Goal: Task Accomplishment & Management: Use online tool/utility

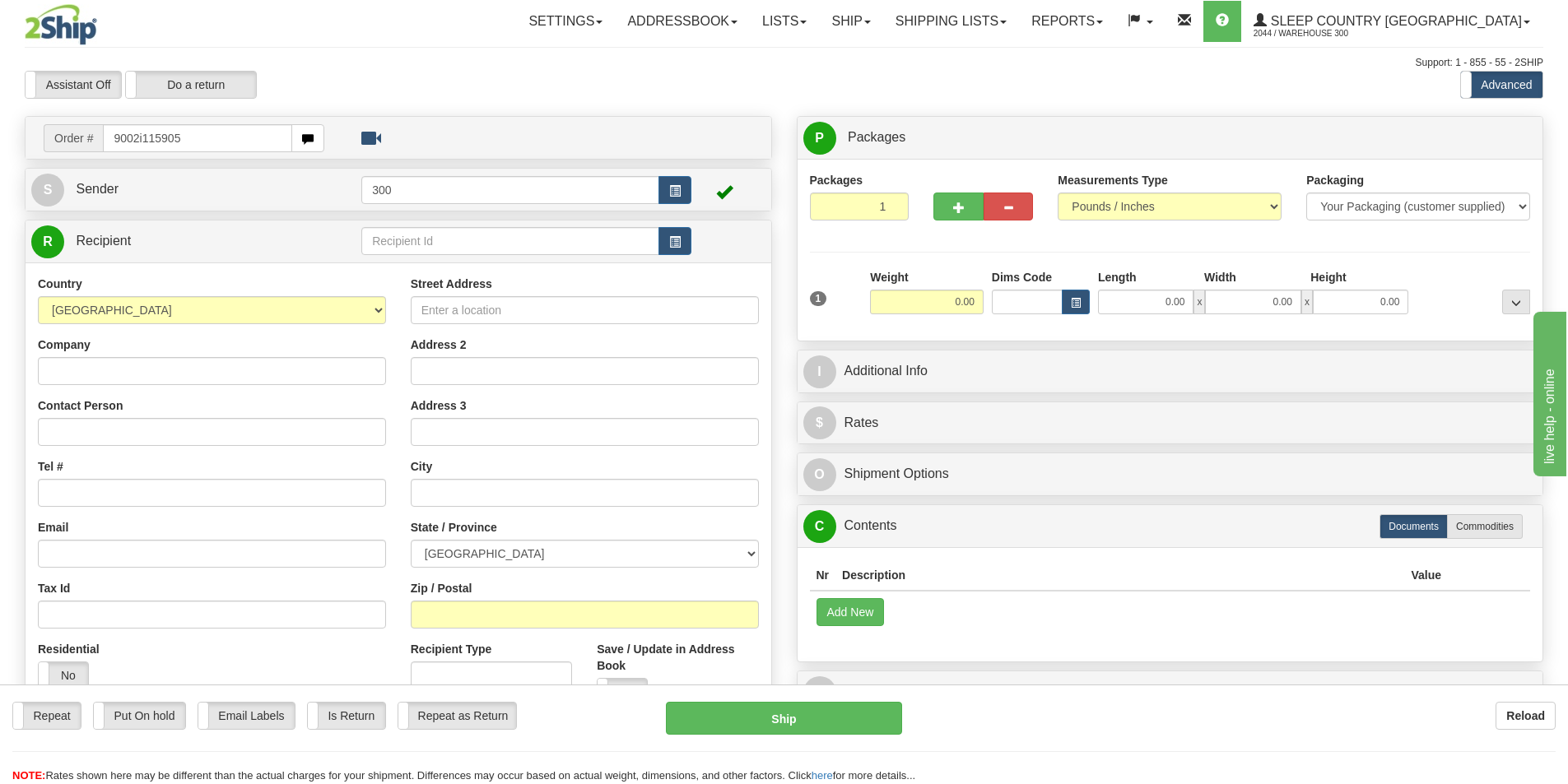
type input "9002i115905"
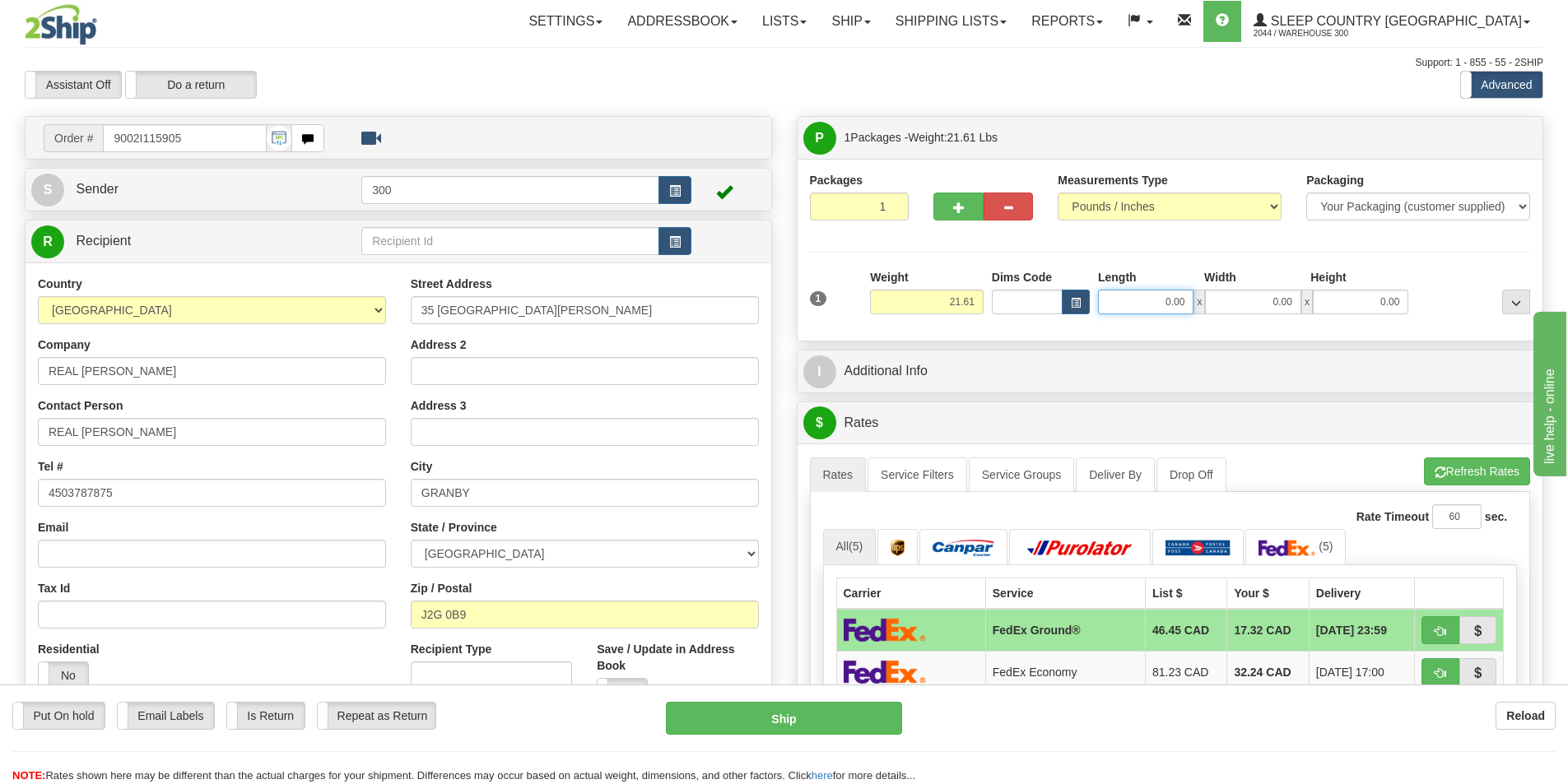
drag, startPoint x: 1142, startPoint y: 306, endPoint x: 1379, endPoint y: 319, distance: 237.4
click at [1379, 319] on div "1 Weight 21.61 Dims Code x x" at bounding box center [1170, 297] width 729 height 58
type input "11.00"
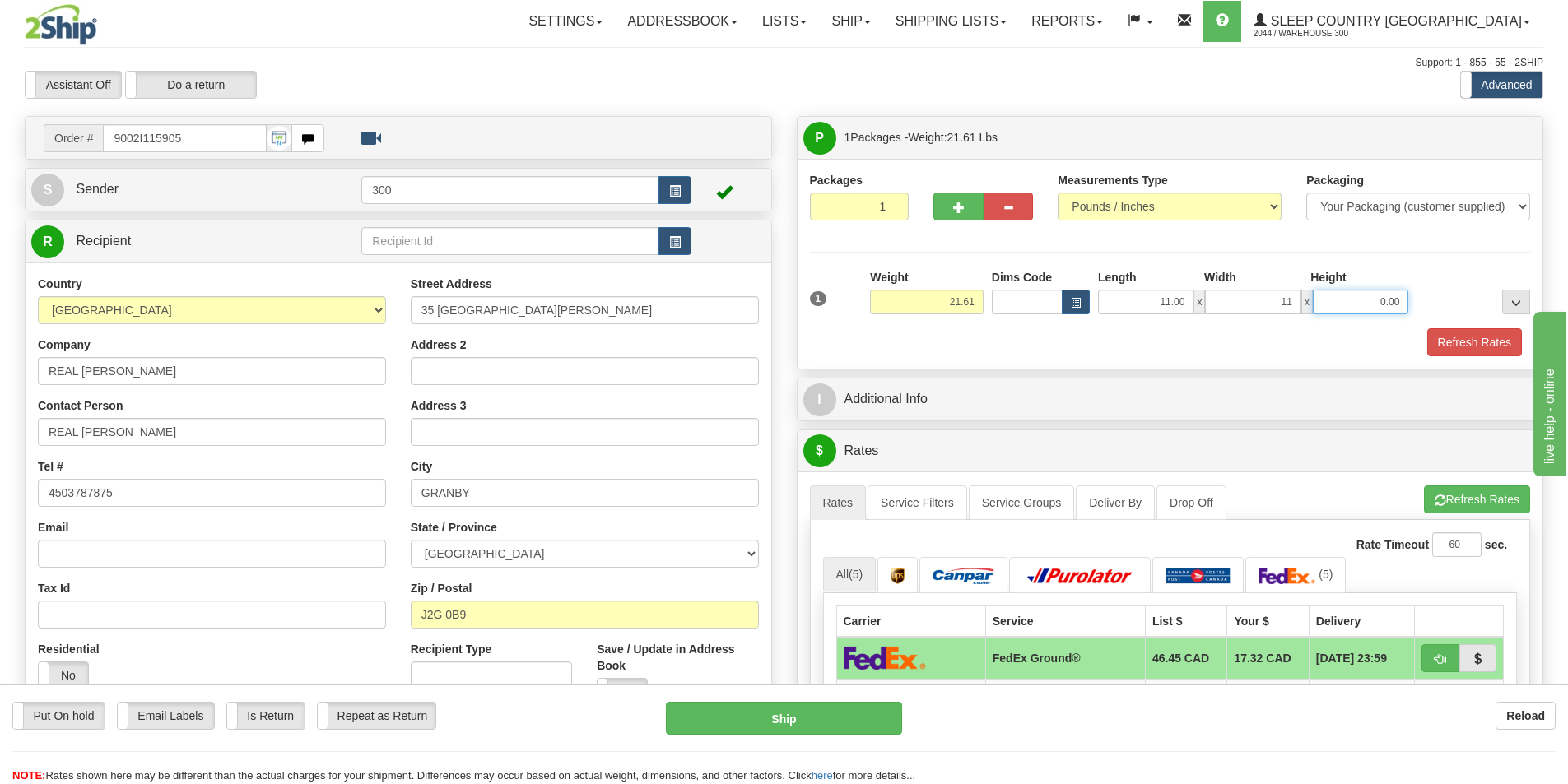
type input "11.00"
type input "23.00"
click at [1490, 347] on button "Refresh Rates" at bounding box center [1474, 342] width 95 height 28
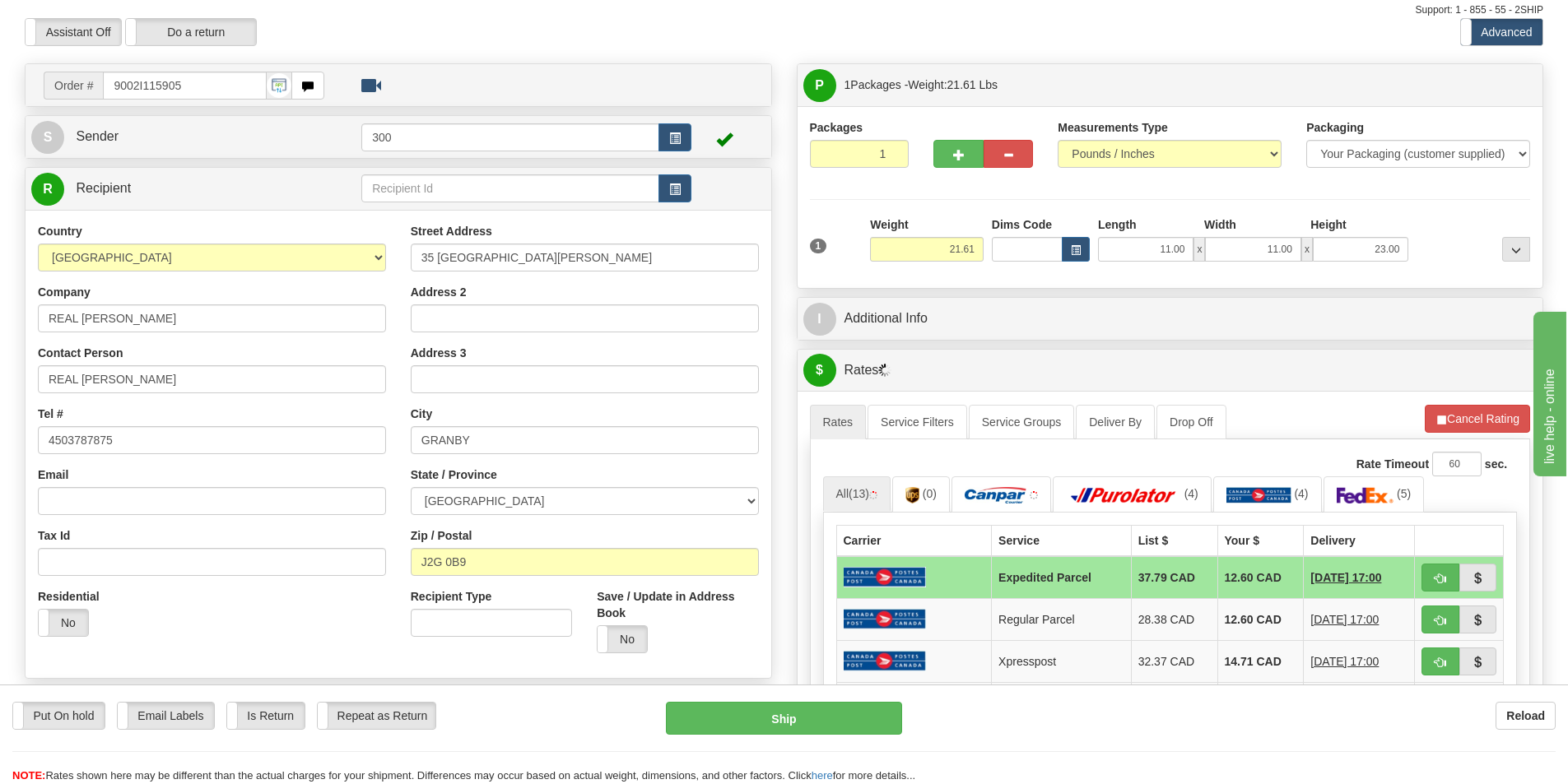
scroll to position [82, 0]
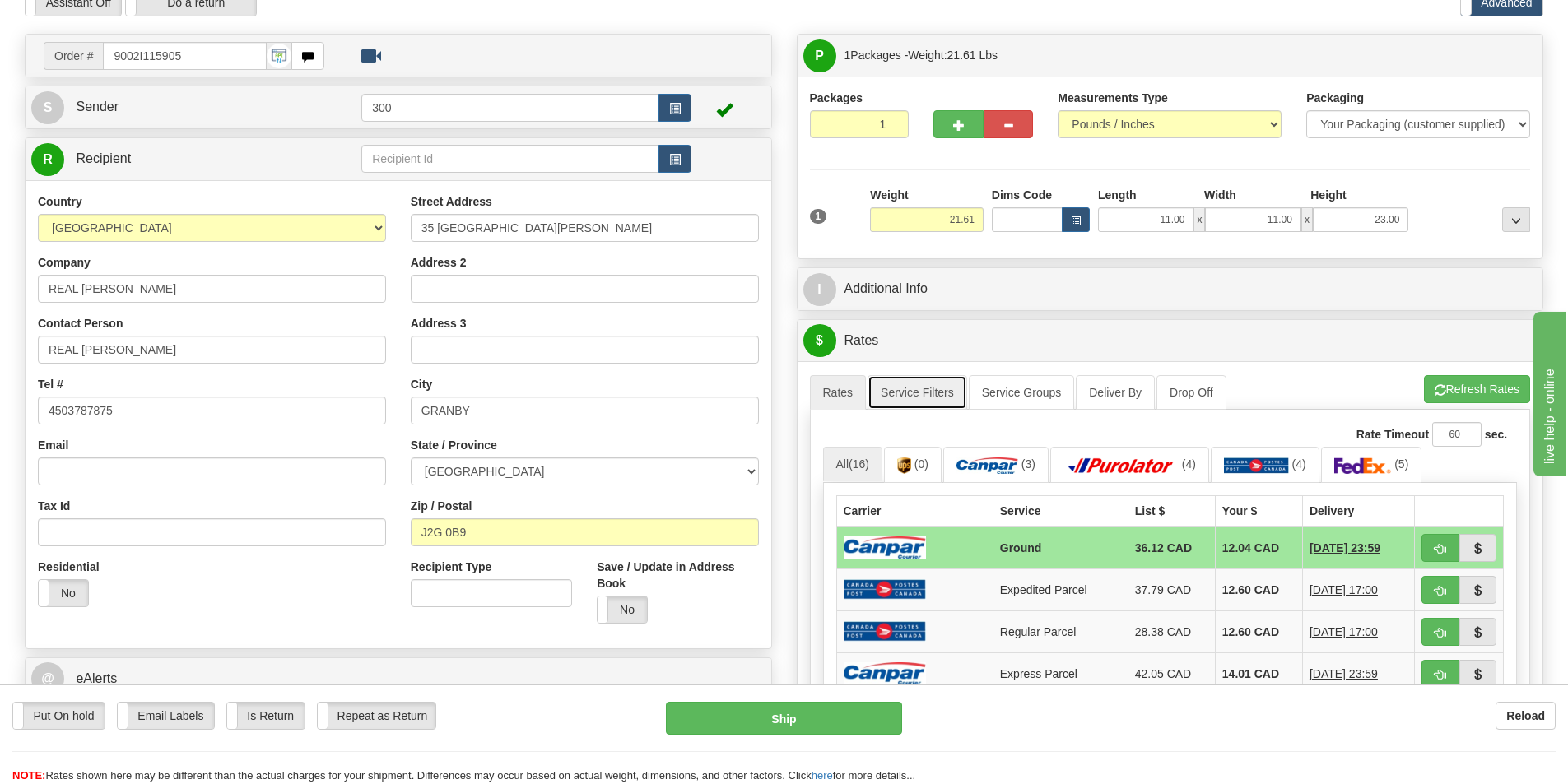
click at [926, 391] on link "Service Filters" at bounding box center [917, 392] width 100 height 34
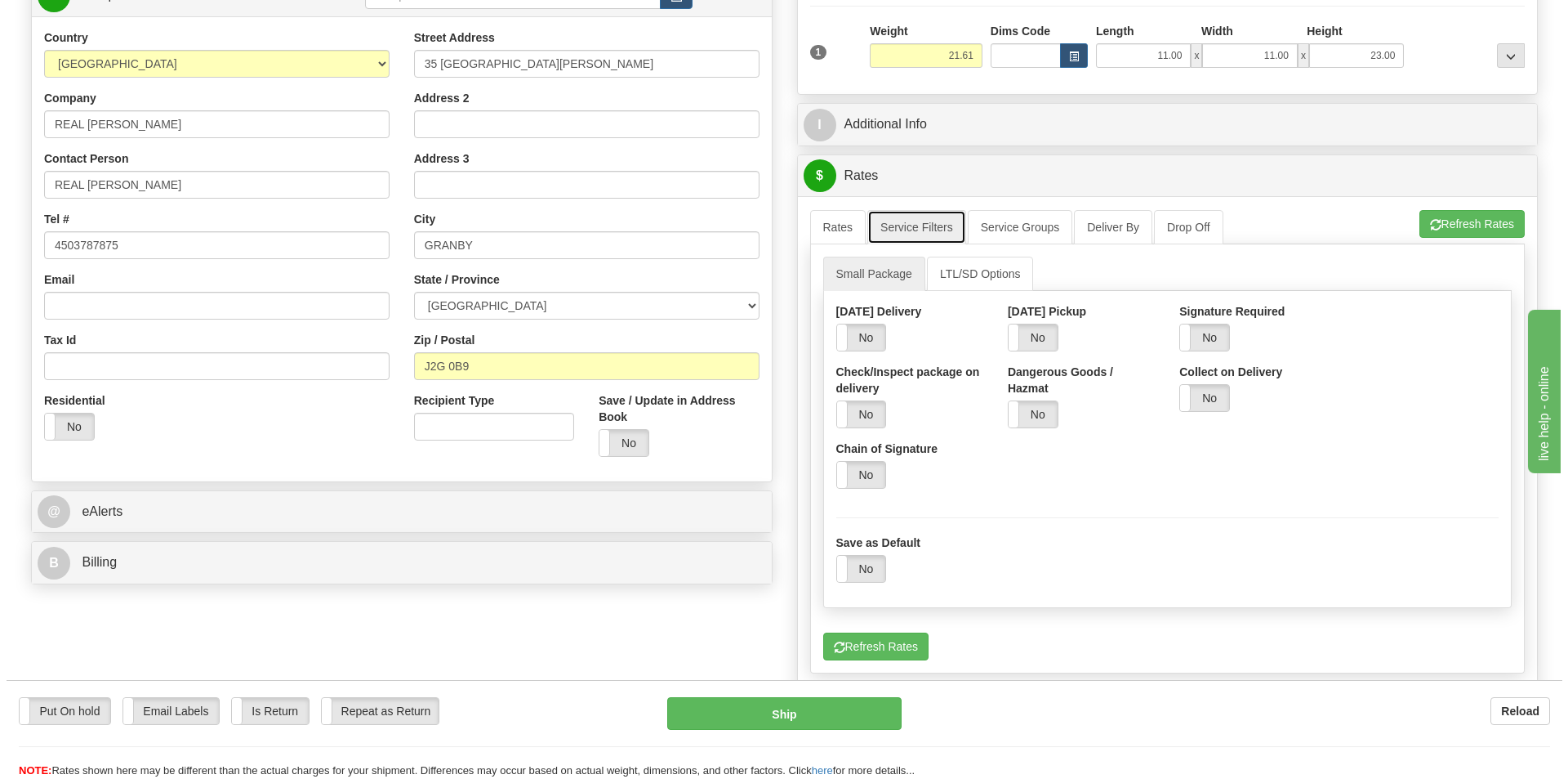
scroll to position [245, 0]
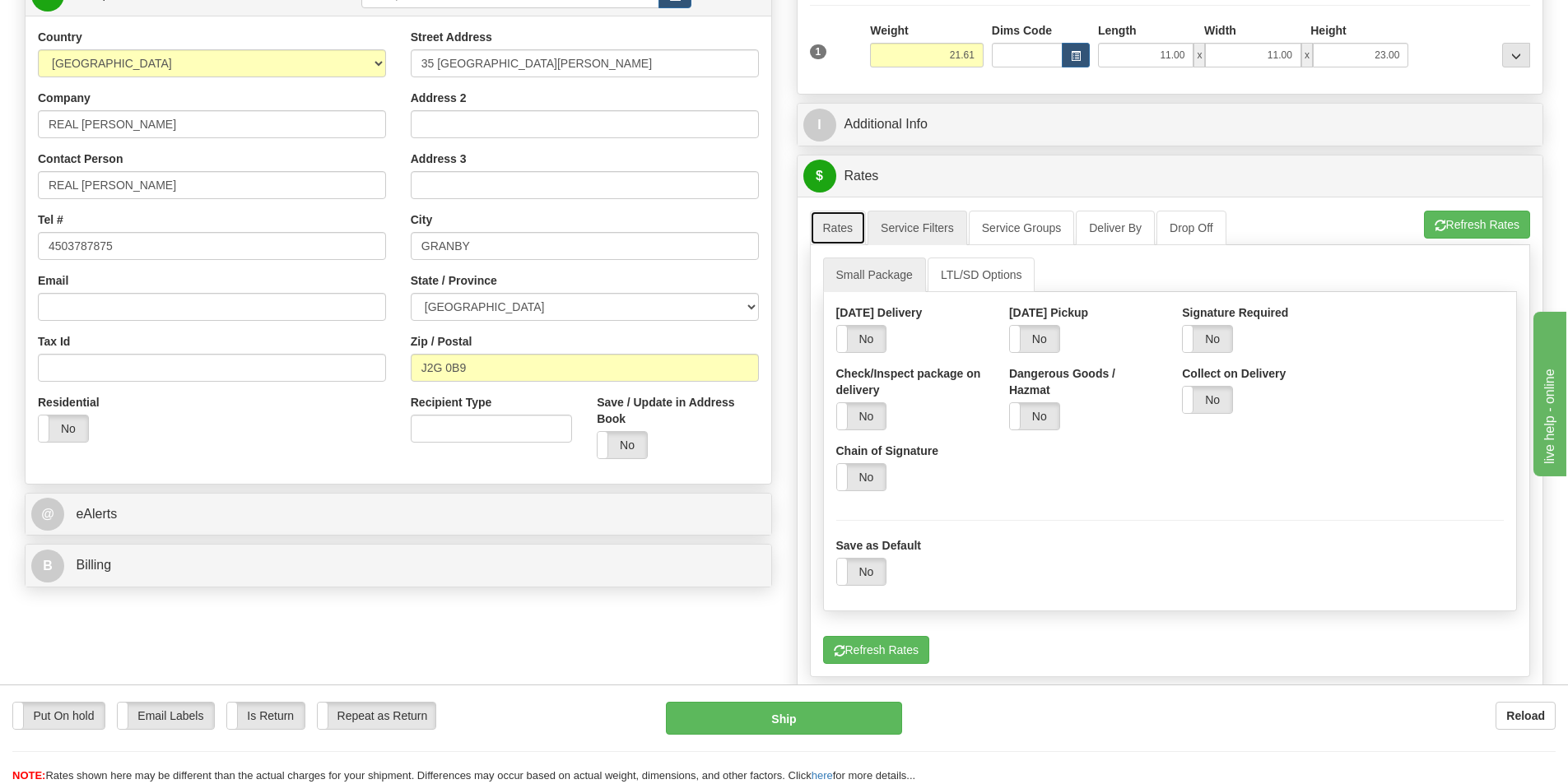
click at [850, 230] on link "Rates" at bounding box center [839, 228] width 57 height 34
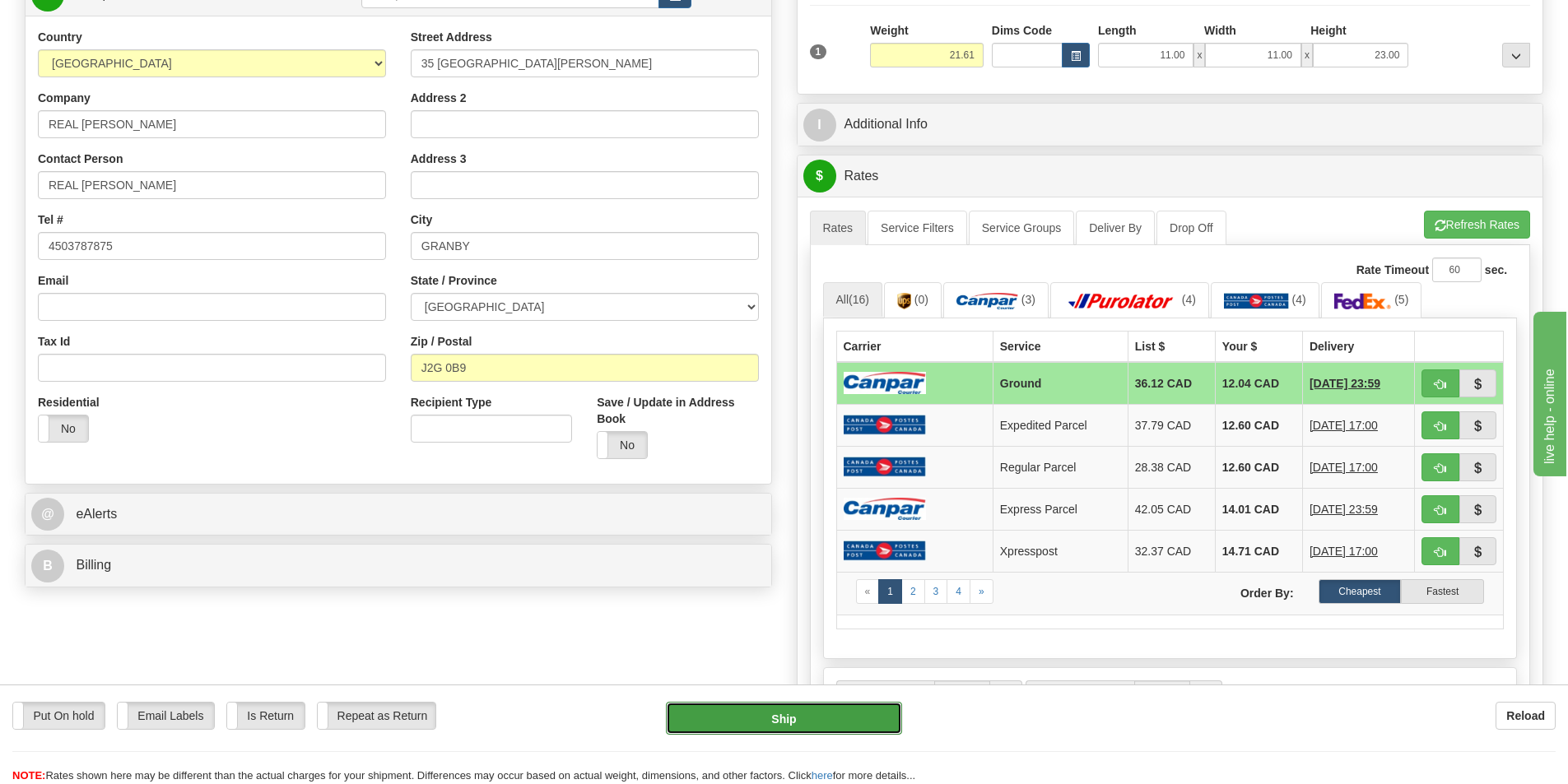
click at [838, 715] on button "Ship" at bounding box center [784, 717] width 237 height 33
type input "1"
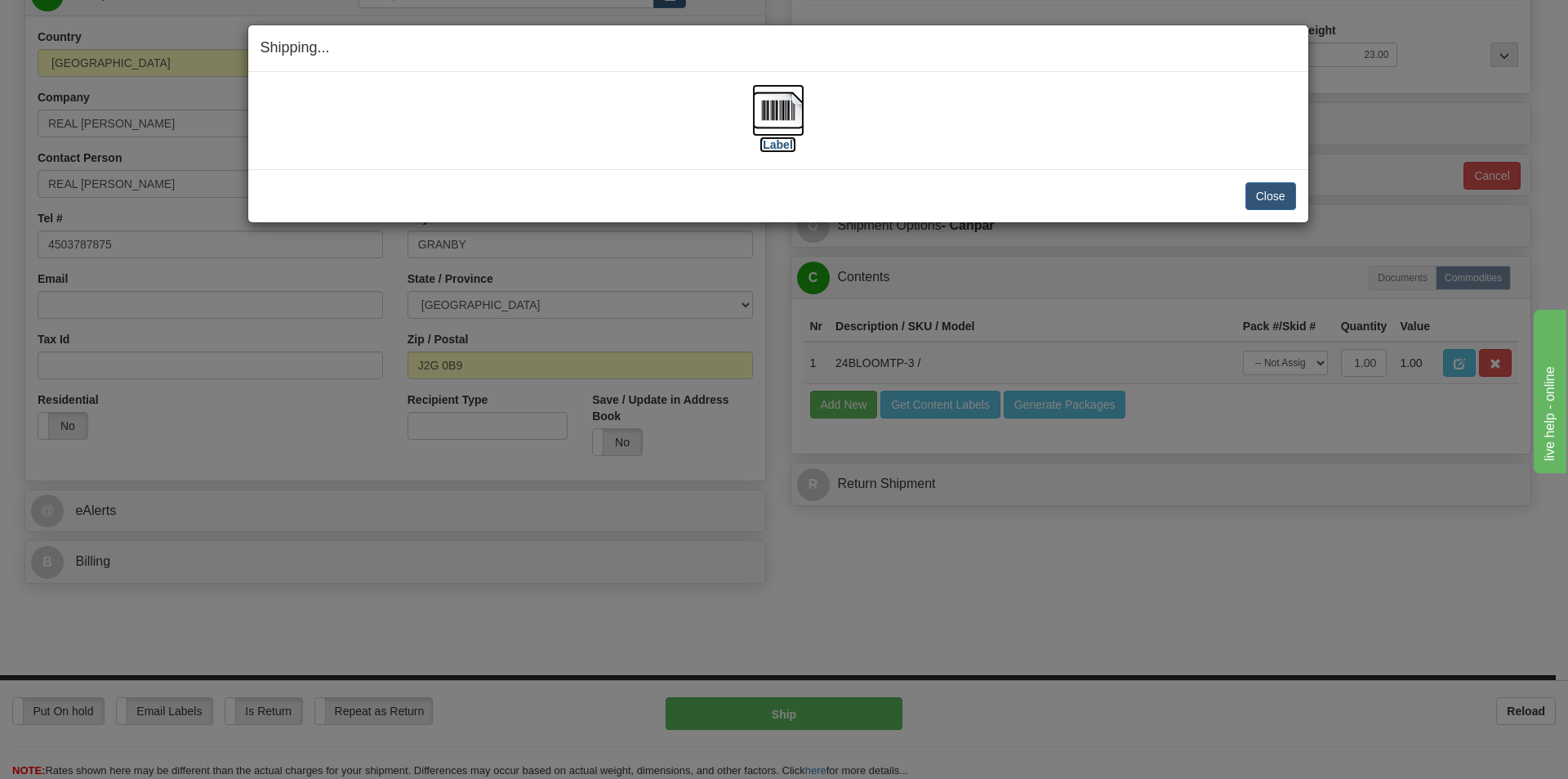
click at [786, 140] on label "[Label]" at bounding box center [779, 144] width 37 height 17
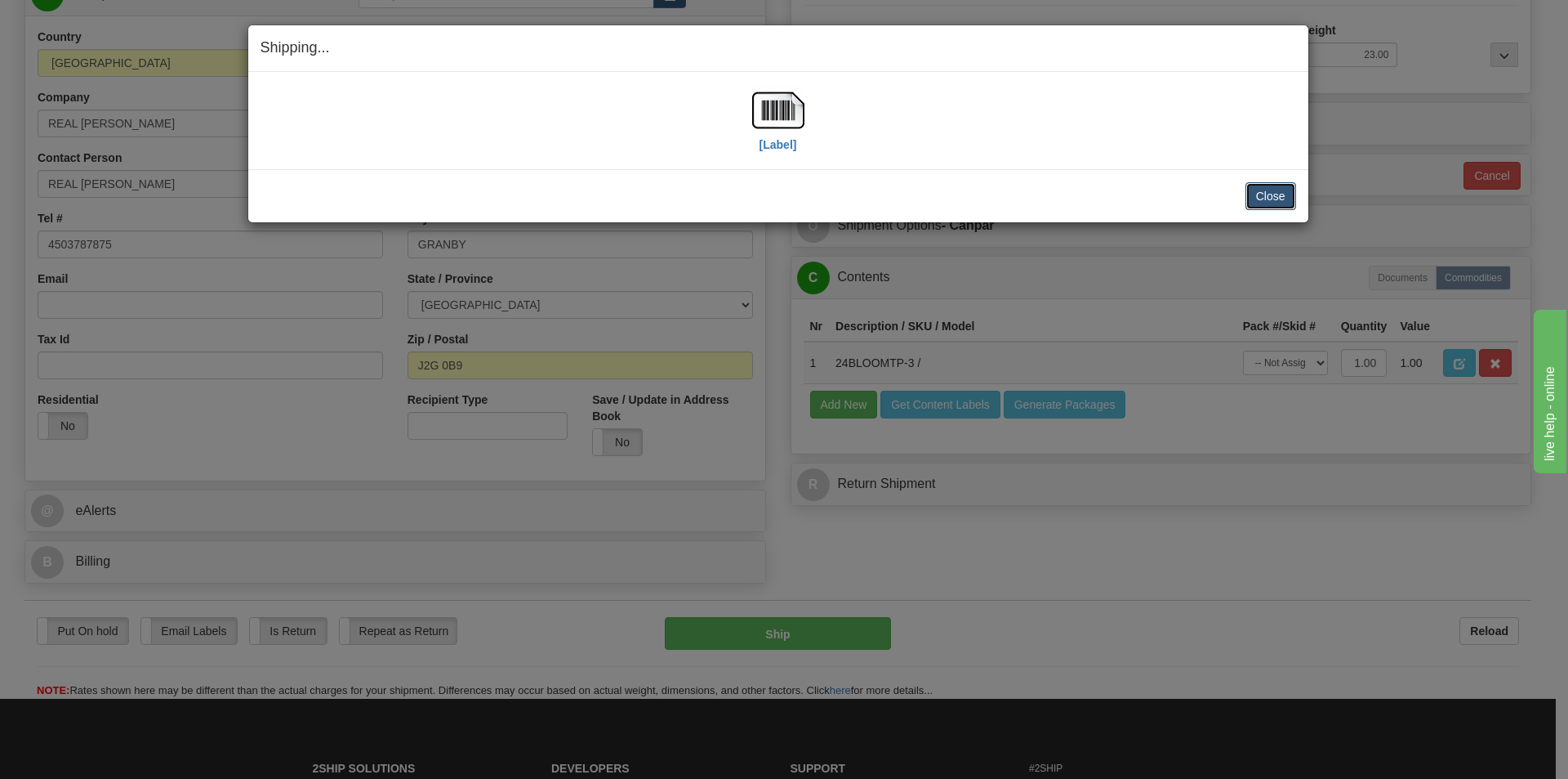
click at [1287, 191] on button "Close" at bounding box center [1271, 196] width 51 height 27
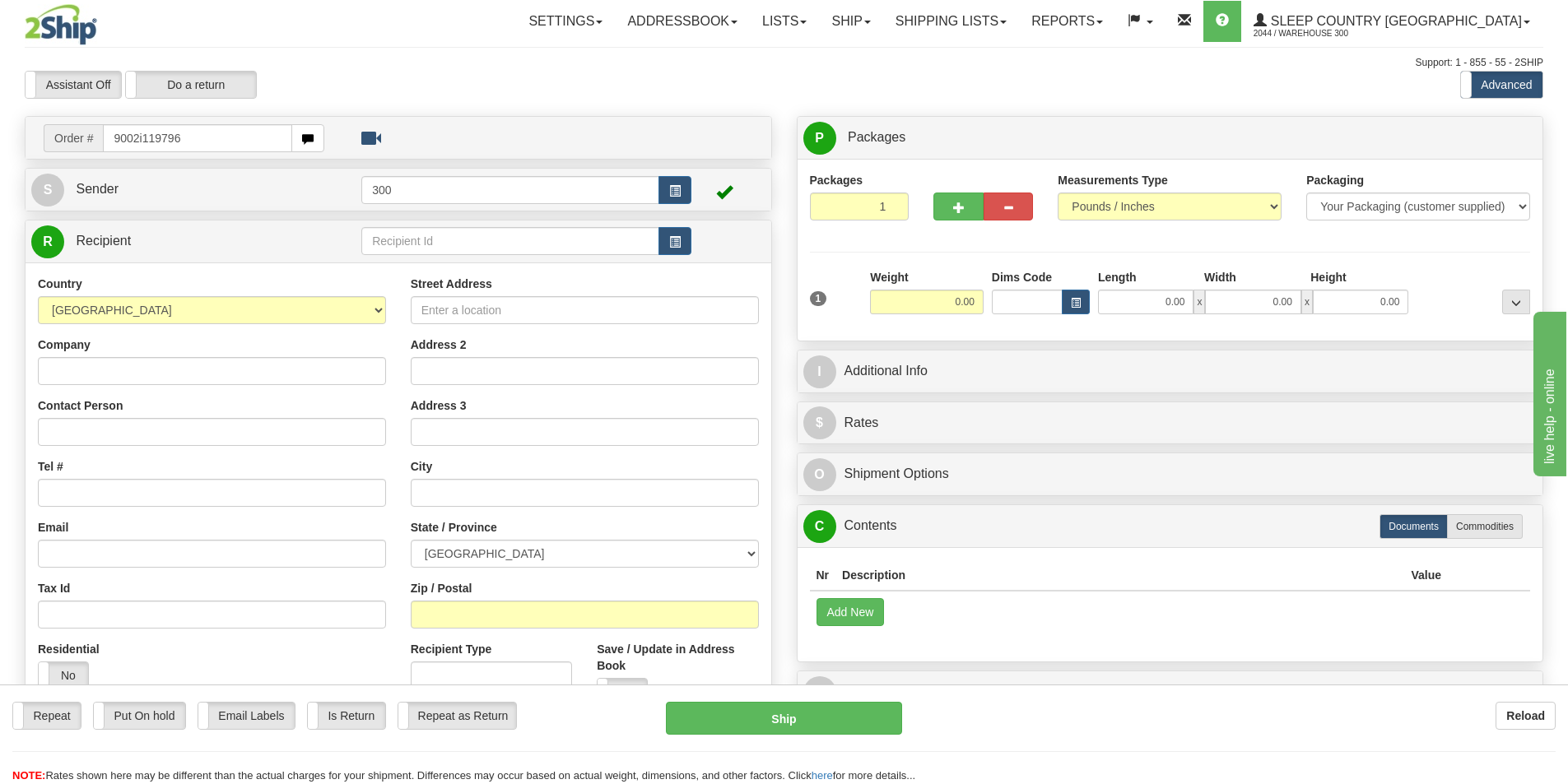
type input "9002i119796"
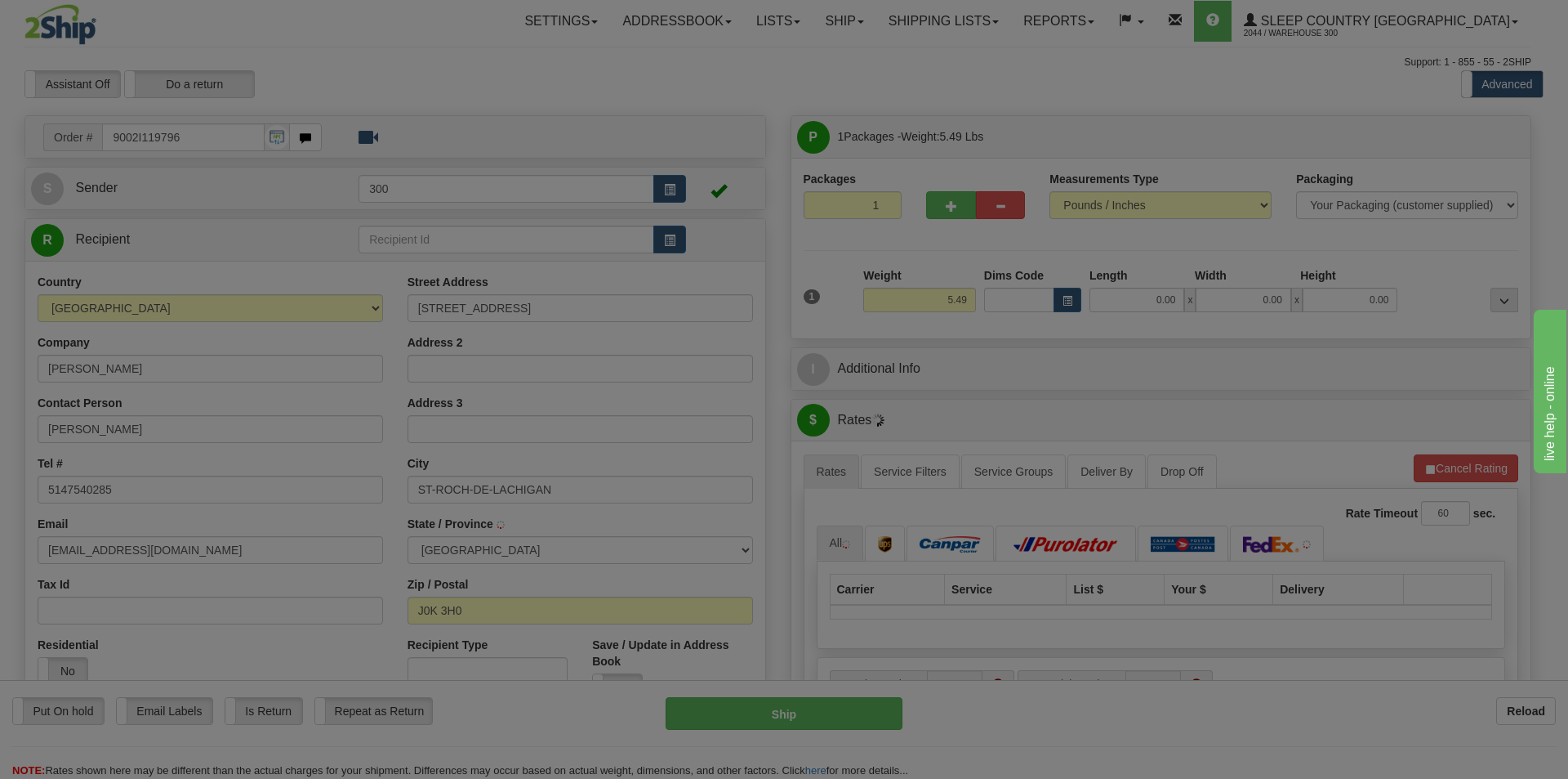
type input "SAINT-ROCH-OUEST"
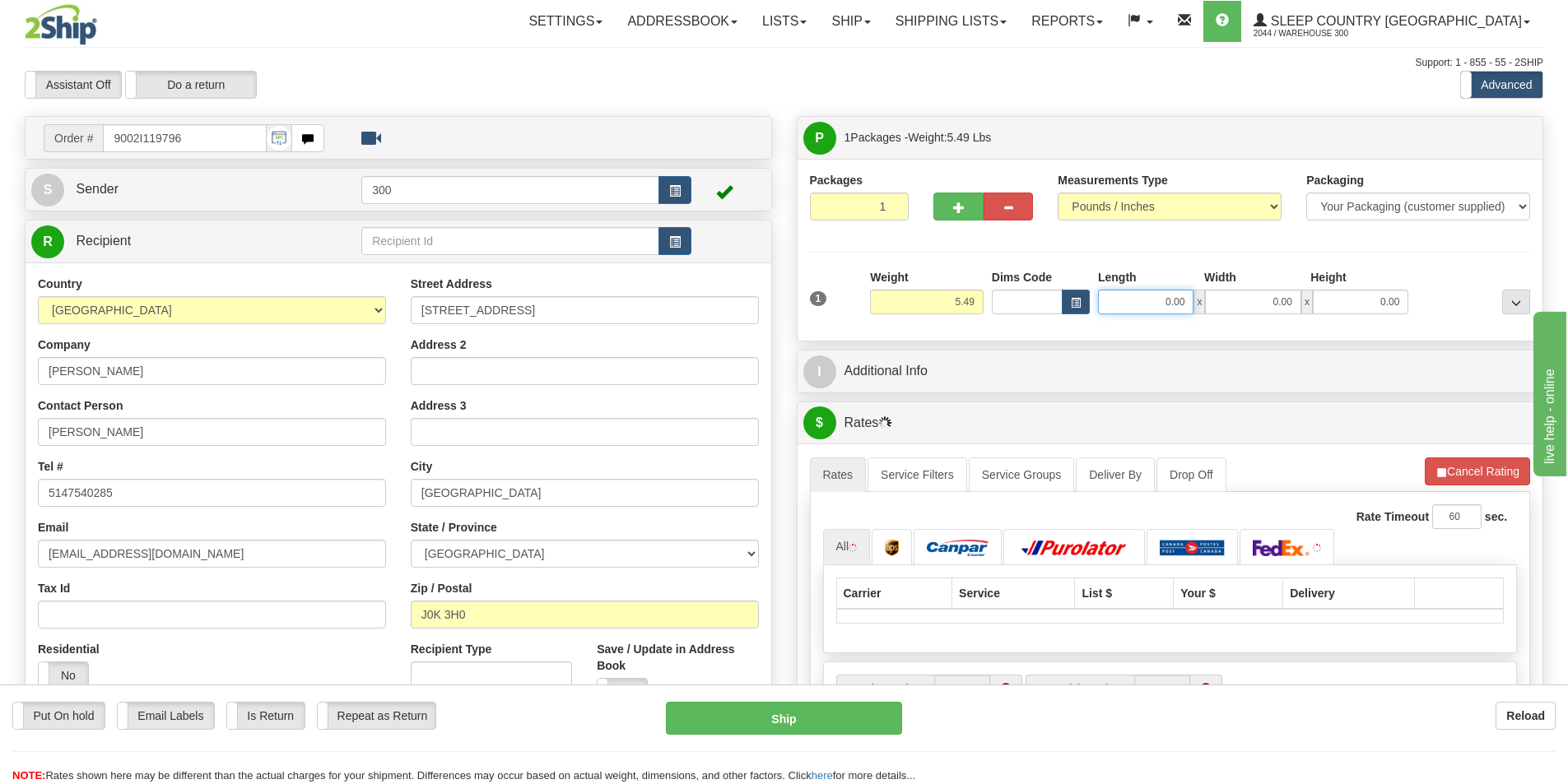
drag, startPoint x: 1115, startPoint y: 302, endPoint x: 1279, endPoint y: 301, distance: 164.0
click at [1279, 301] on div "0.00 x 0.00 x 0.00" at bounding box center [1253, 301] width 310 height 25
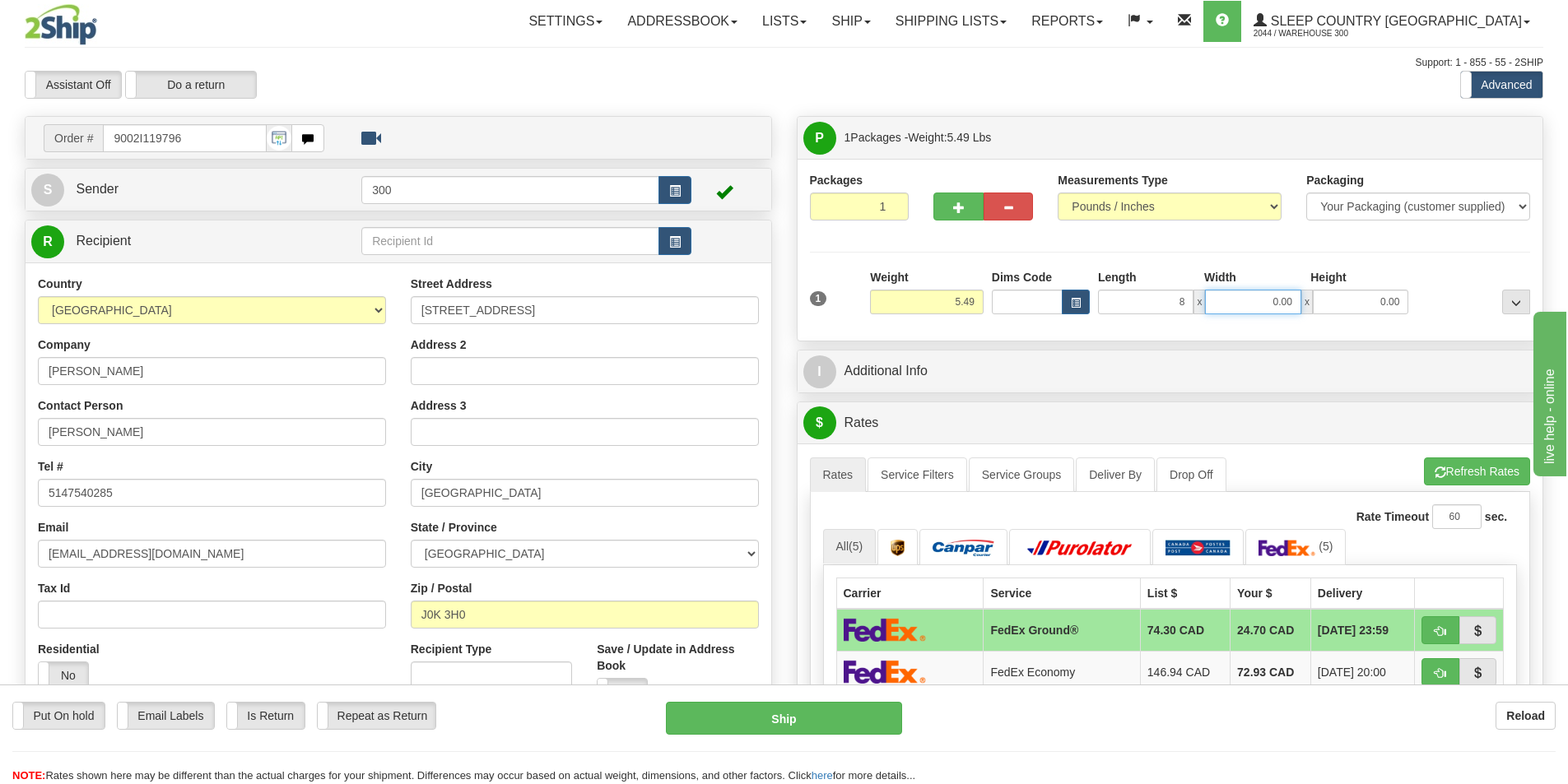
type input "8.00"
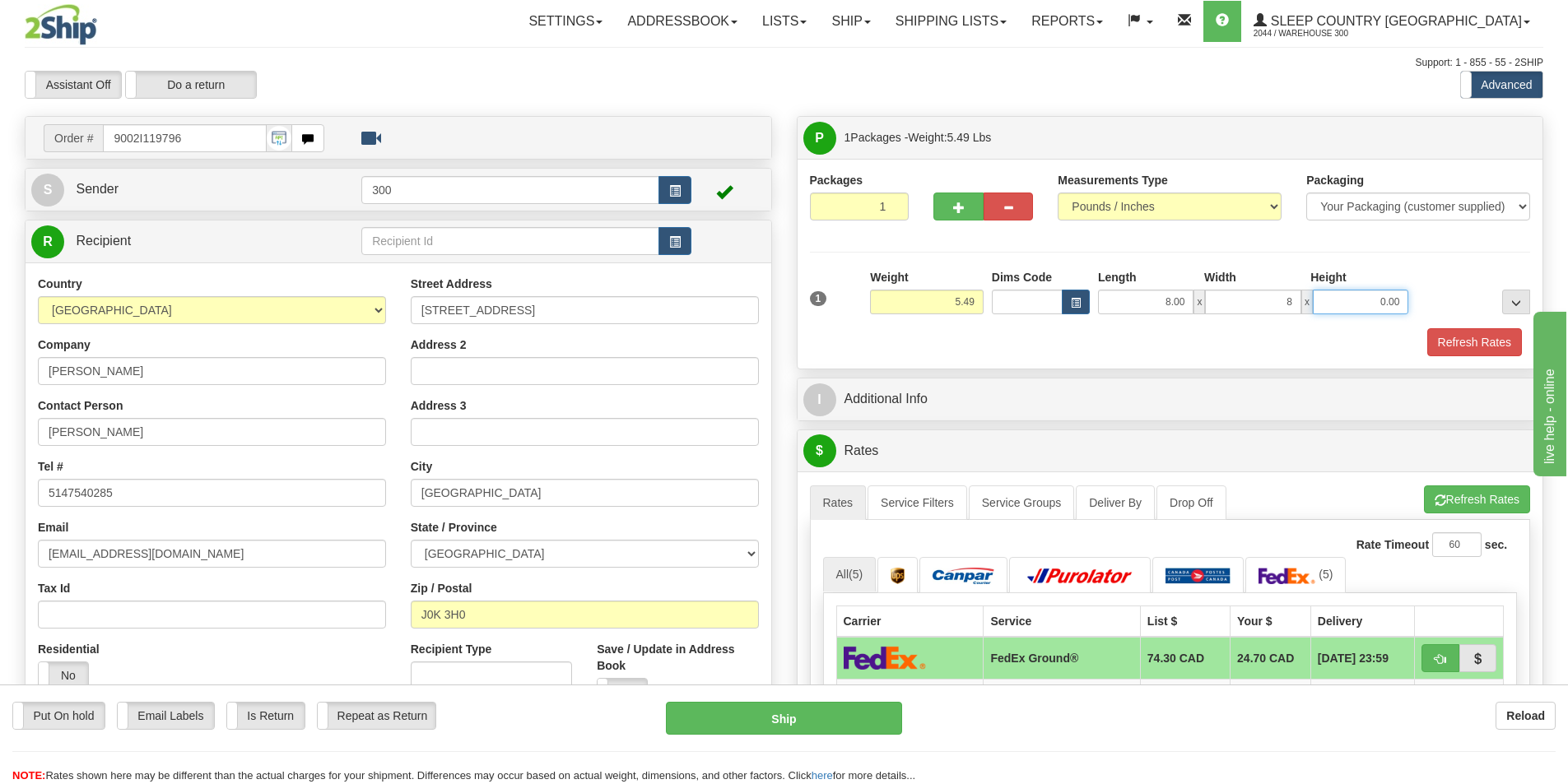
type input "8.00"
type input "16.00"
click at [1458, 337] on button "Refresh Rates" at bounding box center [1474, 342] width 95 height 28
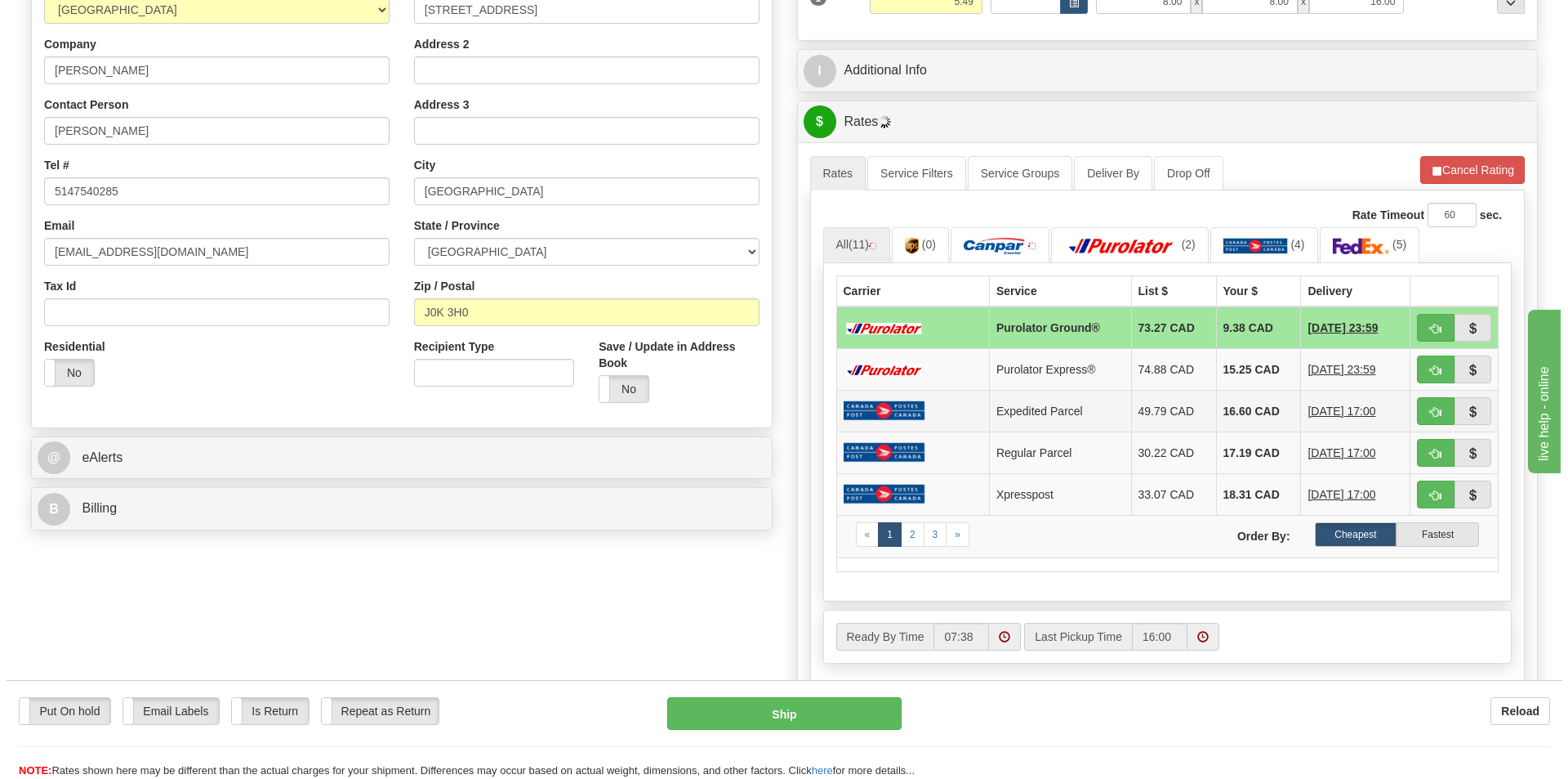
scroll to position [327, 0]
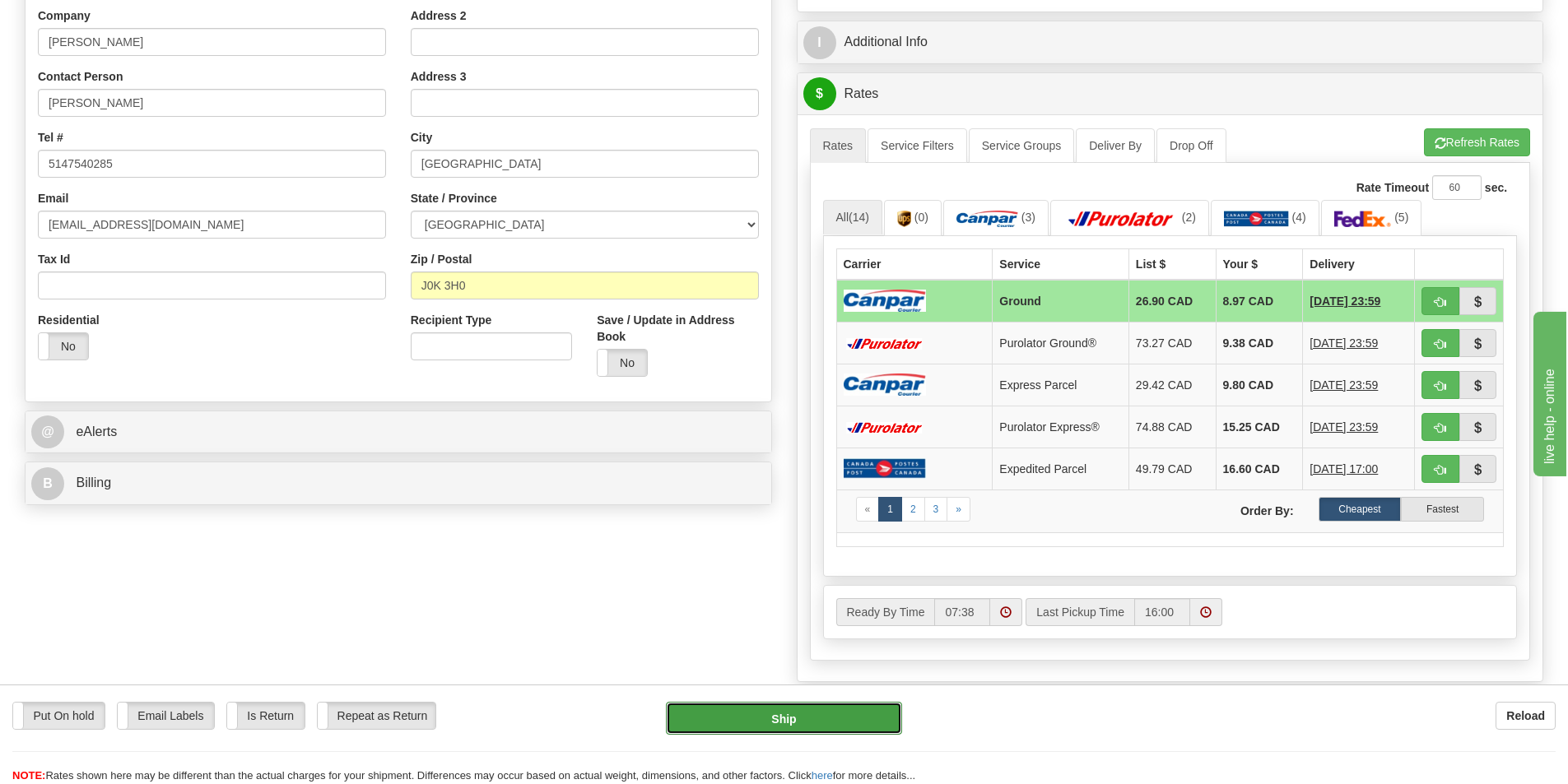
click at [836, 716] on button "Ship" at bounding box center [784, 717] width 237 height 33
type input "1"
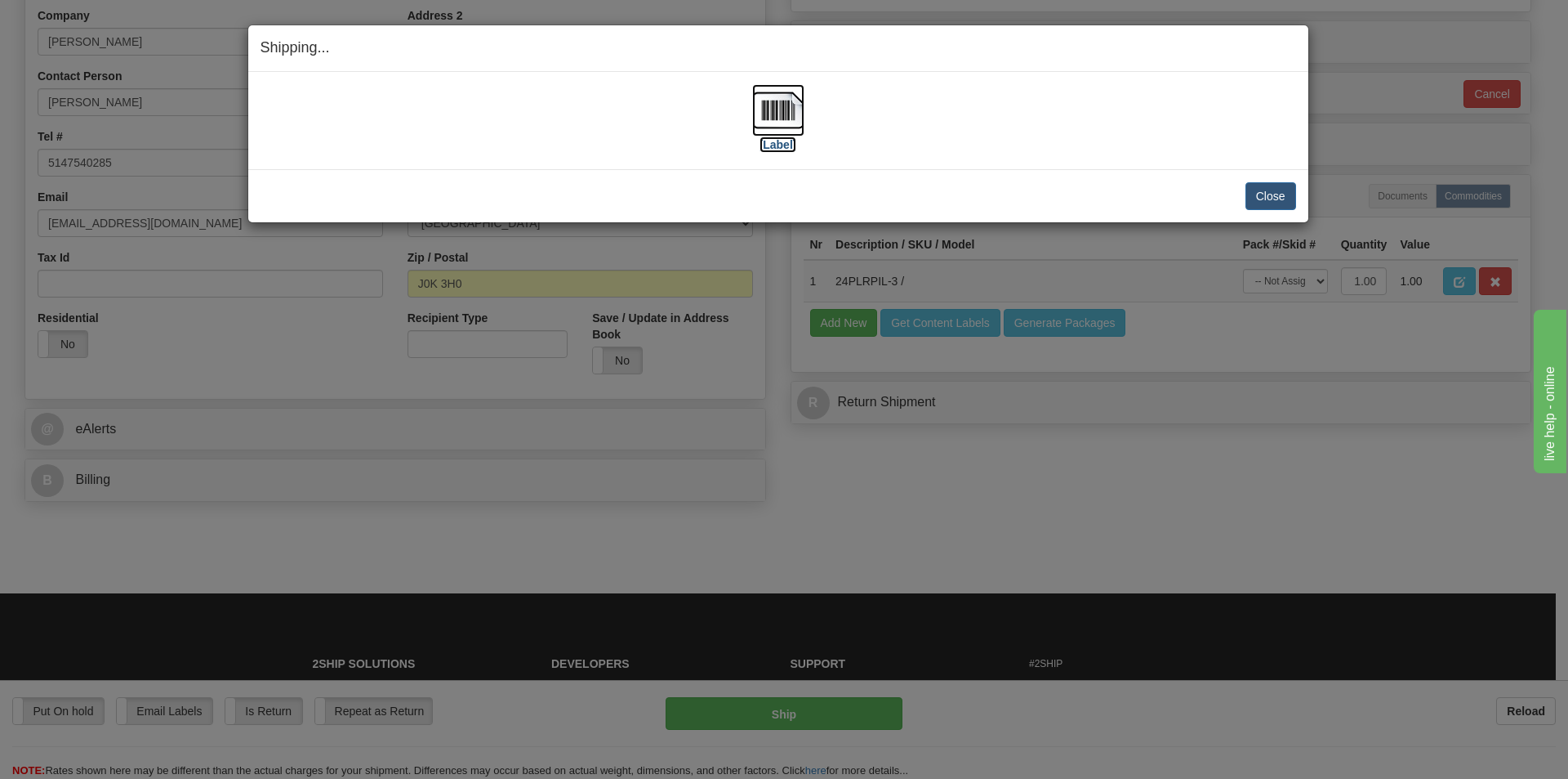
click at [787, 142] on label "[Label]" at bounding box center [779, 144] width 37 height 17
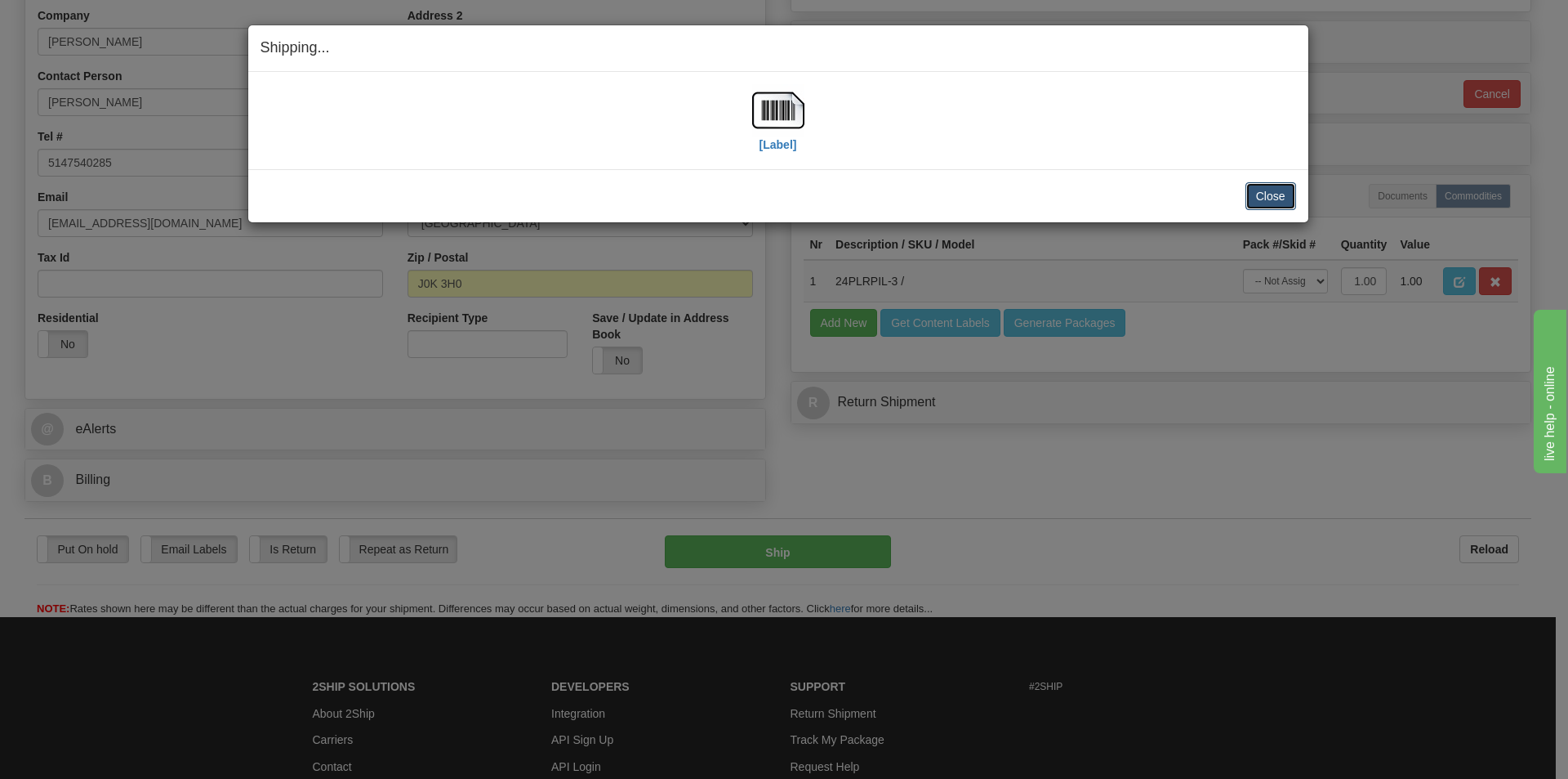
click at [1290, 198] on button "Close" at bounding box center [1271, 196] width 51 height 27
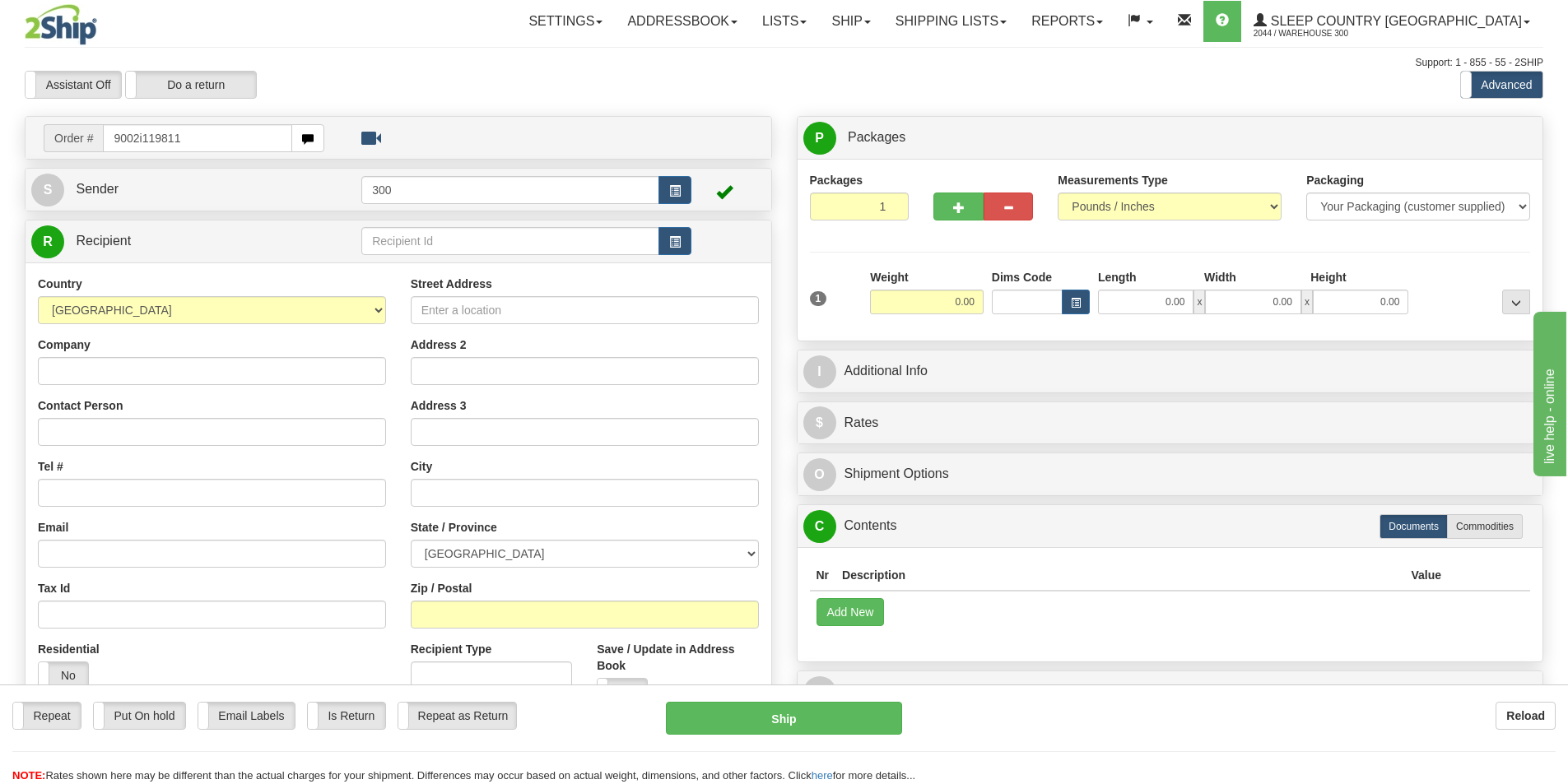
type input "9002i119811"
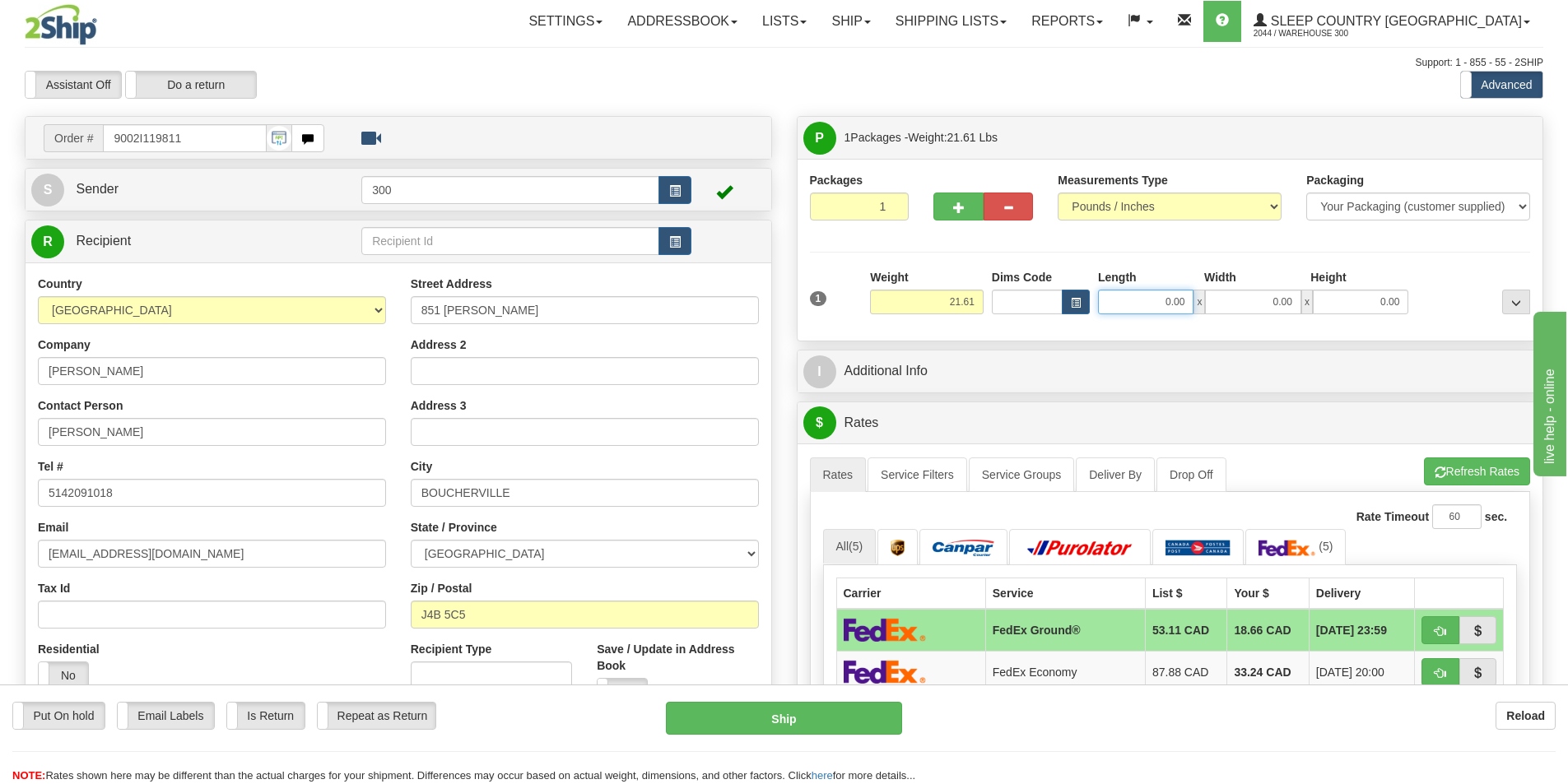
click at [1159, 307] on input "0.00" at bounding box center [1145, 301] width 96 height 25
drag, startPoint x: 1159, startPoint y: 307, endPoint x: 1233, endPoint y: 311, distance: 74.1
click at [1233, 311] on div "x 0.00 x 0.00" at bounding box center [1253, 301] width 310 height 25
type input "11.00"
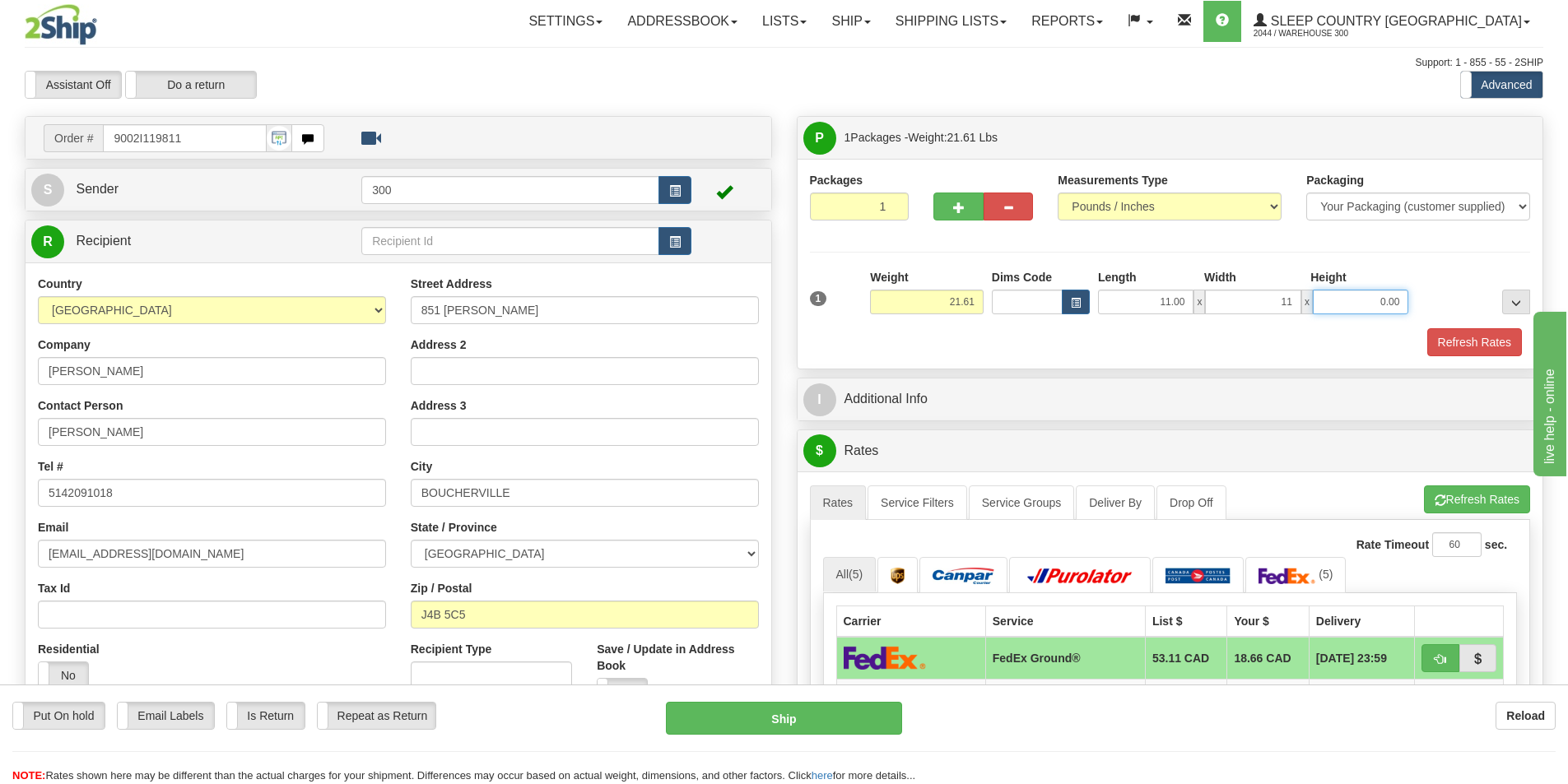
type input "11.00"
type input "23.00"
click at [1486, 336] on button "Refresh Rates" at bounding box center [1474, 342] width 95 height 28
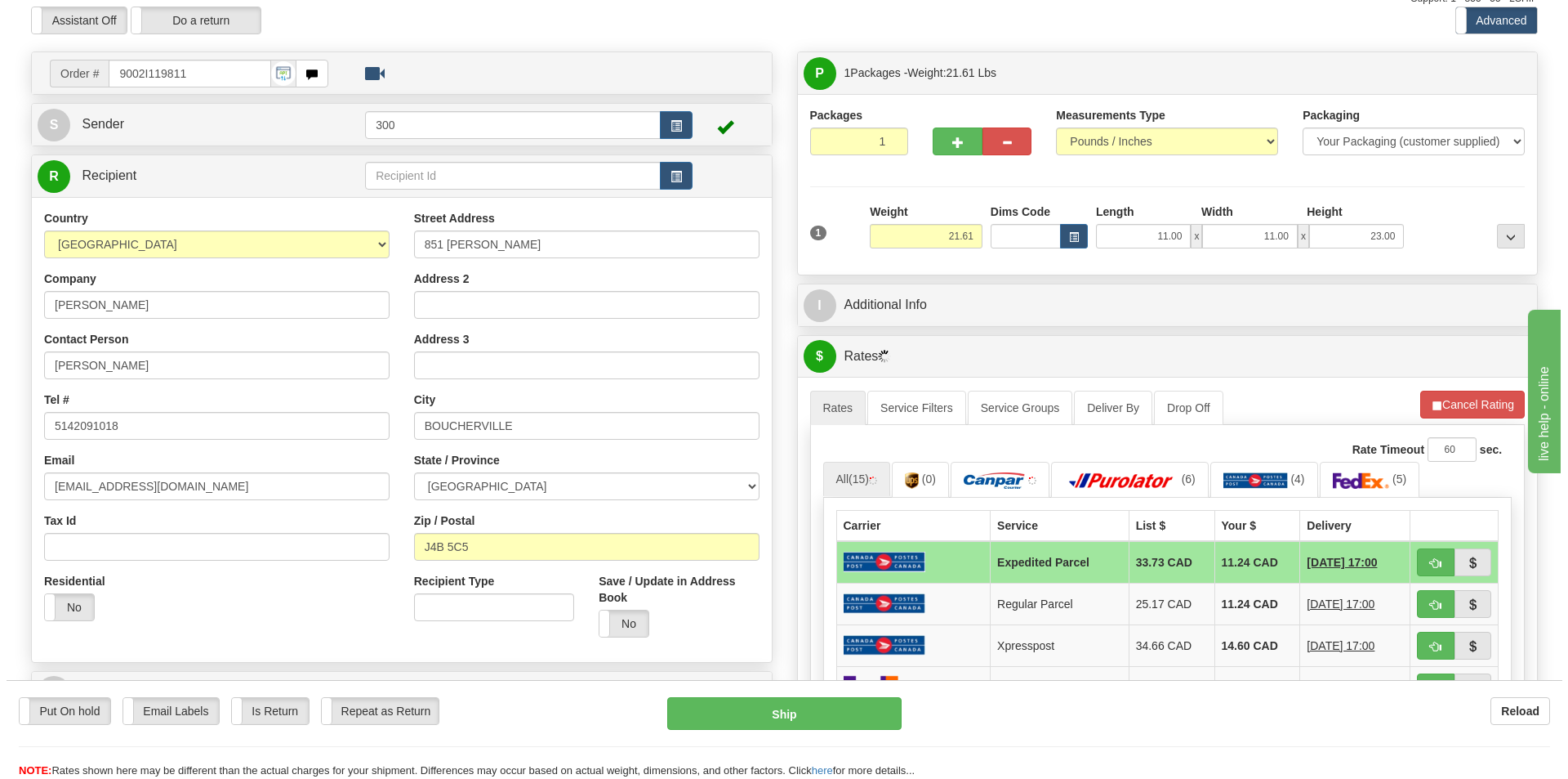
scroll to position [245, 0]
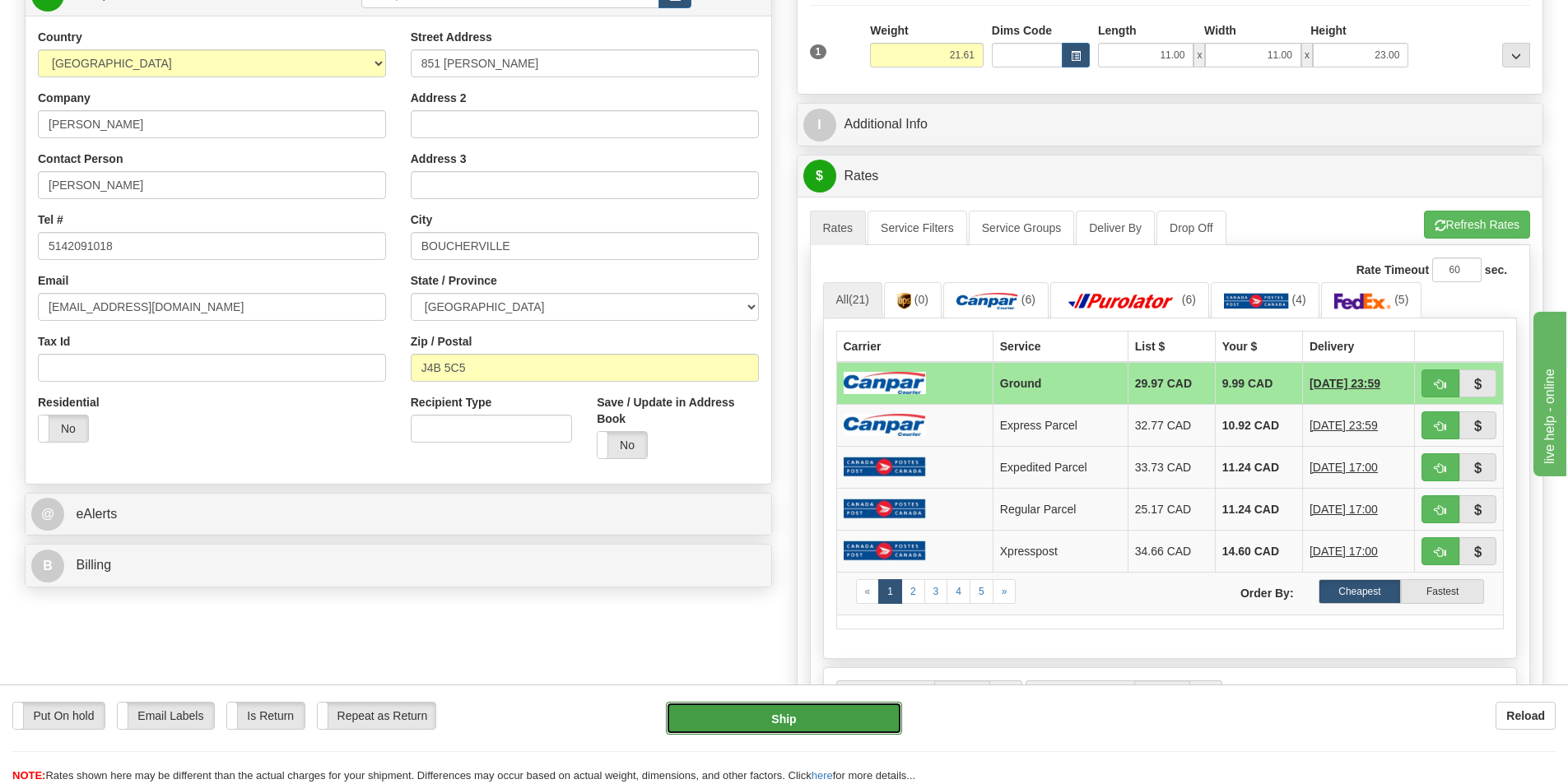
click at [841, 720] on button "Ship" at bounding box center [784, 717] width 237 height 33
type input "1"
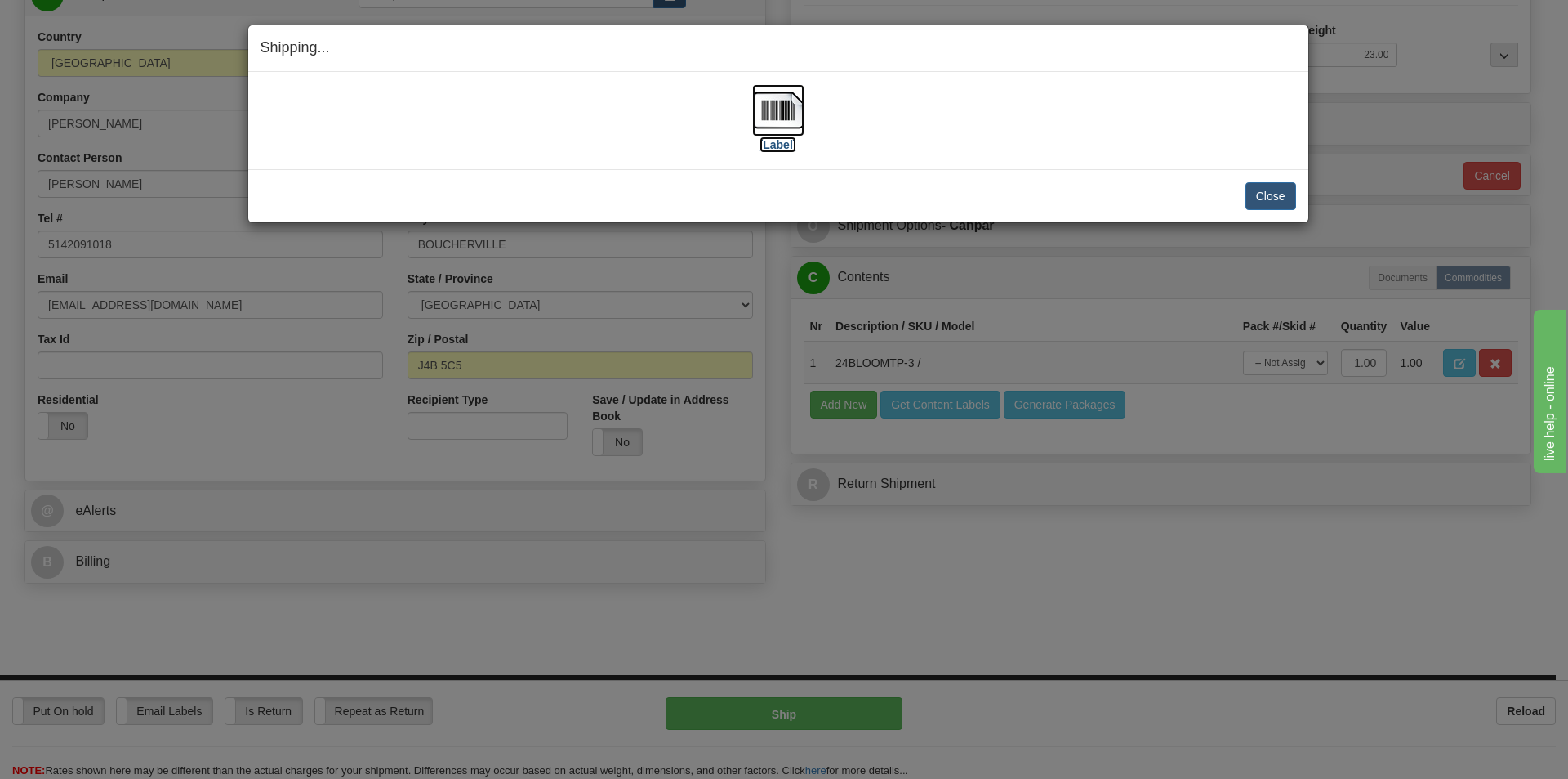
click at [789, 147] on label "[Label]" at bounding box center [779, 144] width 37 height 17
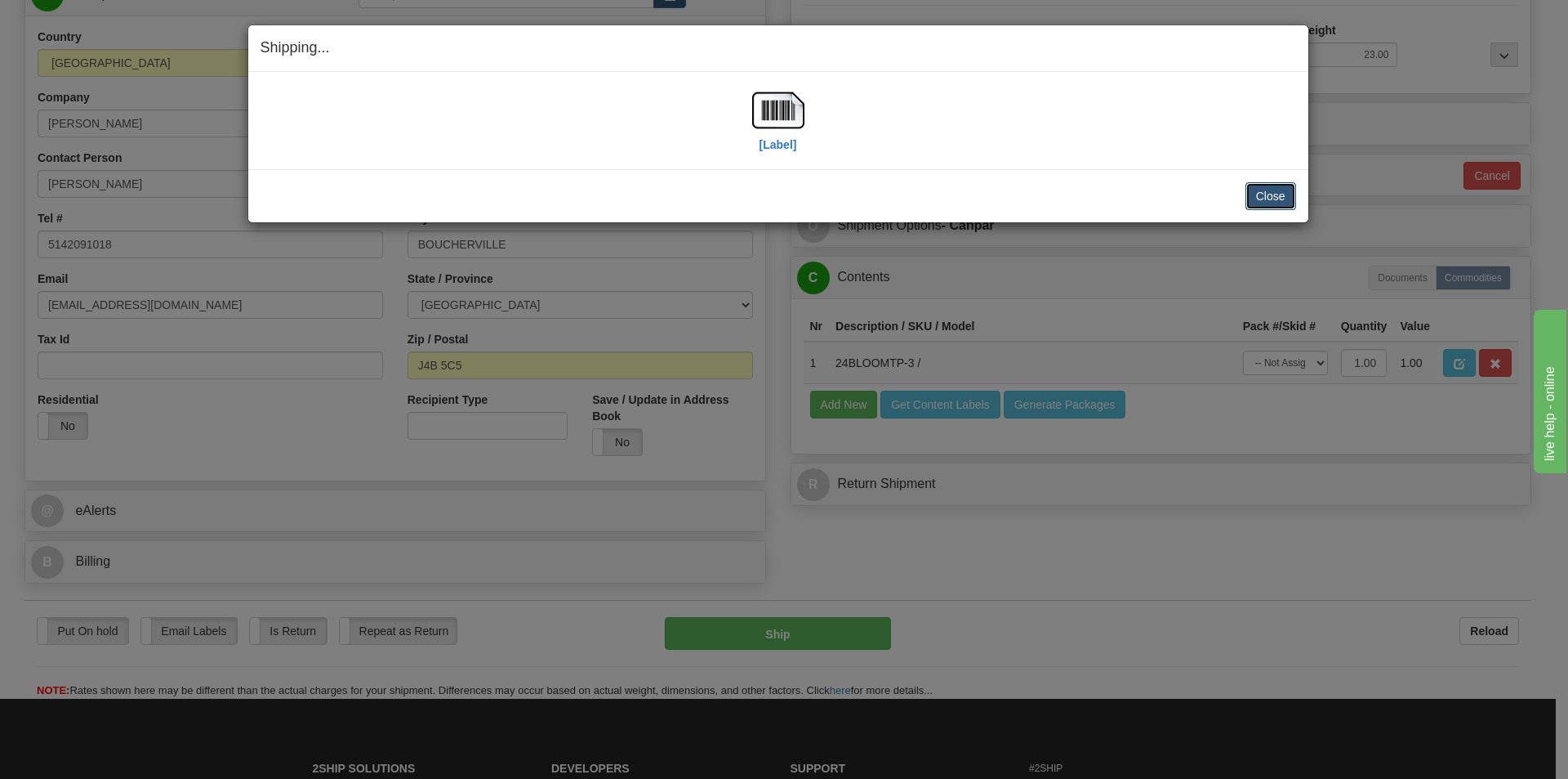
click at [1246, 191] on button "Close" at bounding box center [1271, 196] width 51 height 27
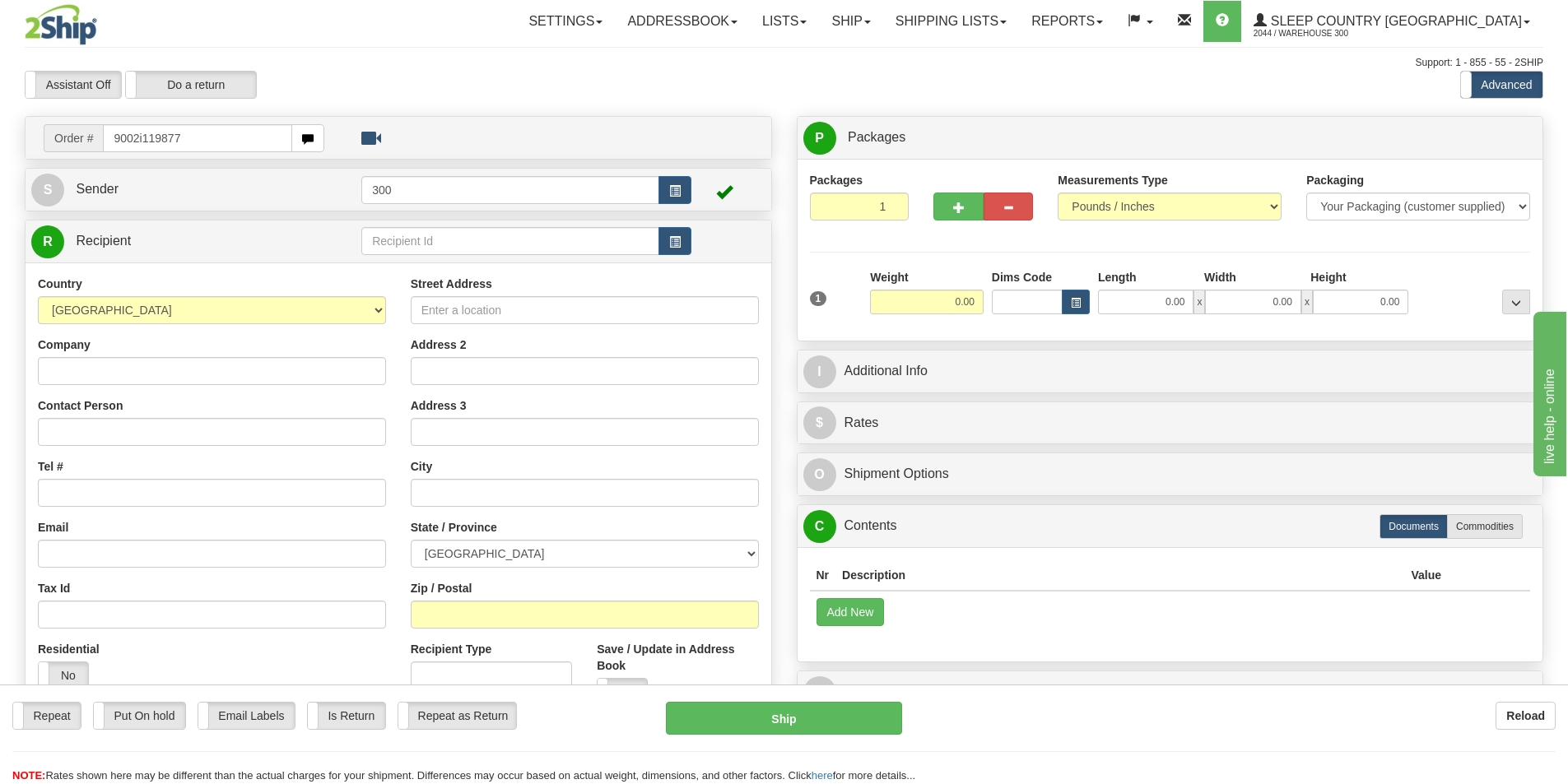
type input "9002i119877"
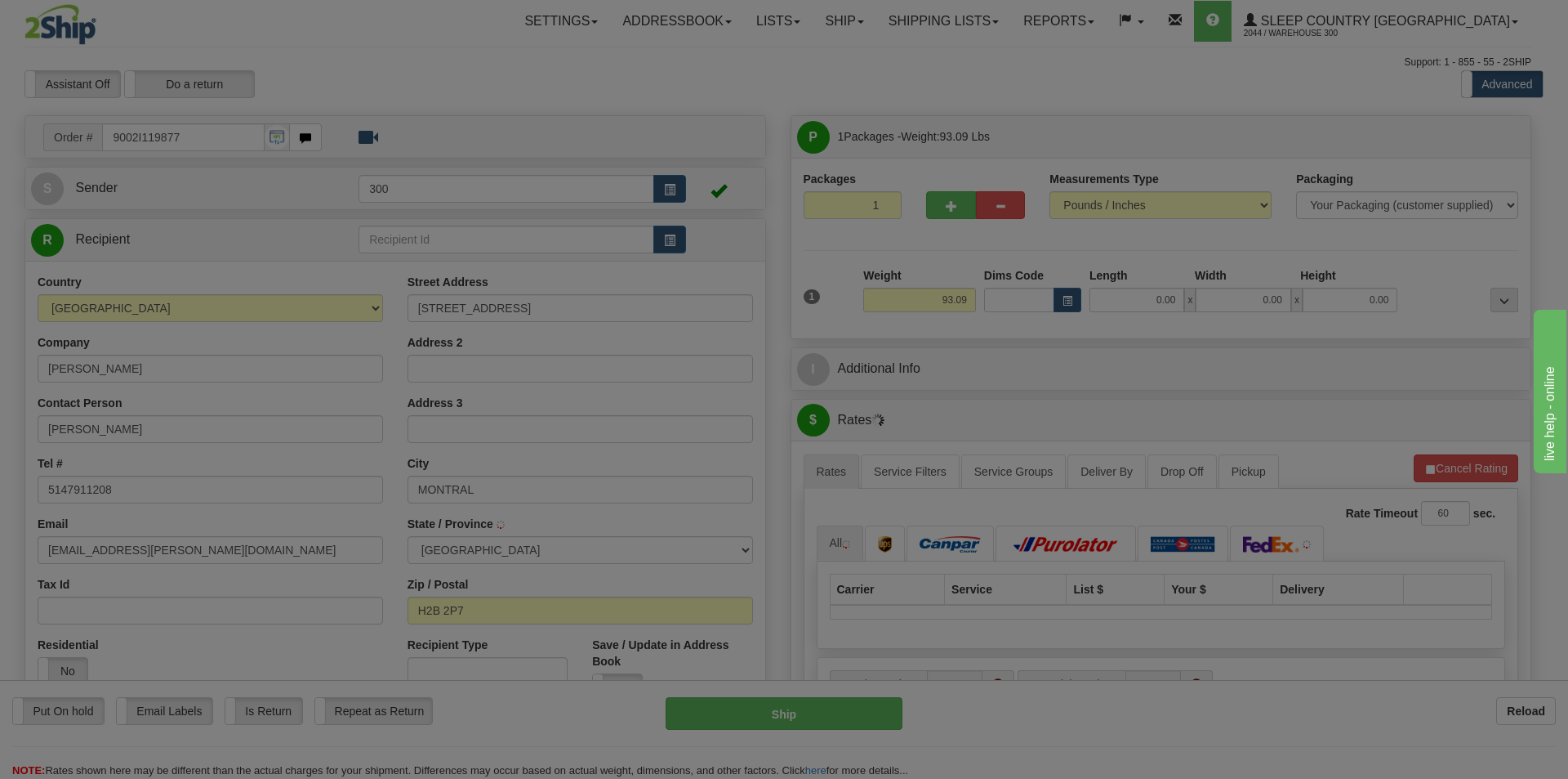
type input "[GEOGRAPHIC_DATA]"
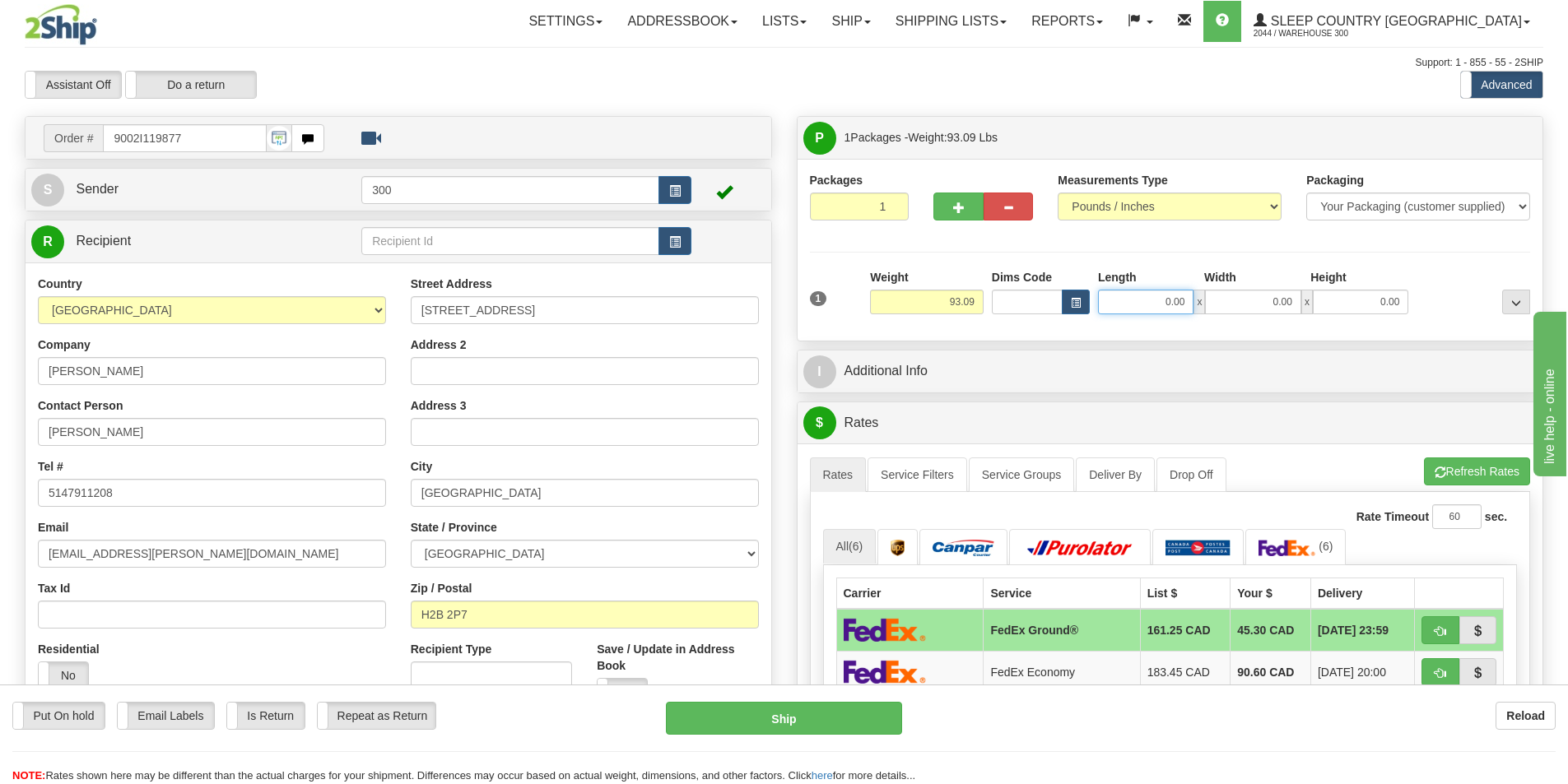
click at [1160, 299] on input "0.00" at bounding box center [1145, 301] width 96 height 25
type input "0.00"
click at [956, 207] on span "button" at bounding box center [959, 207] width 12 height 11
type input "2"
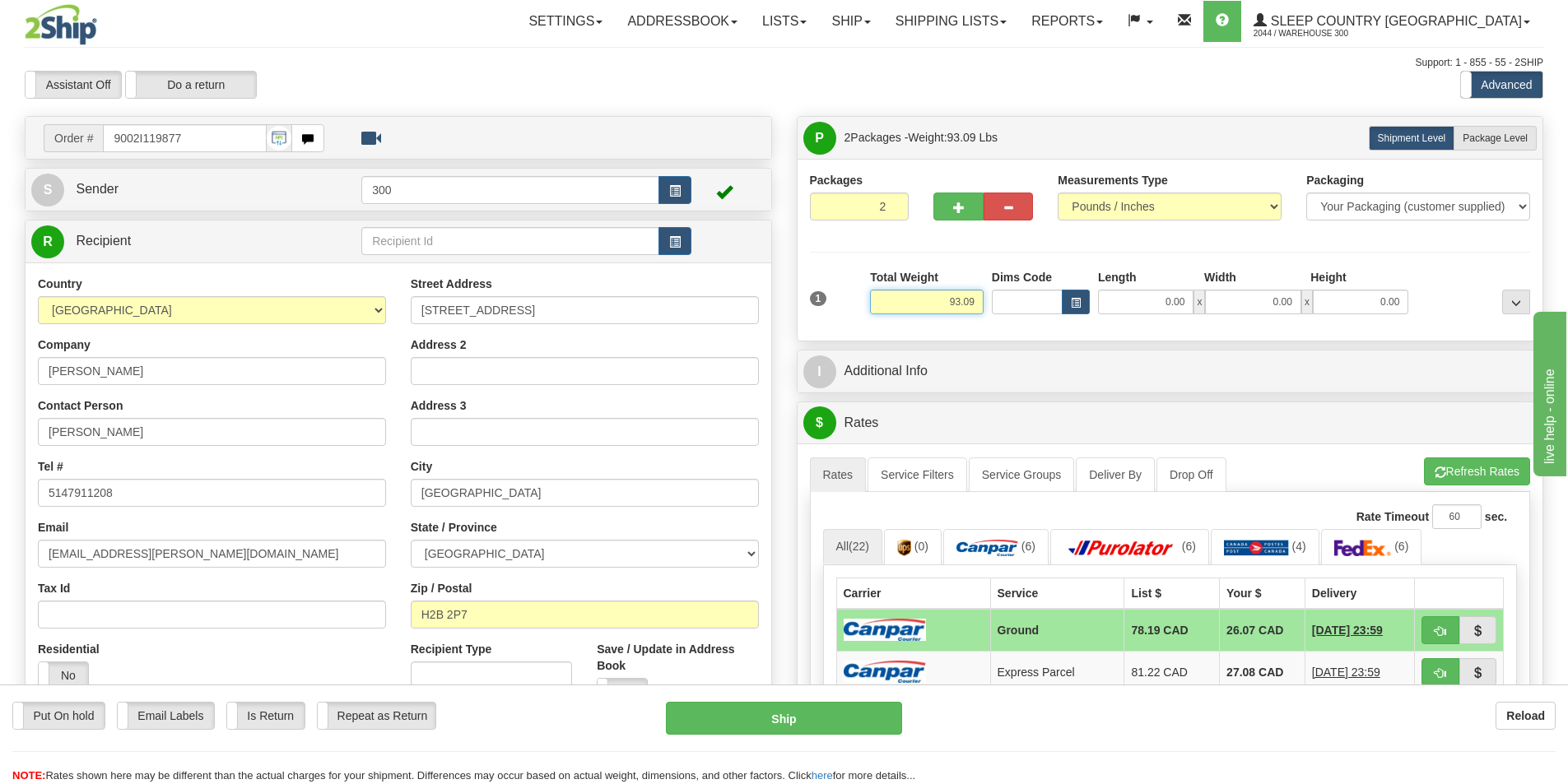
drag, startPoint x: 945, startPoint y: 304, endPoint x: 998, endPoint y: 304, distance: 53.0
click at [998, 304] on div "1 Total Weight 93.09 Dims Code x" at bounding box center [1170, 297] width 729 height 58
click at [1522, 139] on span "Package Level" at bounding box center [1495, 138] width 65 height 12
radio input "true"
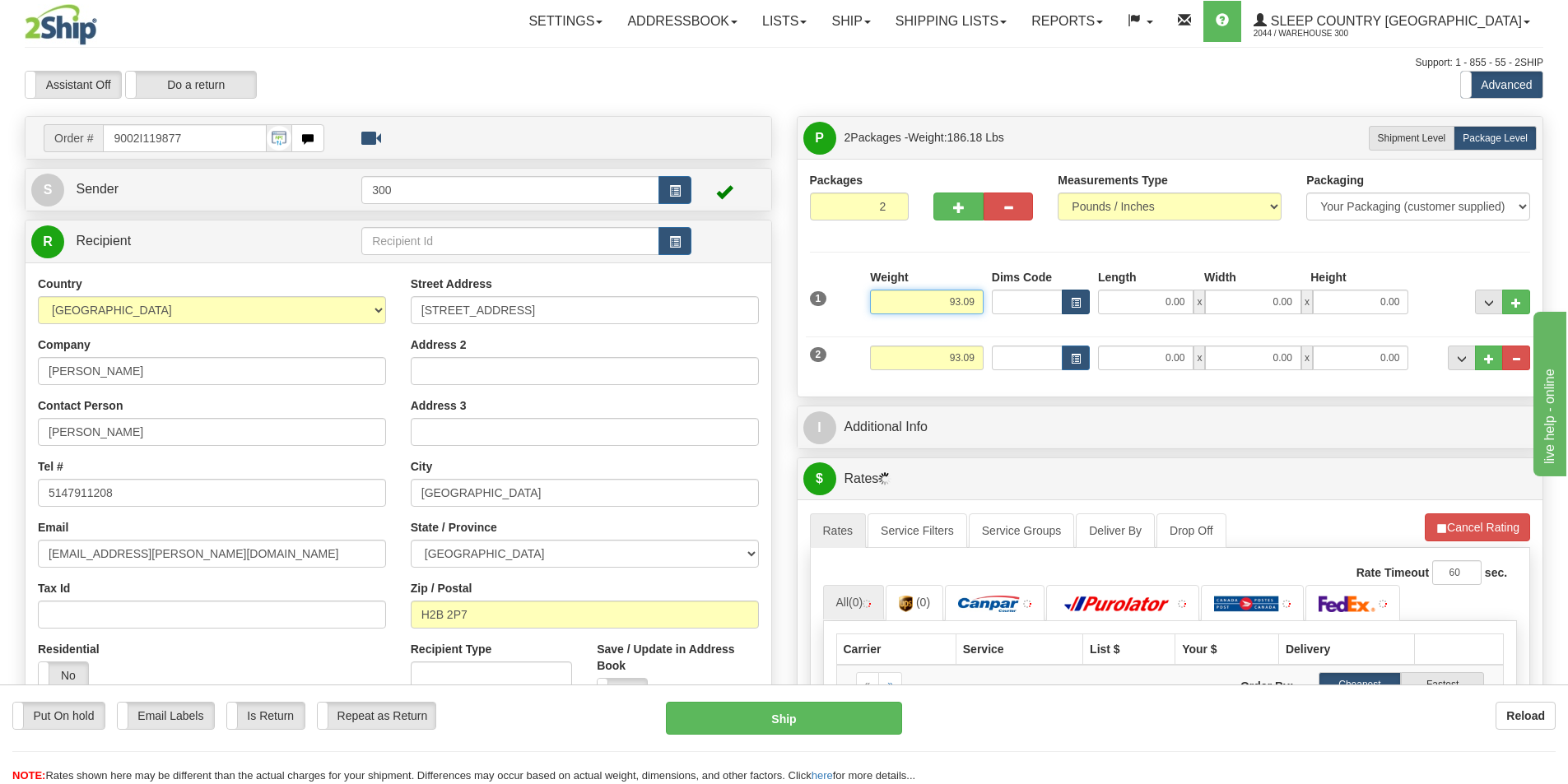
drag, startPoint x: 1020, startPoint y: 295, endPoint x: 1085, endPoint y: 294, distance: 65.0
click at [1085, 294] on div "1 Weight 93.09 Dims Code x x" at bounding box center [1170, 297] width 729 height 58
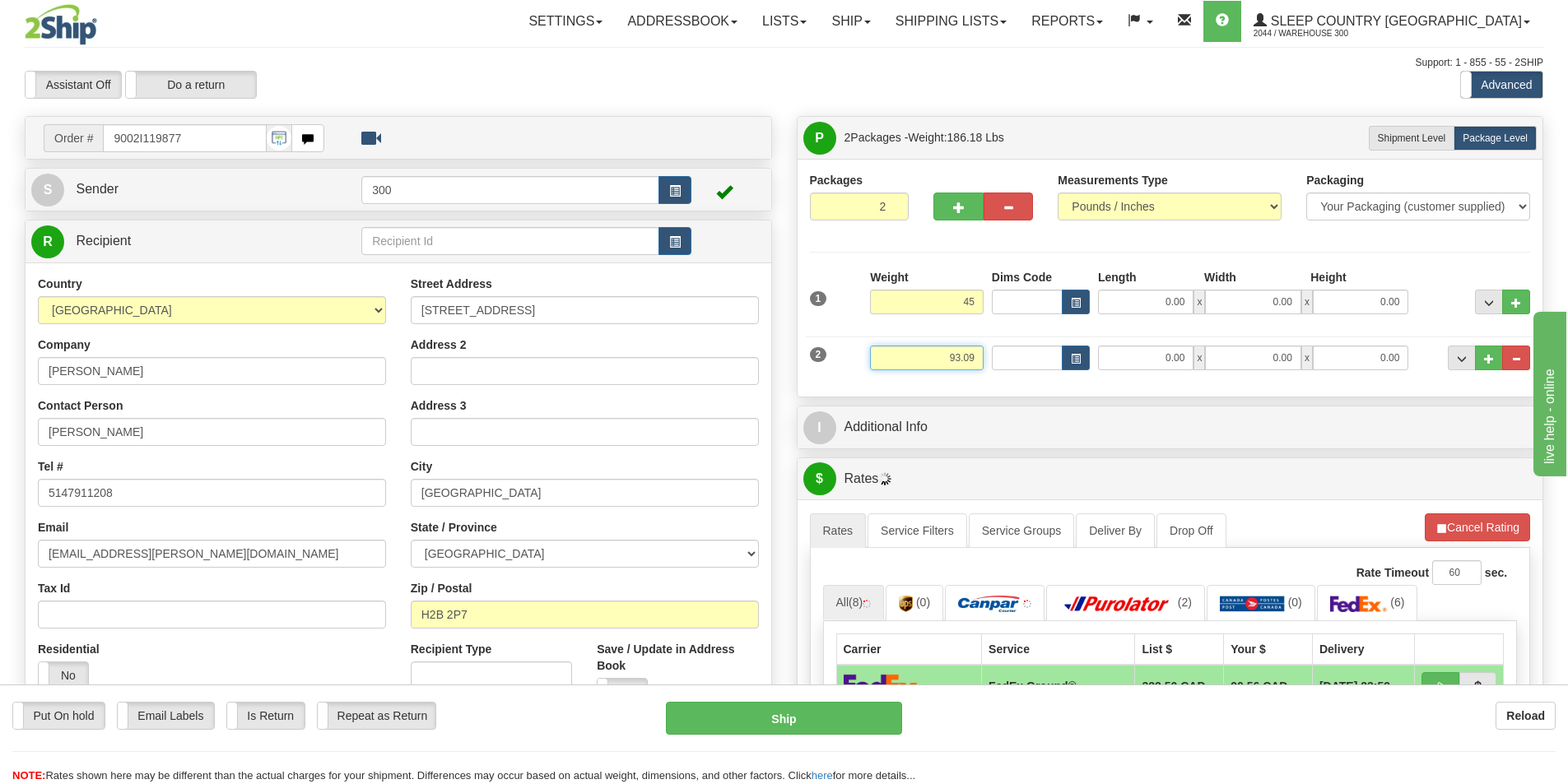
type input "45.00"
drag, startPoint x: 952, startPoint y: 358, endPoint x: 1032, endPoint y: 366, distance: 80.4
click at [1030, 364] on div "2 Weight 93.09 Dims Code Length Width Height" at bounding box center [1170, 356] width 729 height 55
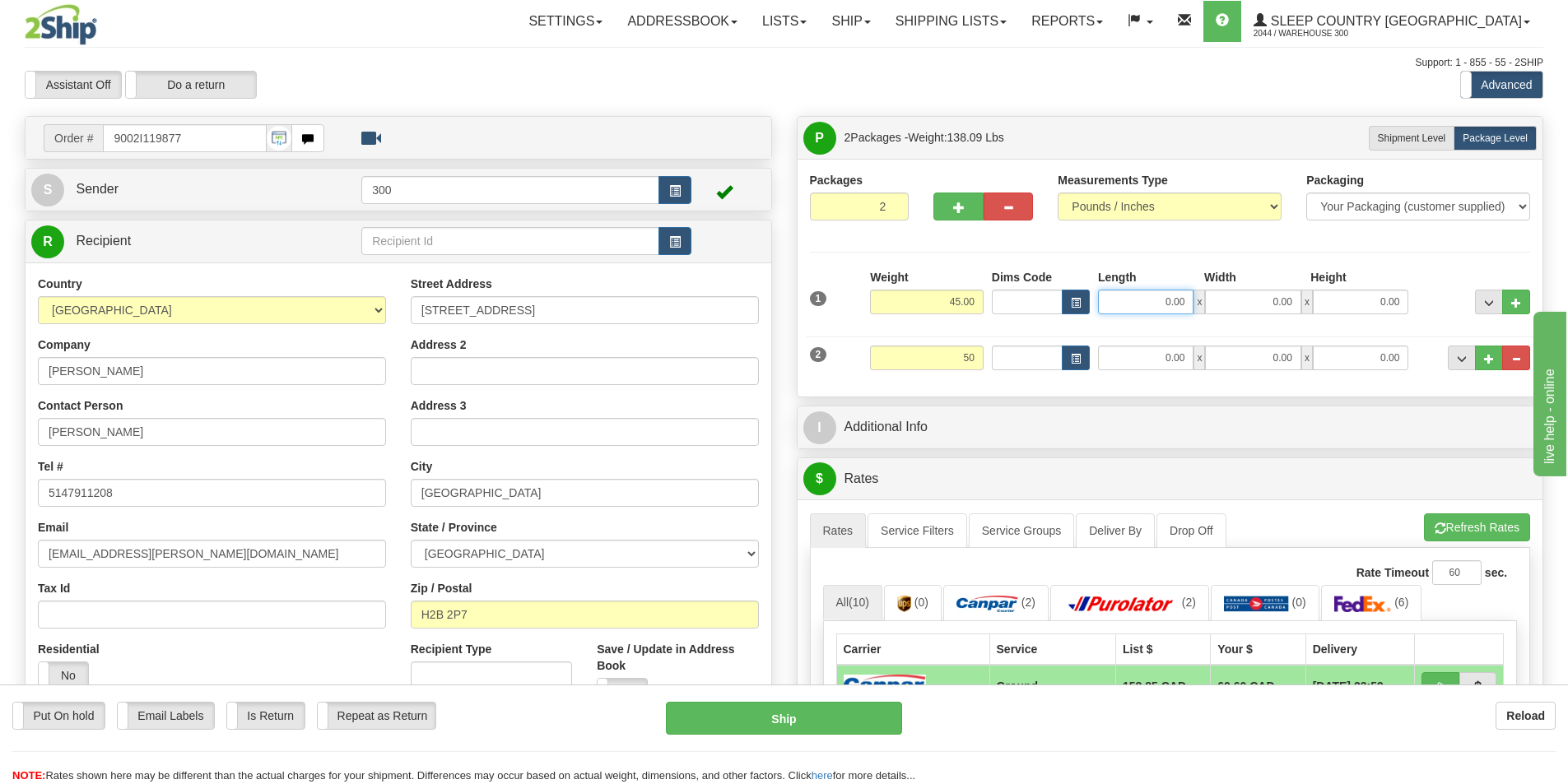
type input "50.00"
click at [1168, 302] on input "0.00" at bounding box center [1145, 301] width 96 height 25
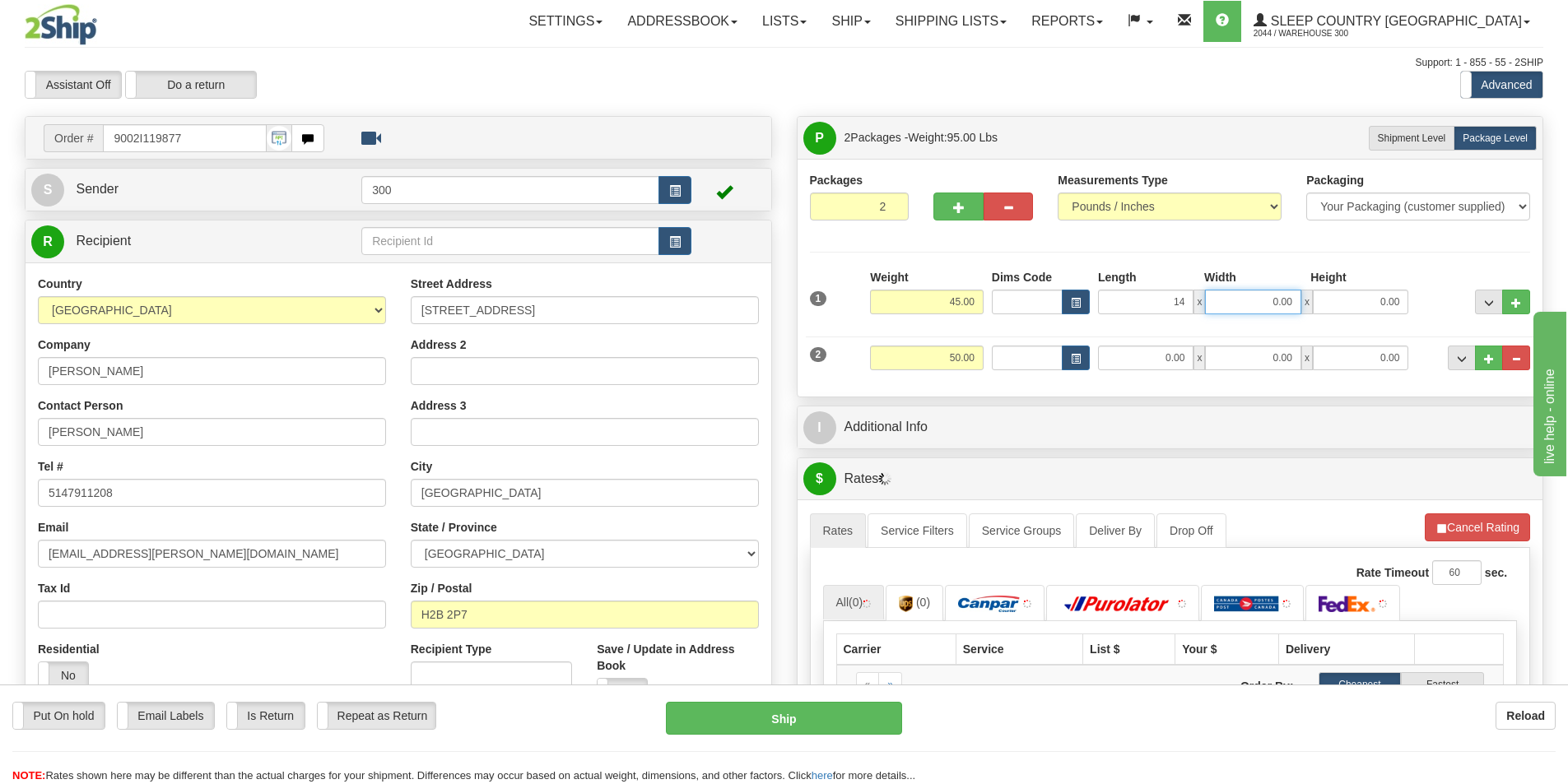
type input "14.00"
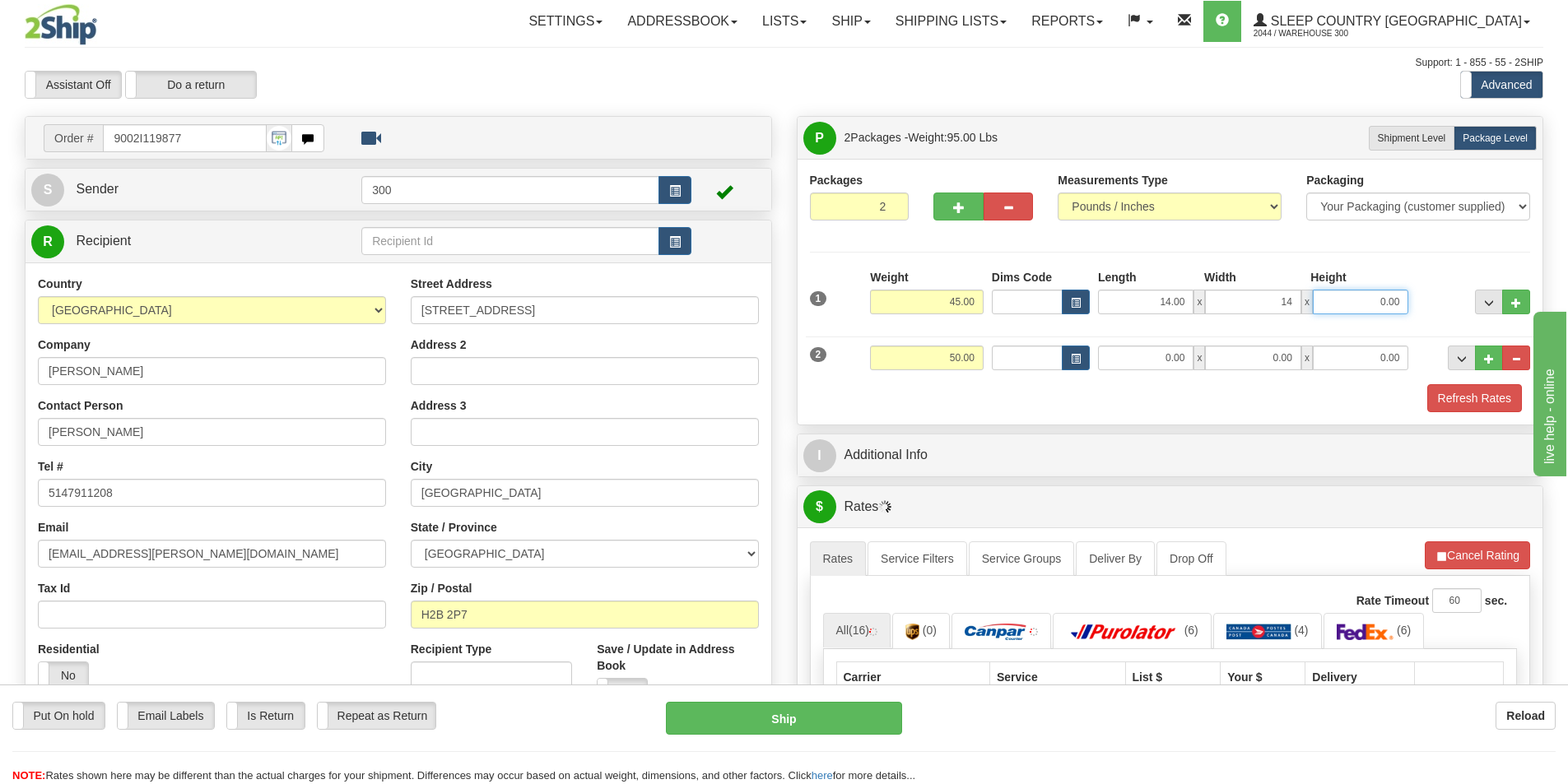
type input "14.00"
type input "40.00"
drag, startPoint x: 1151, startPoint y: 357, endPoint x: 1250, endPoint y: 357, distance: 99.0
click at [1250, 357] on div "0.00 x 0.00 x 0.00" at bounding box center [1253, 358] width 310 height 25
type input "72.00"
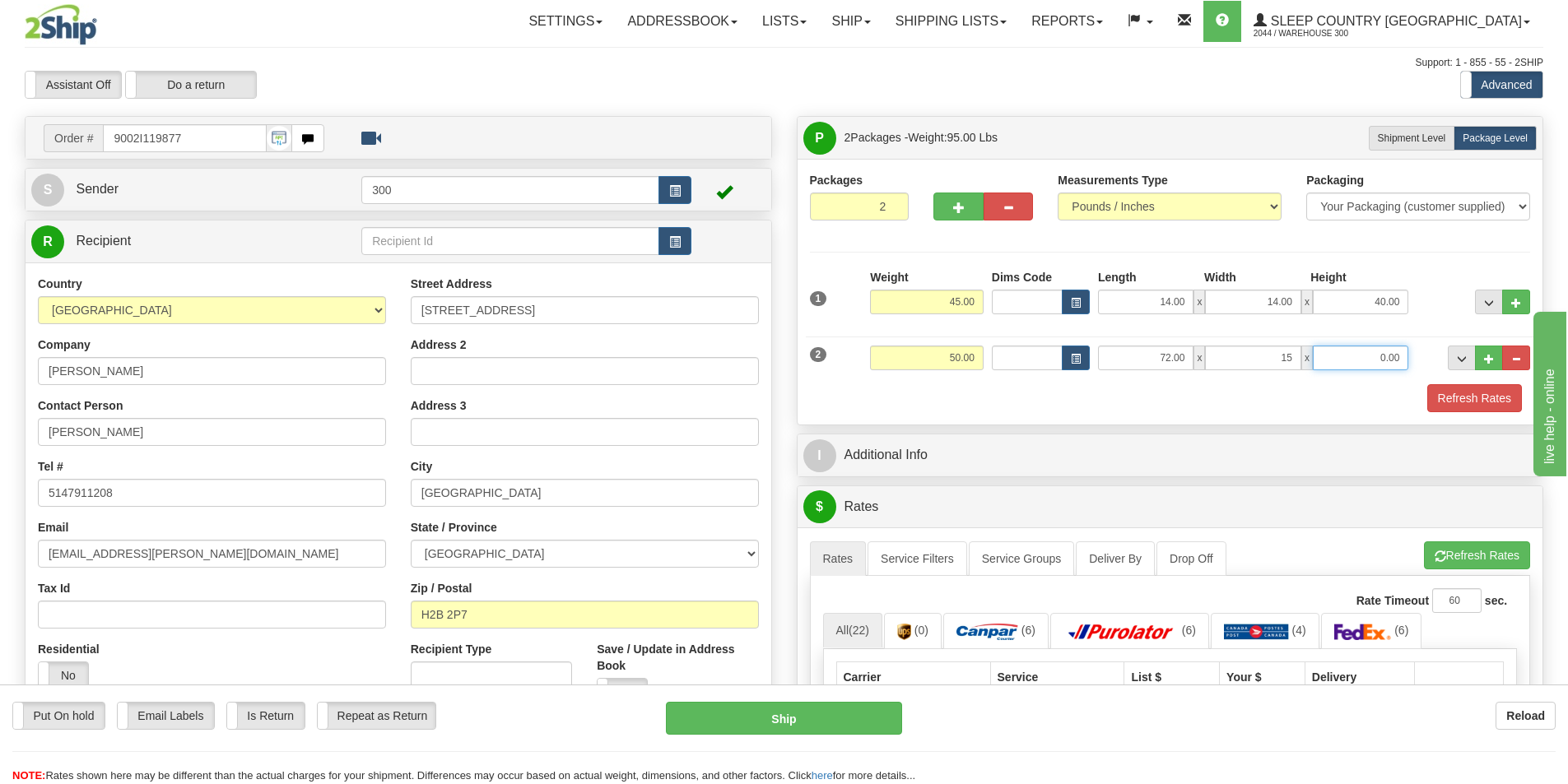
type input "15.00"
type input "16.00"
click at [1467, 406] on button "Refresh Rates" at bounding box center [1474, 398] width 95 height 28
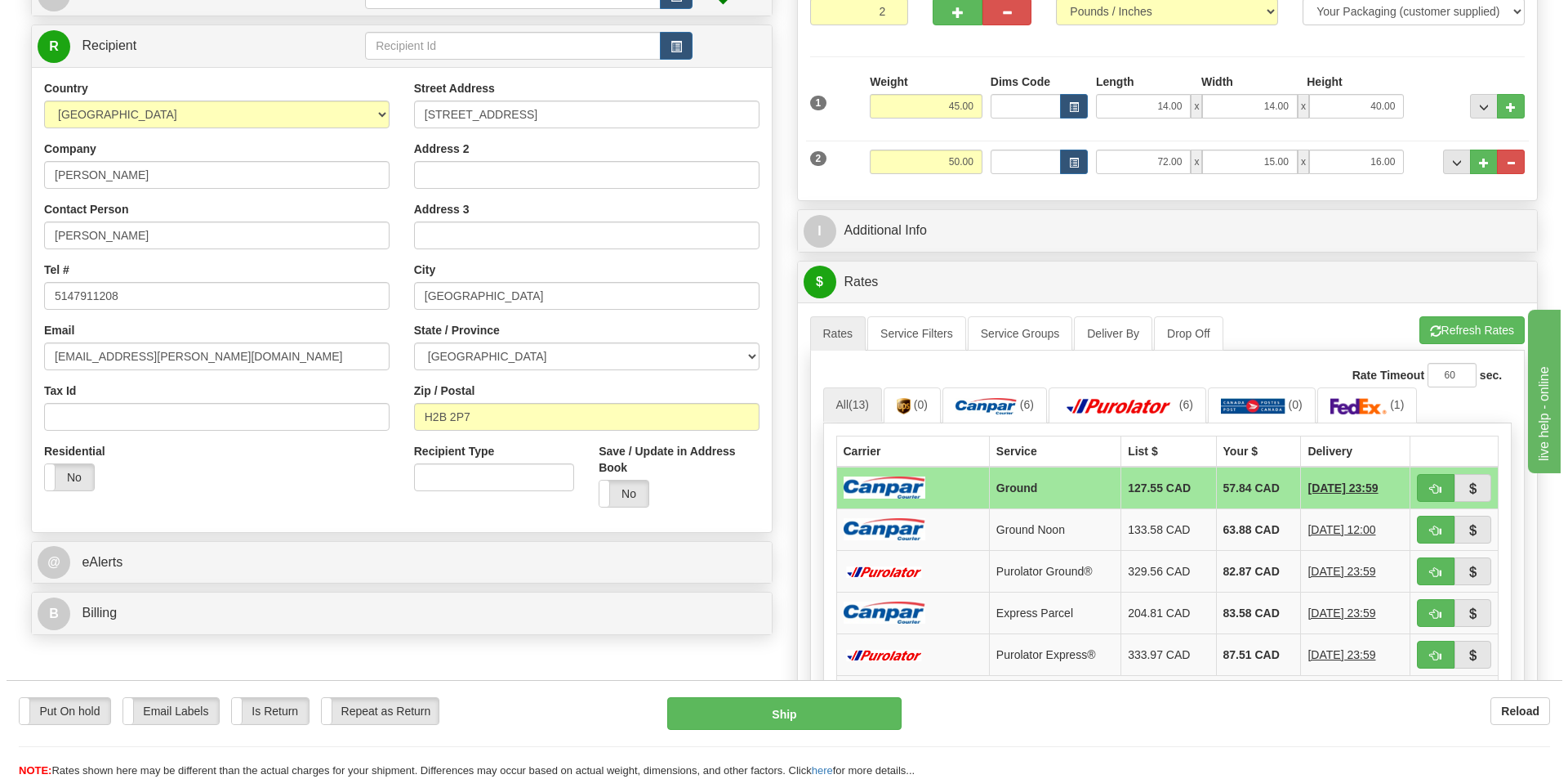
scroll to position [245, 0]
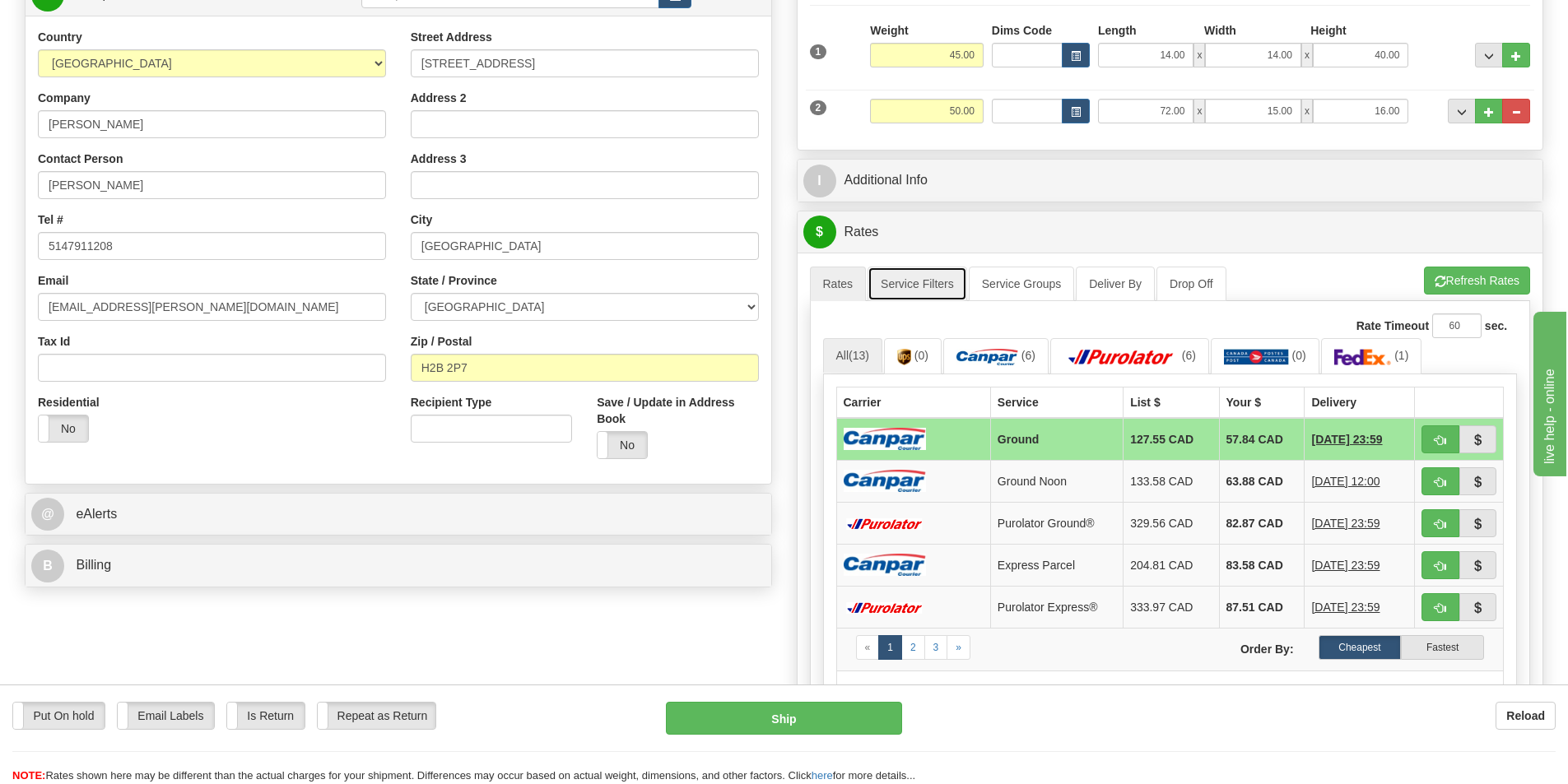
click at [913, 295] on link "Service Filters" at bounding box center [917, 284] width 100 height 34
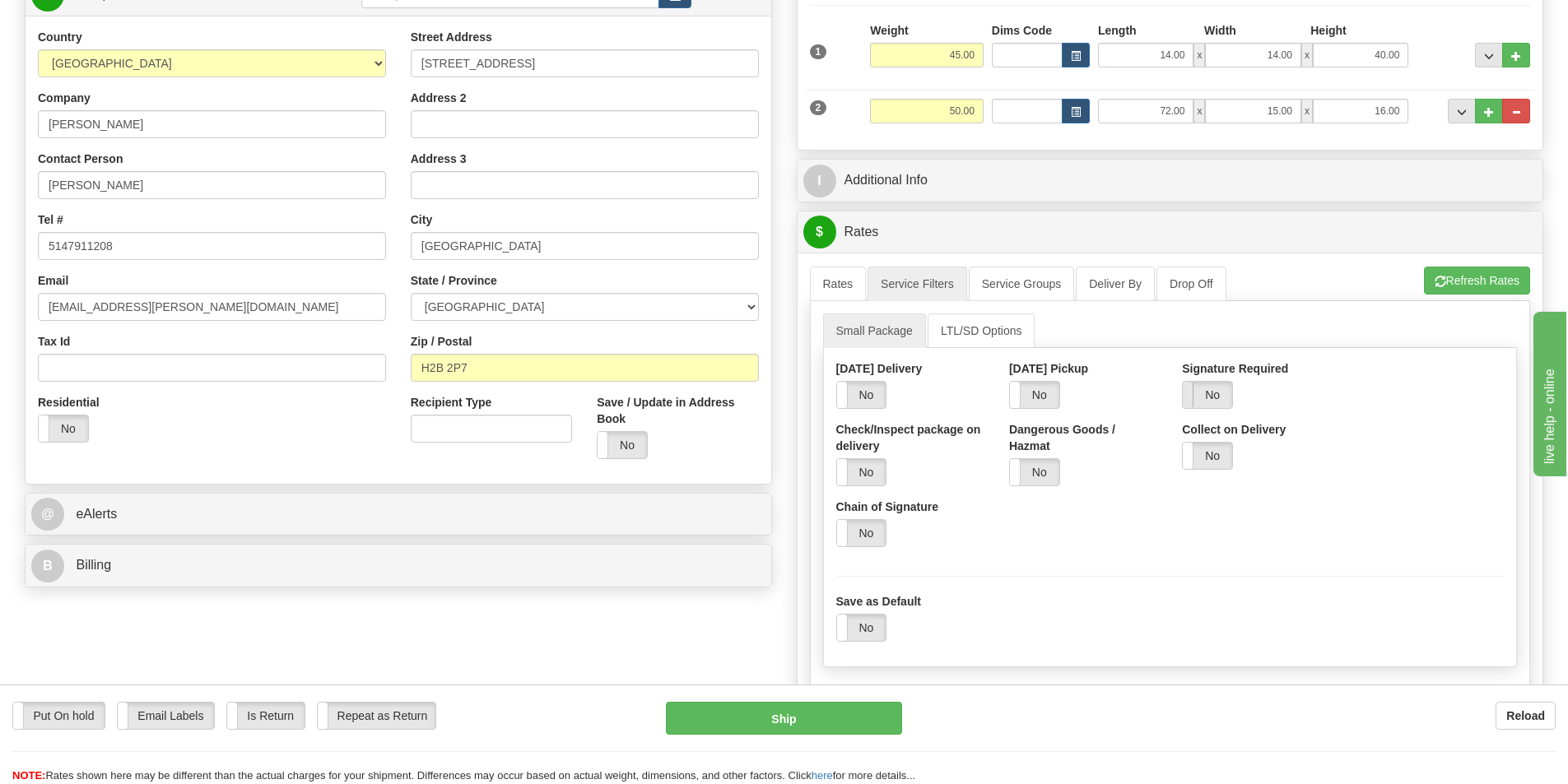
drag, startPoint x: 1189, startPoint y: 383, endPoint x: 1193, endPoint y: 396, distance: 13.6
click at [1193, 393] on span at bounding box center [1183, 394] width 22 height 27
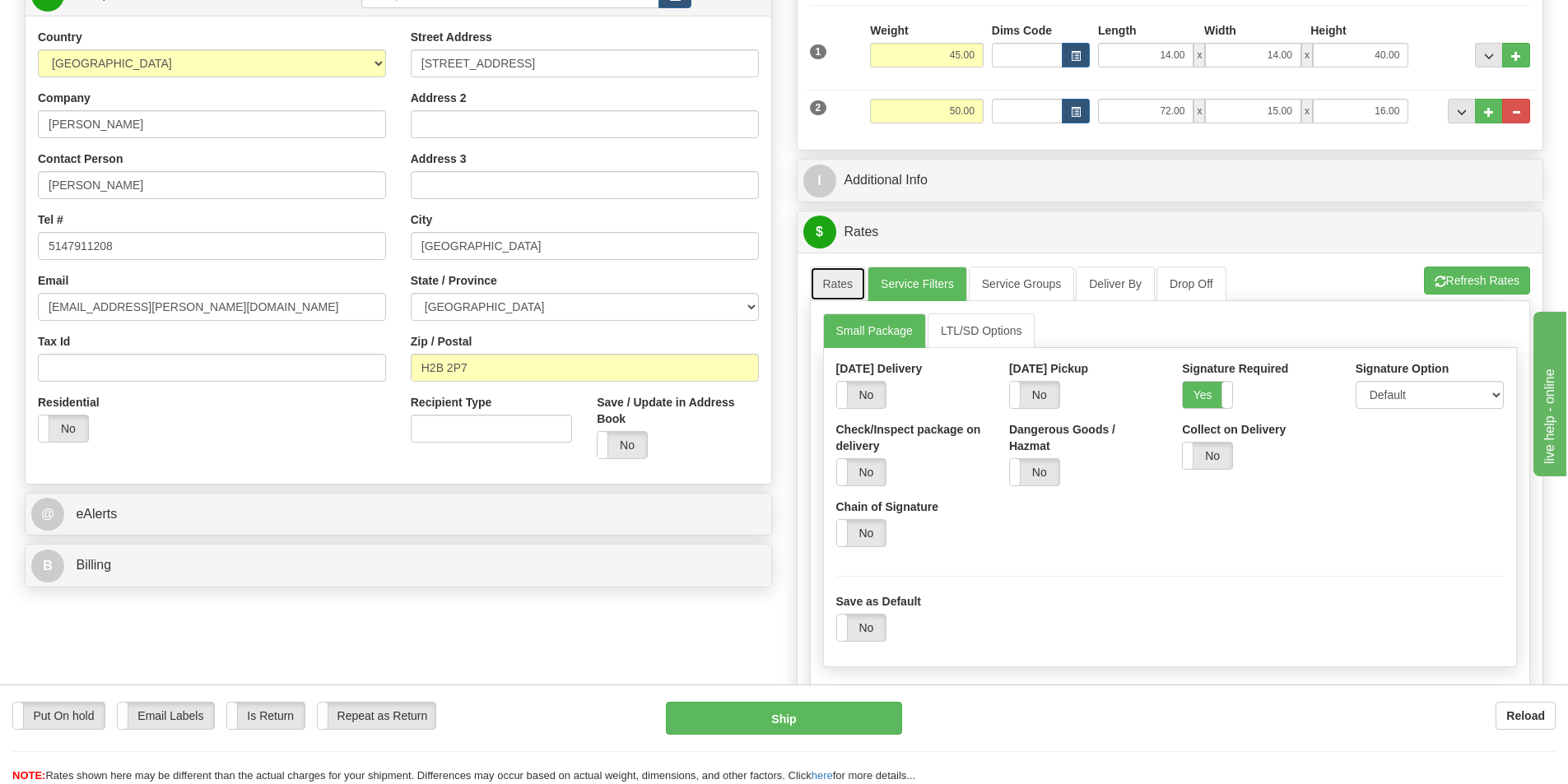
click at [827, 277] on link "Rates" at bounding box center [839, 284] width 57 height 34
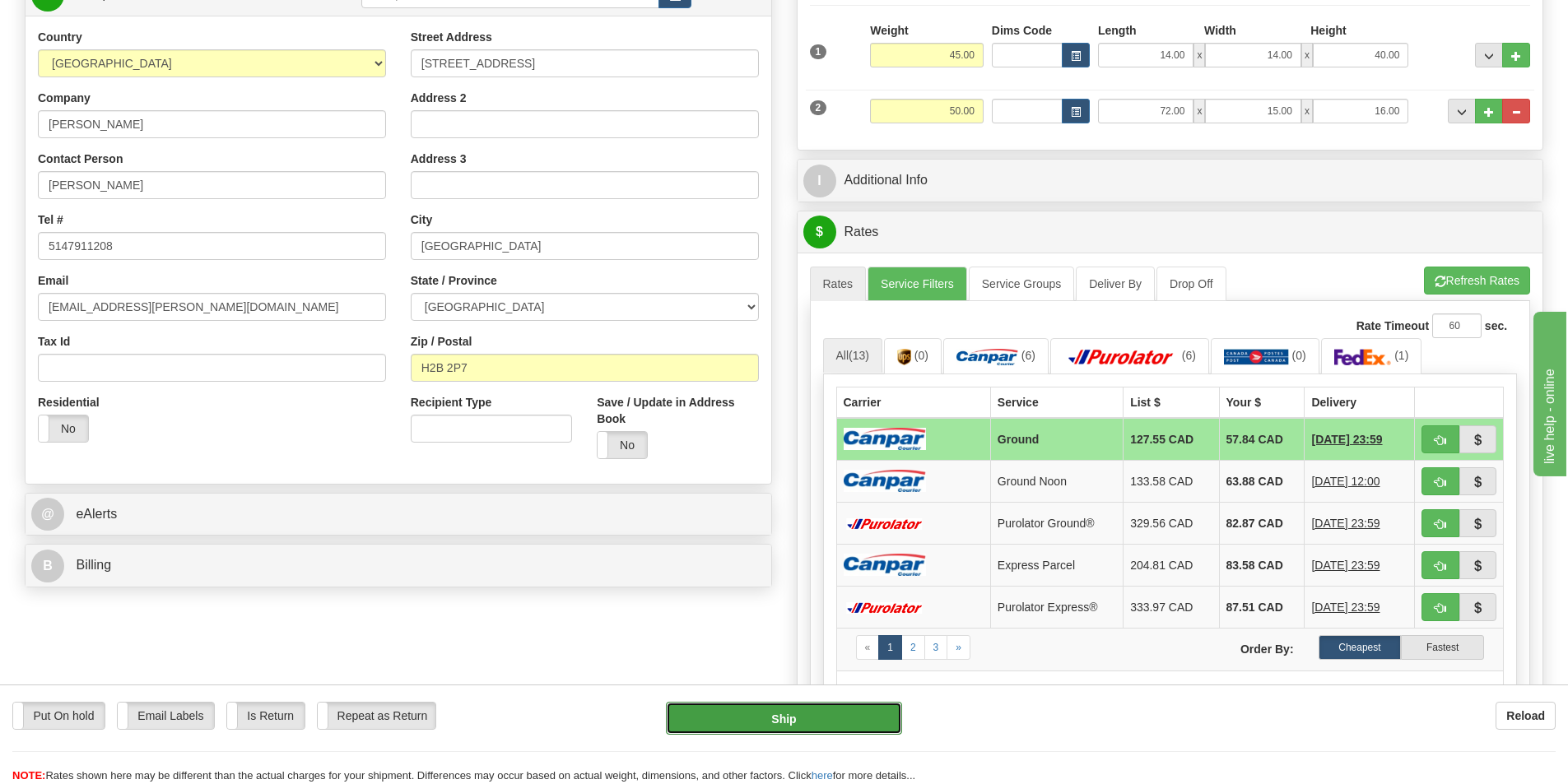
click at [833, 723] on button "Ship" at bounding box center [784, 717] width 237 height 33
type input "1"
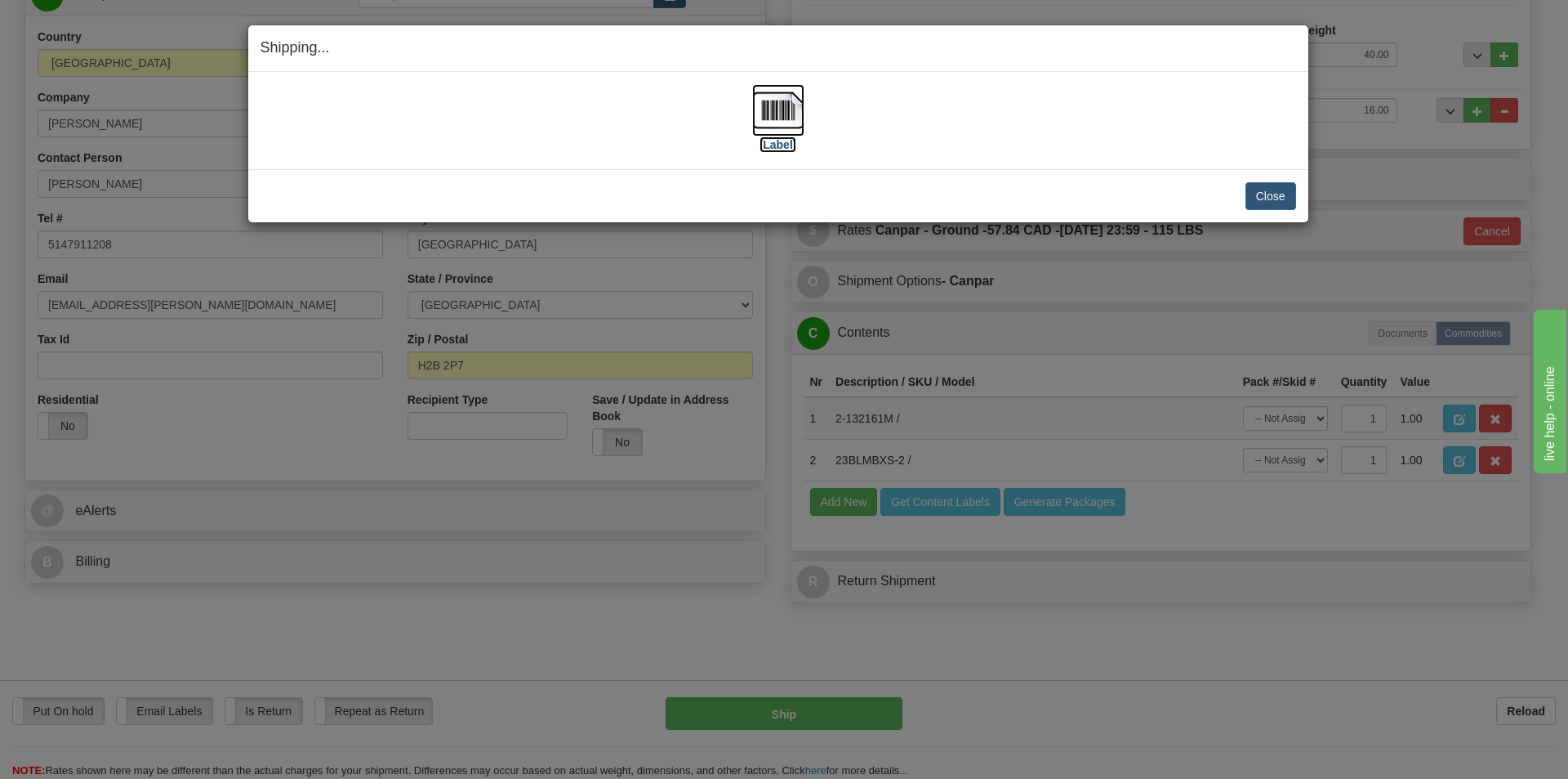
click at [767, 141] on label "[Label]" at bounding box center [779, 144] width 37 height 17
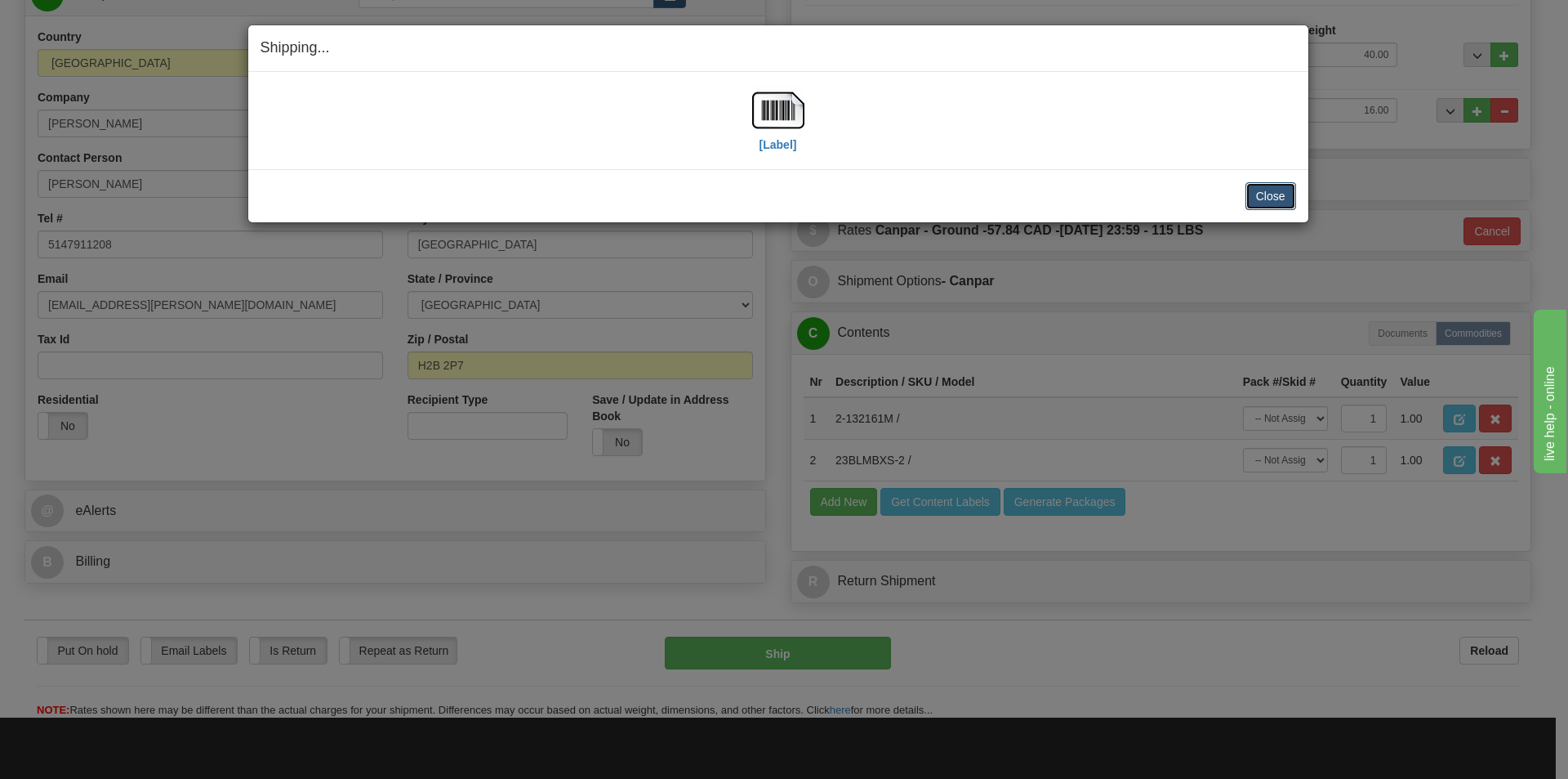
click at [1272, 201] on button "Close" at bounding box center [1271, 196] width 51 height 27
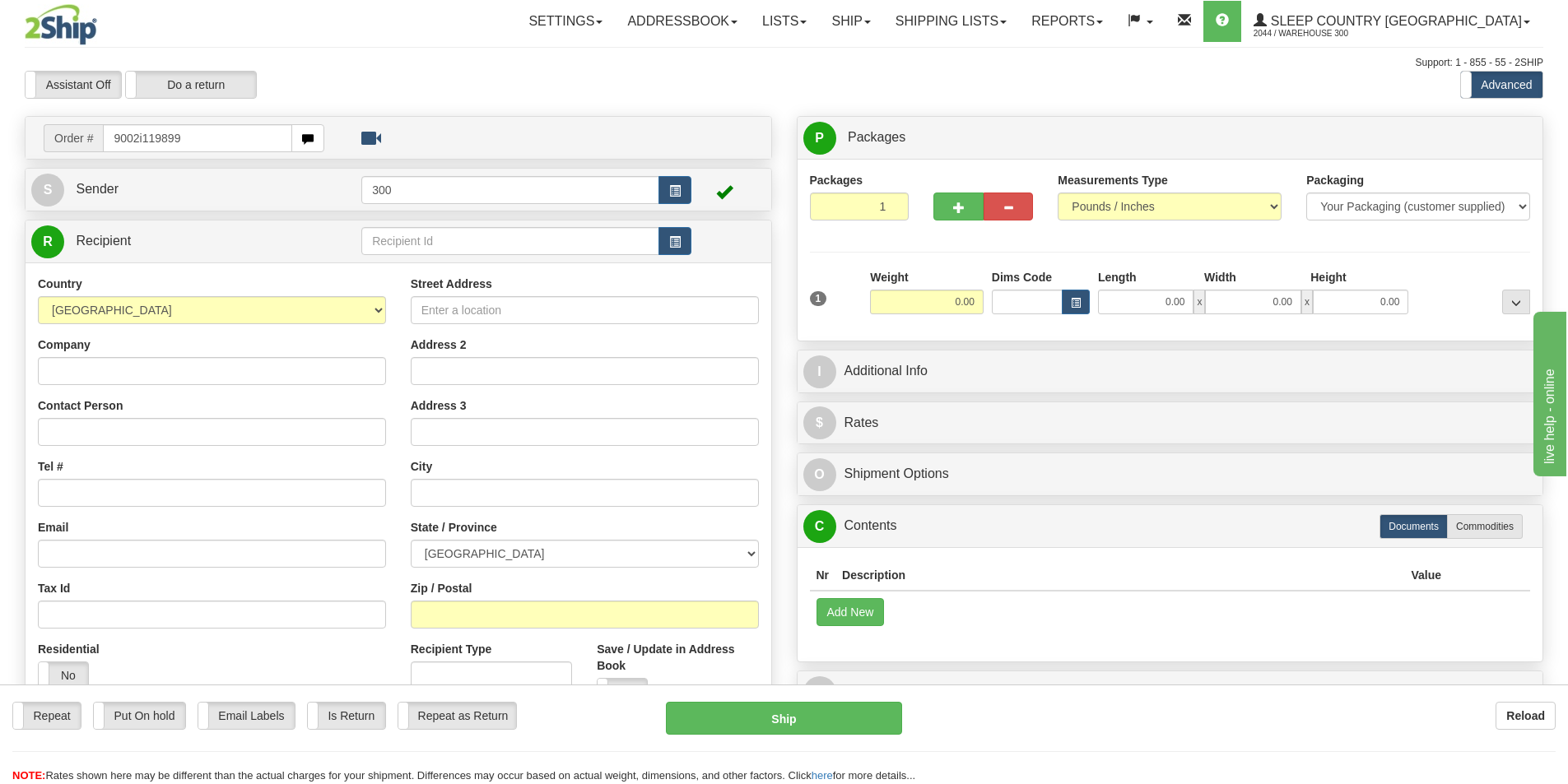
type input "9002i119899"
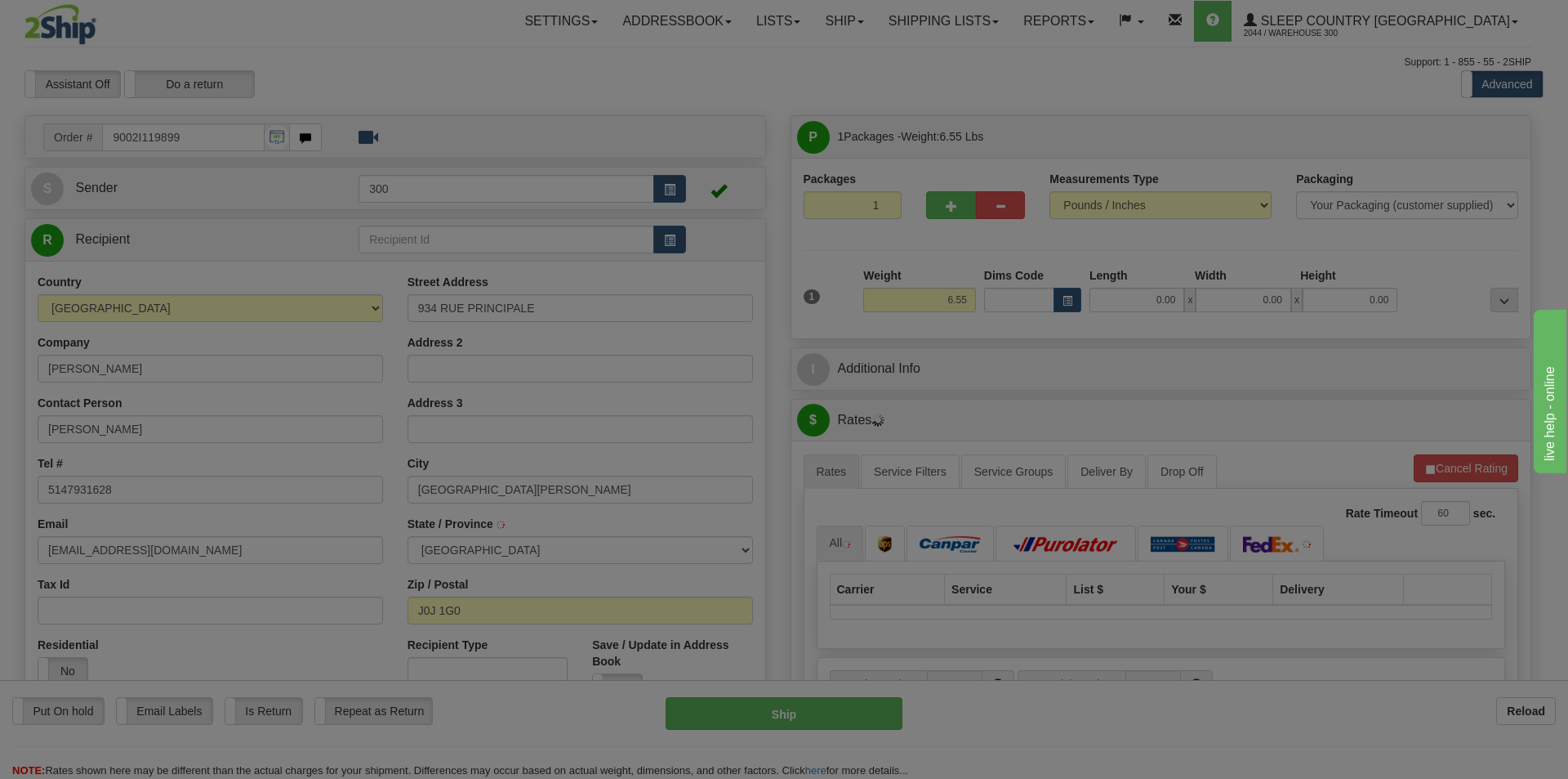
type input "SAINT-PAUL-DE-L'ILE-AUX-NOIX"
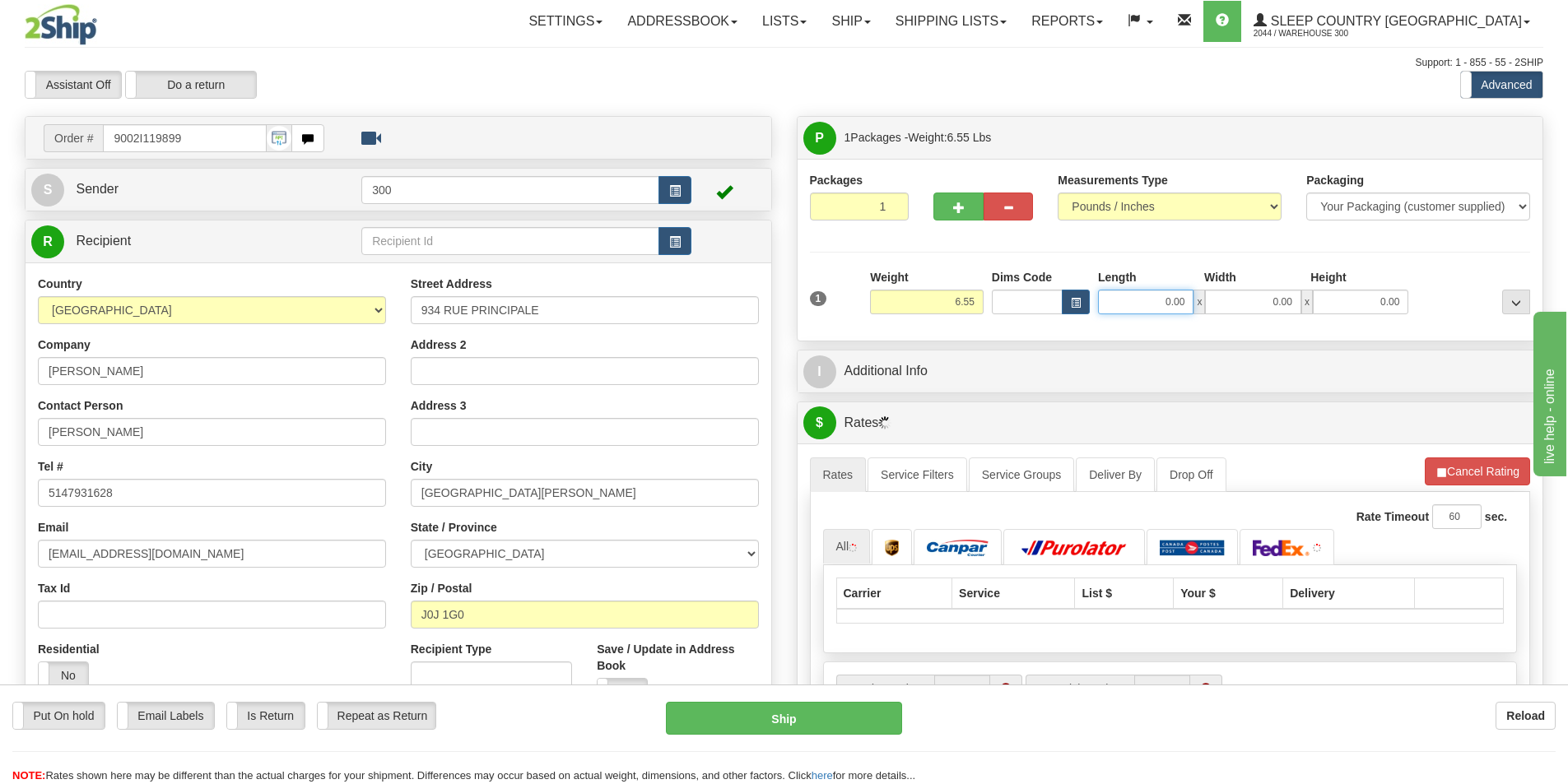
drag, startPoint x: 1162, startPoint y: 305, endPoint x: 1364, endPoint y: 323, distance: 202.8
click at [1364, 323] on div "1 Weight 6.55 Dims Code 0.00" at bounding box center [1170, 297] width 729 height 58
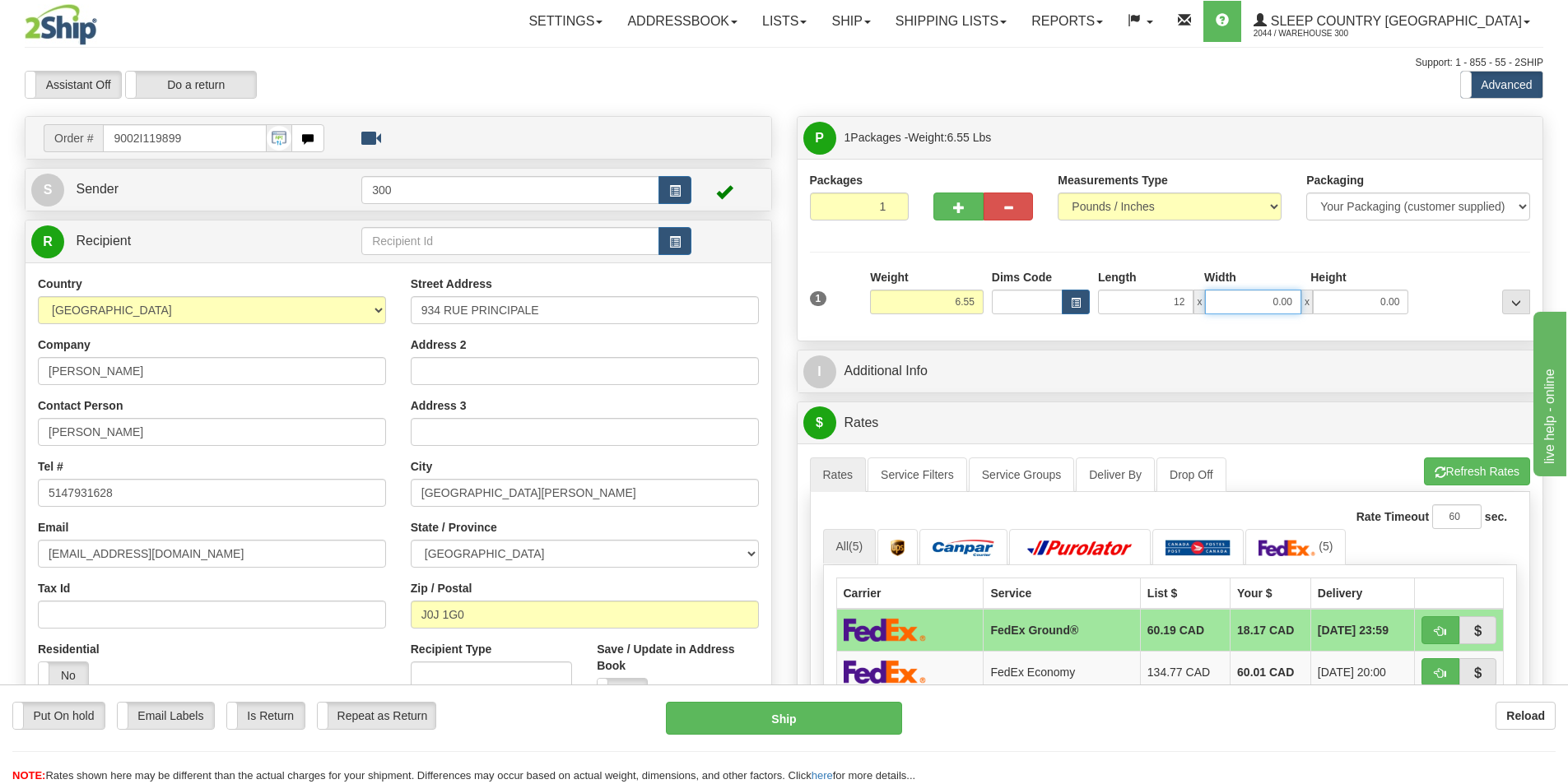
type input "12.00"
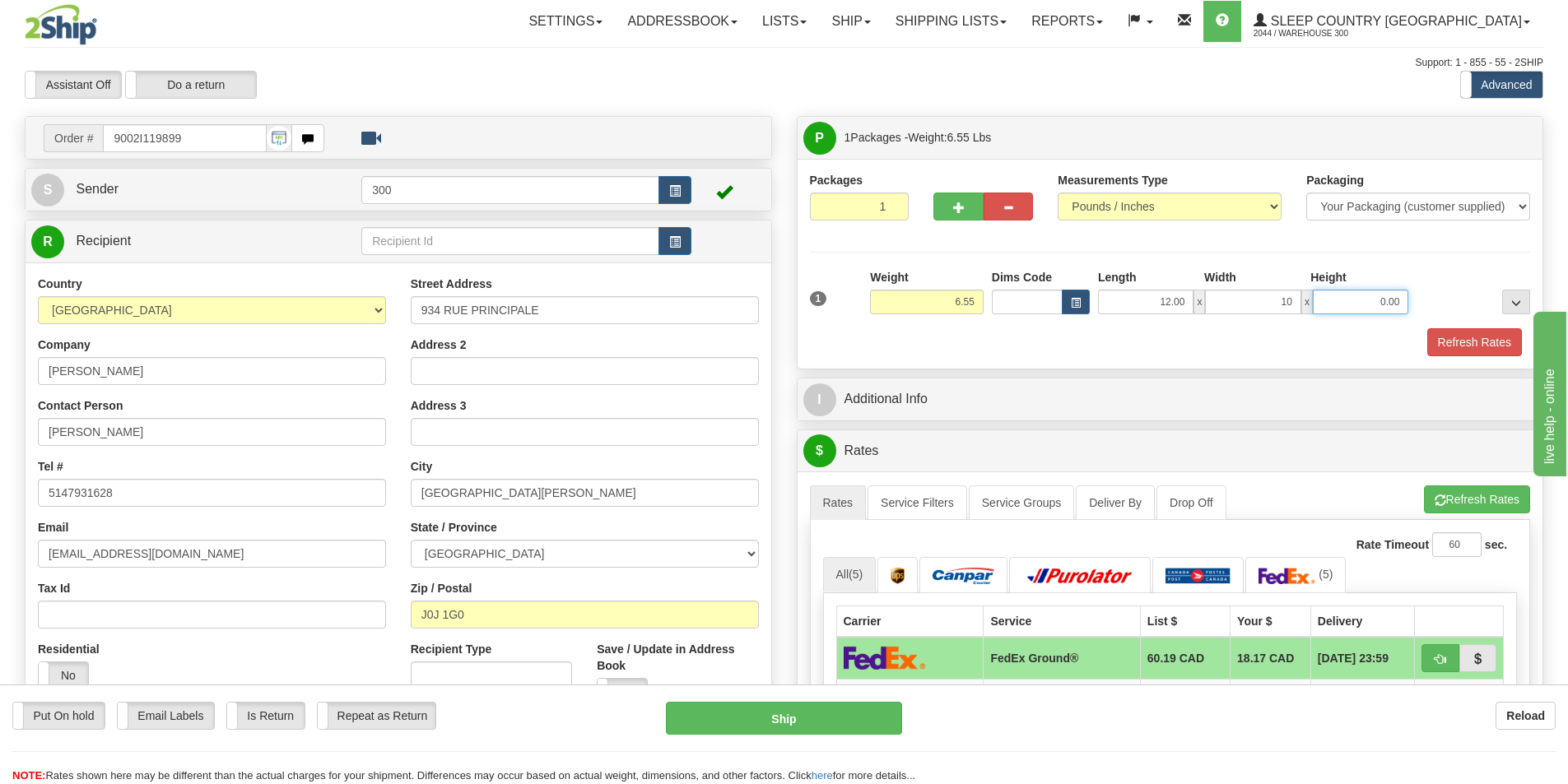
type input "10.00"
type input "3.00"
click at [1497, 337] on button "Refresh Rates" at bounding box center [1474, 342] width 95 height 28
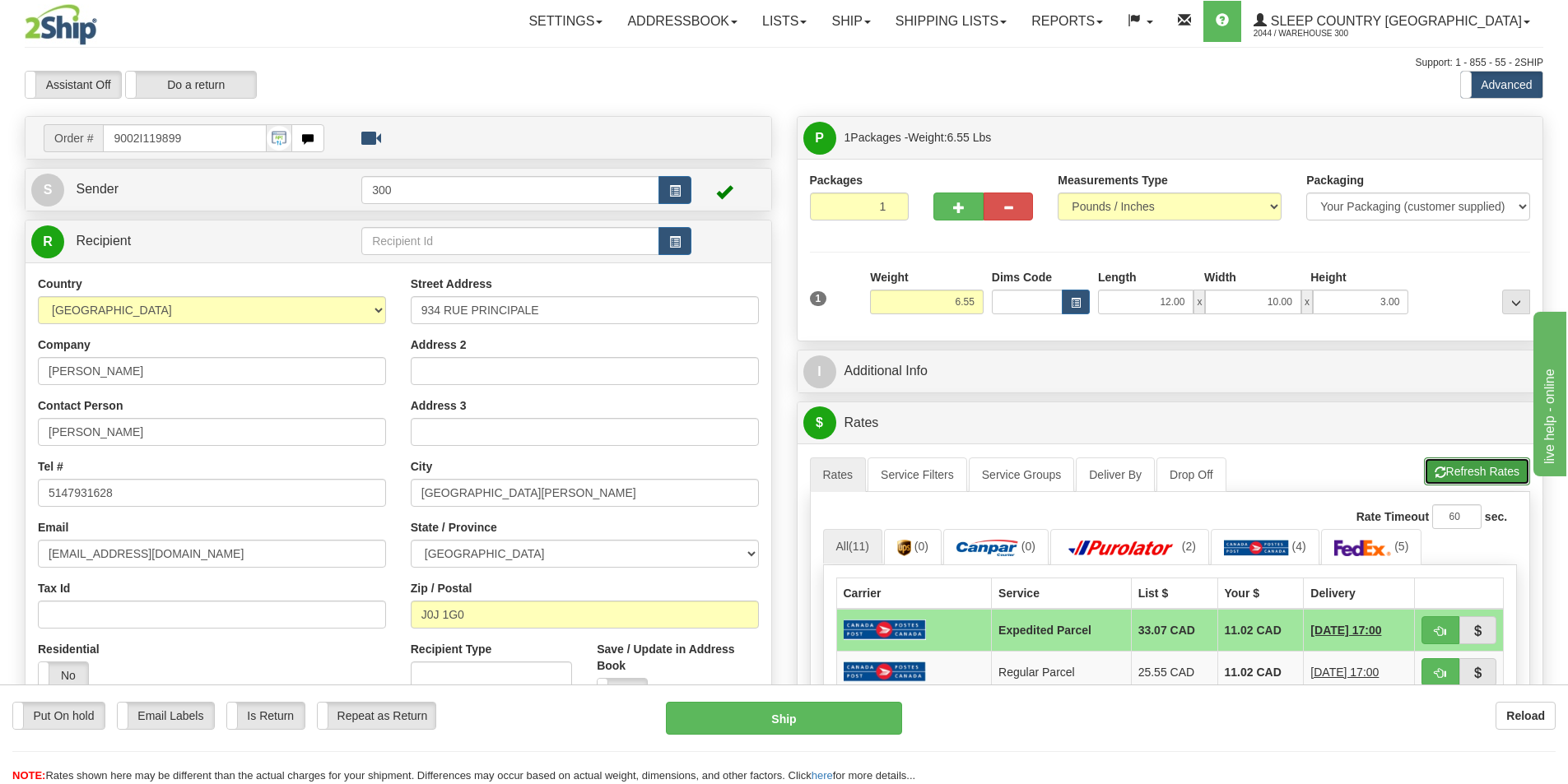
click at [1490, 481] on button "Refresh Rates" at bounding box center [1477, 471] width 106 height 28
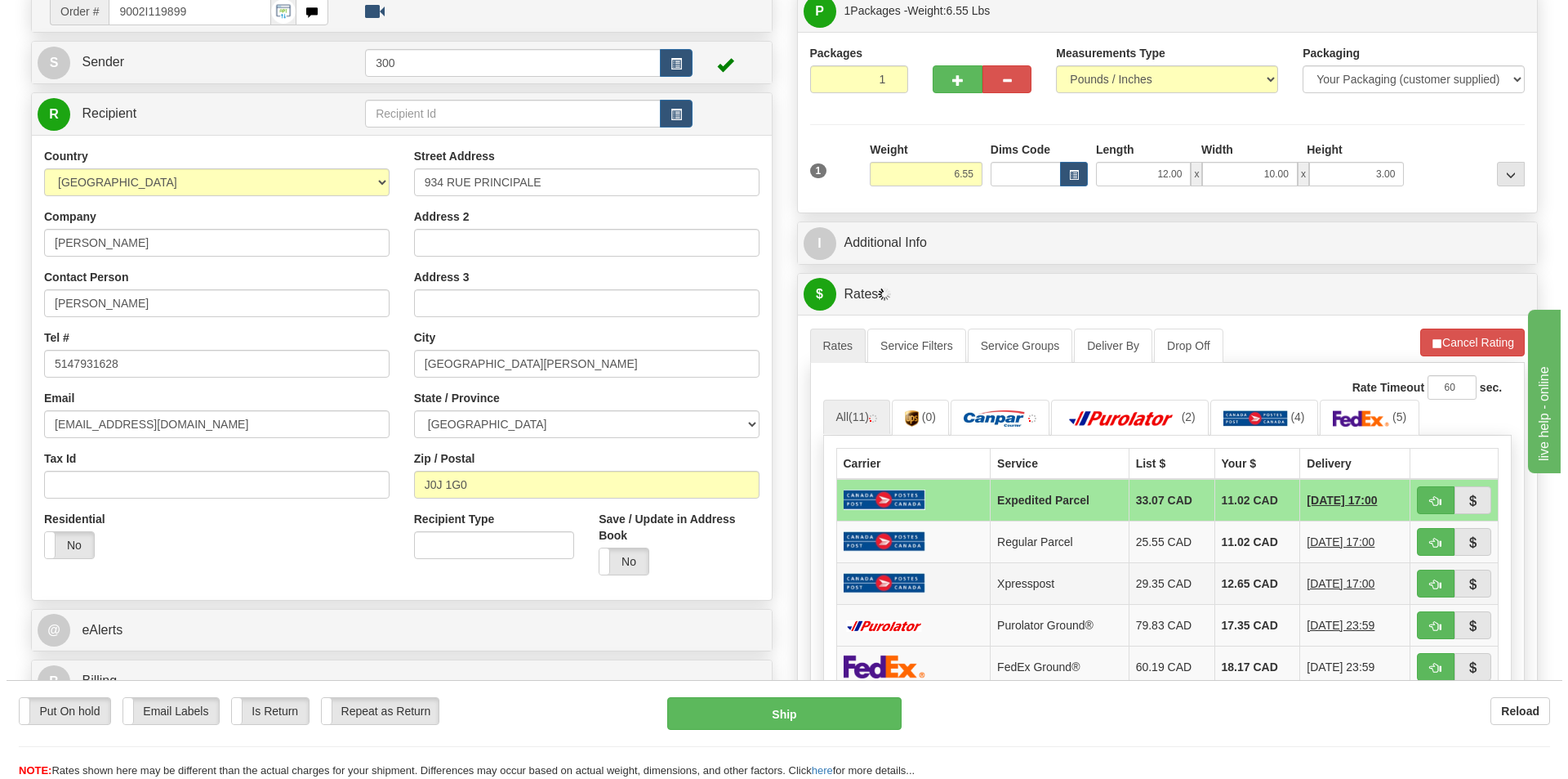
scroll to position [163, 0]
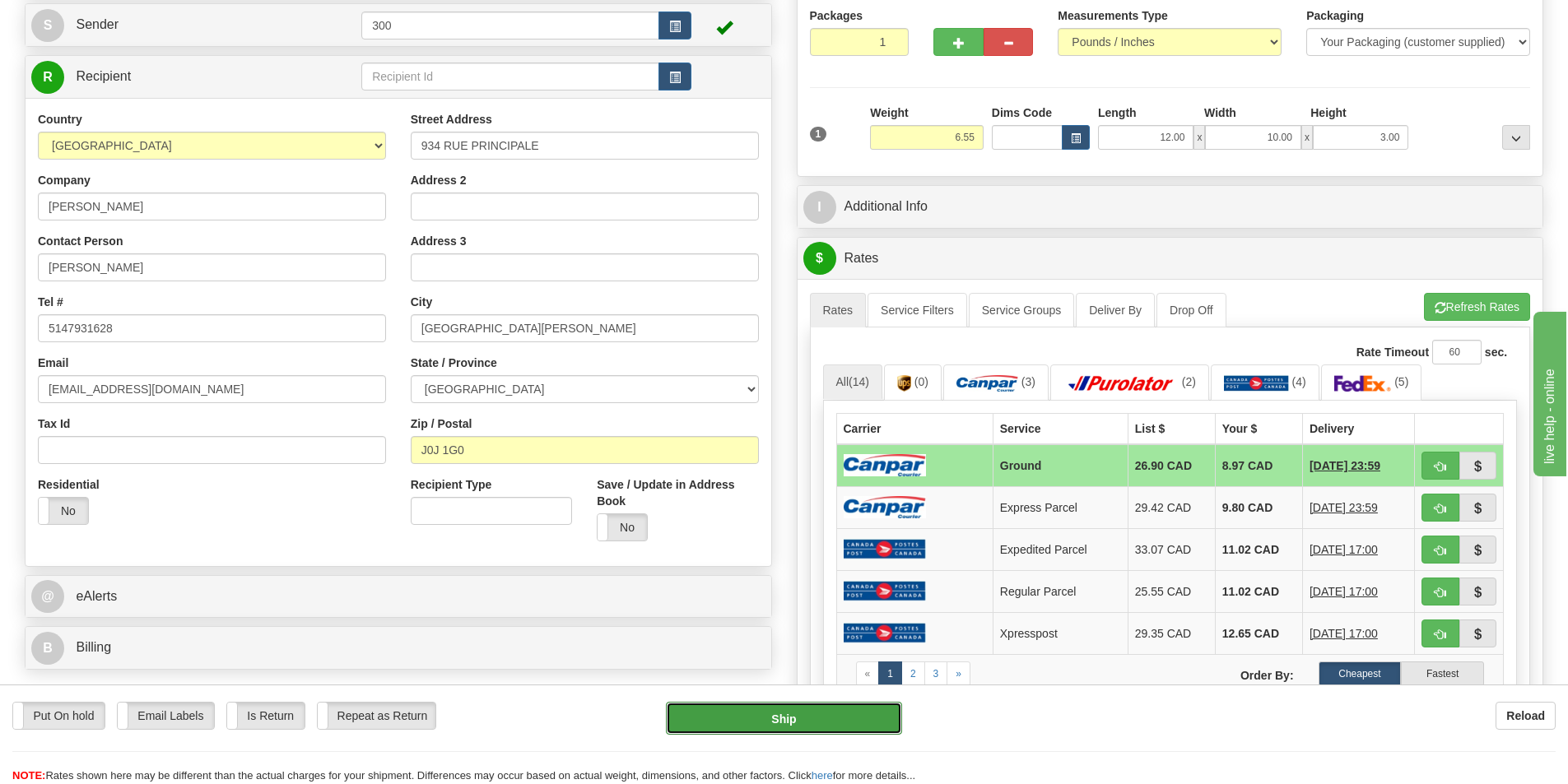
click at [762, 718] on button "Ship" at bounding box center [784, 717] width 237 height 33
type input "1"
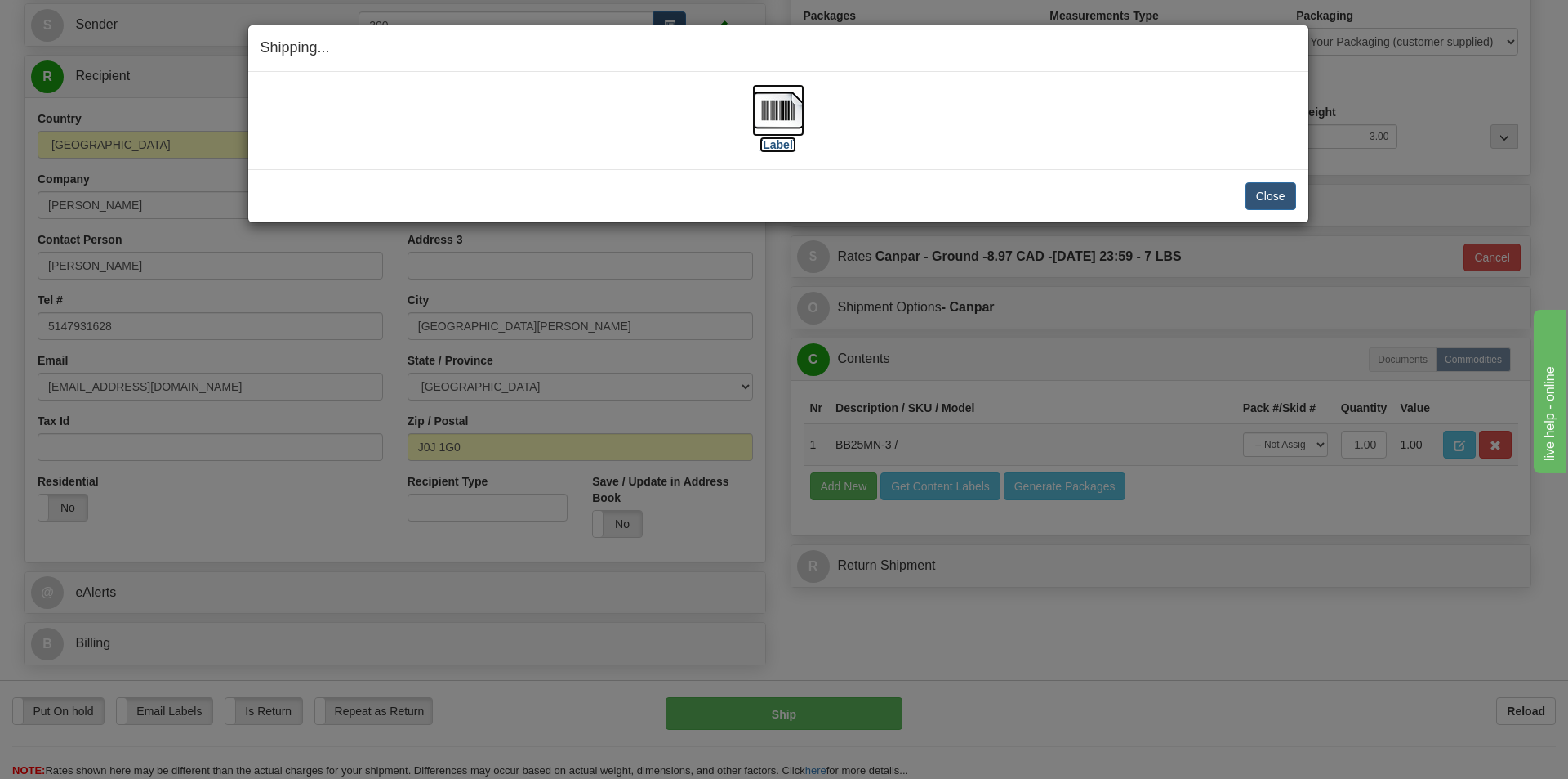
click at [770, 140] on label "[Label]" at bounding box center [779, 144] width 37 height 17
click at [1289, 202] on button "Close" at bounding box center [1271, 196] width 51 height 27
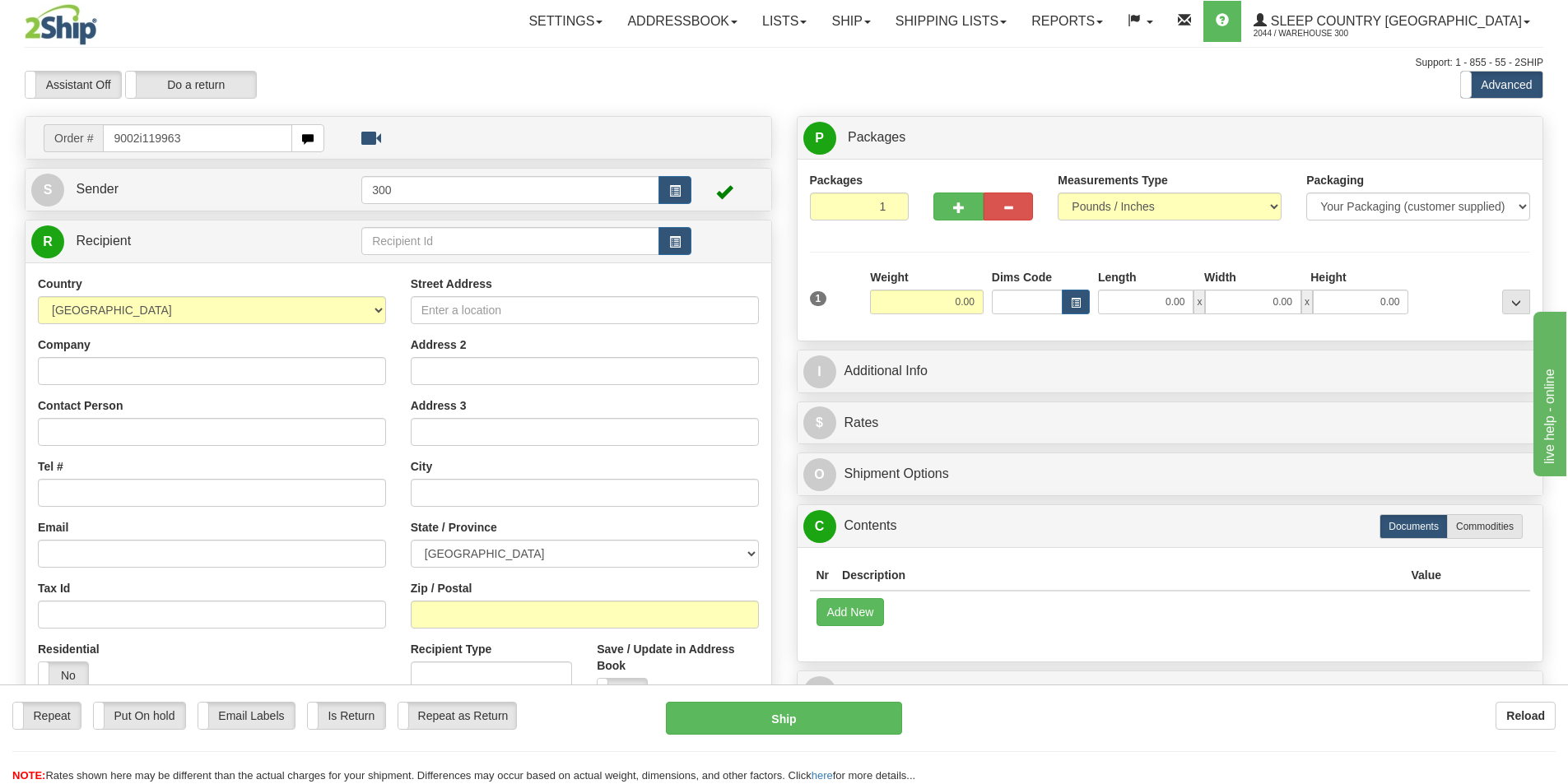
type input "9002i119963"
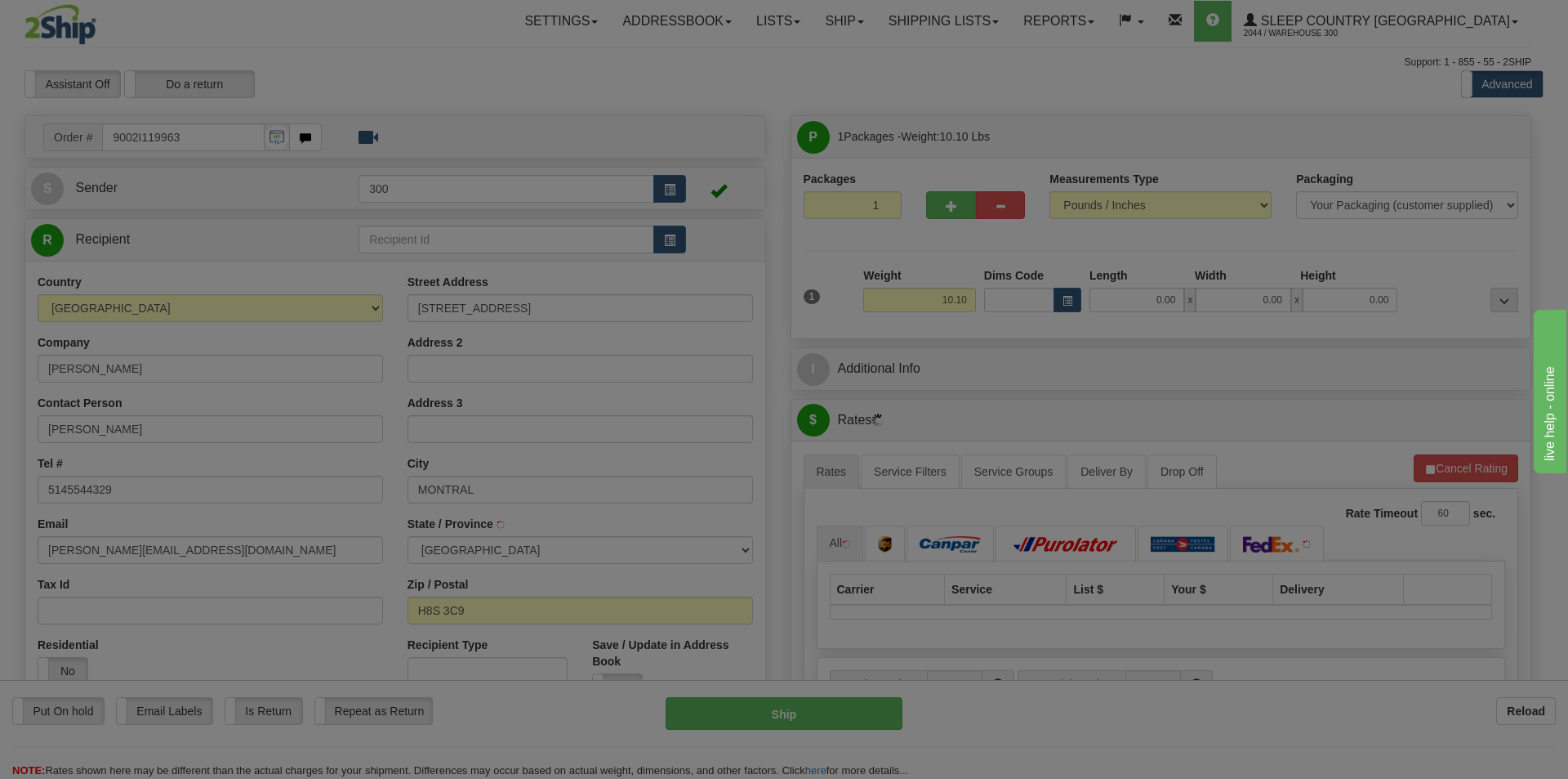
type input "LACHINE"
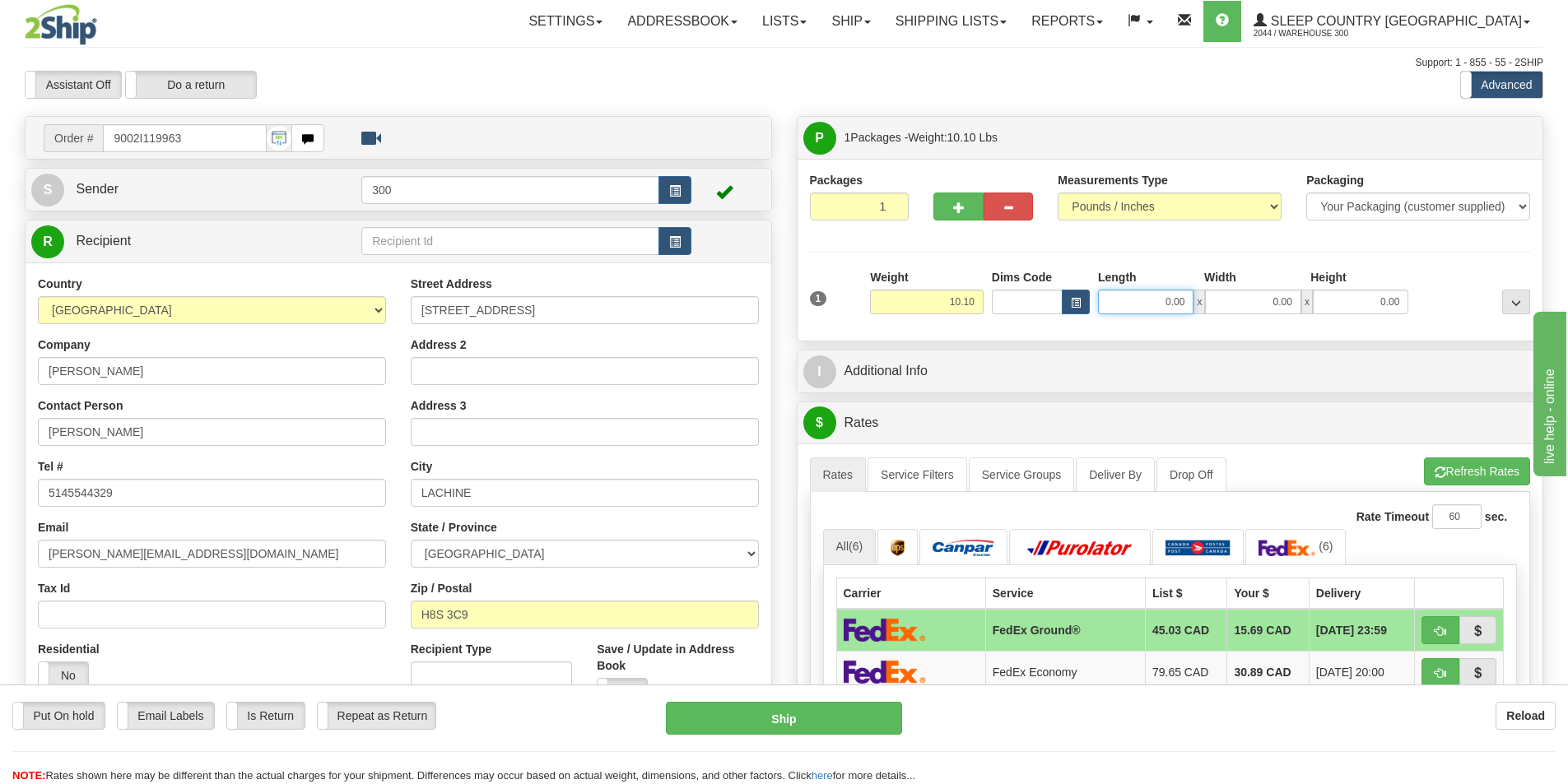
drag, startPoint x: 1145, startPoint y: 299, endPoint x: 1254, endPoint y: 298, distance: 109.0
click at [1254, 298] on div "0.00 x 0.00 x 0.00" at bounding box center [1253, 301] width 310 height 25
type input "16.00"
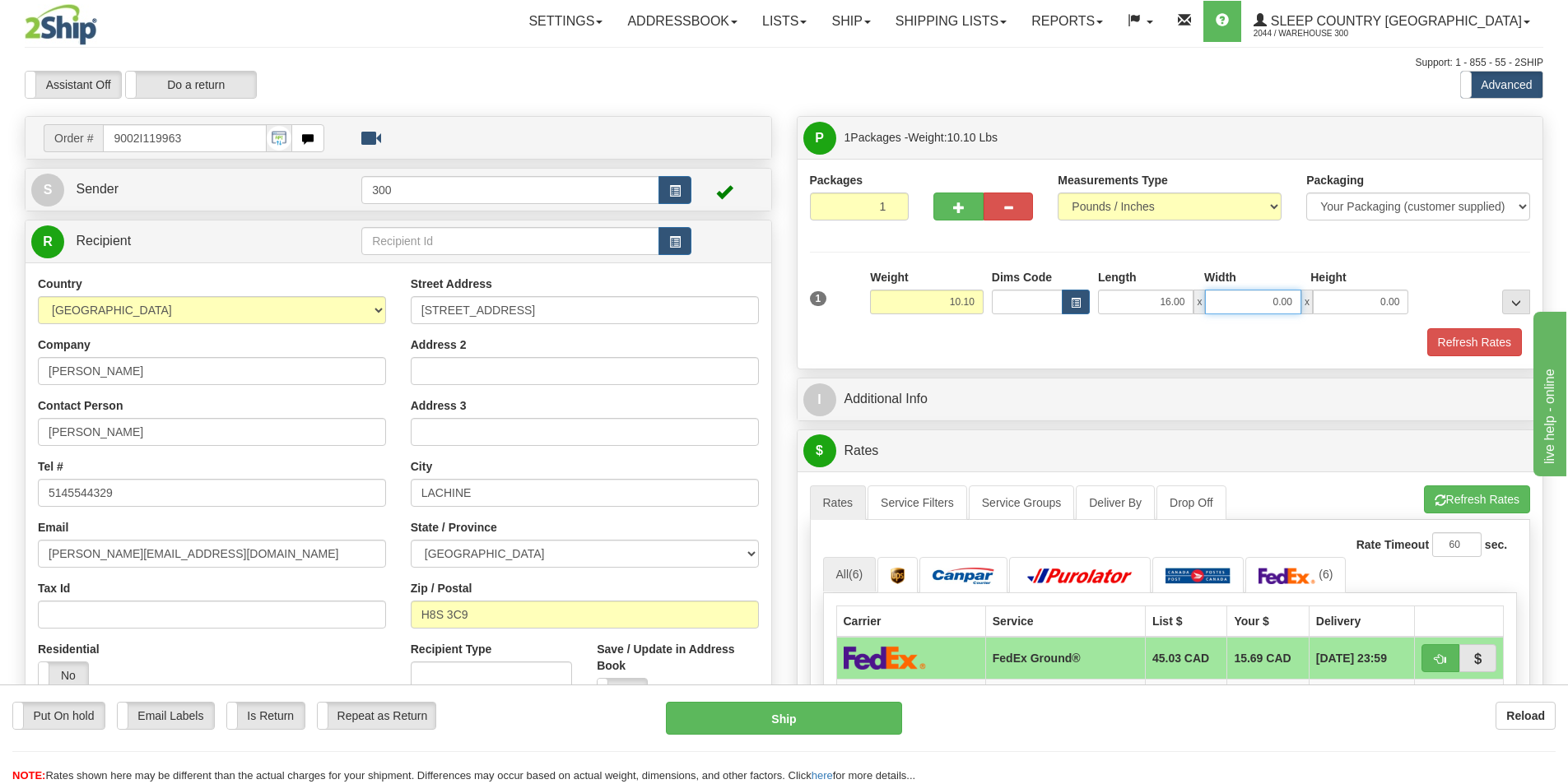
type input "8"
type input "8.00"
type input "16.00"
click at [1443, 332] on button "Refresh Rates" at bounding box center [1474, 342] width 95 height 28
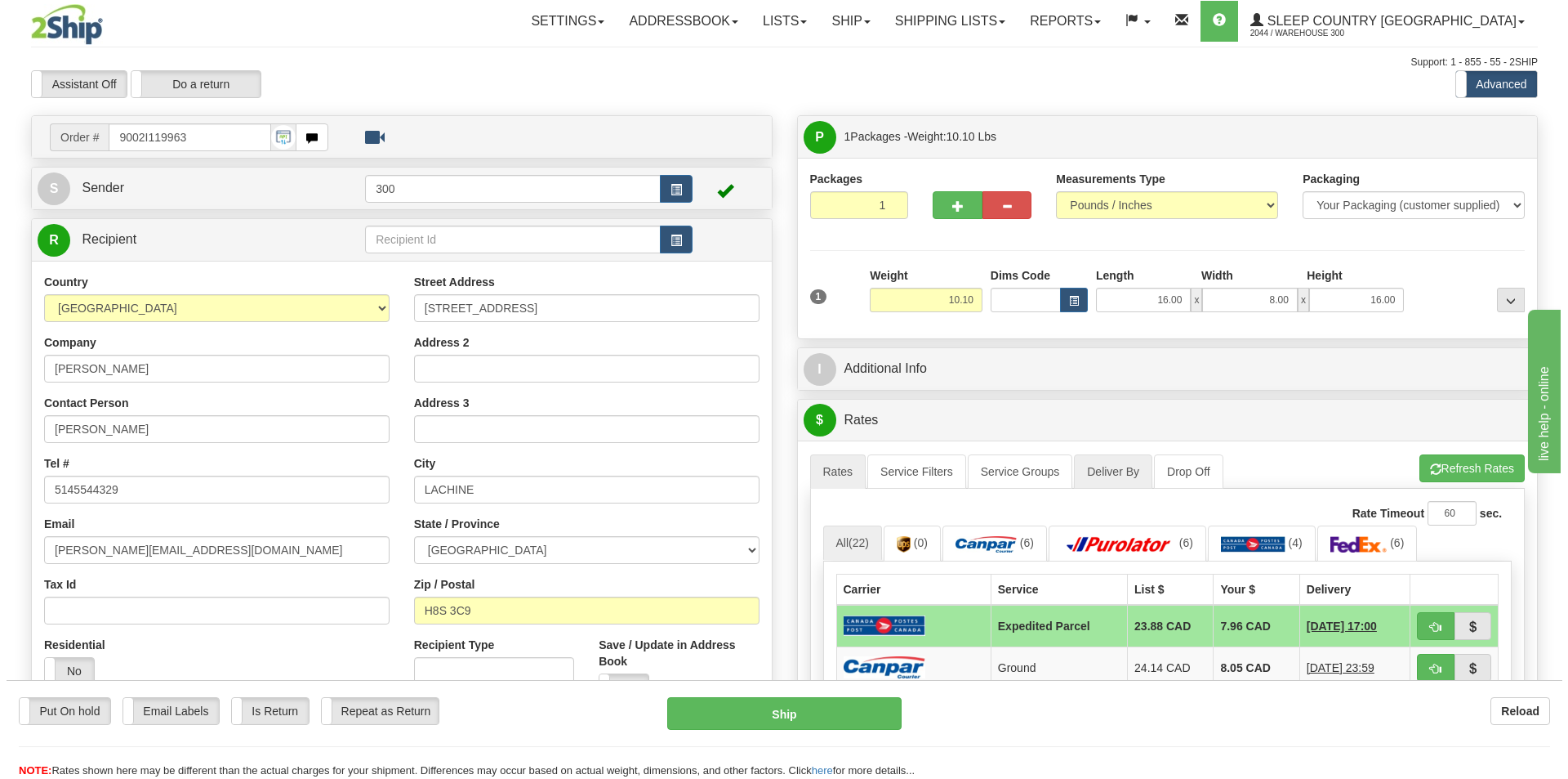
scroll to position [490, 0]
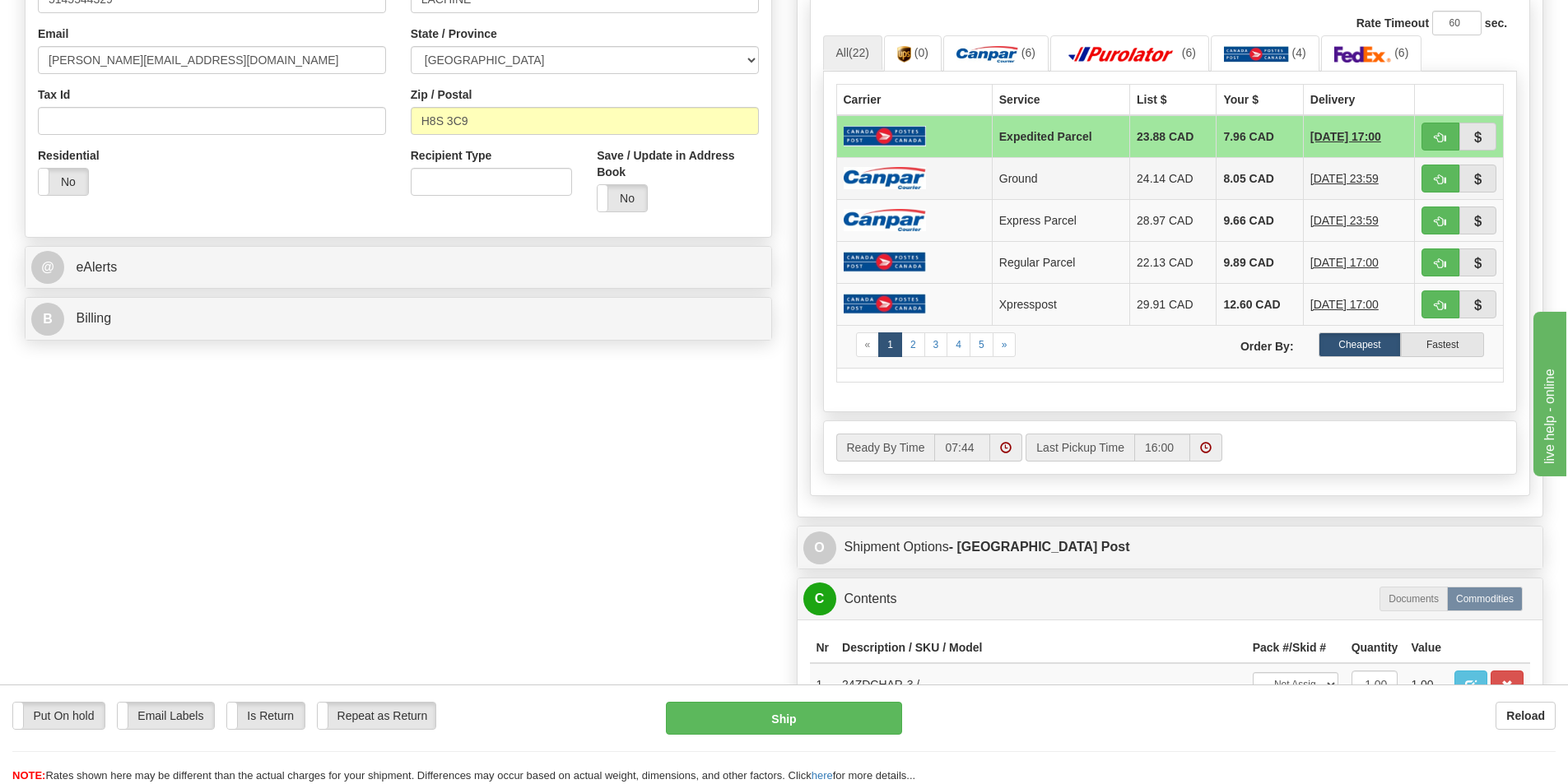
click at [972, 182] on td at bounding box center [914, 177] width 156 height 42
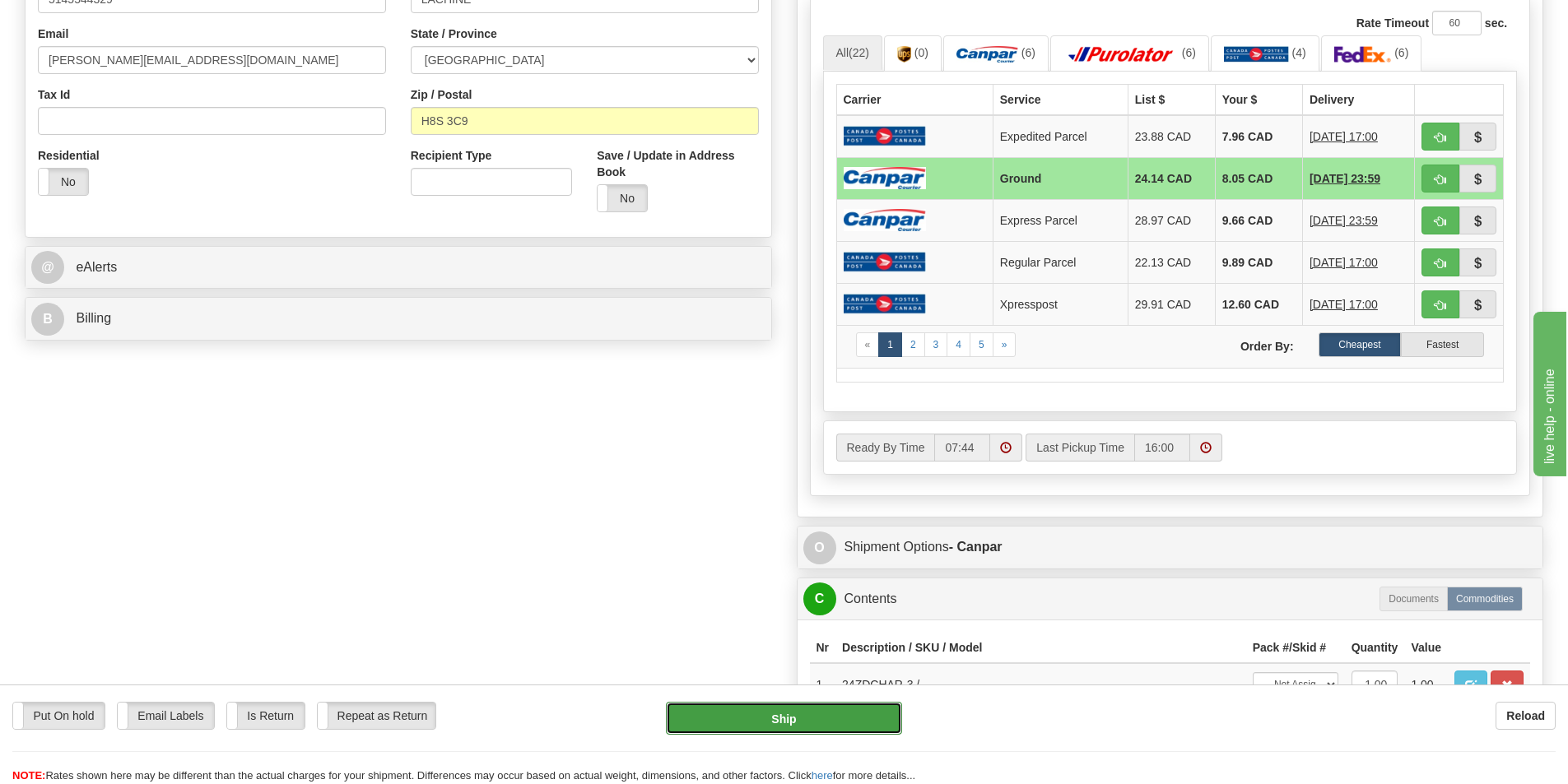
click at [826, 715] on button "Ship" at bounding box center [784, 717] width 237 height 33
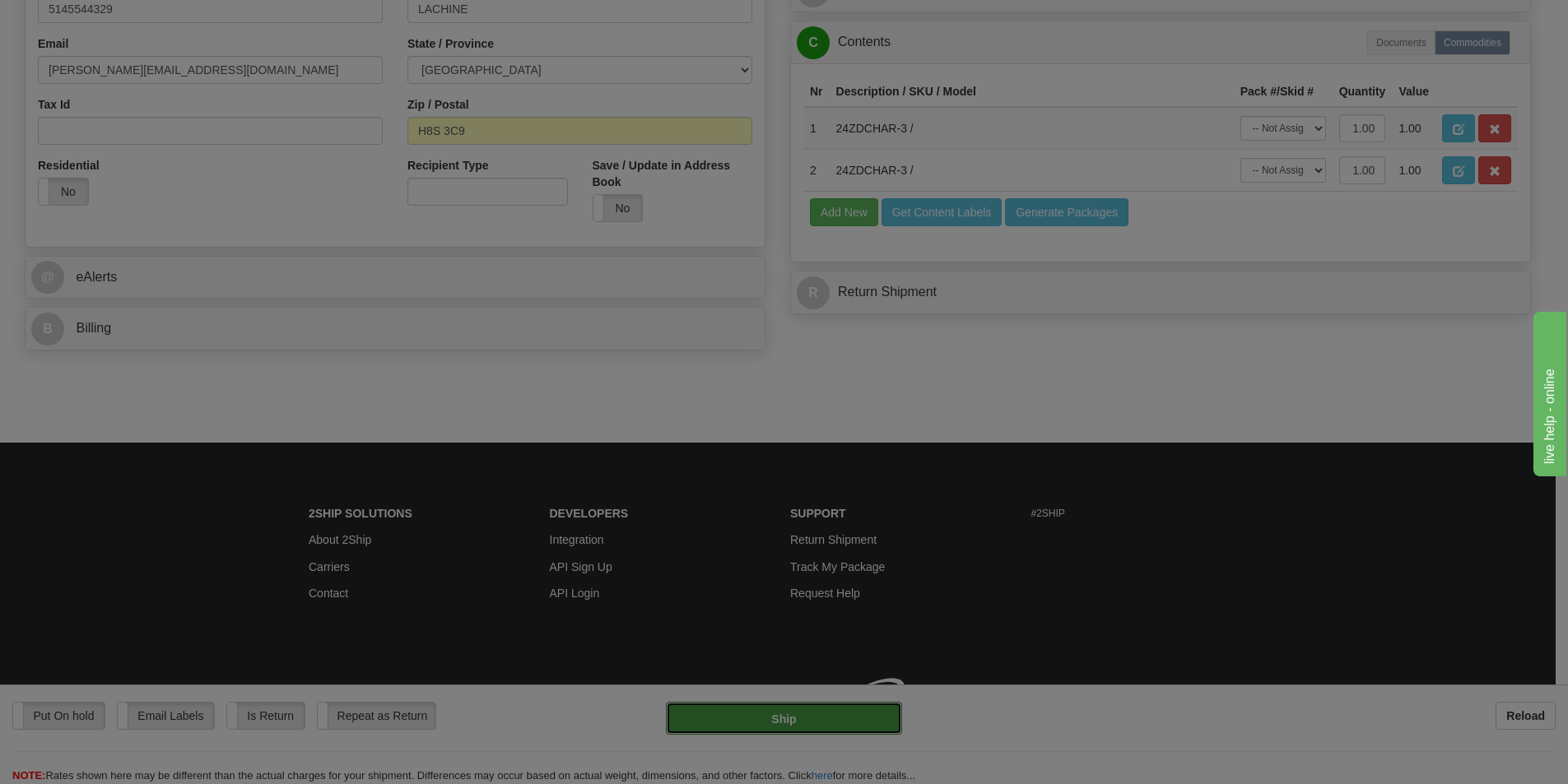
type input "1"
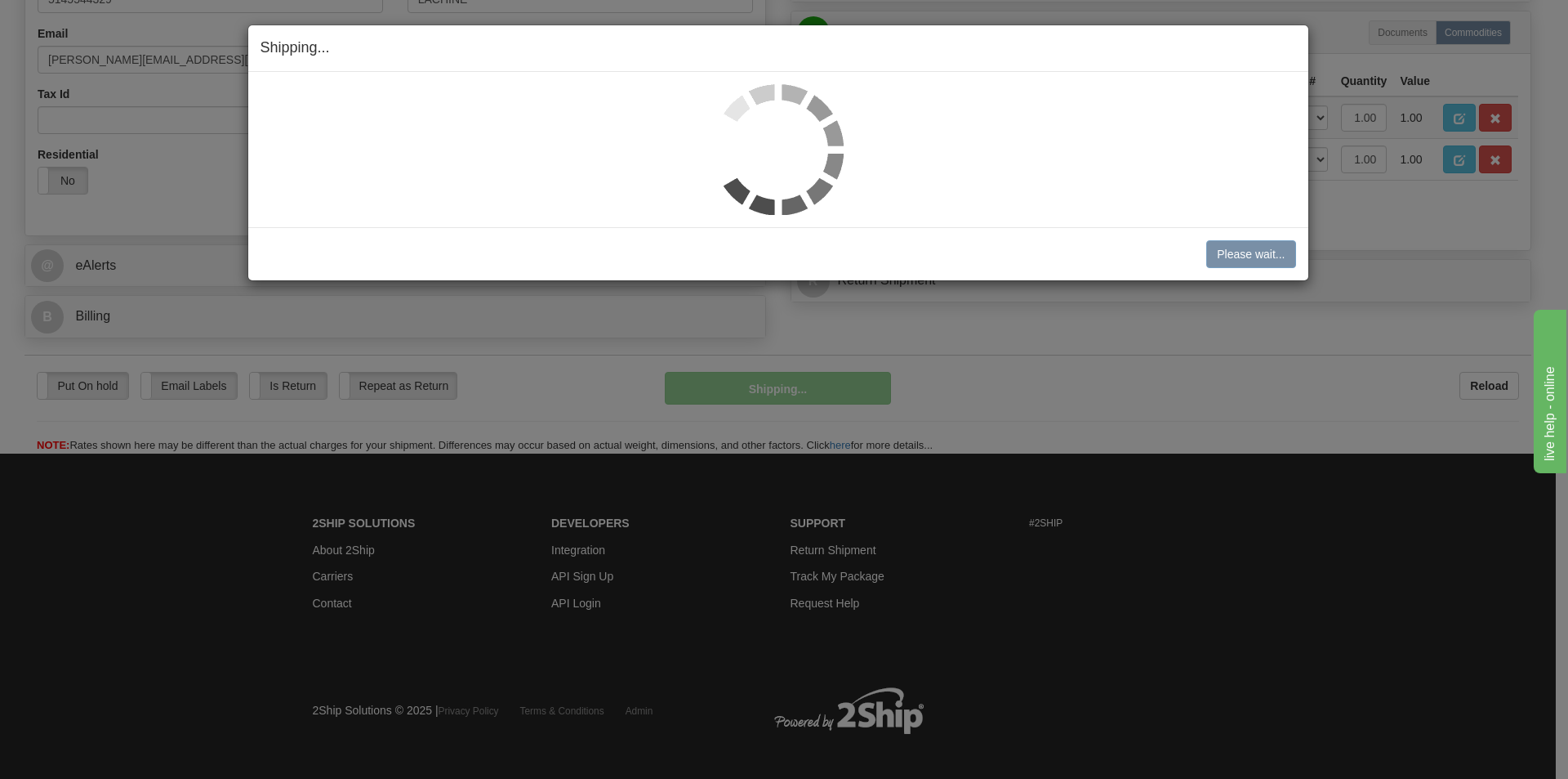
scroll to position [486, 0]
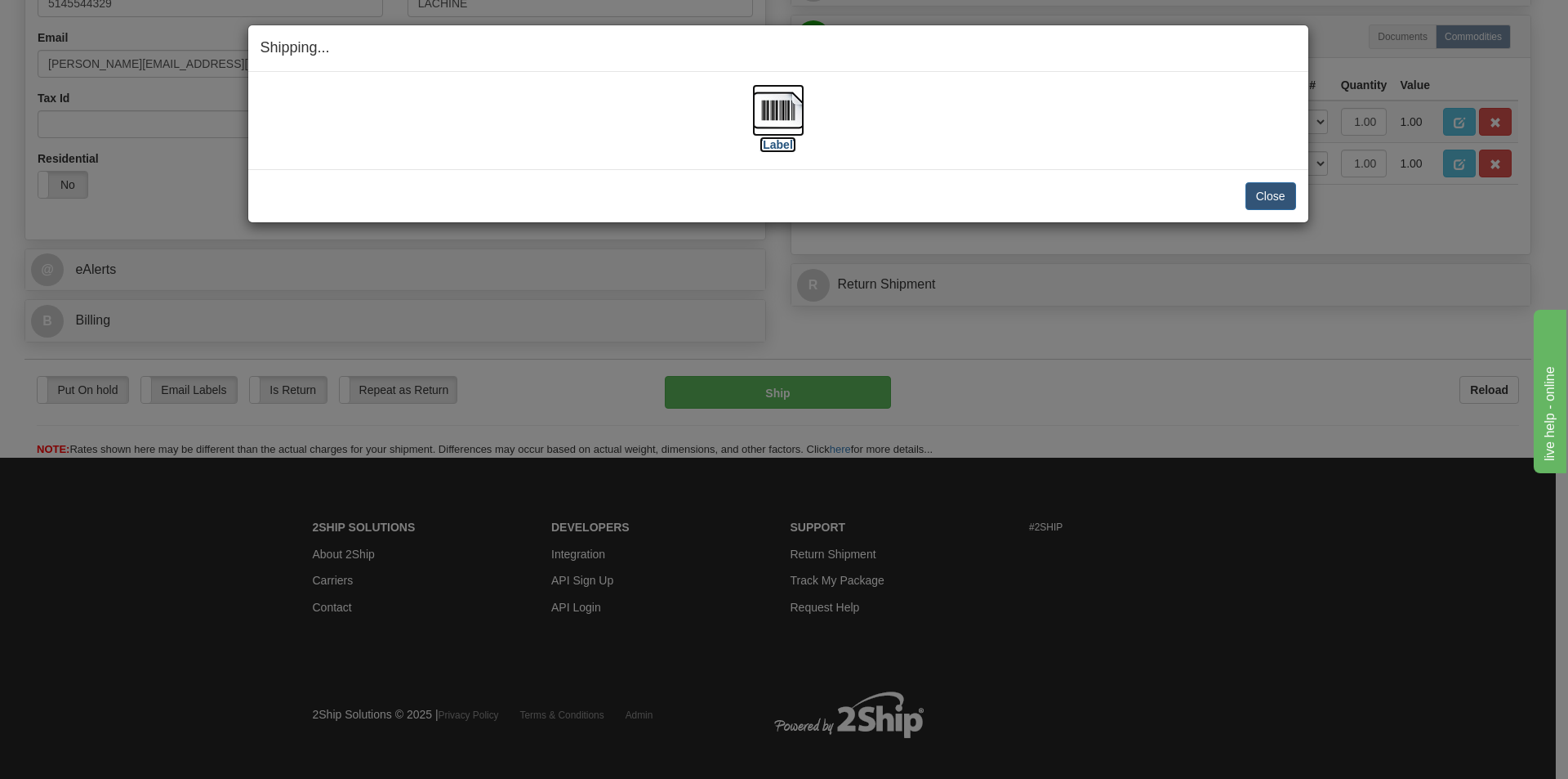
click at [774, 146] on label "[Label]" at bounding box center [779, 144] width 37 height 17
click at [1280, 186] on button "Close" at bounding box center [1271, 196] width 51 height 27
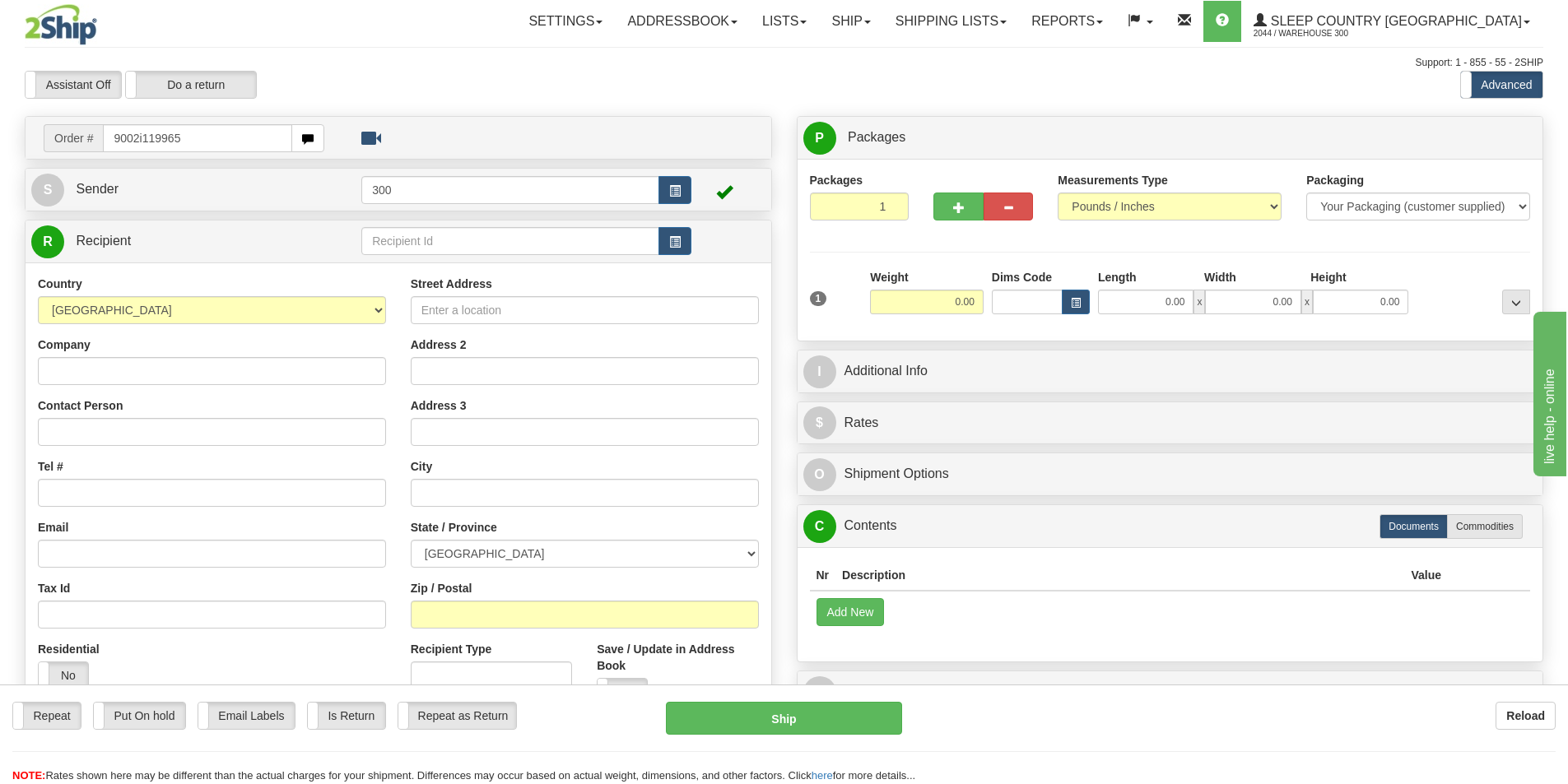
type input "9002i119965"
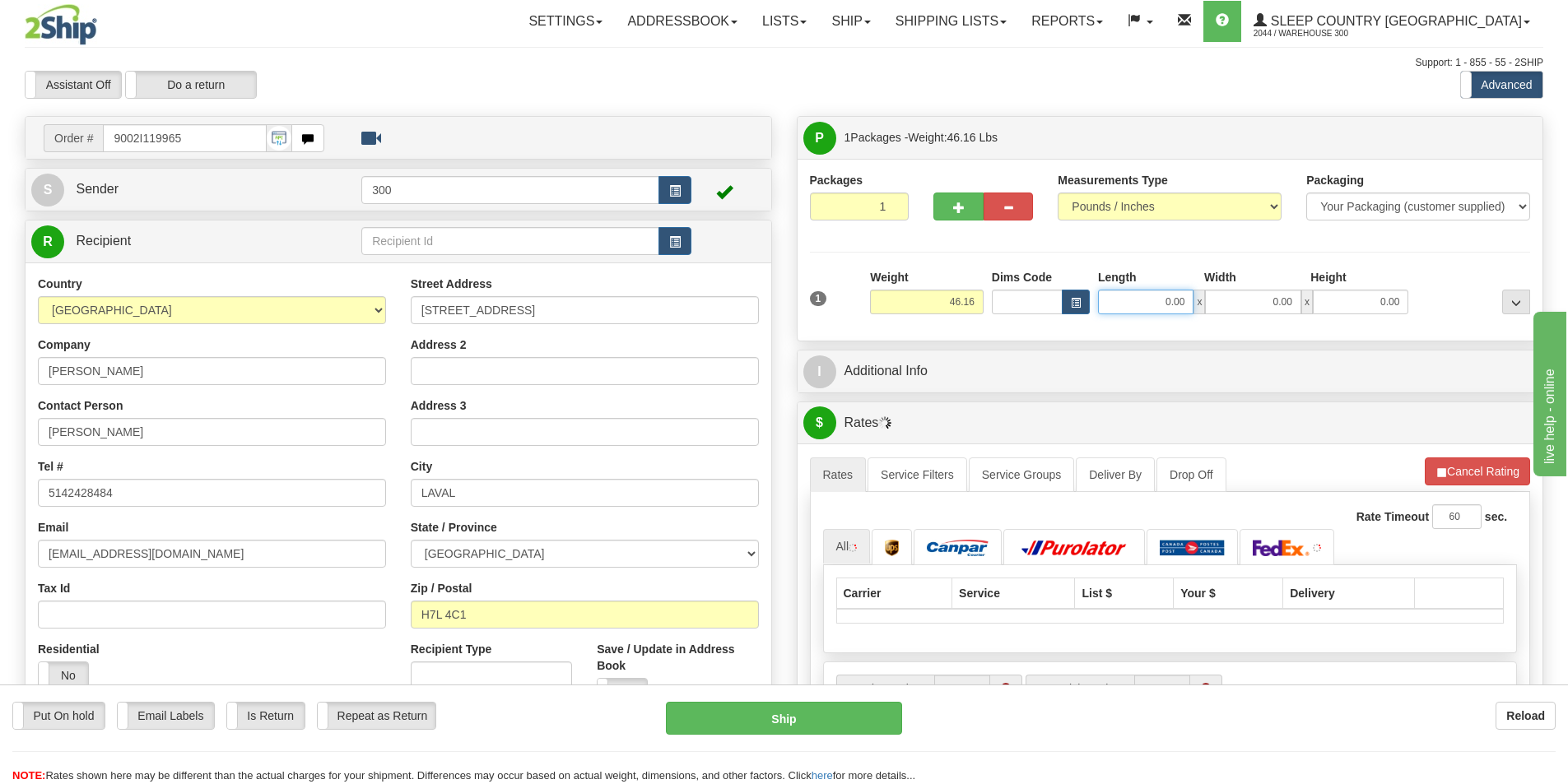
drag, startPoint x: 1159, startPoint y: 296, endPoint x: 1398, endPoint y: 336, distance: 242.3
click at [1398, 336] on div "Packages 1 1 Measurements Type" at bounding box center [1170, 249] width 745 height 182
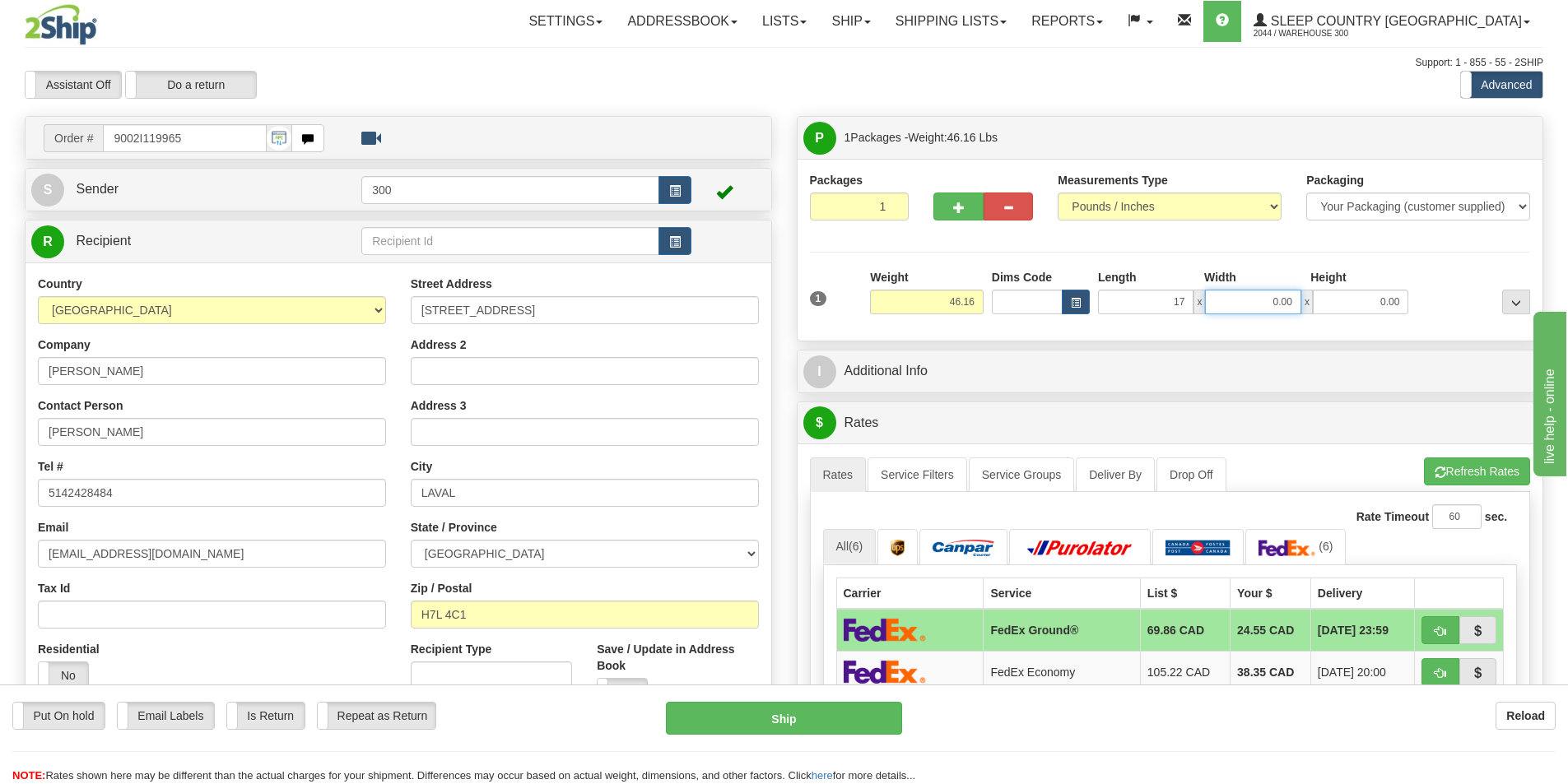
type input "17.00"
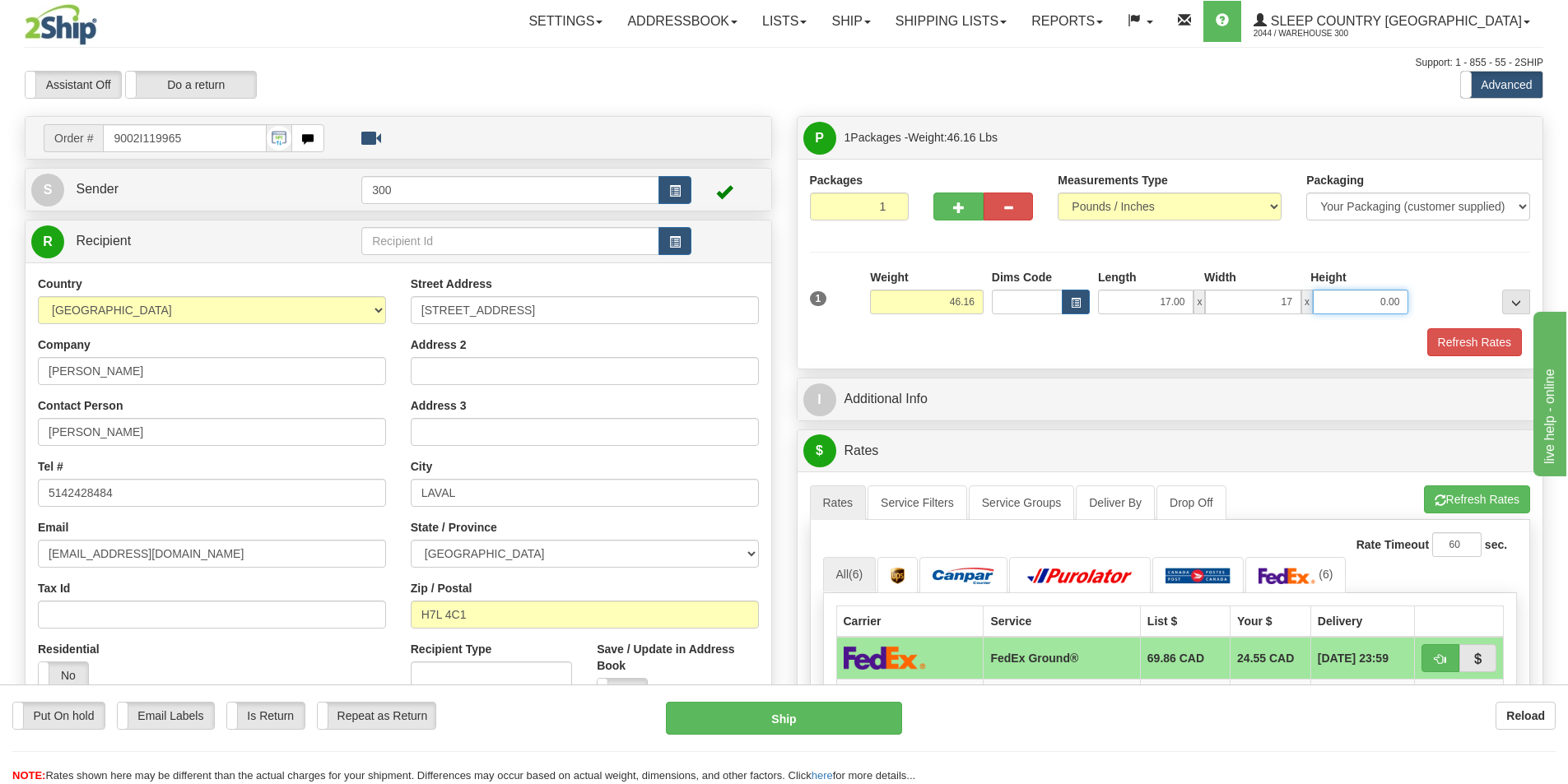
type input "17.00"
type input "42.00"
click at [1451, 346] on button "Refresh Rates" at bounding box center [1474, 342] width 95 height 28
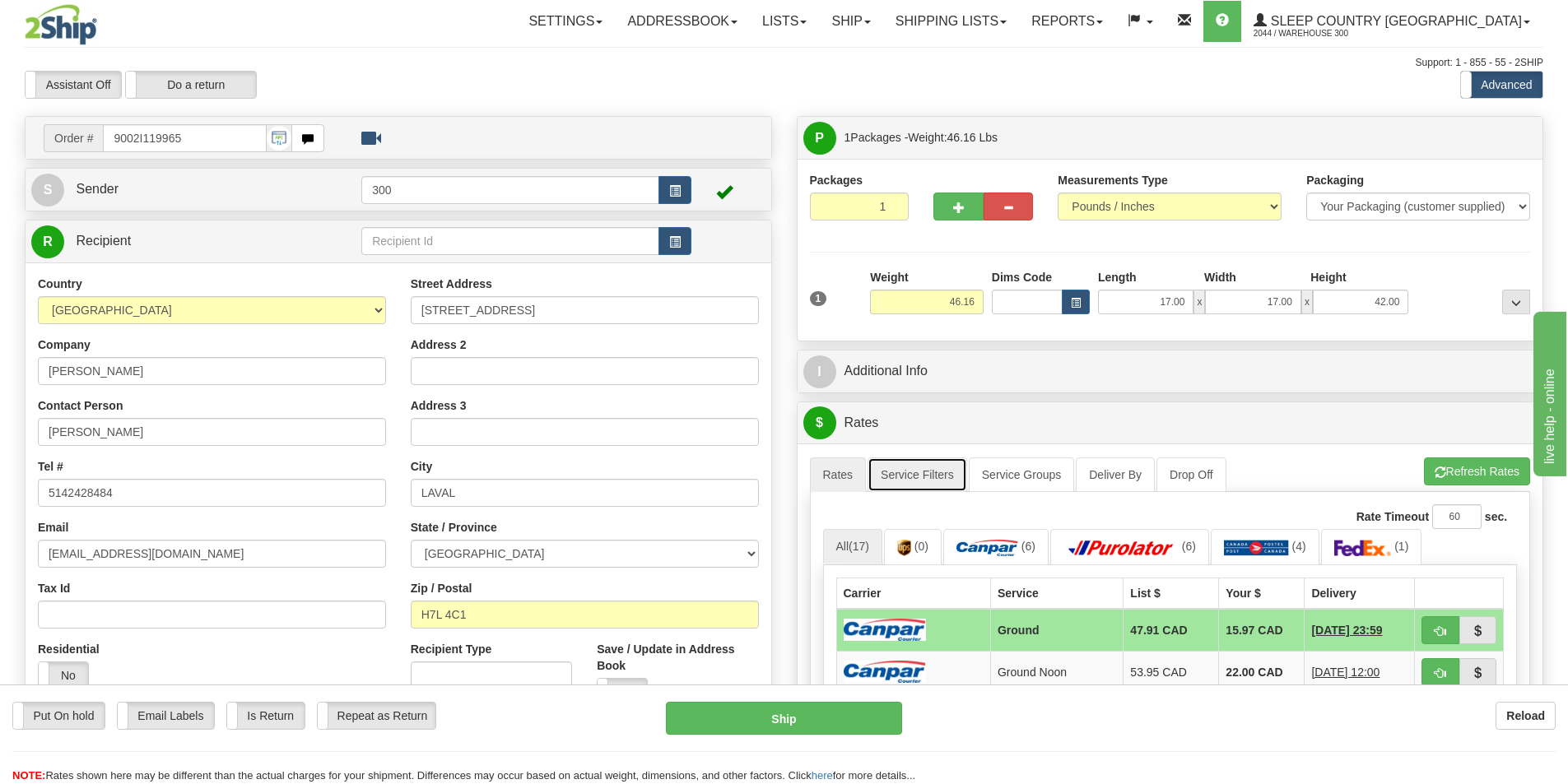
click at [924, 464] on link "Service Filters" at bounding box center [917, 474] width 100 height 34
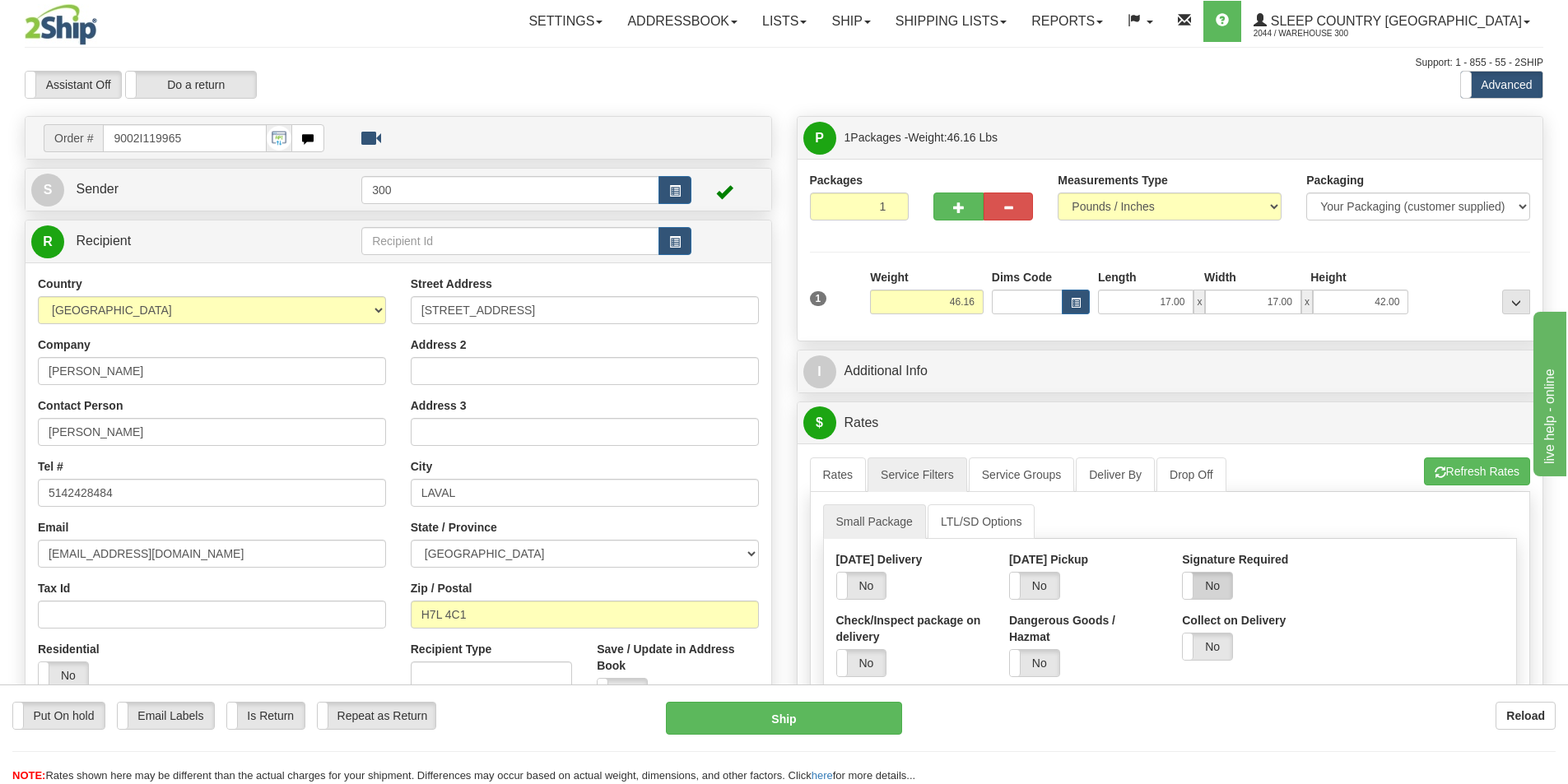
click at [1207, 587] on label "No" at bounding box center [1207, 585] width 49 height 27
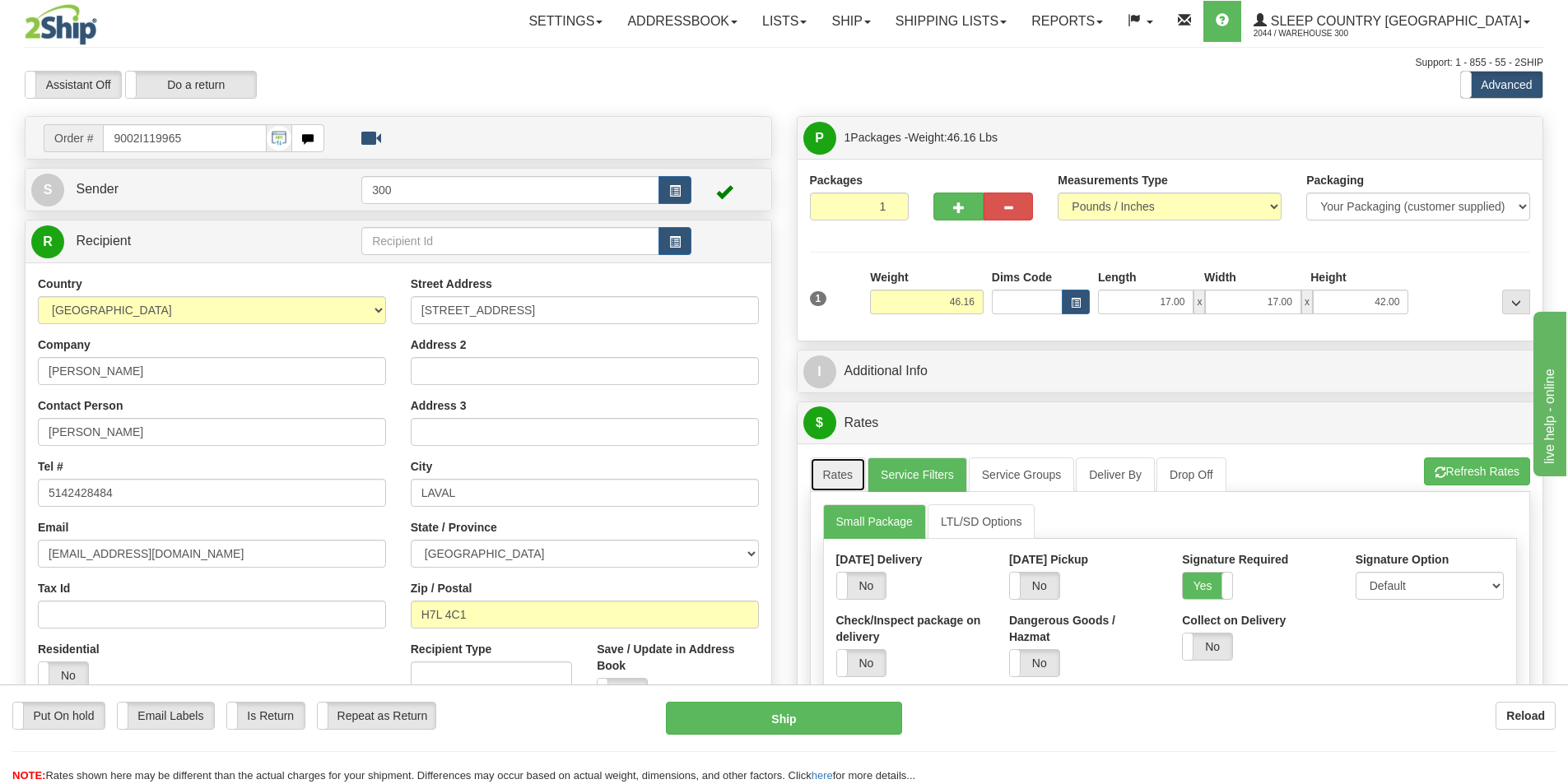
click at [852, 474] on link "Rates" at bounding box center [839, 474] width 57 height 34
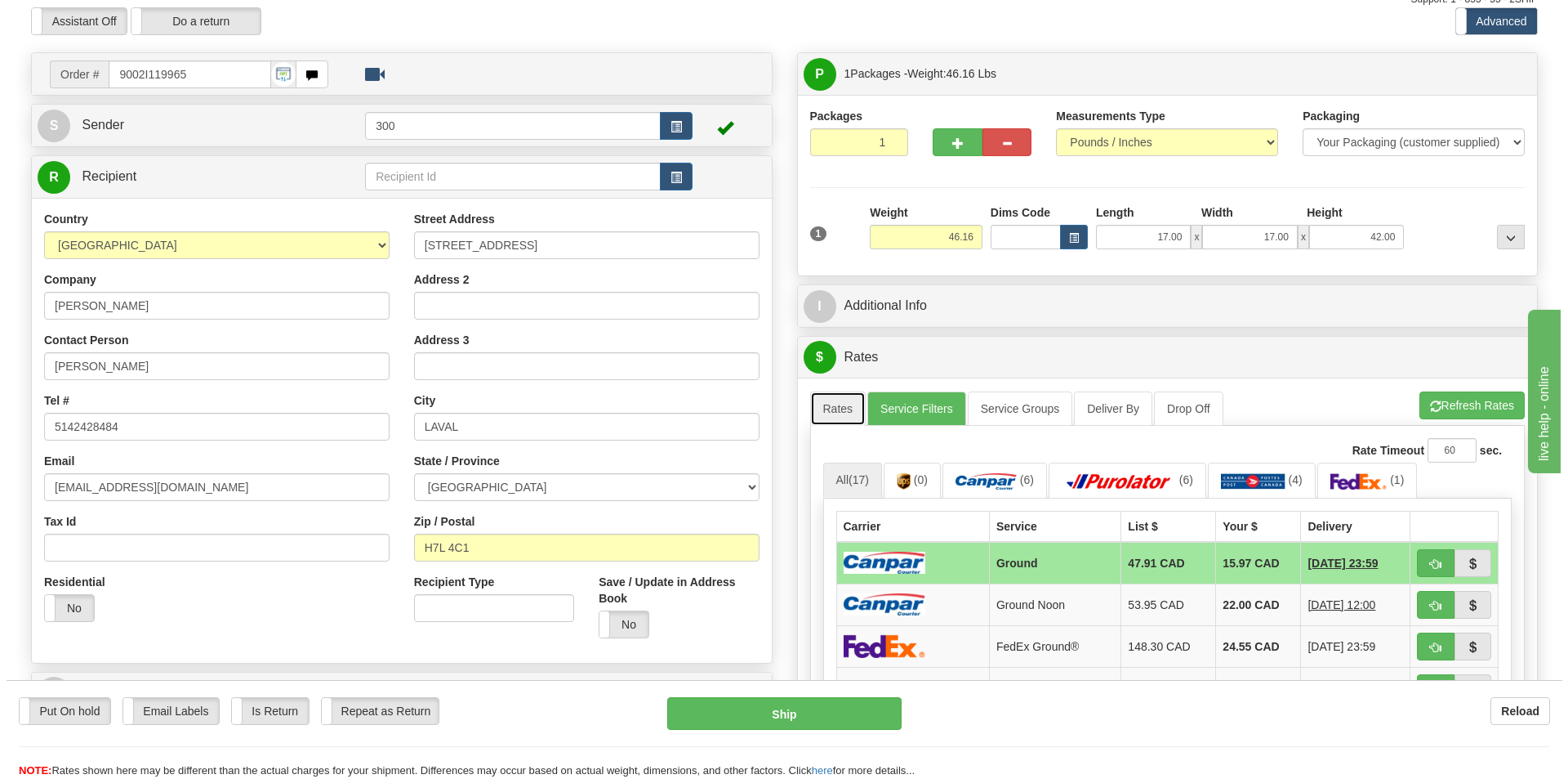
scroll to position [245, 0]
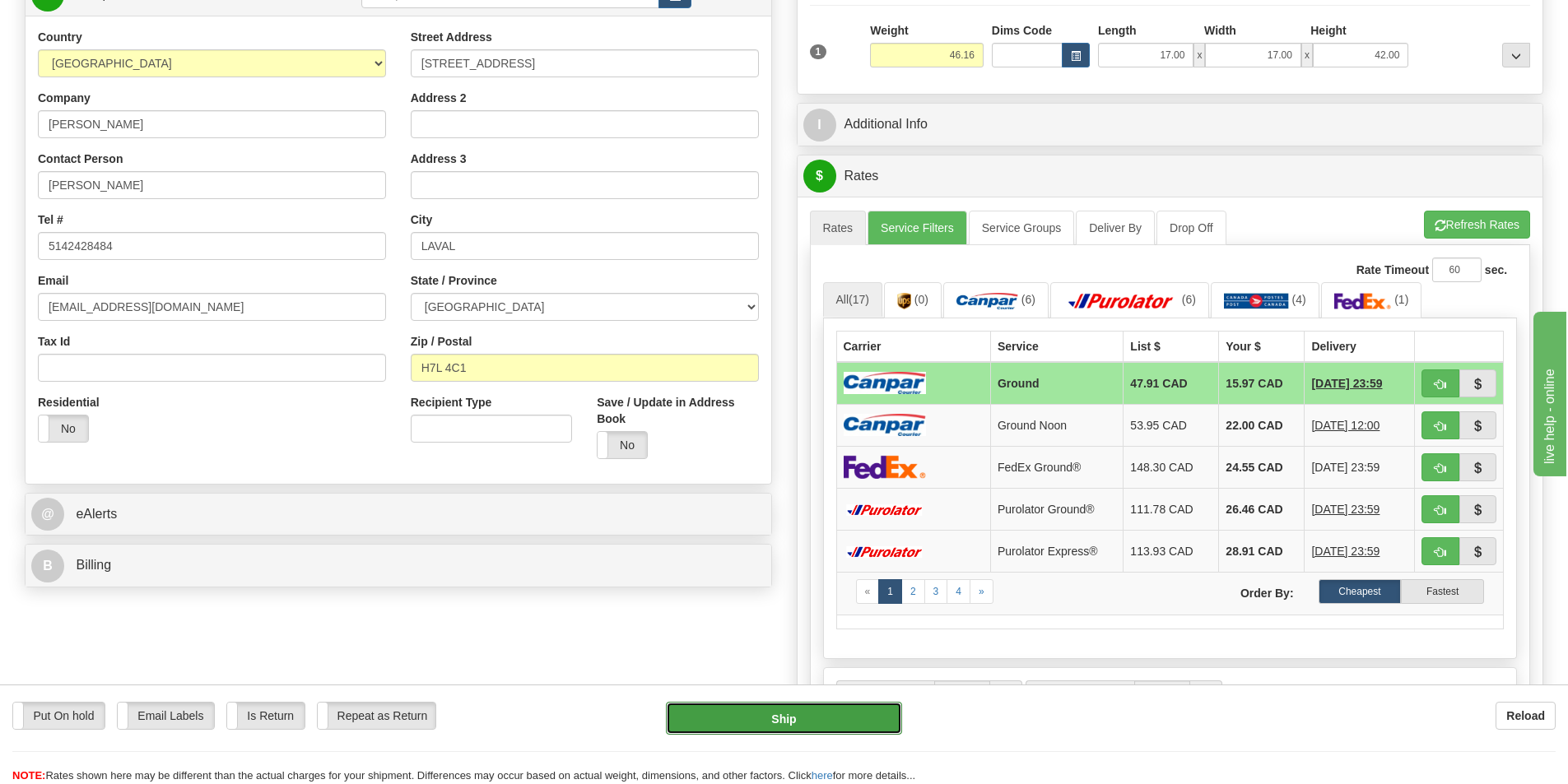
click at [823, 715] on button "Ship" at bounding box center [784, 717] width 237 height 33
type input "1"
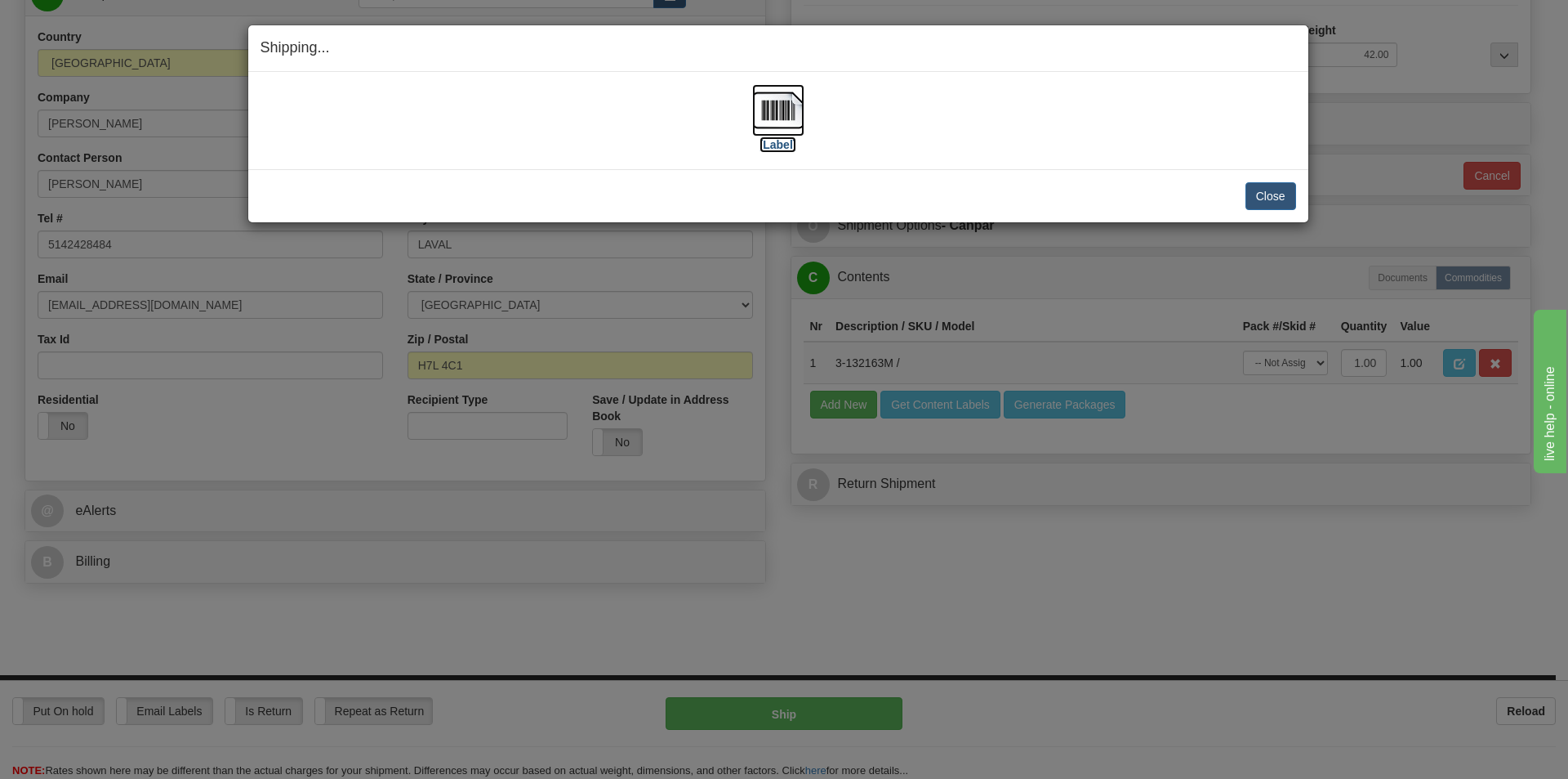
click at [779, 145] on label "[Label]" at bounding box center [779, 144] width 37 height 17
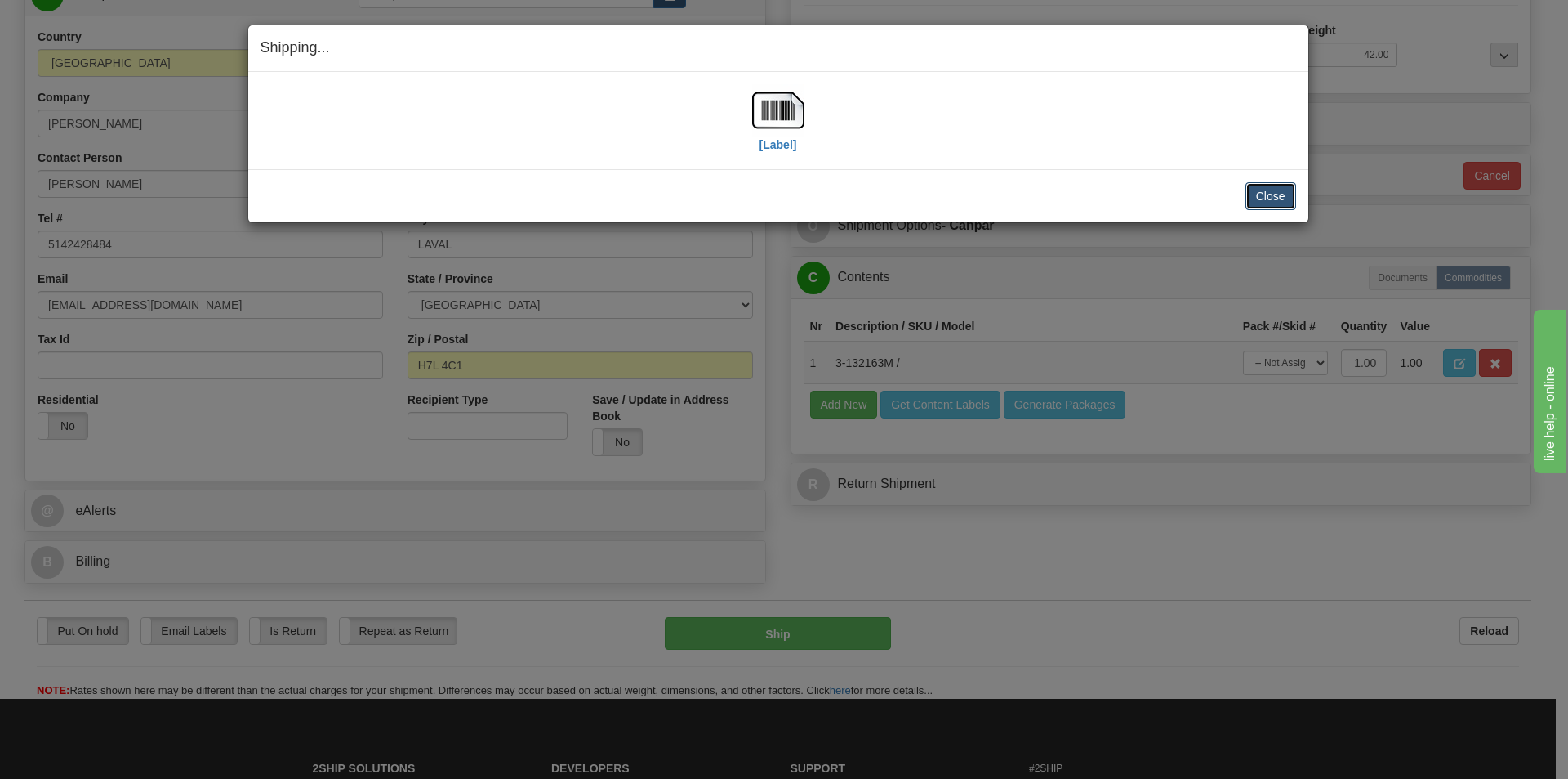
click at [1277, 191] on button "Close" at bounding box center [1271, 196] width 51 height 27
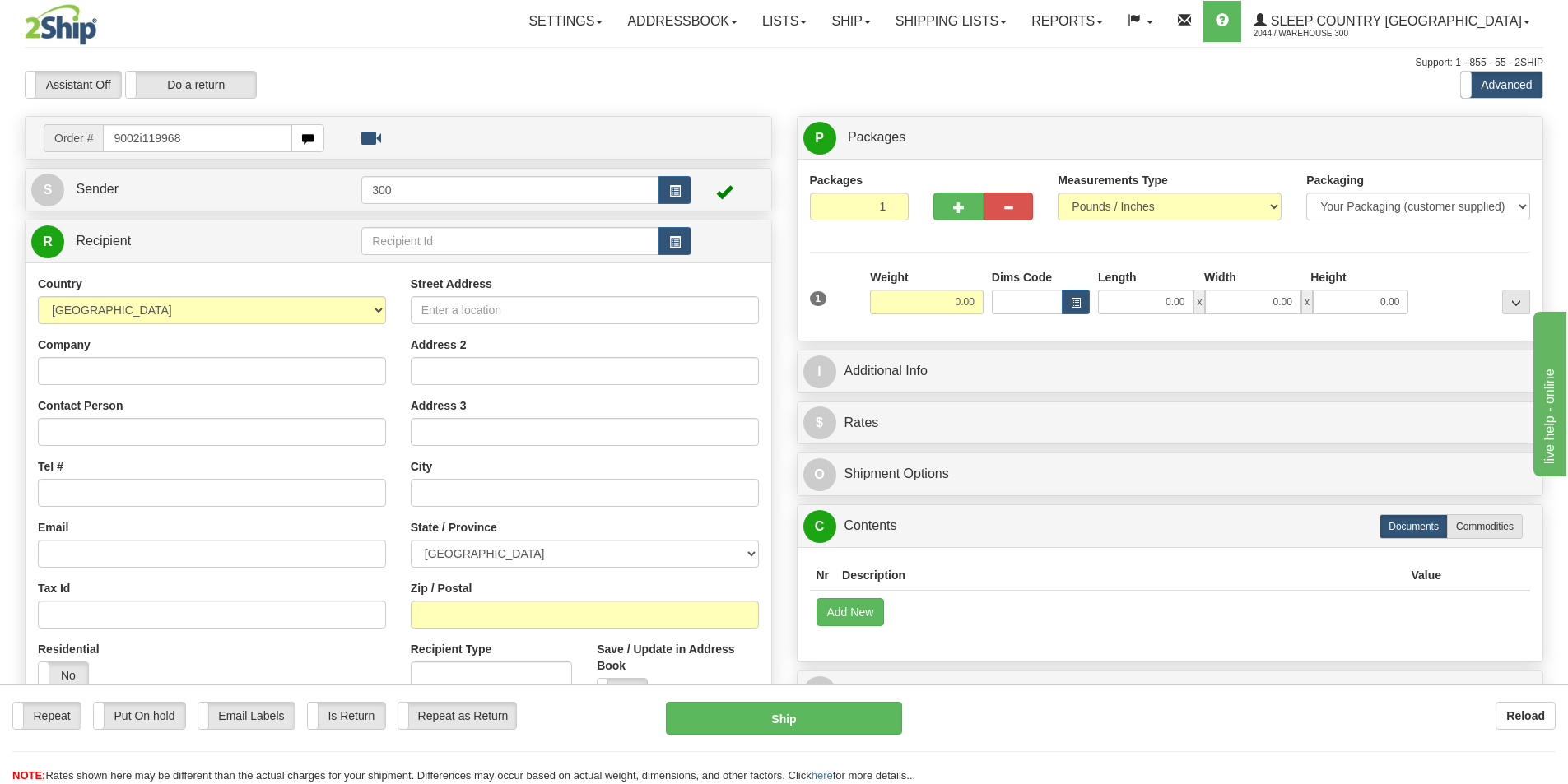
type input "9002i119968"
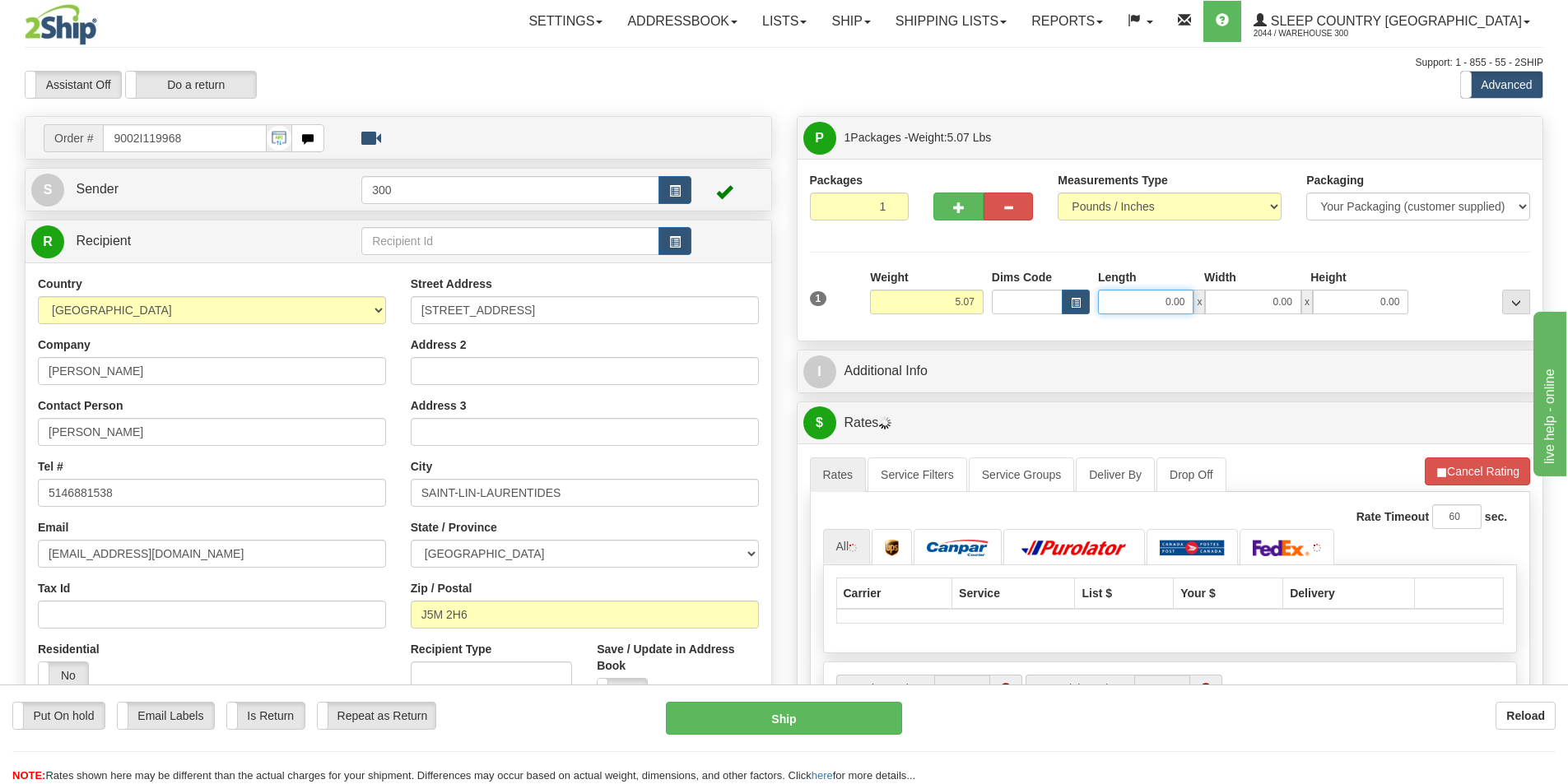
drag, startPoint x: 1140, startPoint y: 301, endPoint x: 1378, endPoint y: 351, distance: 243.2
click at [1345, 342] on div "P Packages 1 Packages - Weight: 5.07 Lbs Shipment Level Shipm. Package Level Pa…" at bounding box center [1170, 597] width 772 height 961
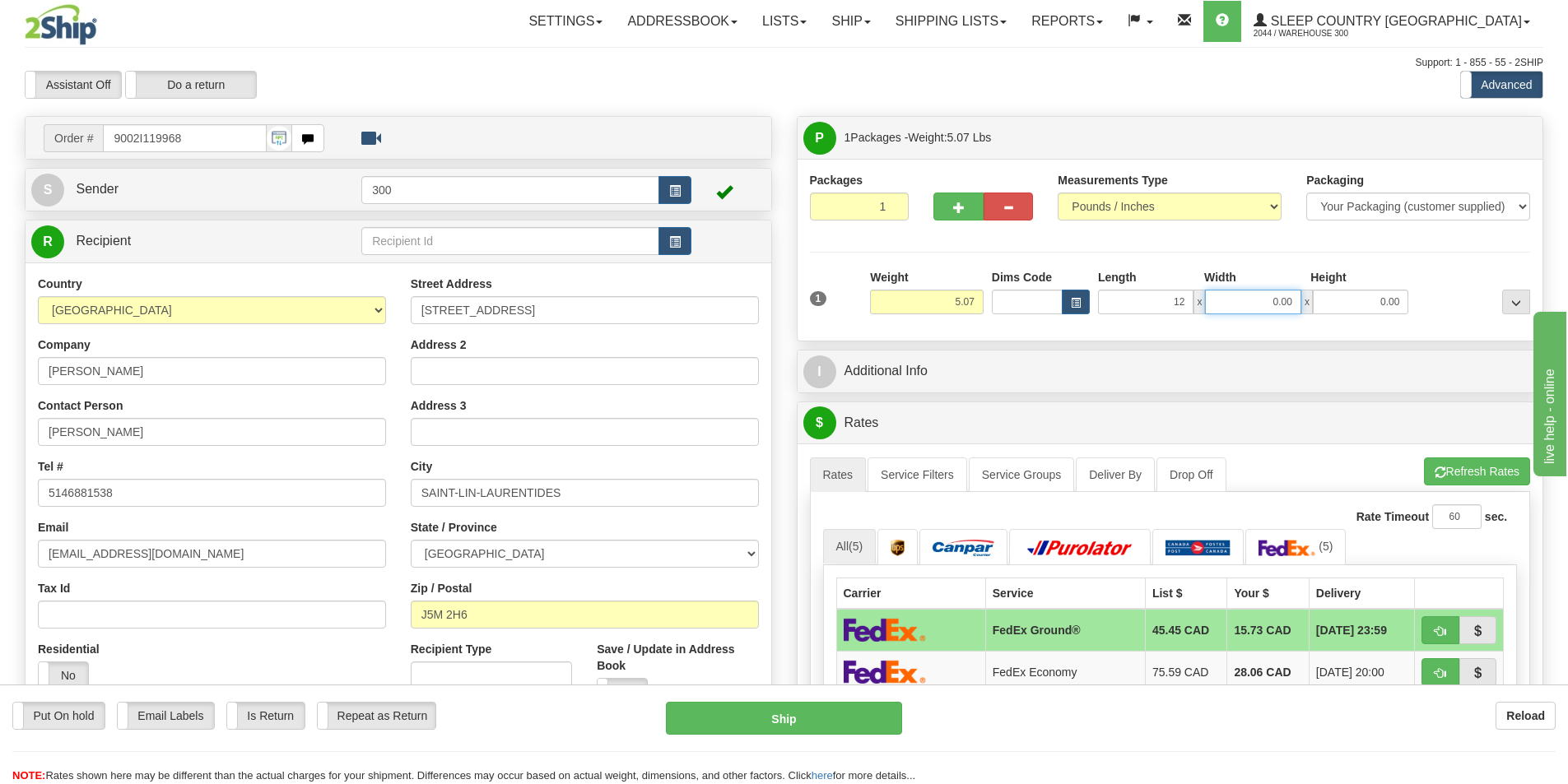
type input "12.00"
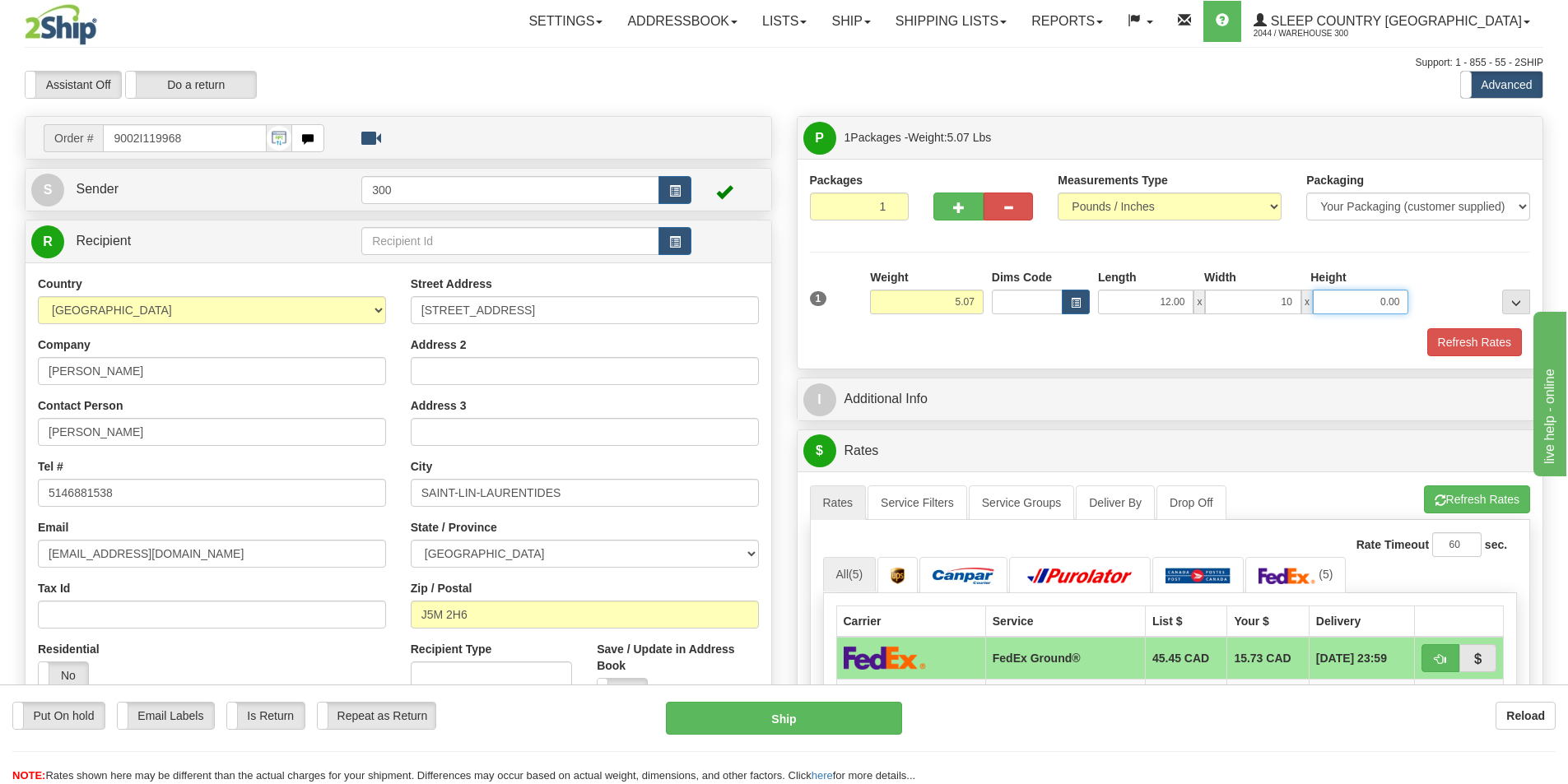
type input "10.00"
type input "3.00"
click at [1475, 355] on button "Refresh Rates" at bounding box center [1474, 342] width 95 height 28
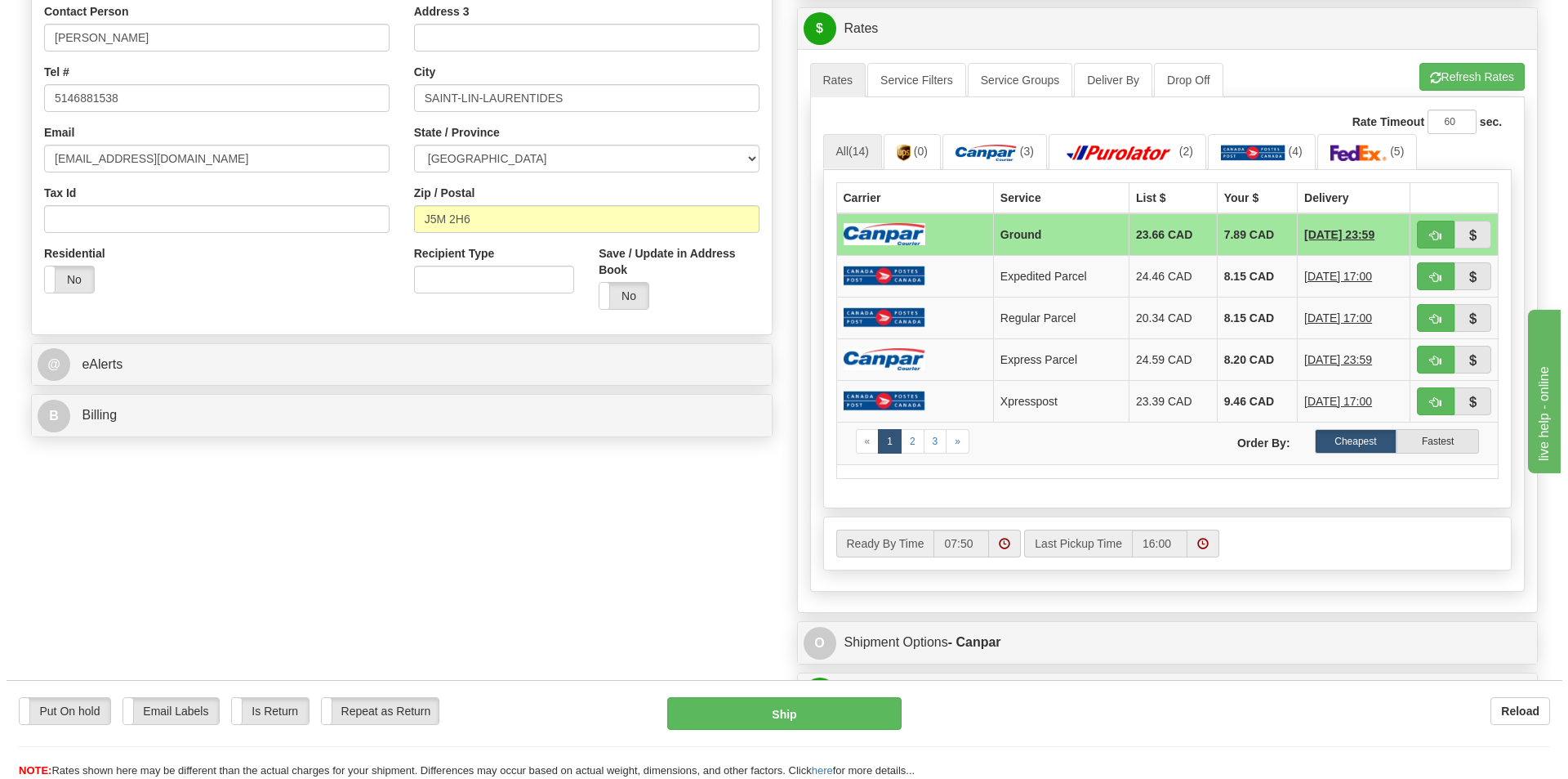
scroll to position [408, 0]
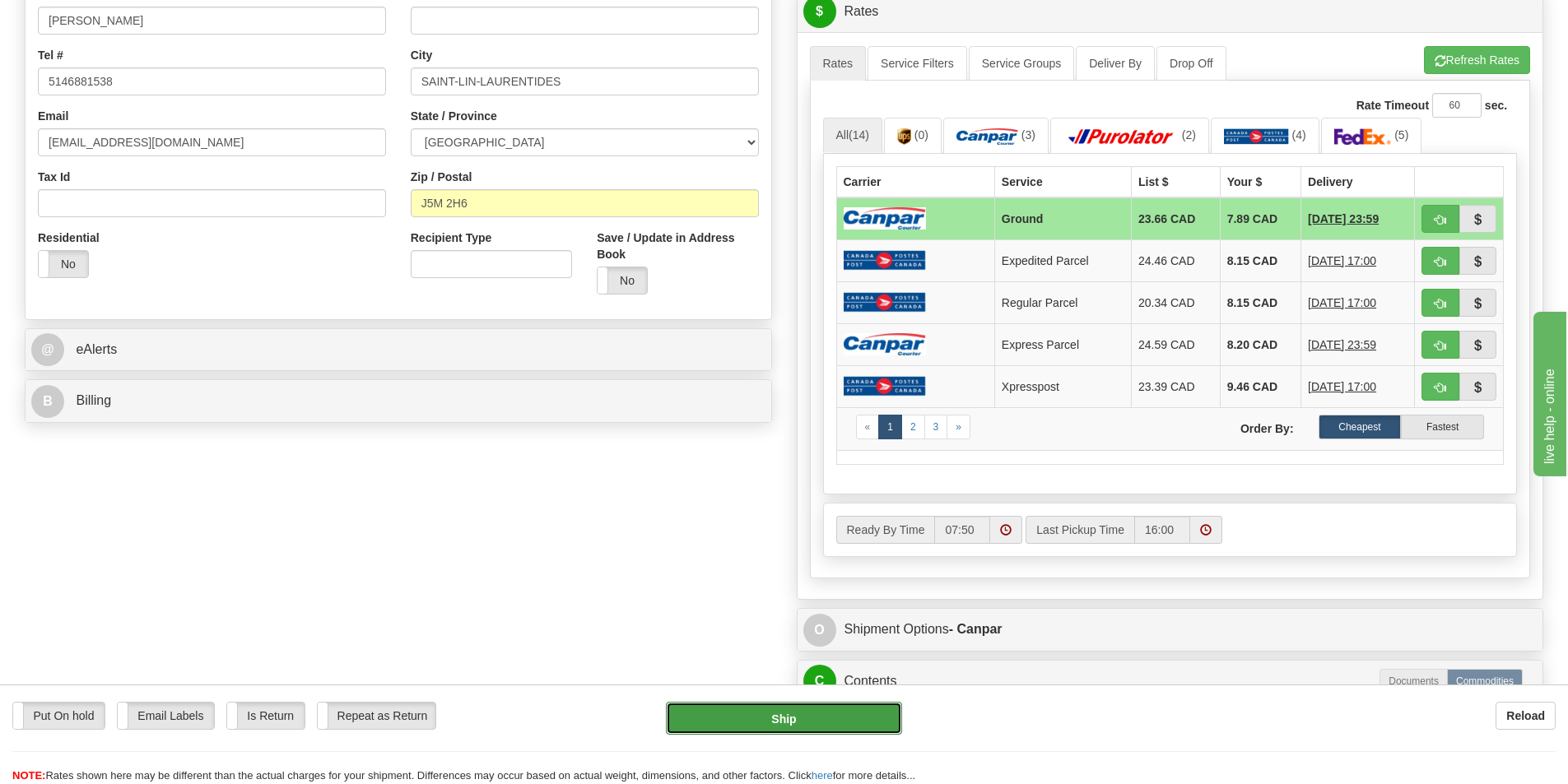
click at [788, 735] on button "Ship" at bounding box center [784, 717] width 237 height 33
type input "1"
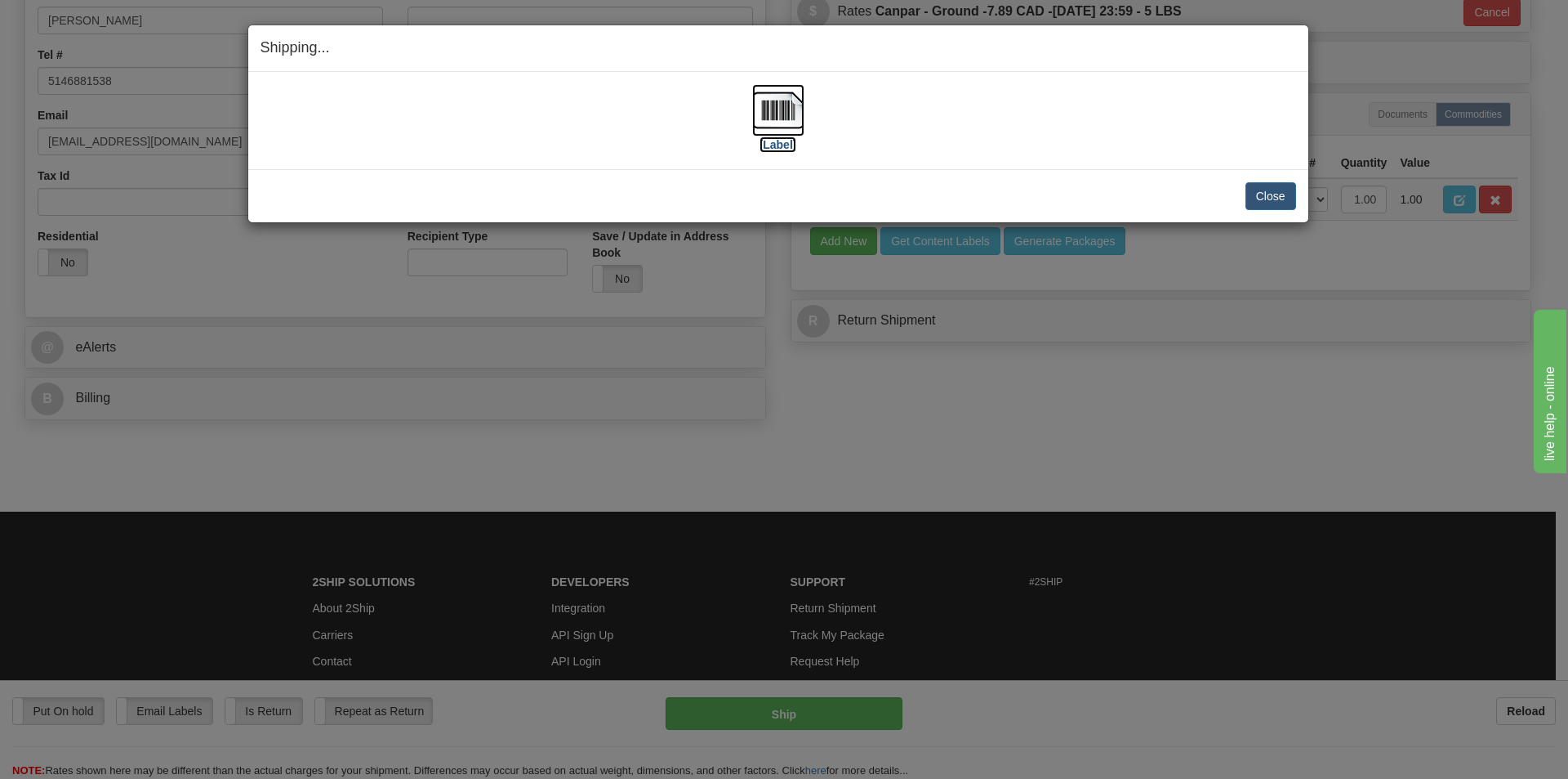
click at [794, 146] on label "[Label]" at bounding box center [779, 144] width 37 height 17
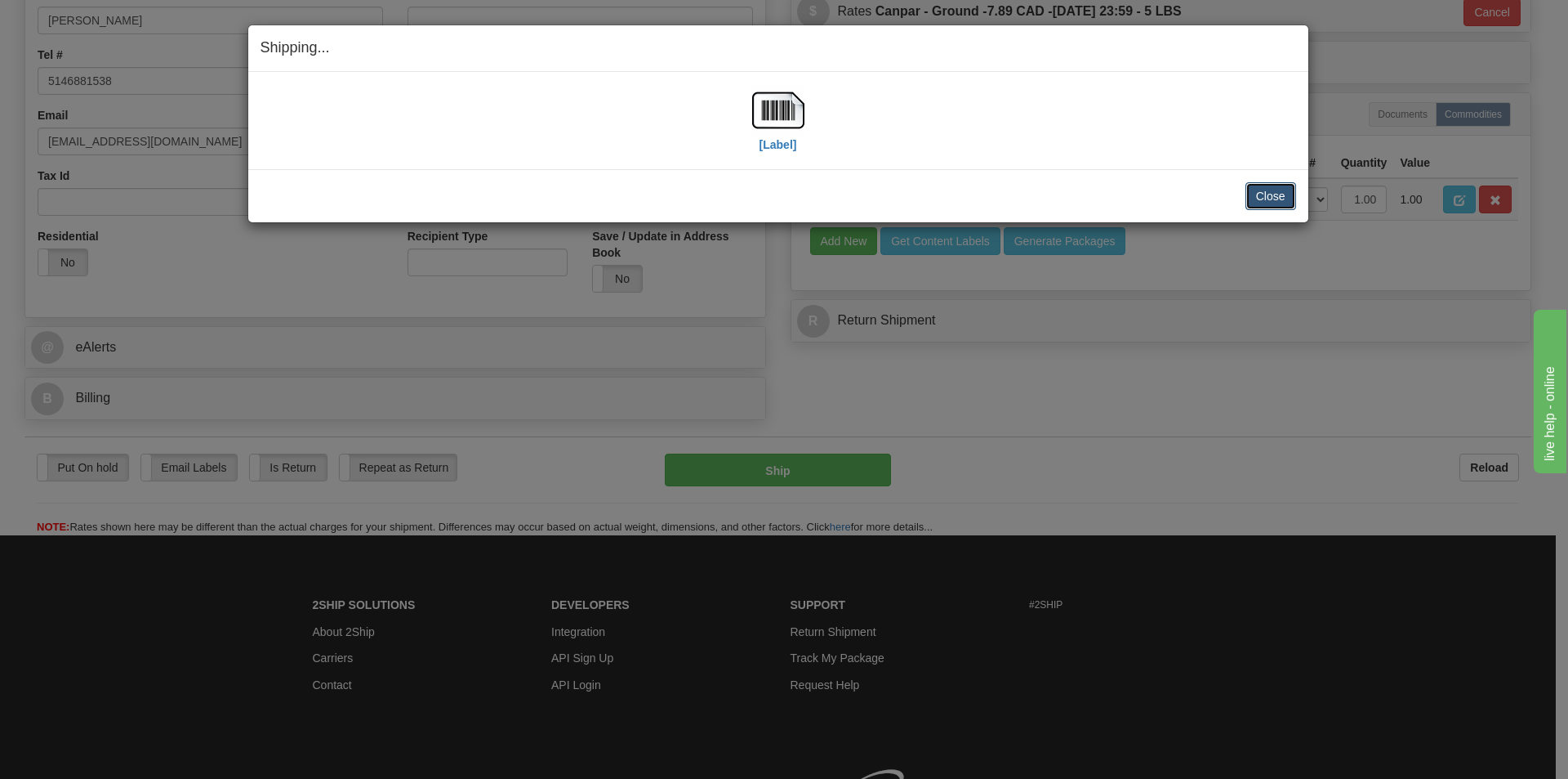
click at [1273, 197] on button "Close" at bounding box center [1271, 196] width 51 height 27
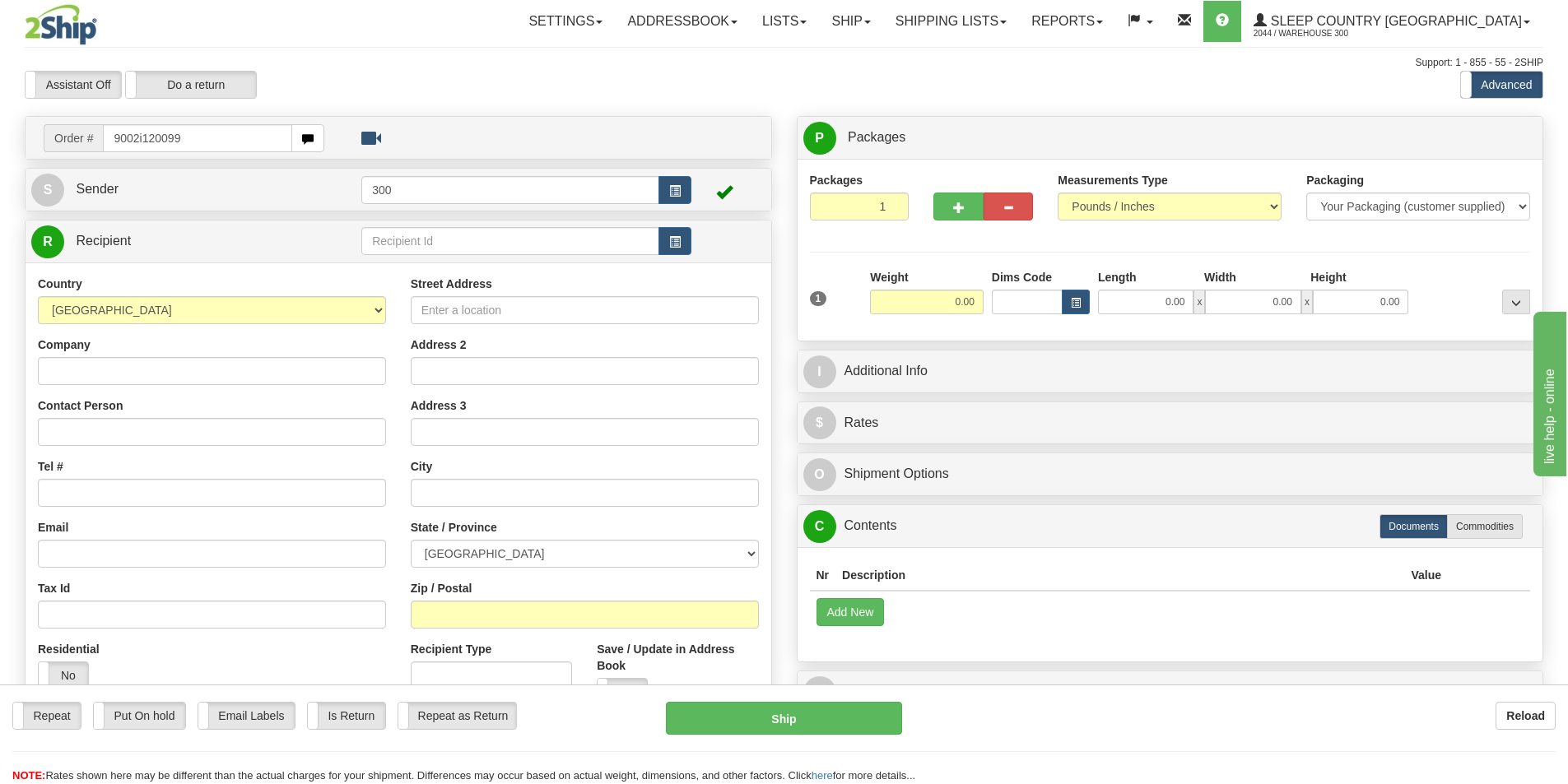
type input "9002i120099"
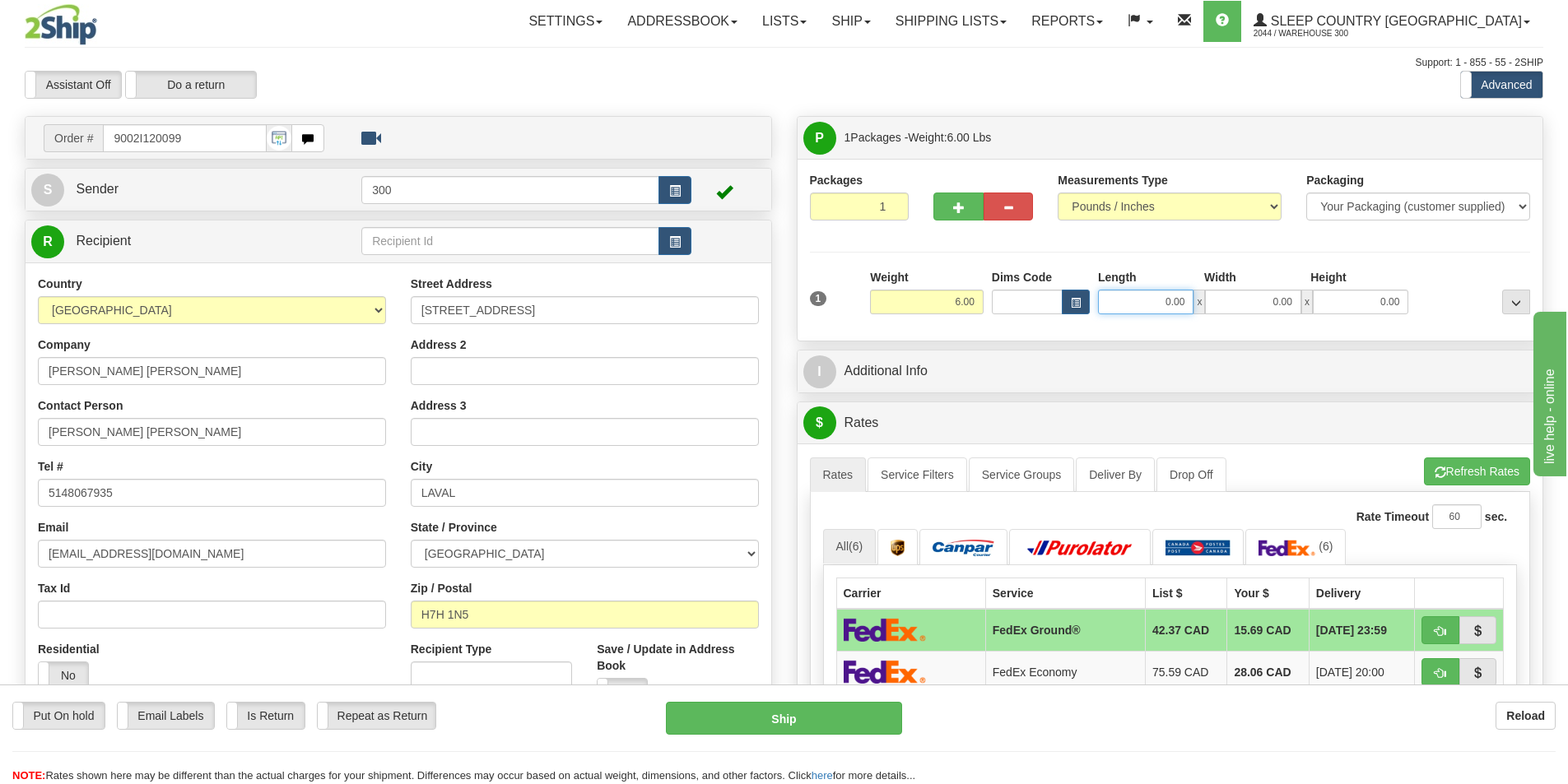
drag, startPoint x: 1160, startPoint y: 298, endPoint x: 1304, endPoint y: 330, distance: 147.5
click at [1304, 330] on div "Packages 1 1 Measurements Type" at bounding box center [1170, 249] width 745 height 182
type input "6.00"
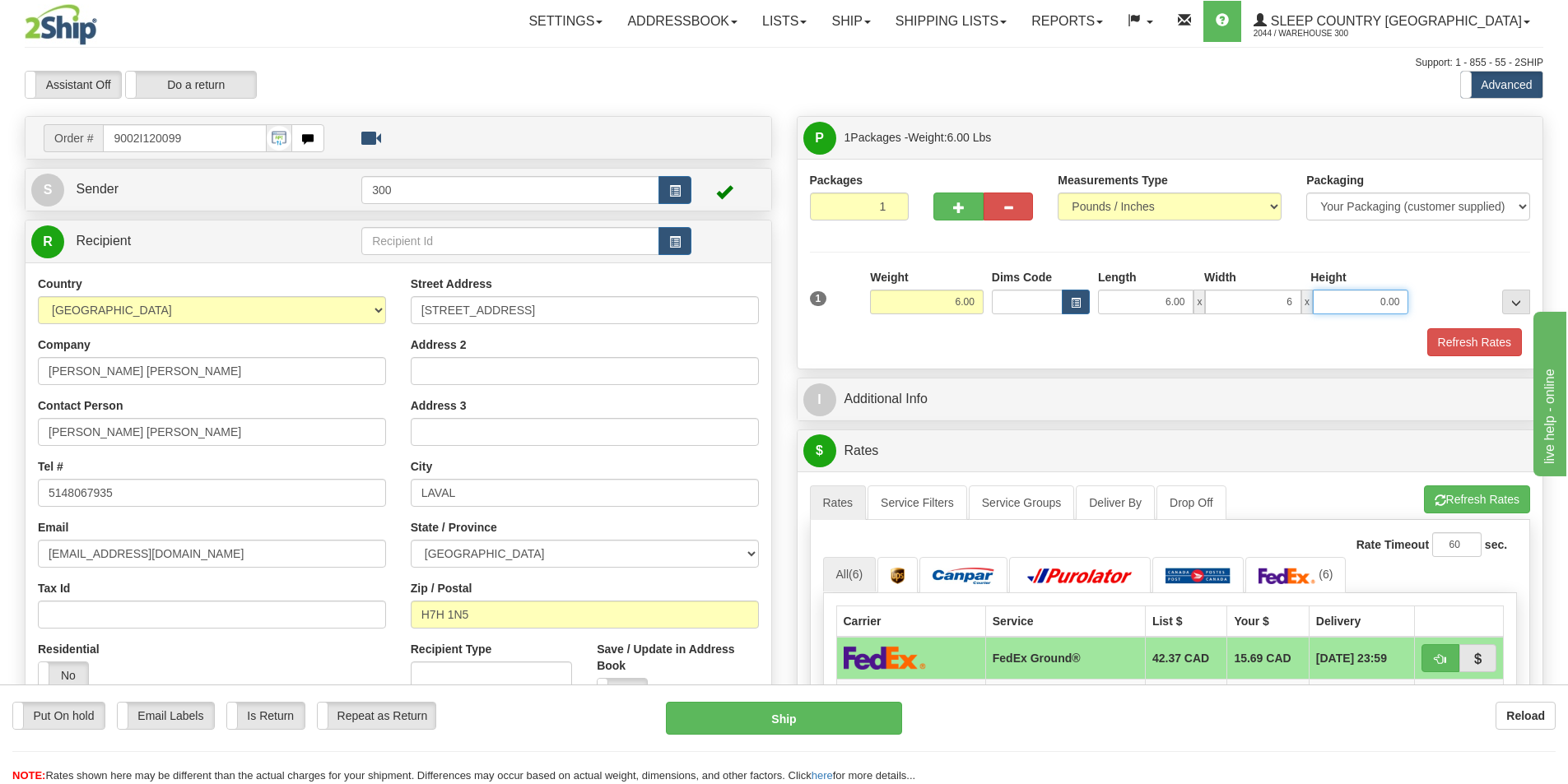
type input "6.00"
type input "16.00"
click at [1446, 342] on button "Refresh Rates" at bounding box center [1474, 342] width 95 height 28
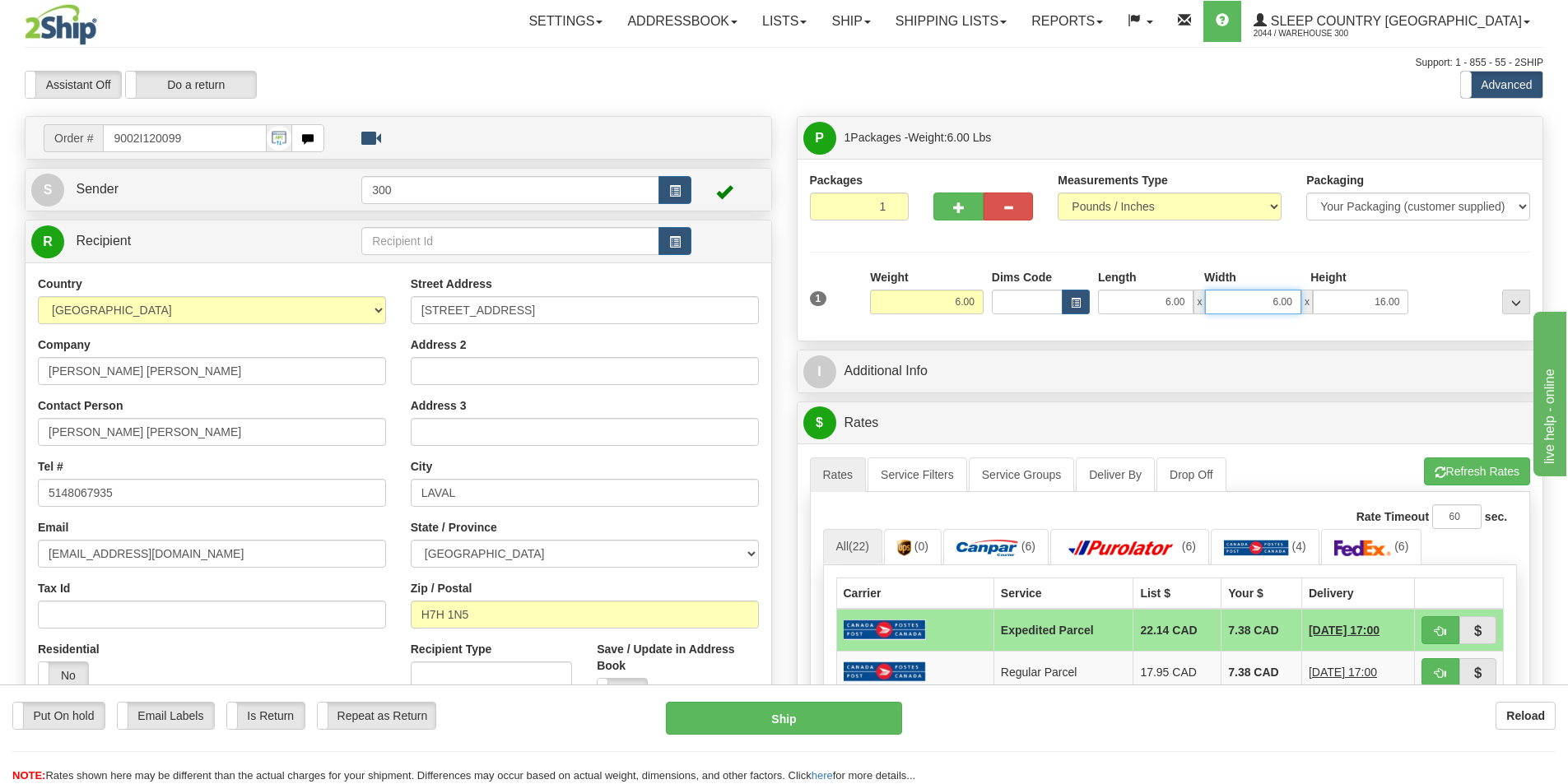
drag, startPoint x: 1261, startPoint y: 301, endPoint x: 1383, endPoint y: 319, distance: 123.3
click at [1382, 319] on div "1 Weight 6.00 Dims Code 6.00" at bounding box center [1170, 297] width 729 height 58
type input "12.00"
click at [1467, 460] on button "Refresh Rates" at bounding box center [1477, 471] width 106 height 28
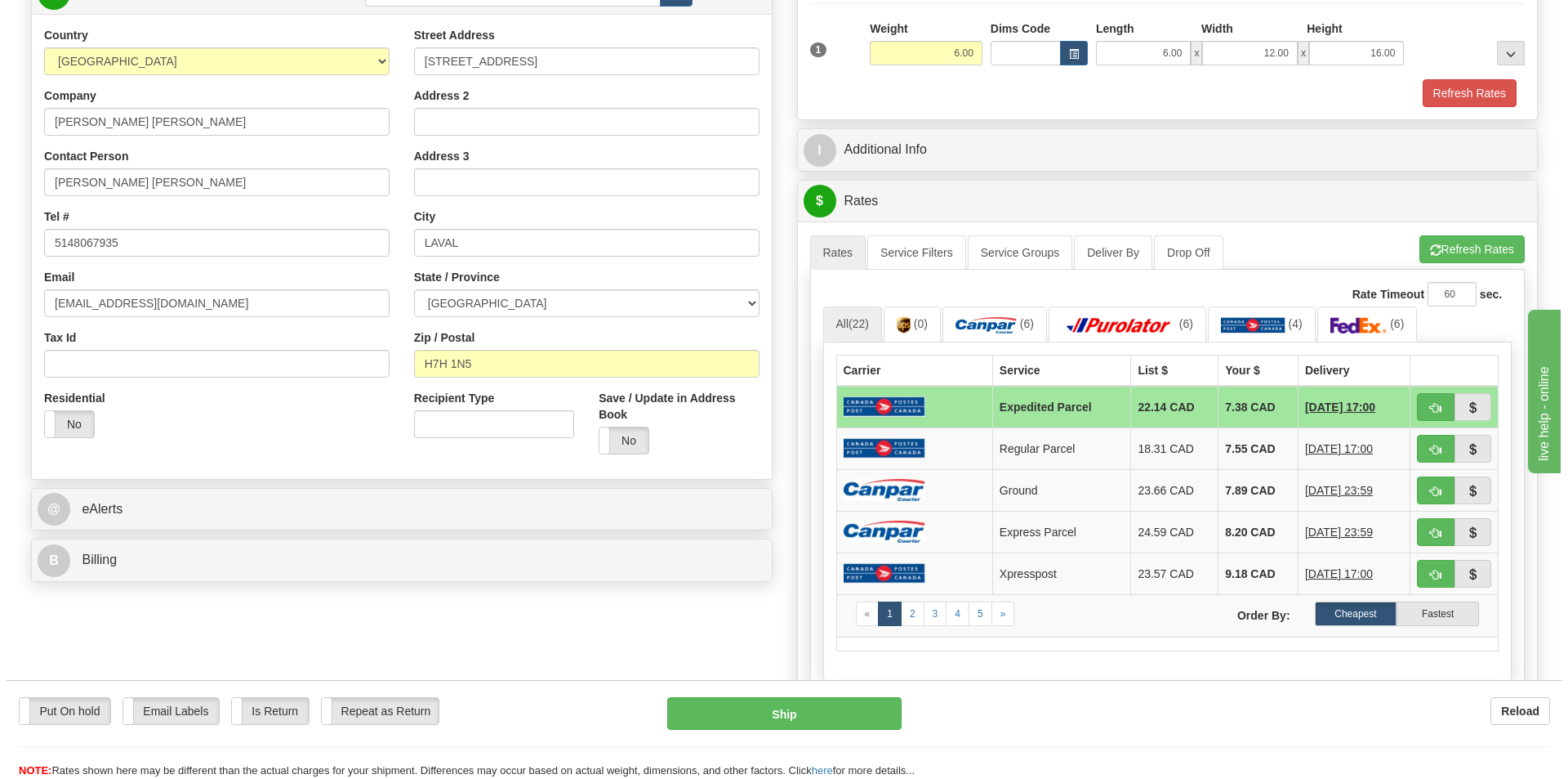
scroll to position [408, 0]
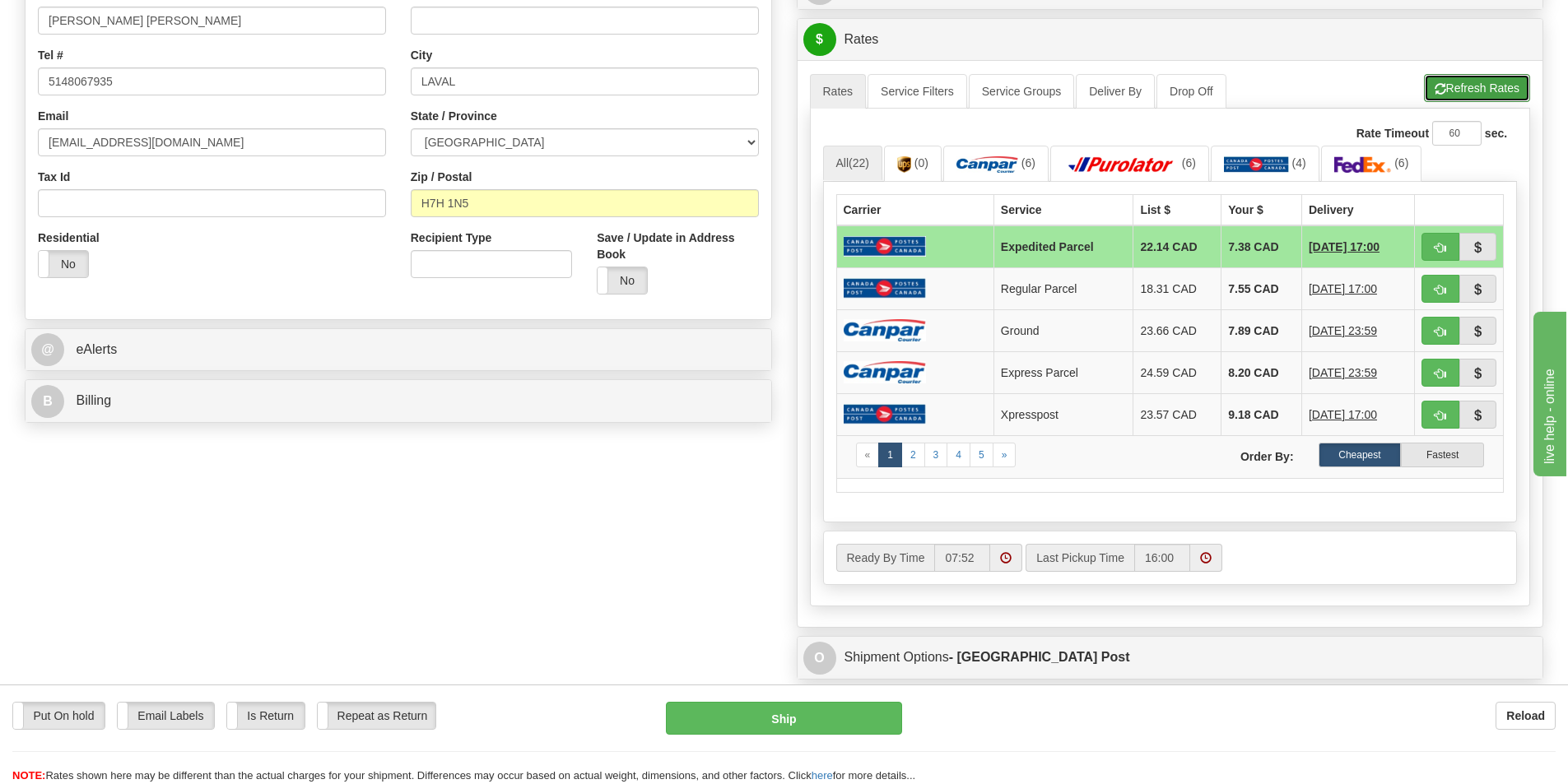
click at [1465, 93] on button "Refresh Rates" at bounding box center [1477, 88] width 106 height 28
click at [1090, 331] on td "Ground" at bounding box center [1063, 330] width 140 height 42
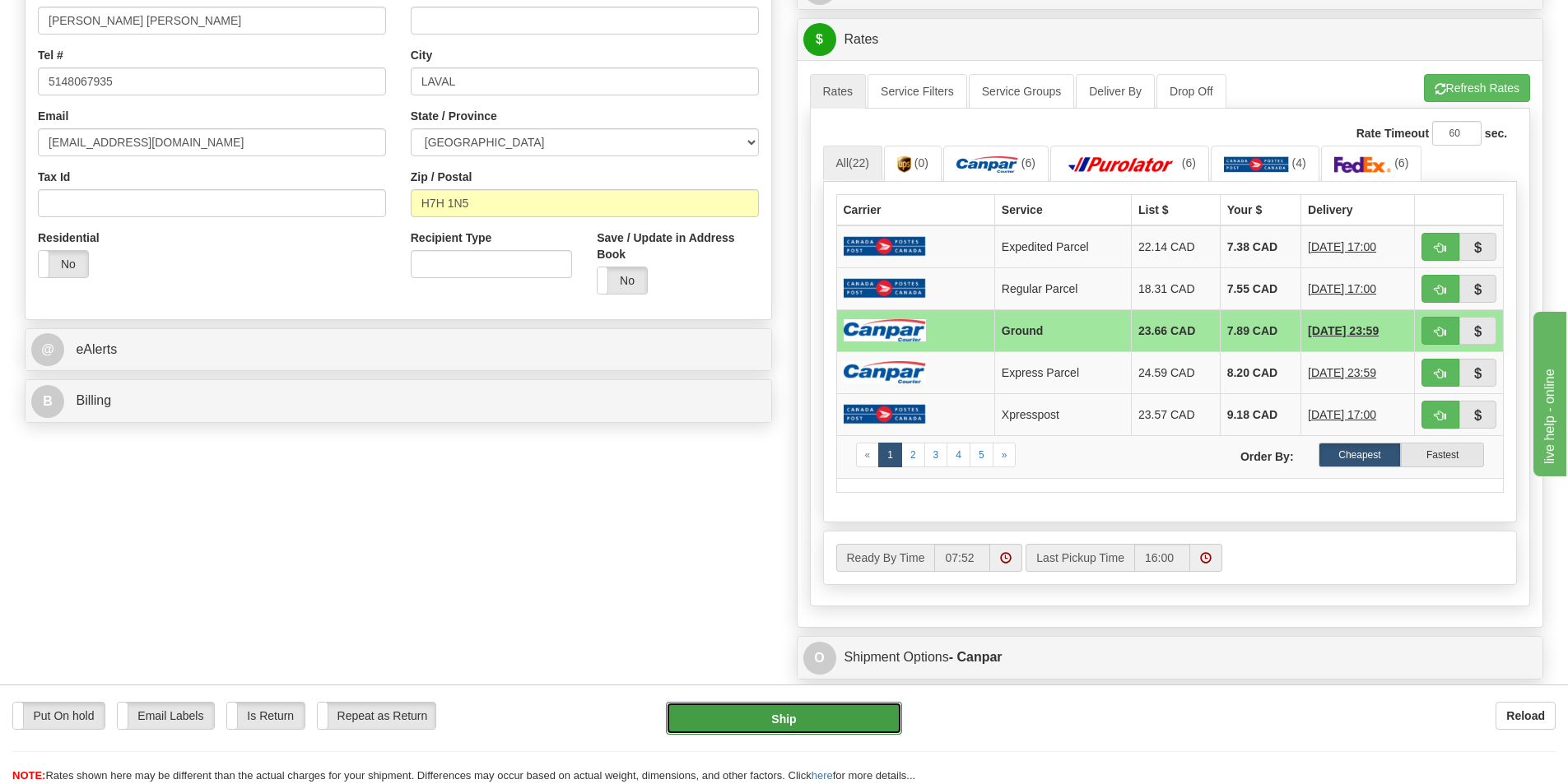
click at [815, 722] on button "Ship" at bounding box center [784, 717] width 237 height 33
type input "1"
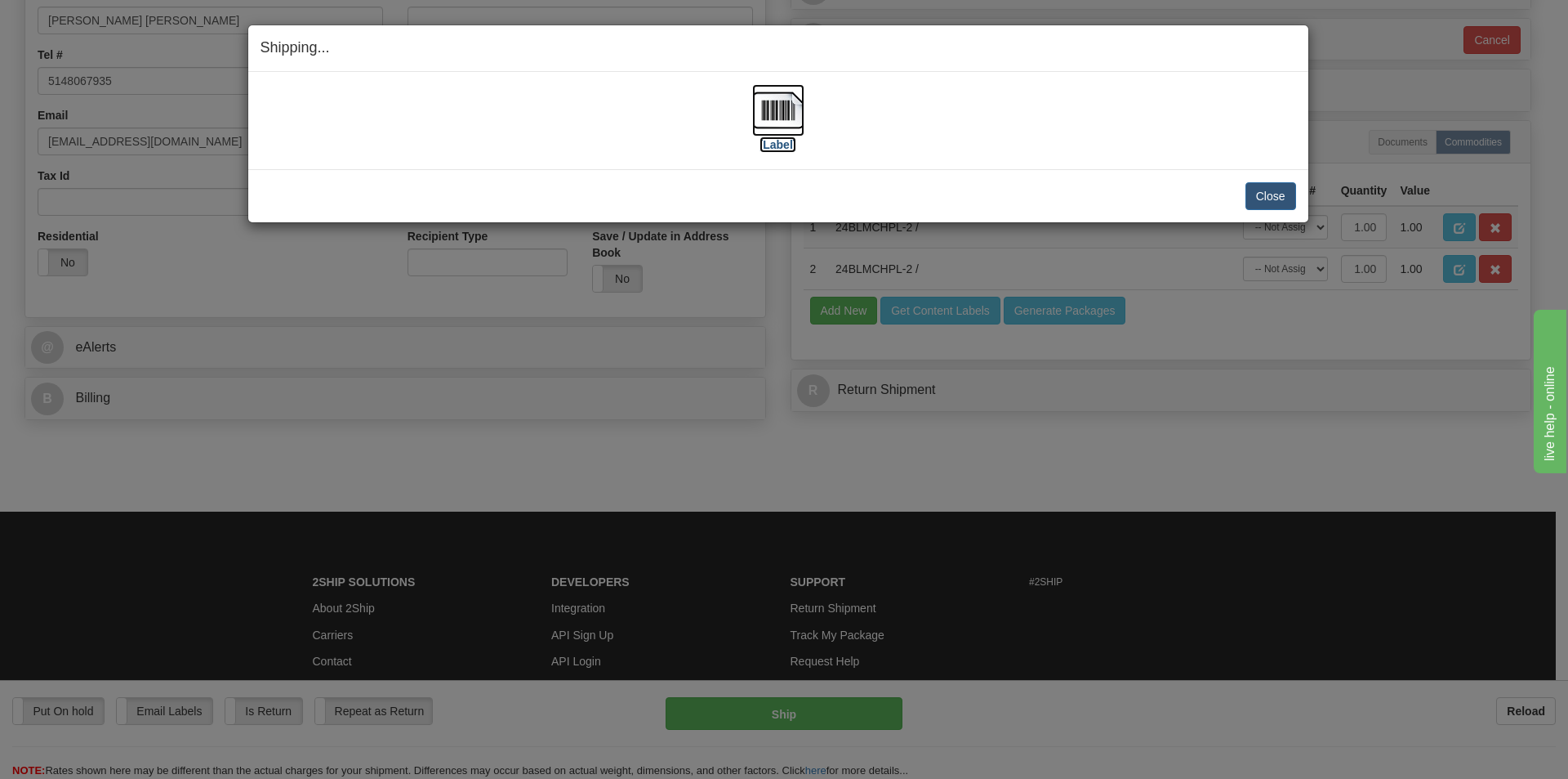
click at [793, 142] on label "[Label]" at bounding box center [779, 144] width 37 height 17
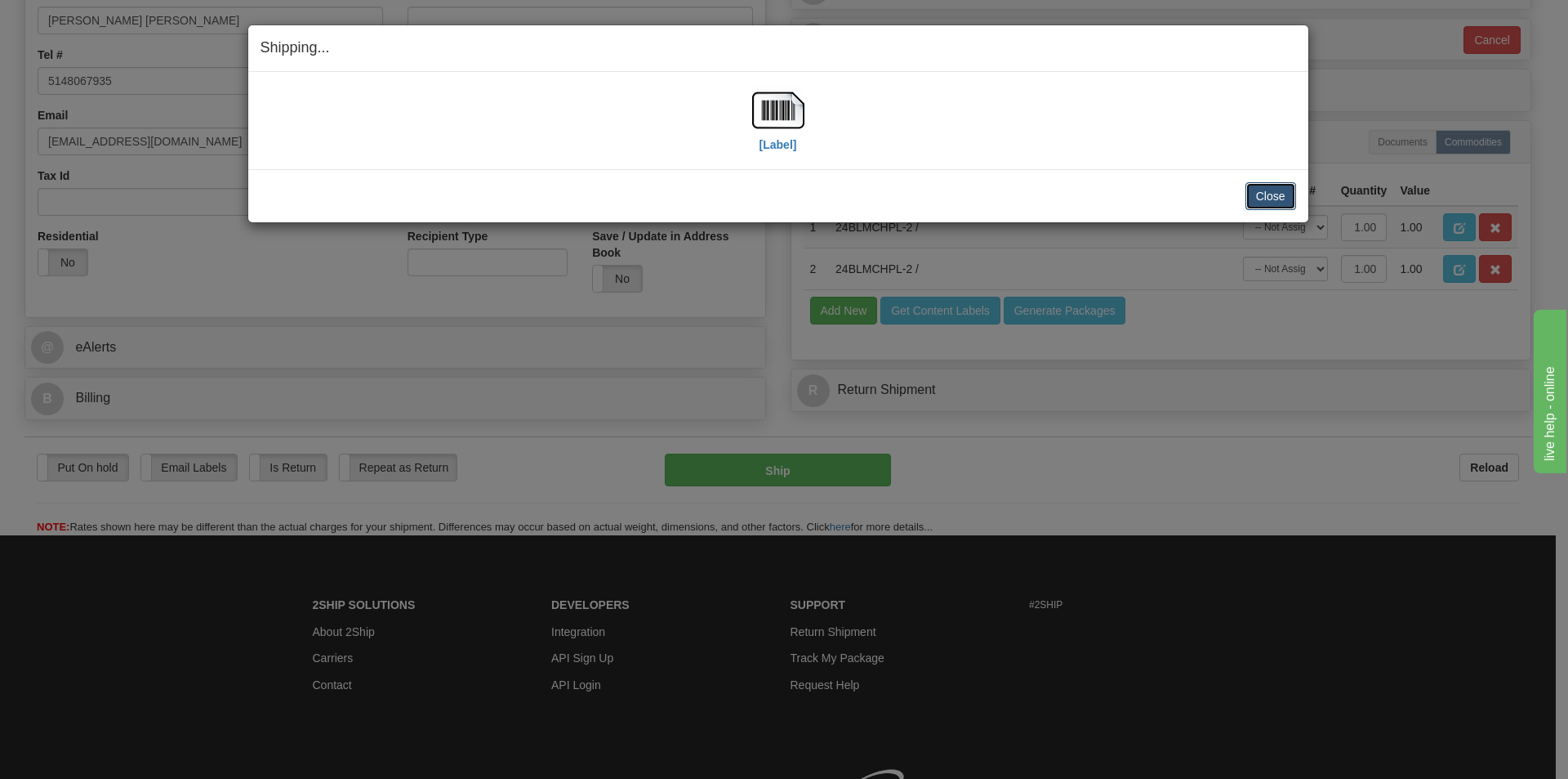
click at [1278, 186] on button "Close" at bounding box center [1271, 196] width 51 height 27
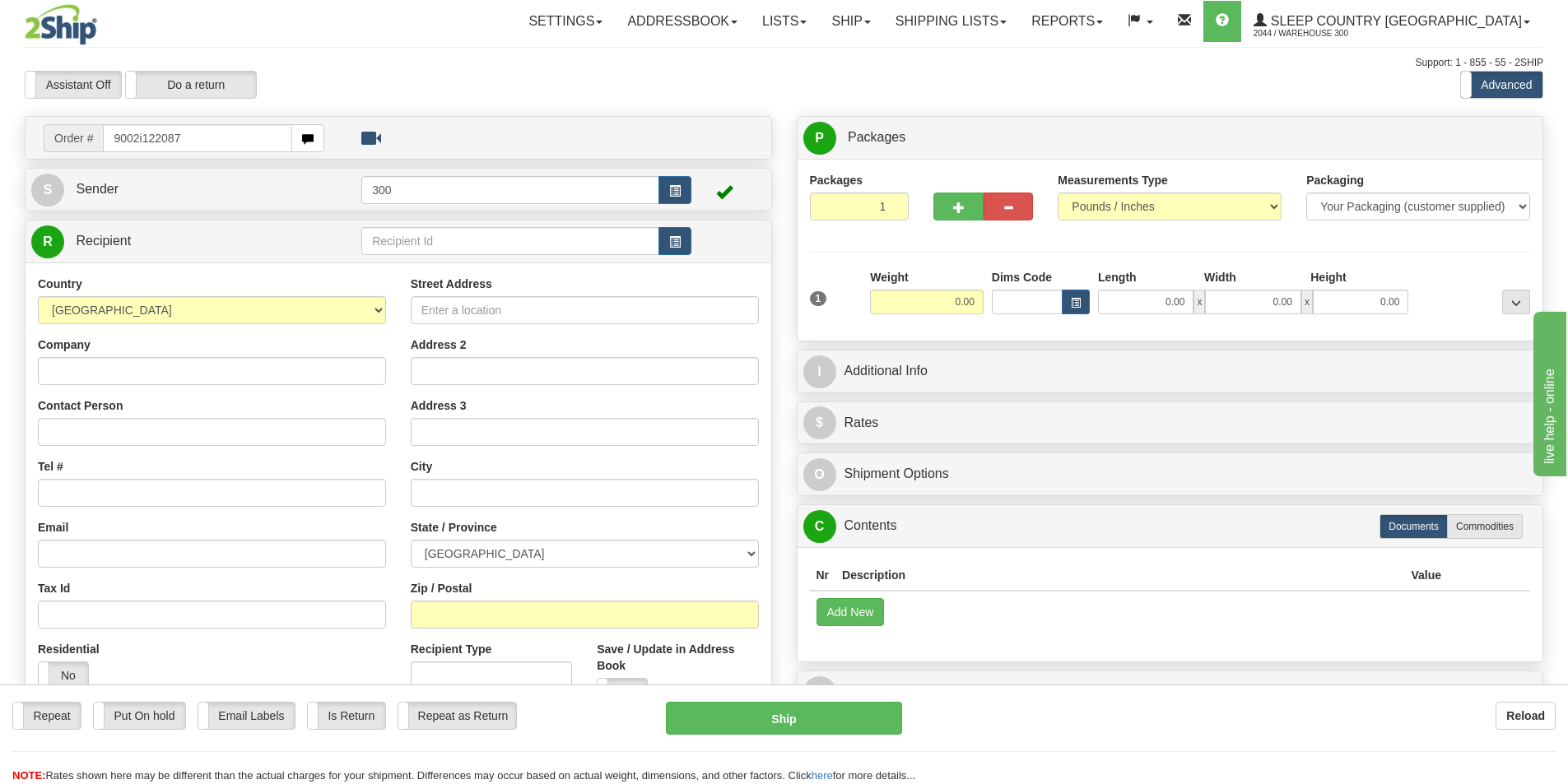
type input "9002i122087"
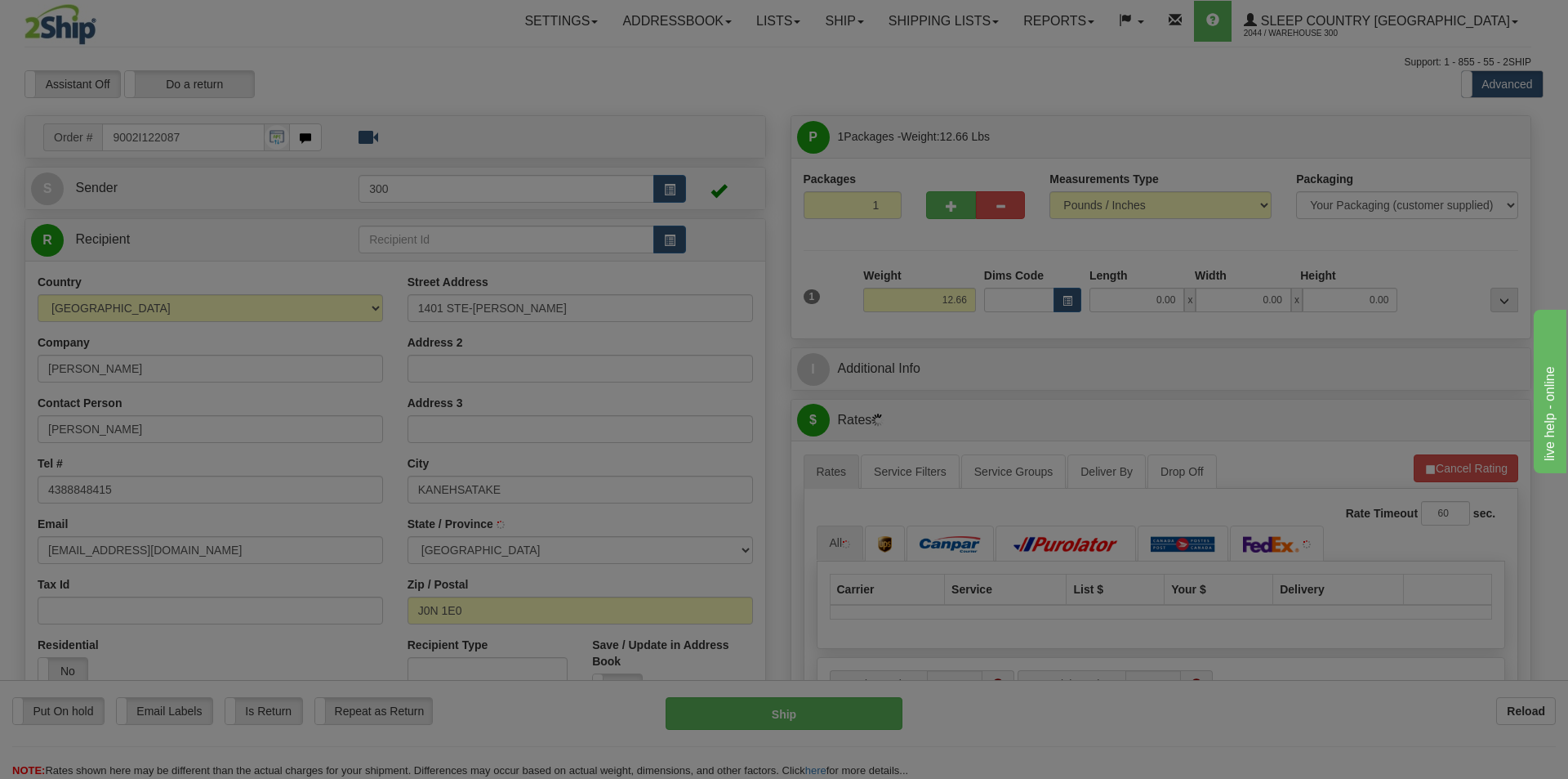
type input "OKA"
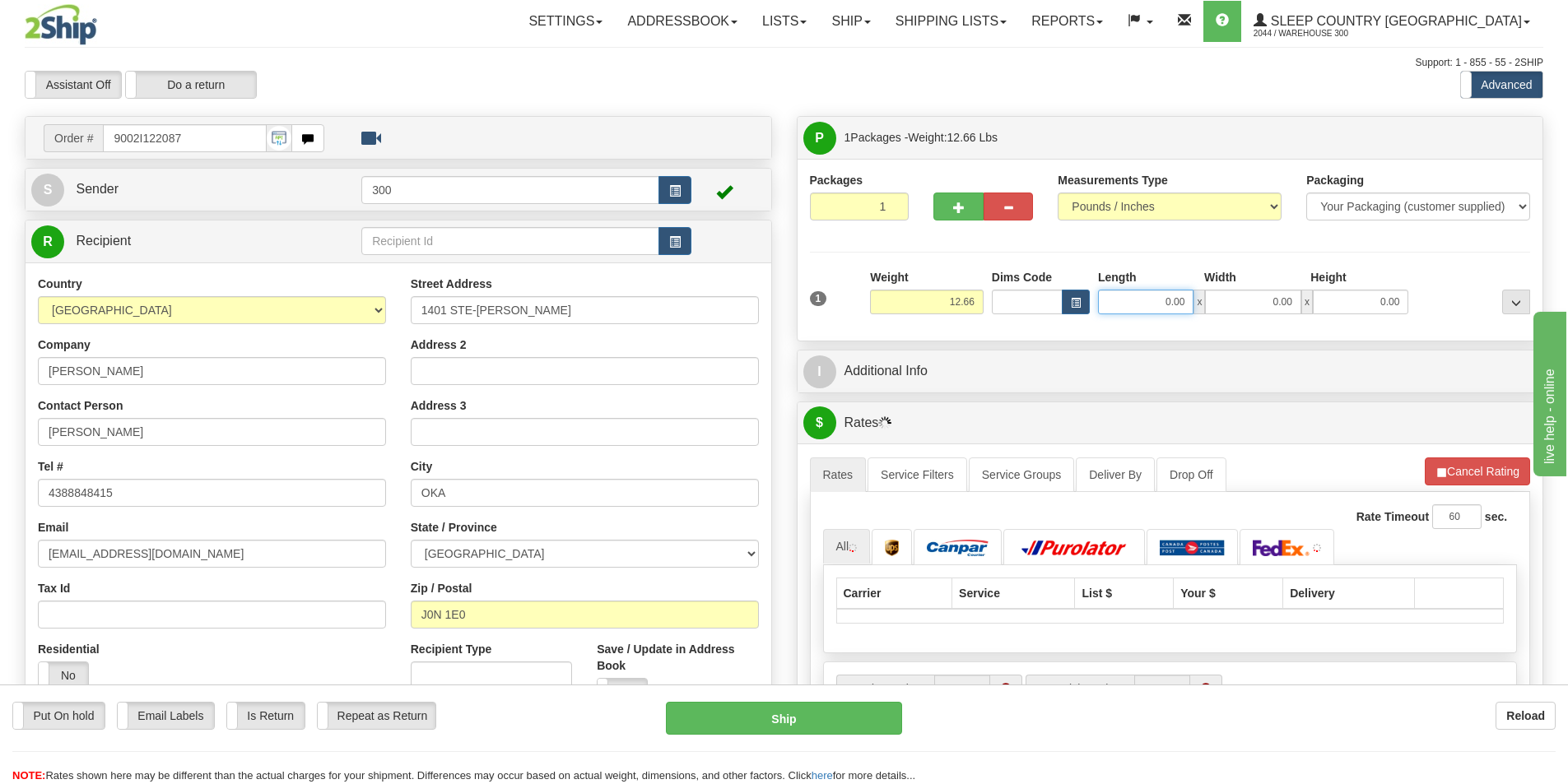
drag, startPoint x: 1143, startPoint y: 310, endPoint x: 1341, endPoint y: 321, distance: 198.3
click at [1337, 322] on div "1 Weight 12.66 Dims Code x x" at bounding box center [1170, 297] width 729 height 58
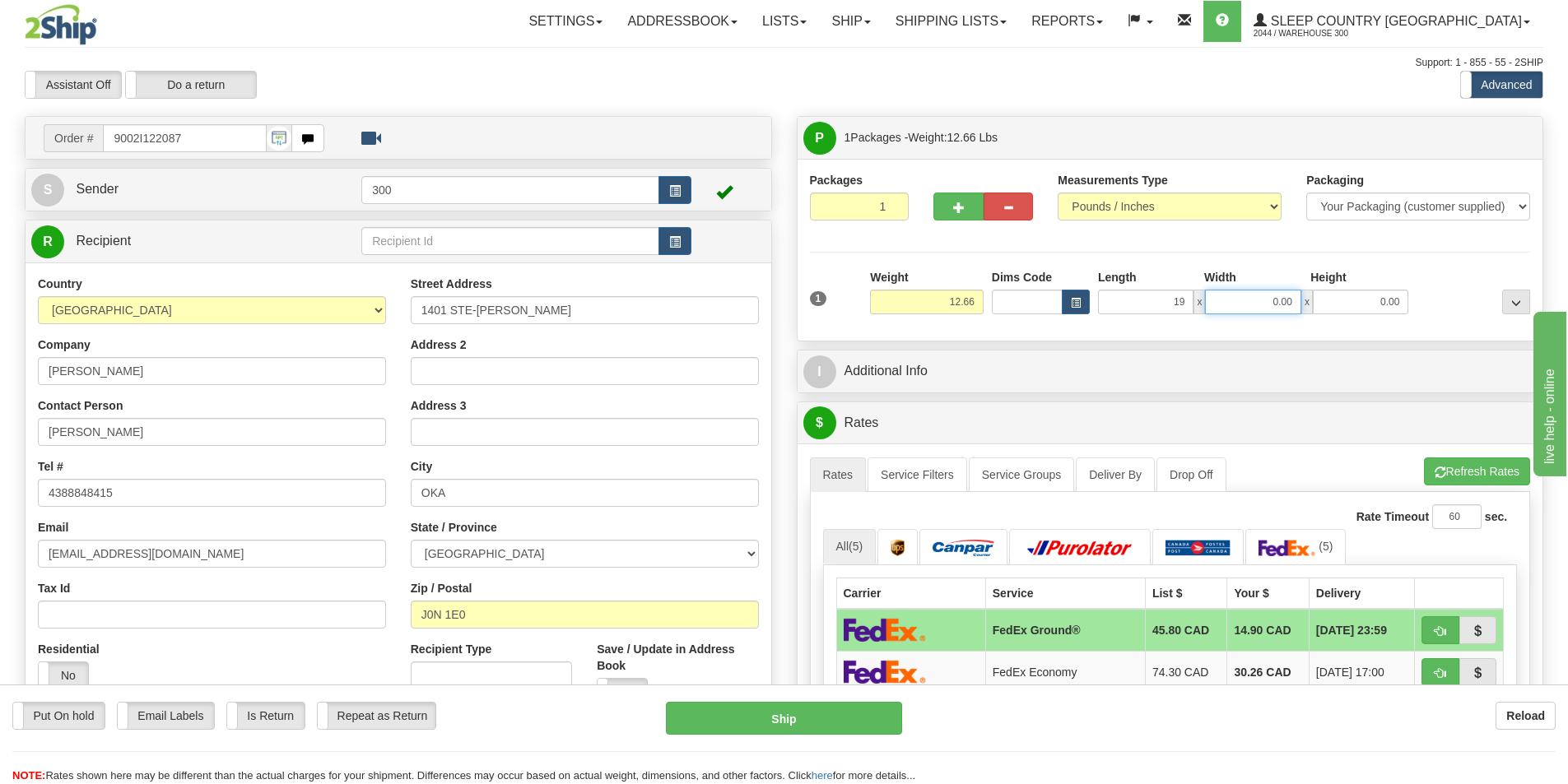
type input "19.00"
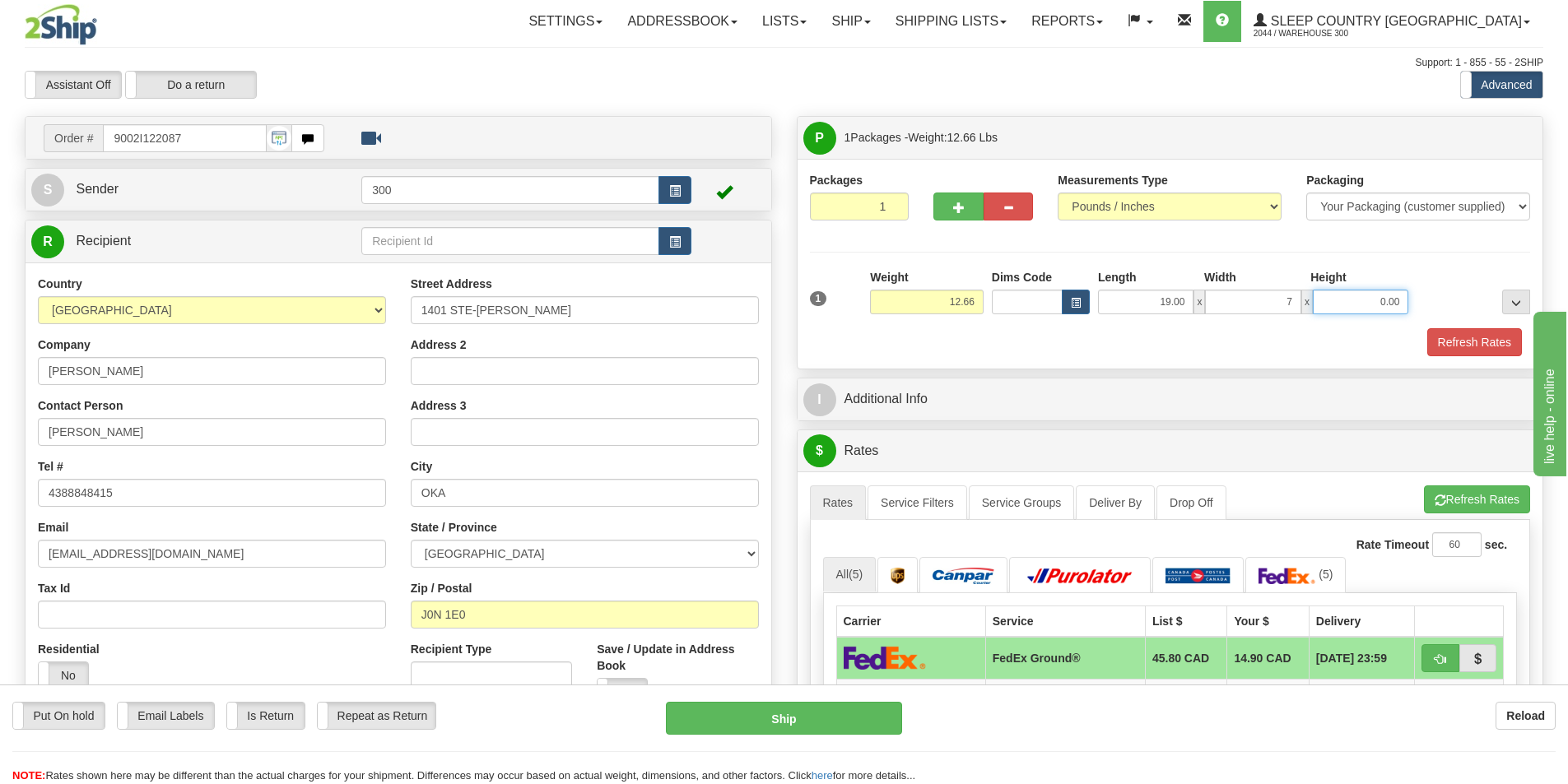
type input "7.00"
click at [1503, 345] on button "Refresh Rates" at bounding box center [1474, 342] width 95 height 28
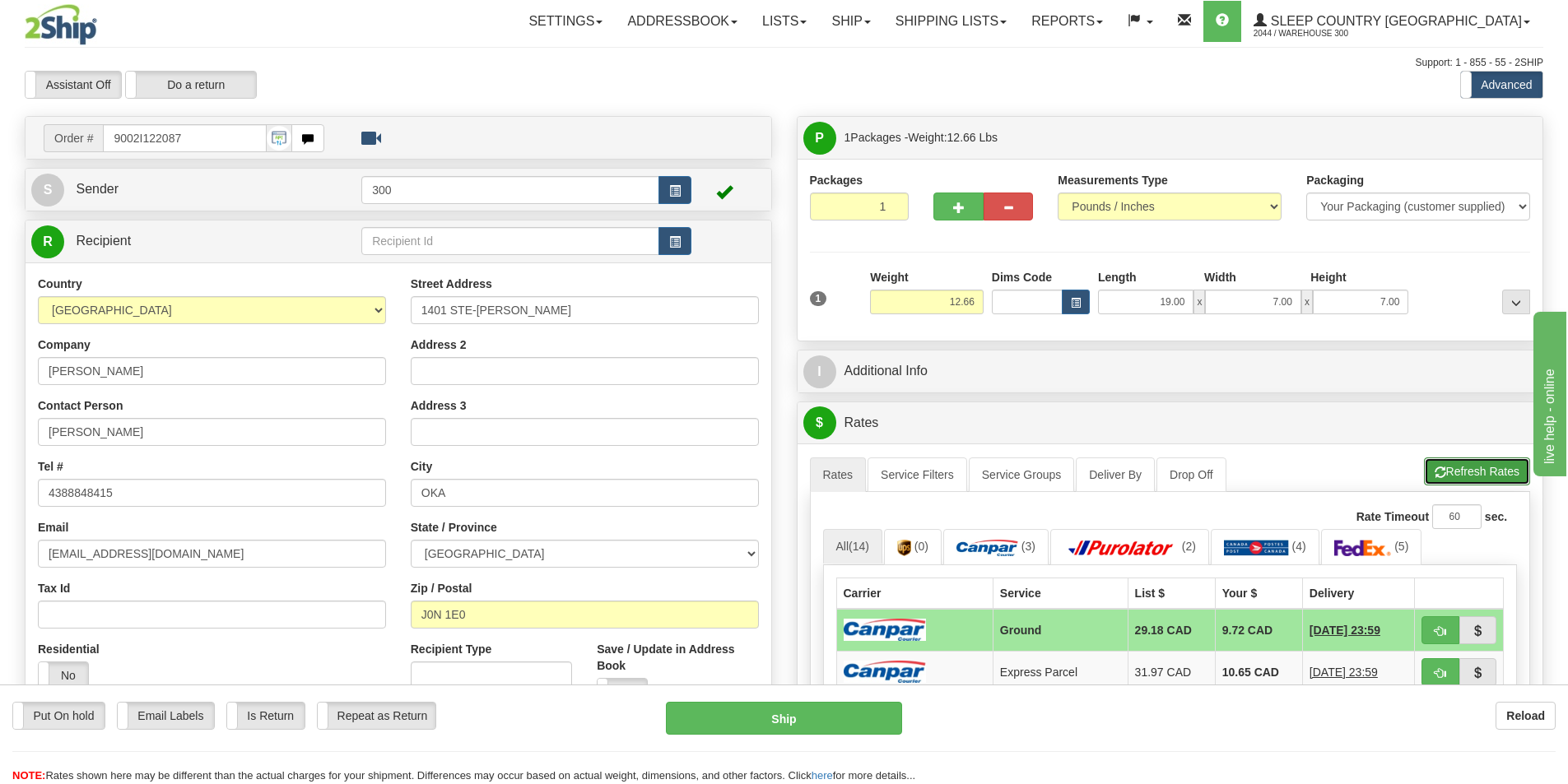
click at [1458, 471] on button "Refresh Rates" at bounding box center [1477, 471] width 106 height 28
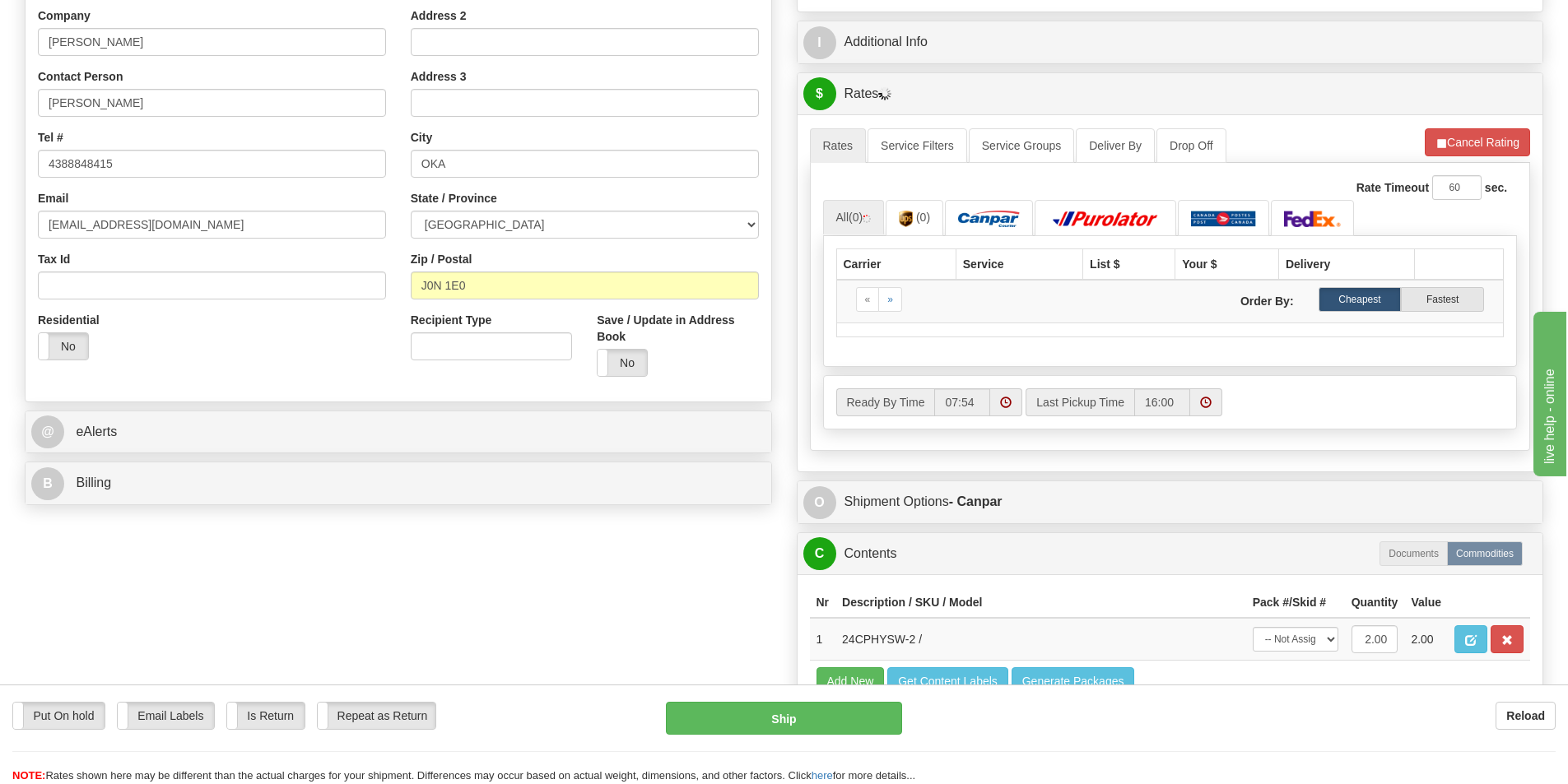
scroll to position [82, 0]
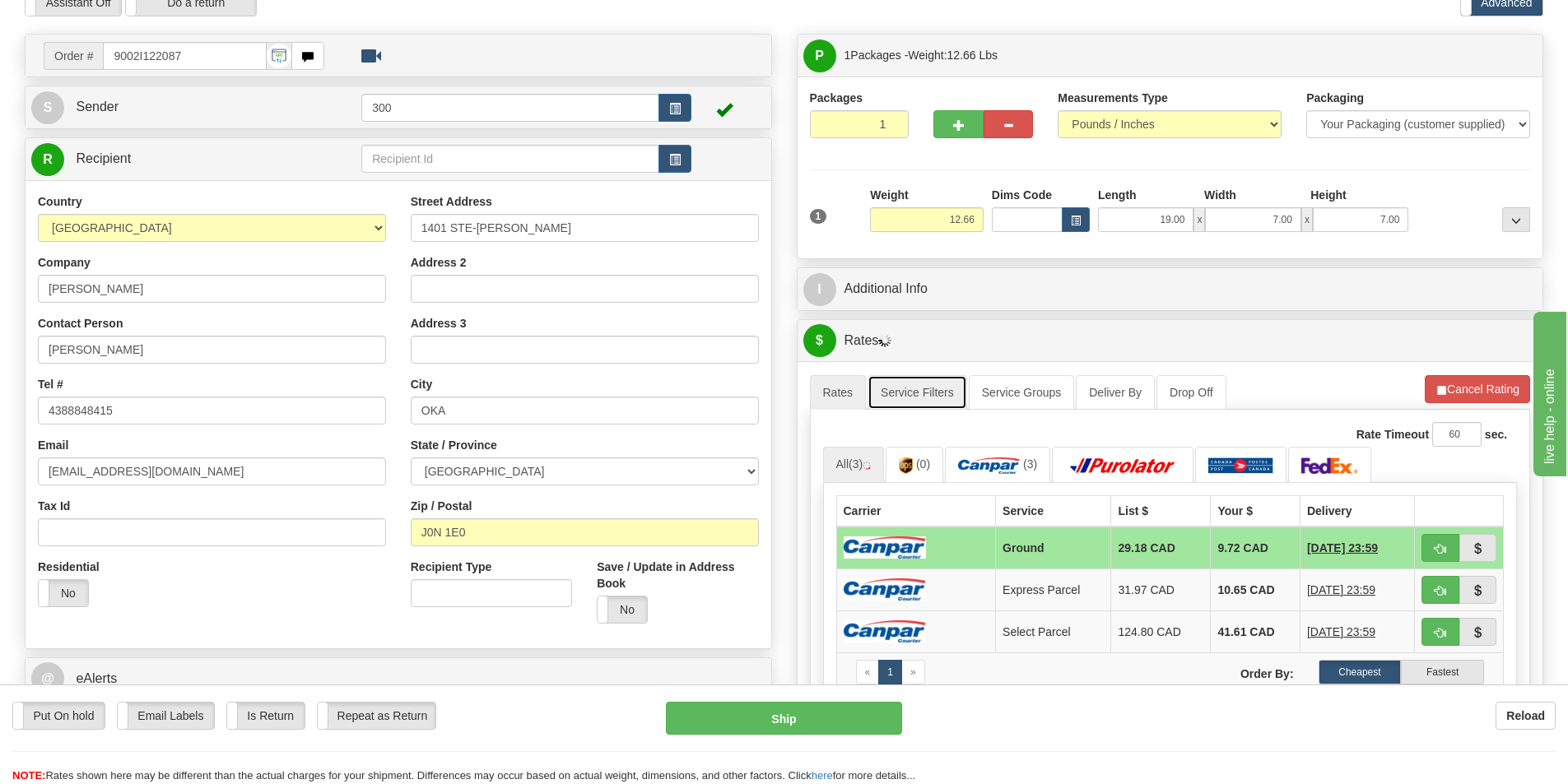
click at [933, 390] on link "Service Filters" at bounding box center [917, 392] width 100 height 34
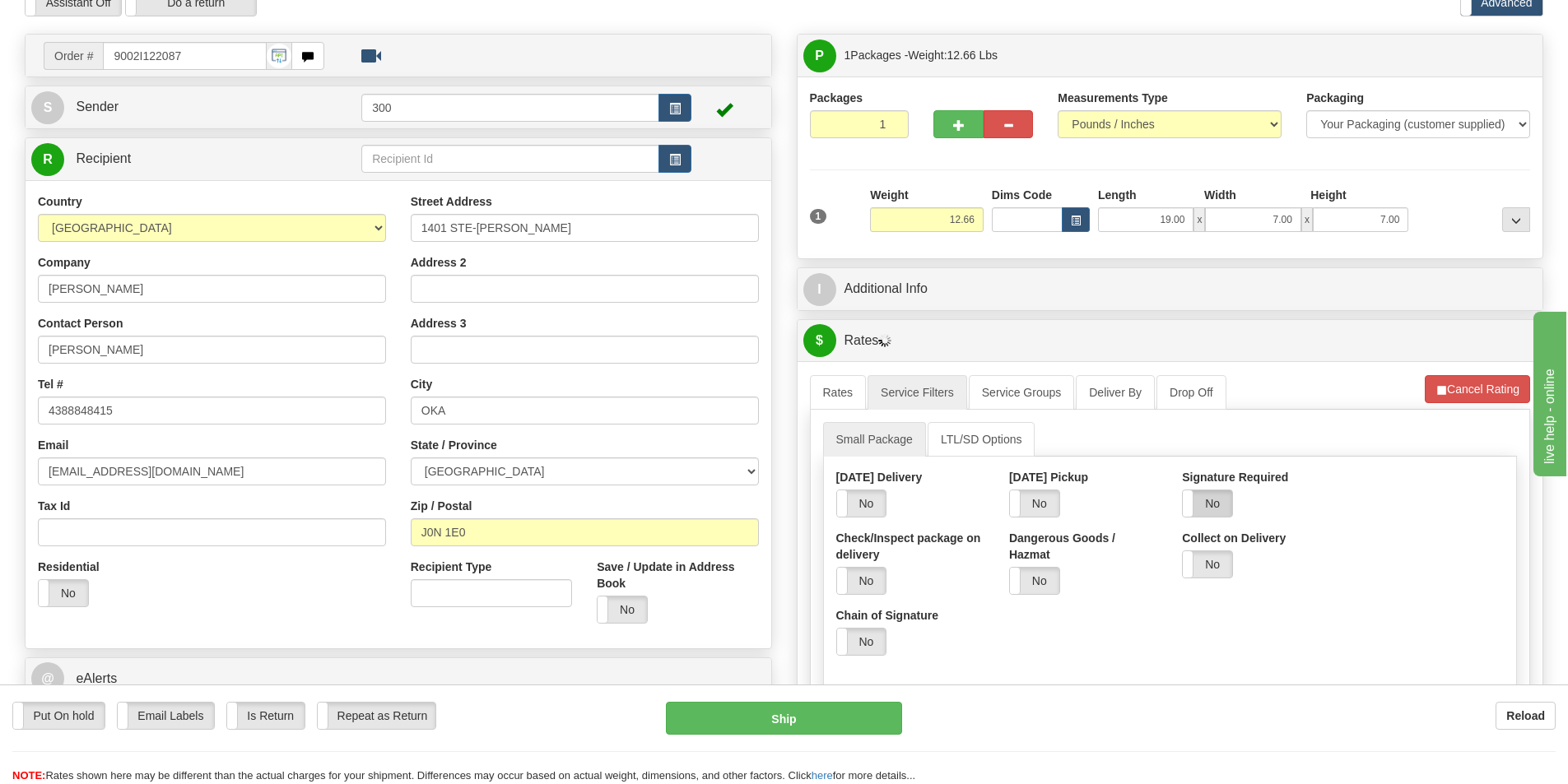
click at [1217, 516] on label "No" at bounding box center [1207, 503] width 49 height 27
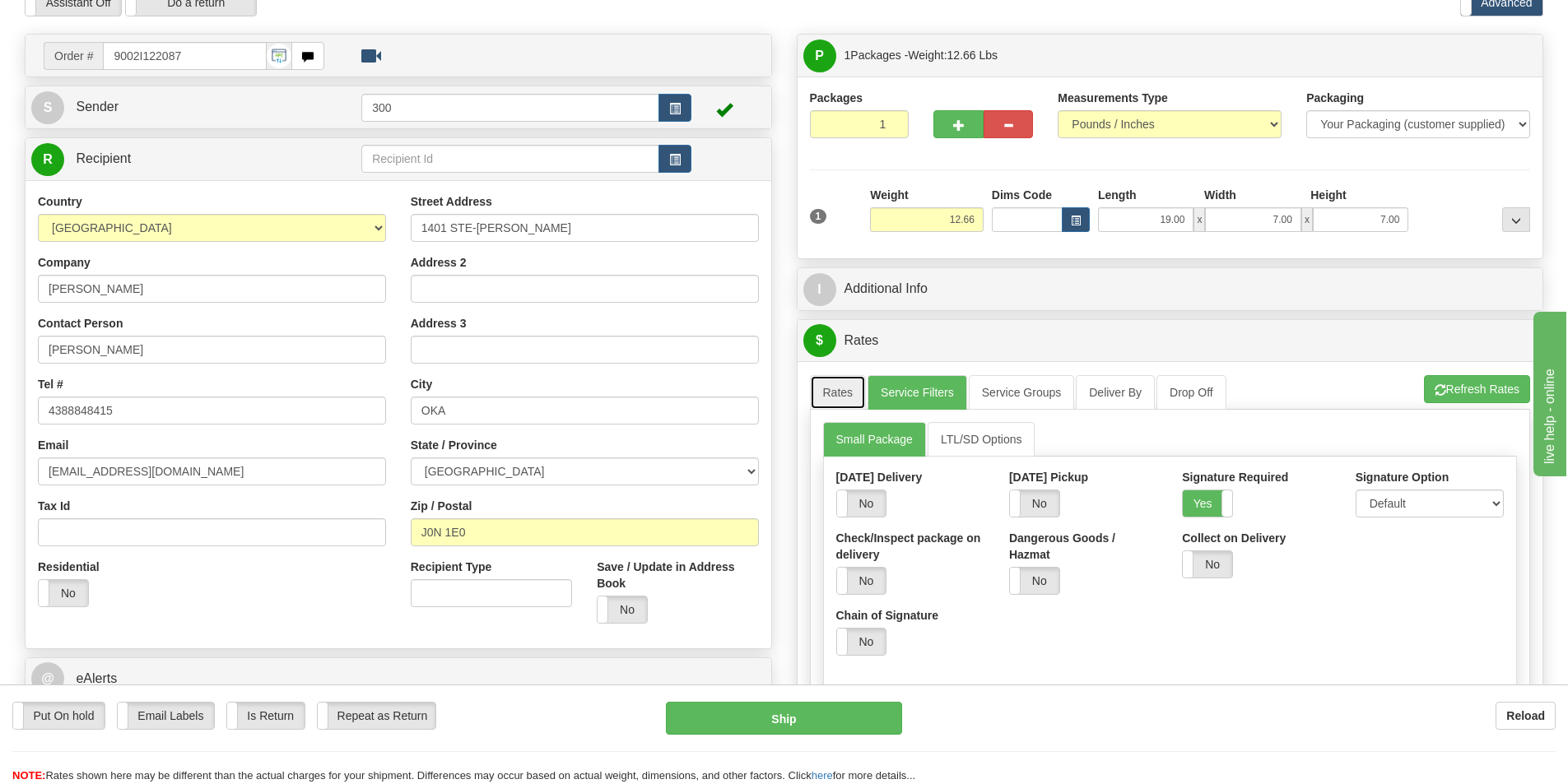
click at [833, 400] on link "Rates" at bounding box center [839, 392] width 57 height 34
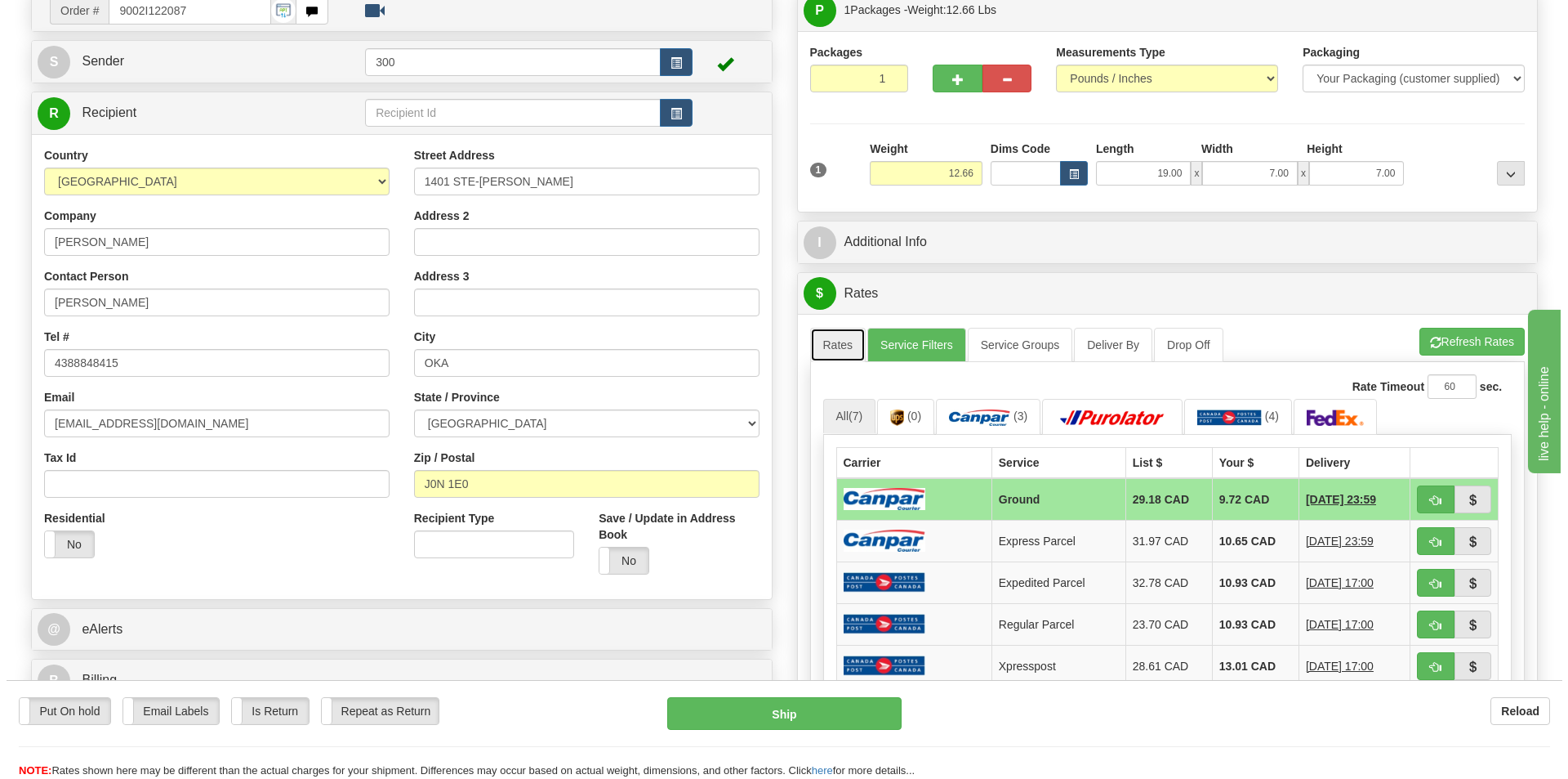
scroll to position [163, 0]
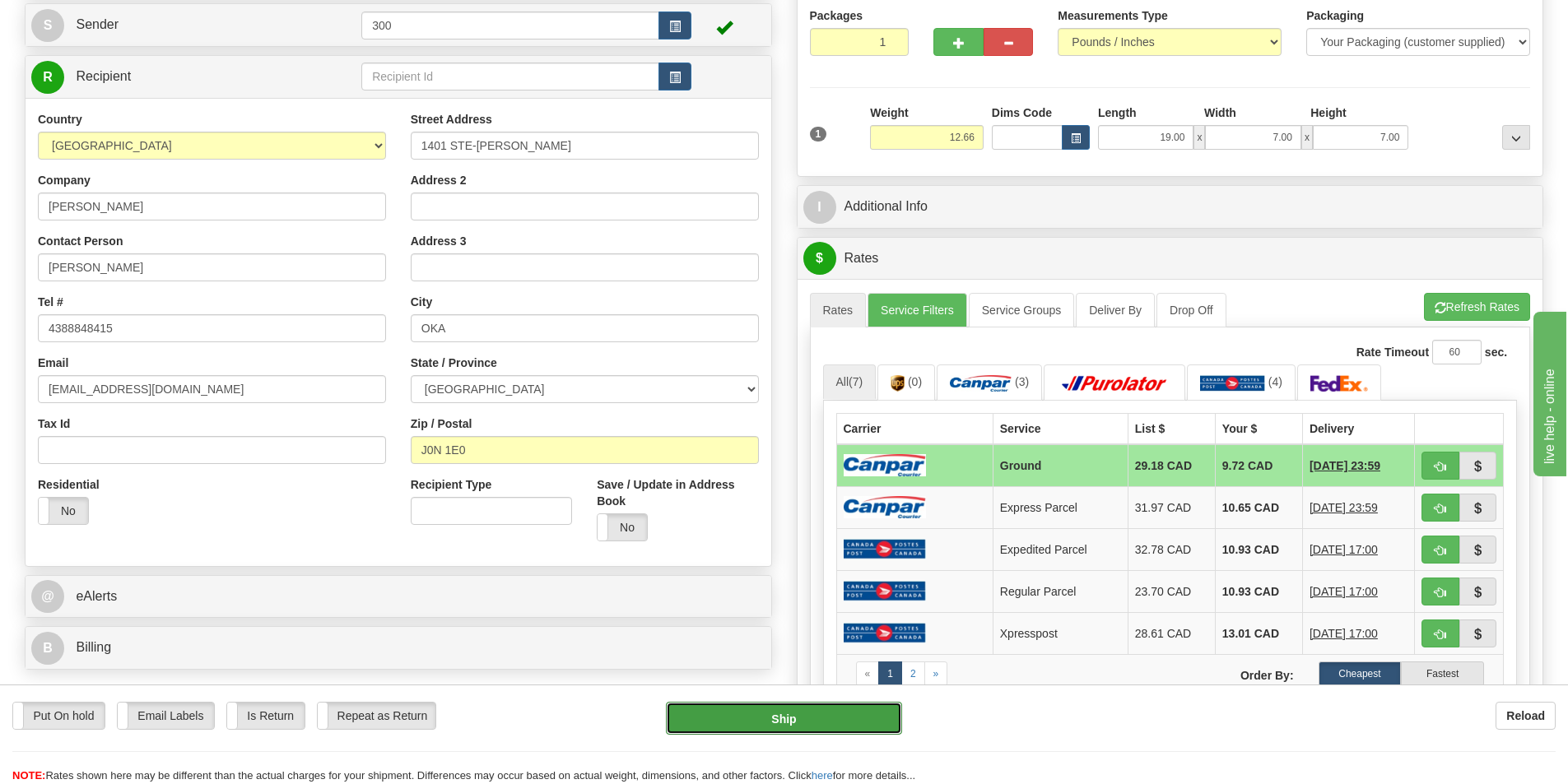
click at [844, 715] on button "Ship" at bounding box center [784, 717] width 237 height 33
type input "1"
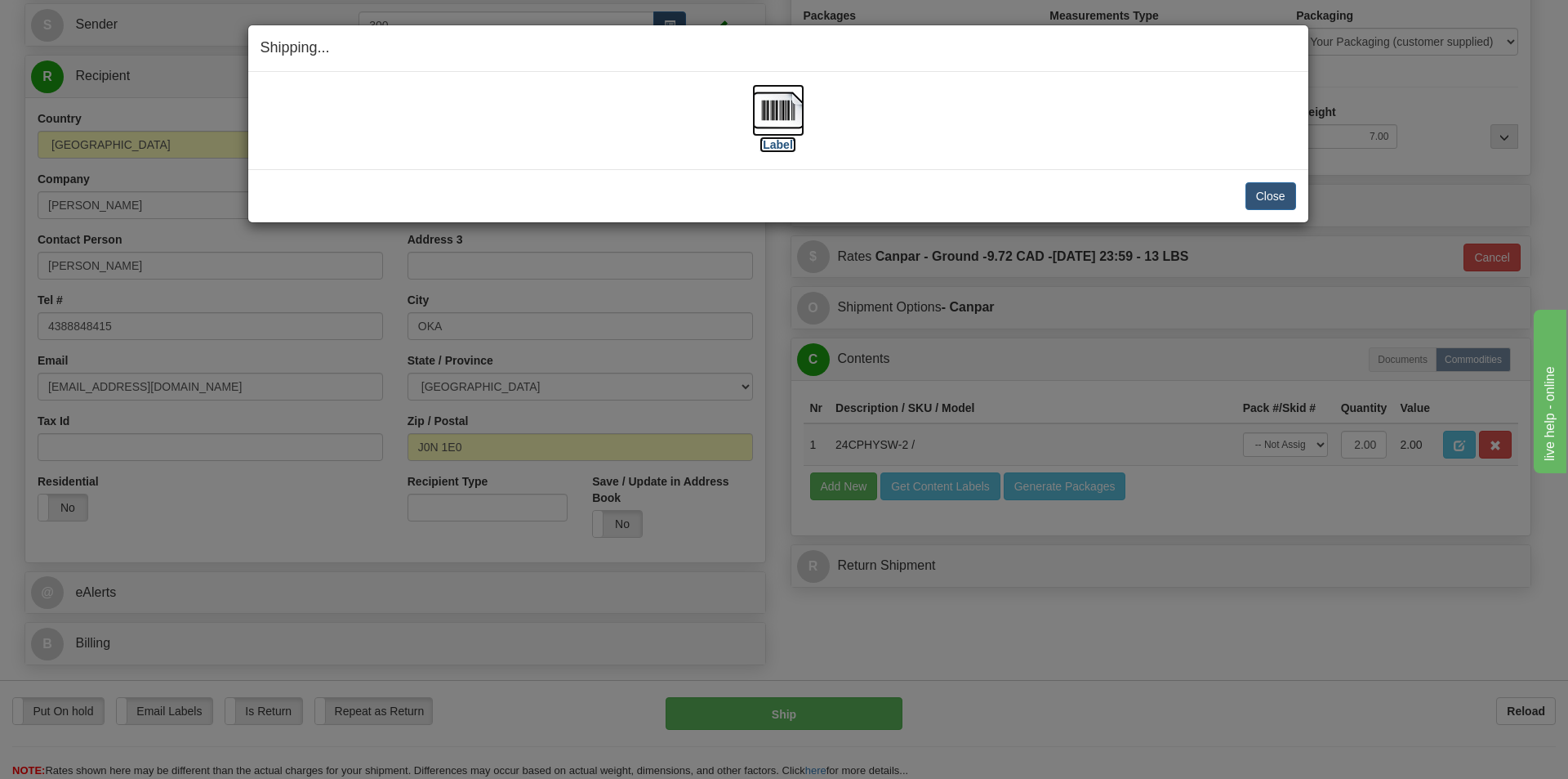
click at [786, 143] on label "[Label]" at bounding box center [779, 144] width 37 height 17
click at [780, 146] on label "[Label]" at bounding box center [779, 144] width 37 height 17
click at [1282, 201] on button "Close" at bounding box center [1271, 196] width 51 height 27
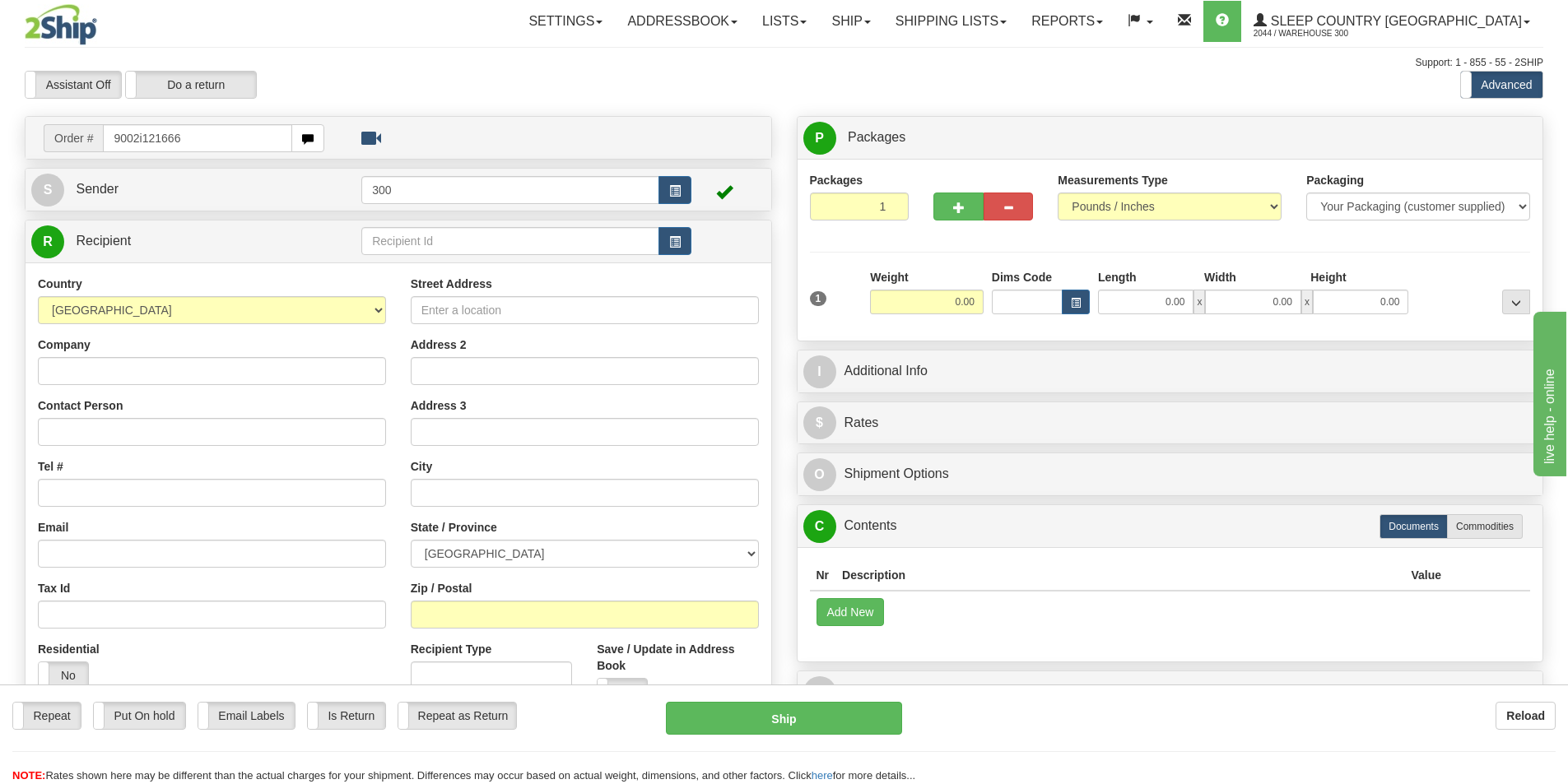
type input "9002i121666"
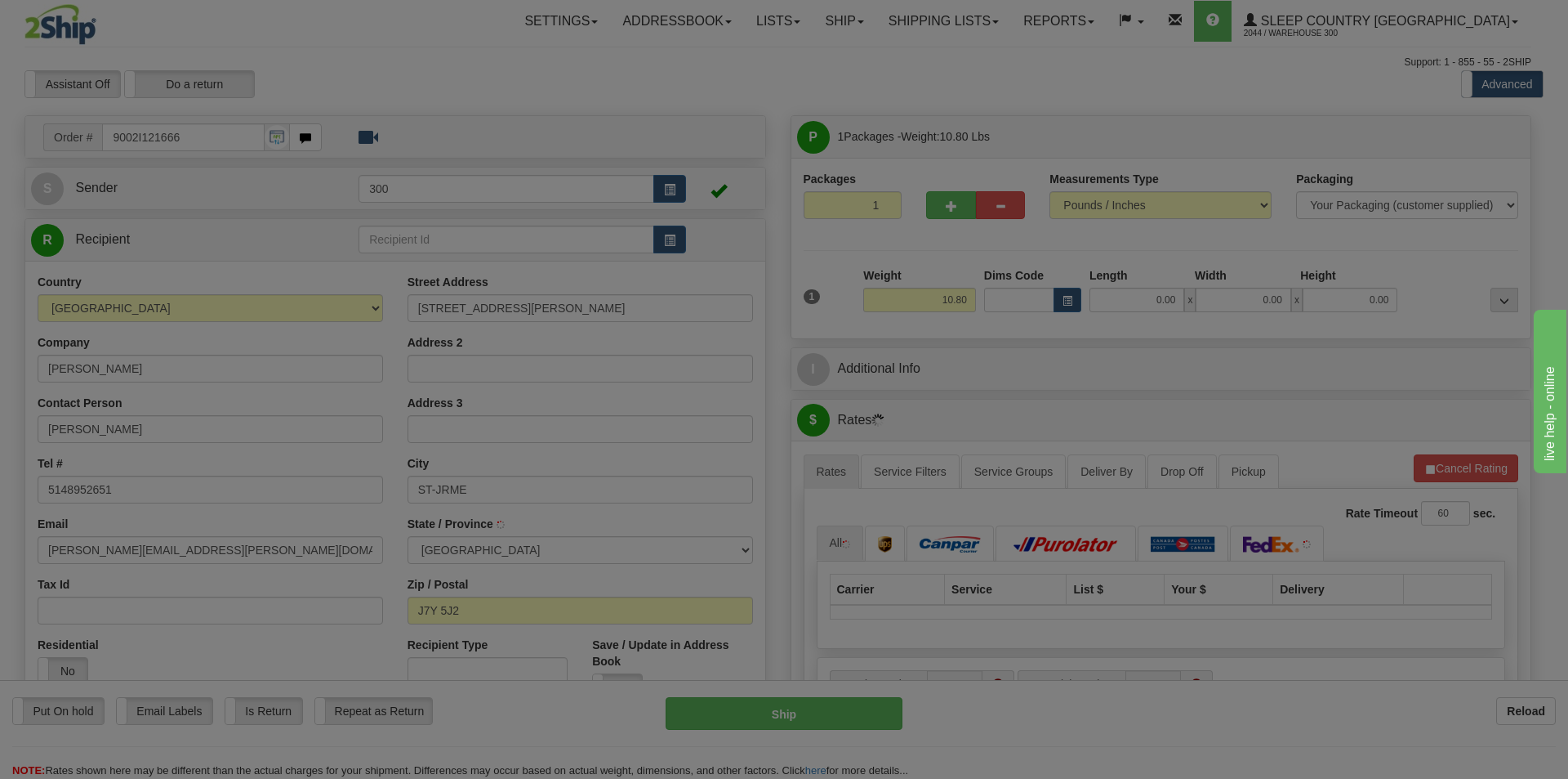
type input "SAINT-[PERSON_NAME]"
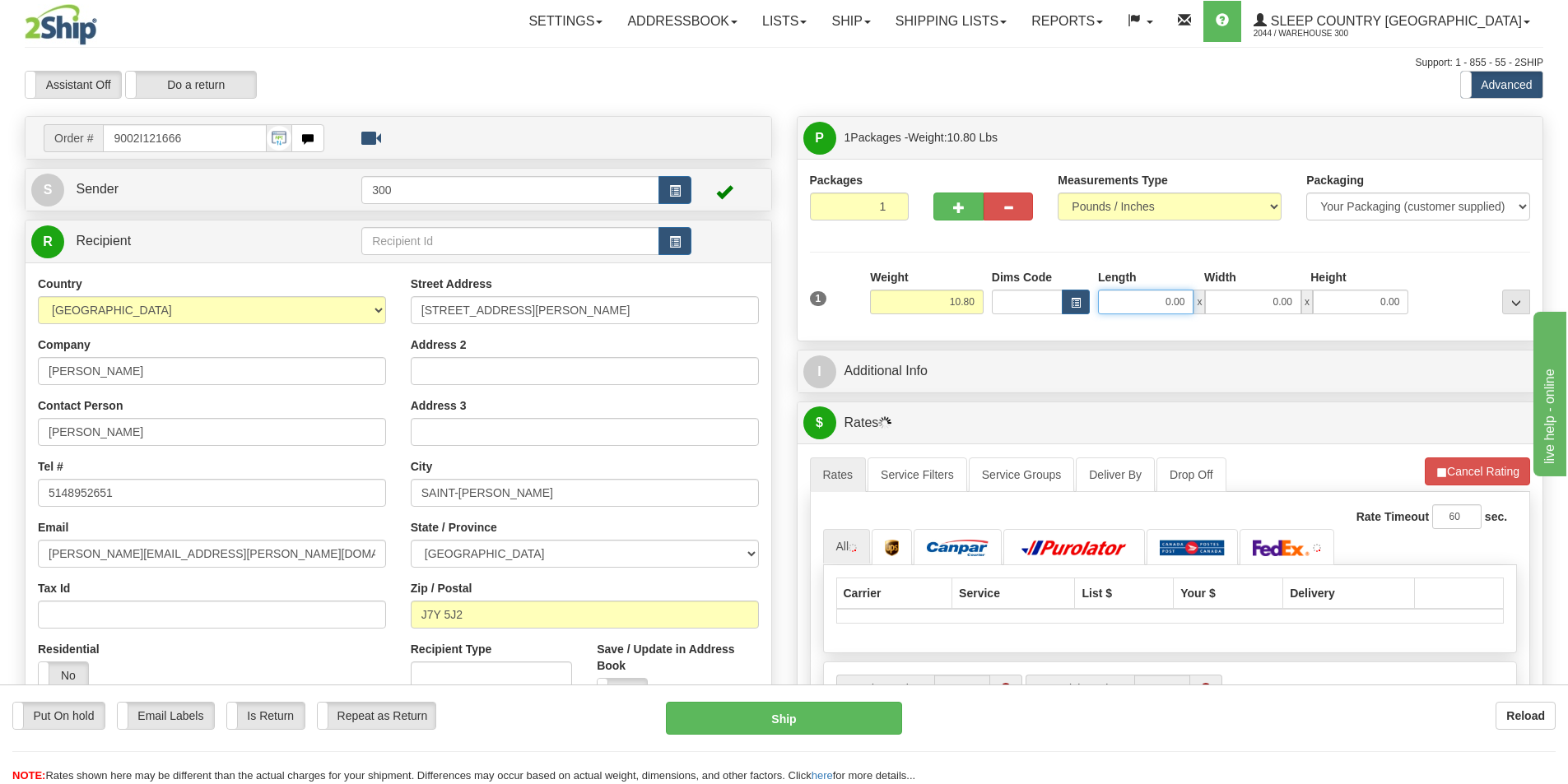
drag, startPoint x: 1159, startPoint y: 301, endPoint x: 1412, endPoint y: 304, distance: 253.0
click at [1412, 304] on div "1 Weight 10.80 Dims Code x x" at bounding box center [1170, 297] width 729 height 58
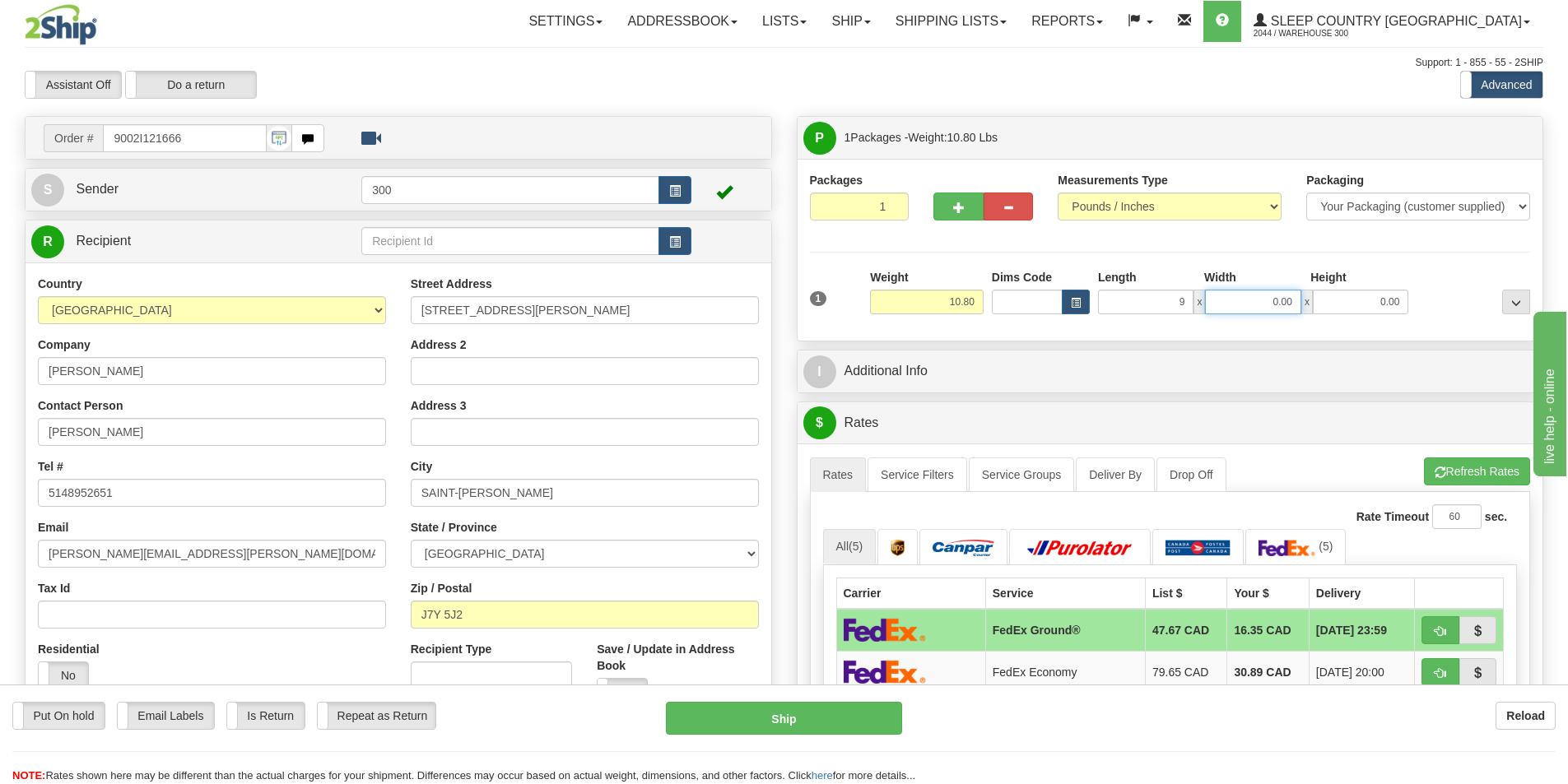
type input "9.00"
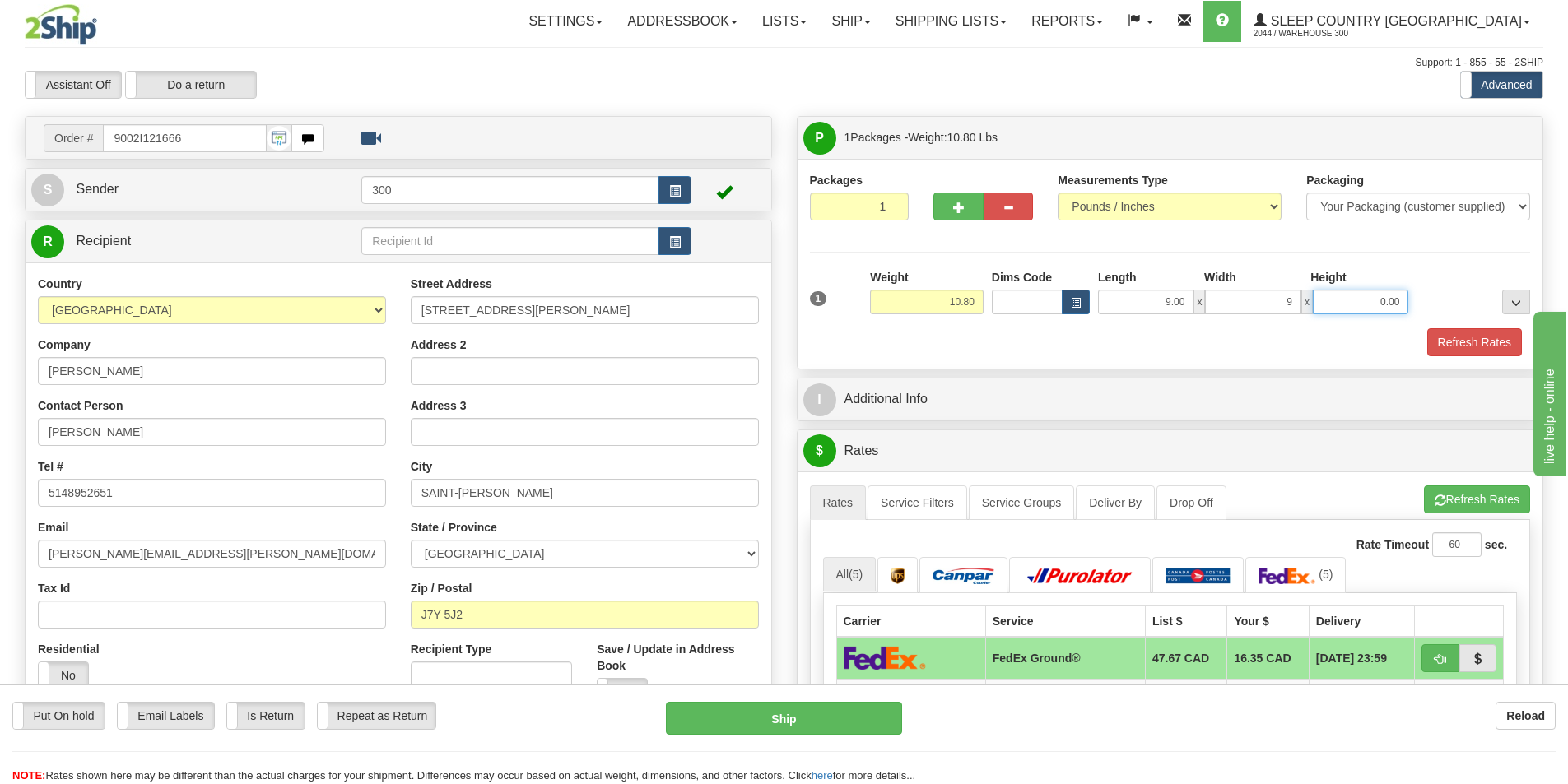
type input "9.00"
type input "11.00"
click at [1470, 351] on button "Refresh Rates" at bounding box center [1474, 342] width 95 height 28
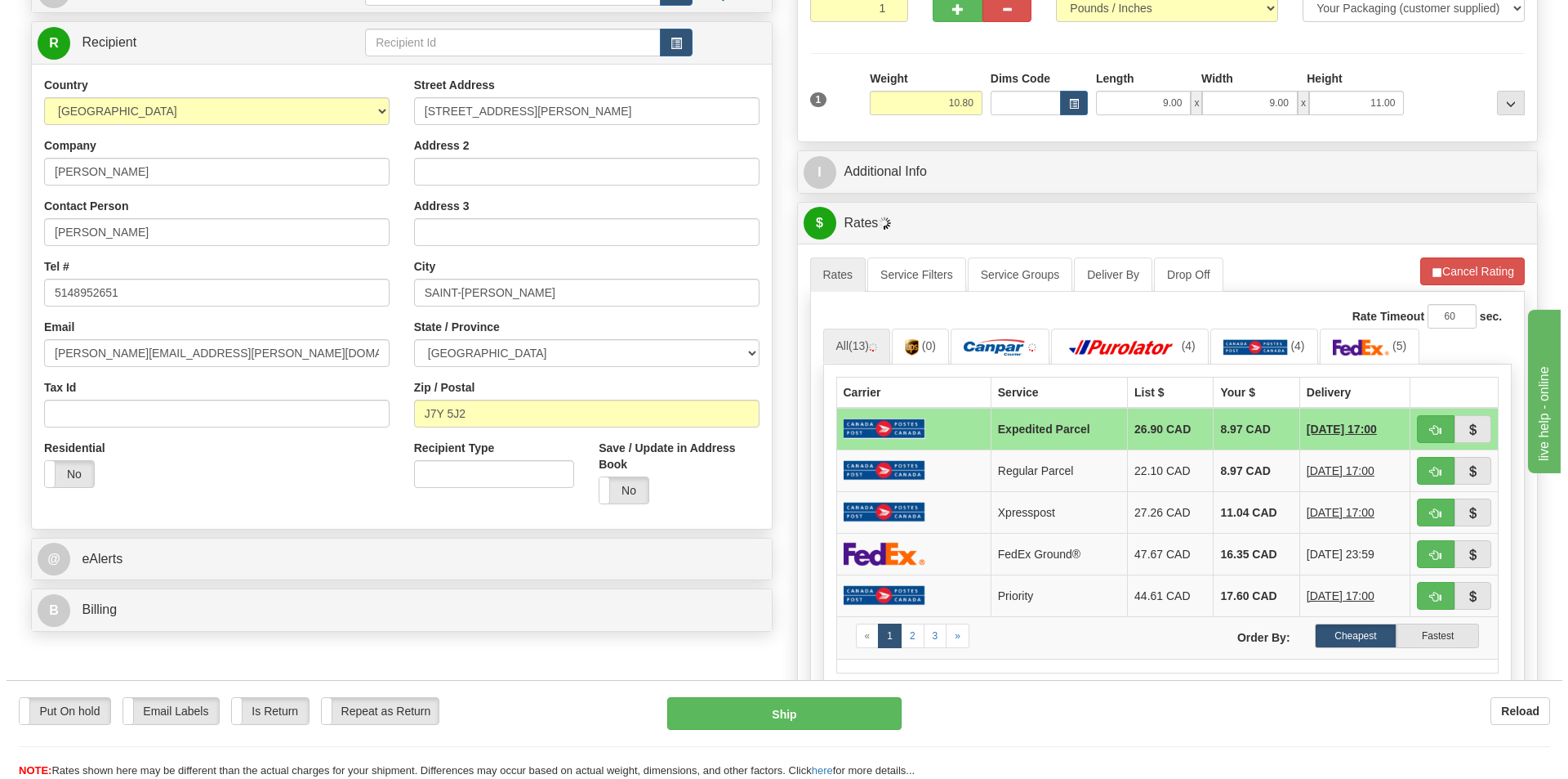
scroll to position [245, 0]
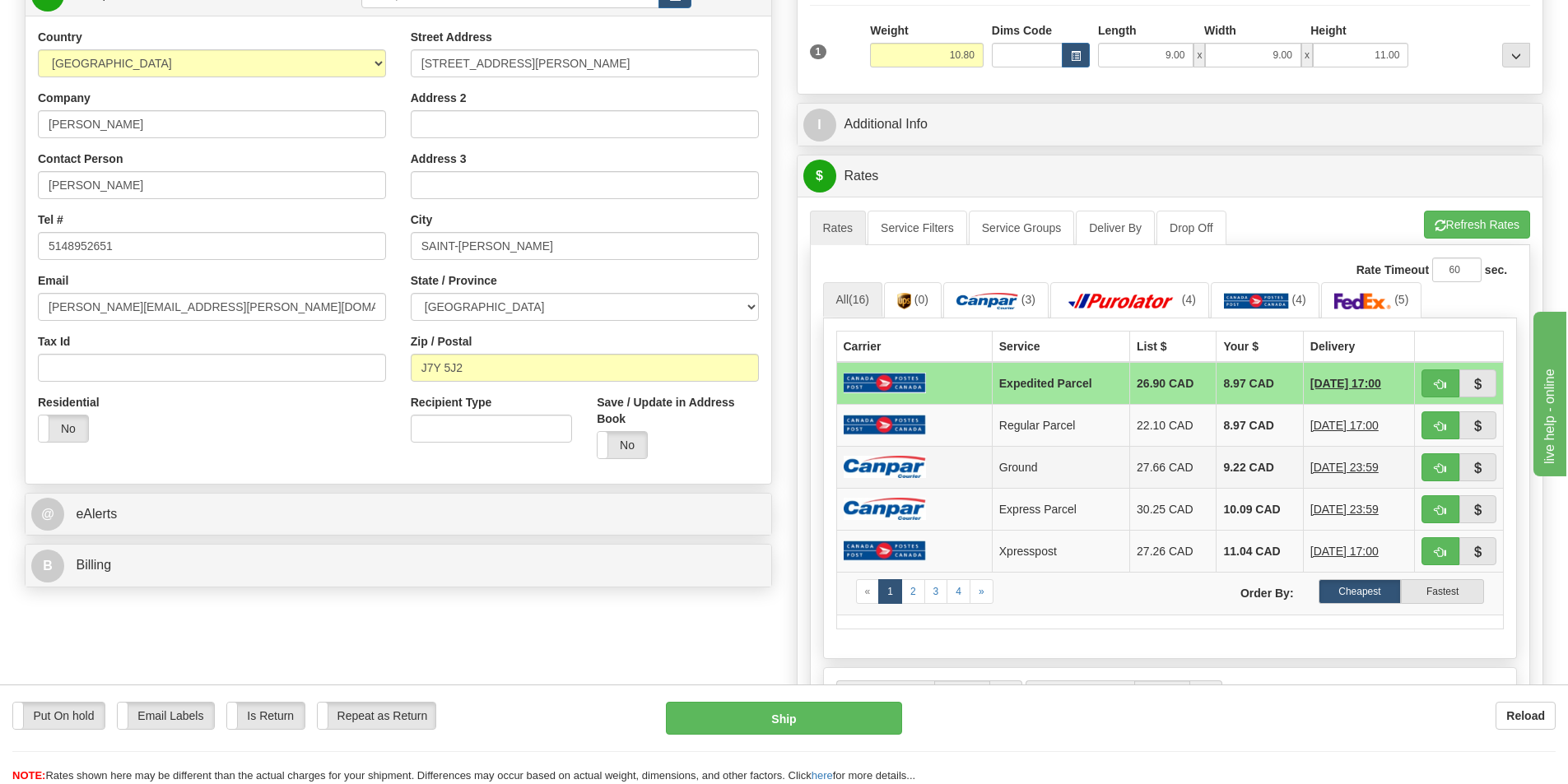
click at [976, 456] on td at bounding box center [914, 467] width 156 height 42
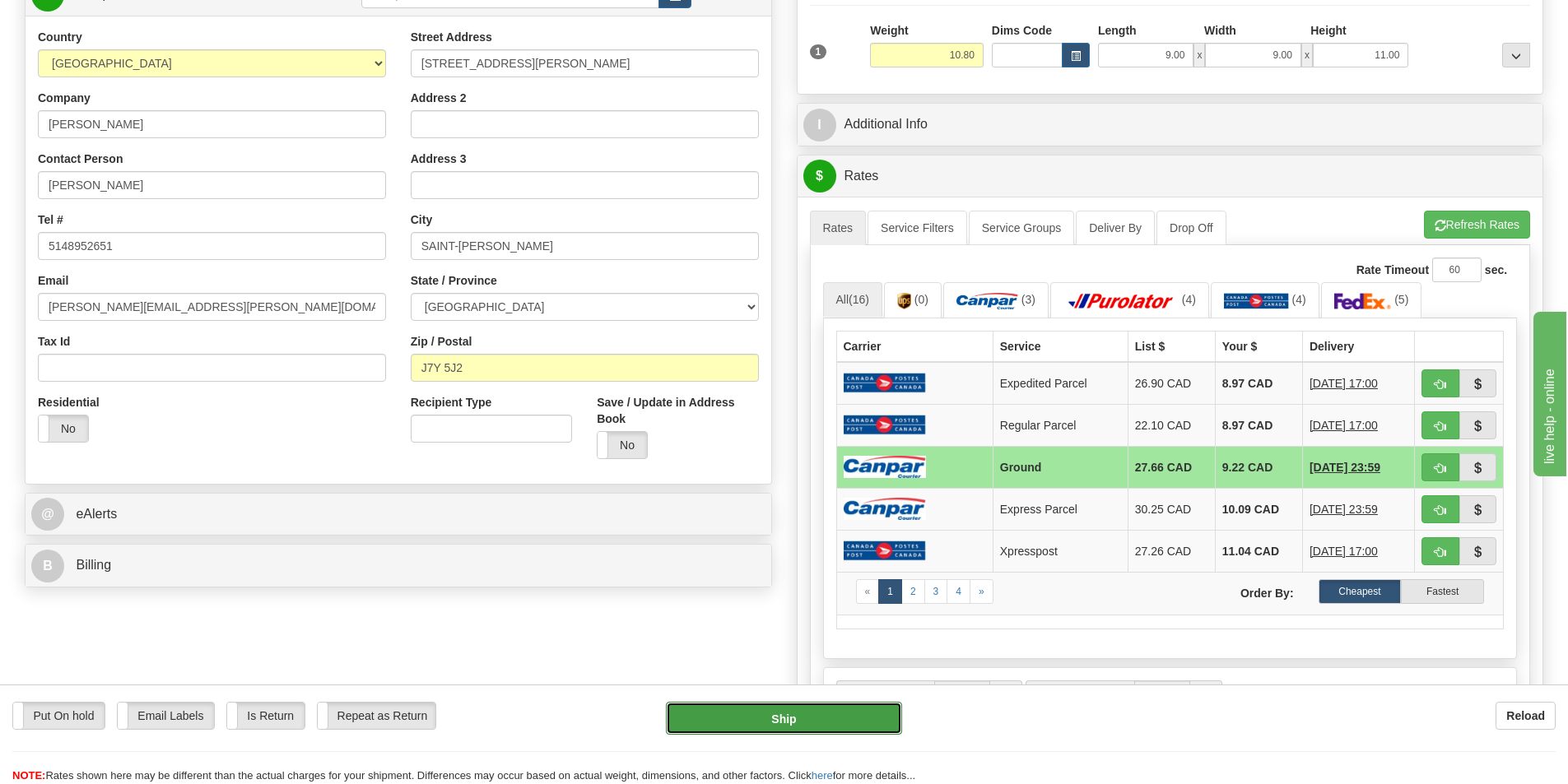
click at [825, 717] on button "Ship" at bounding box center [784, 717] width 237 height 33
type input "1"
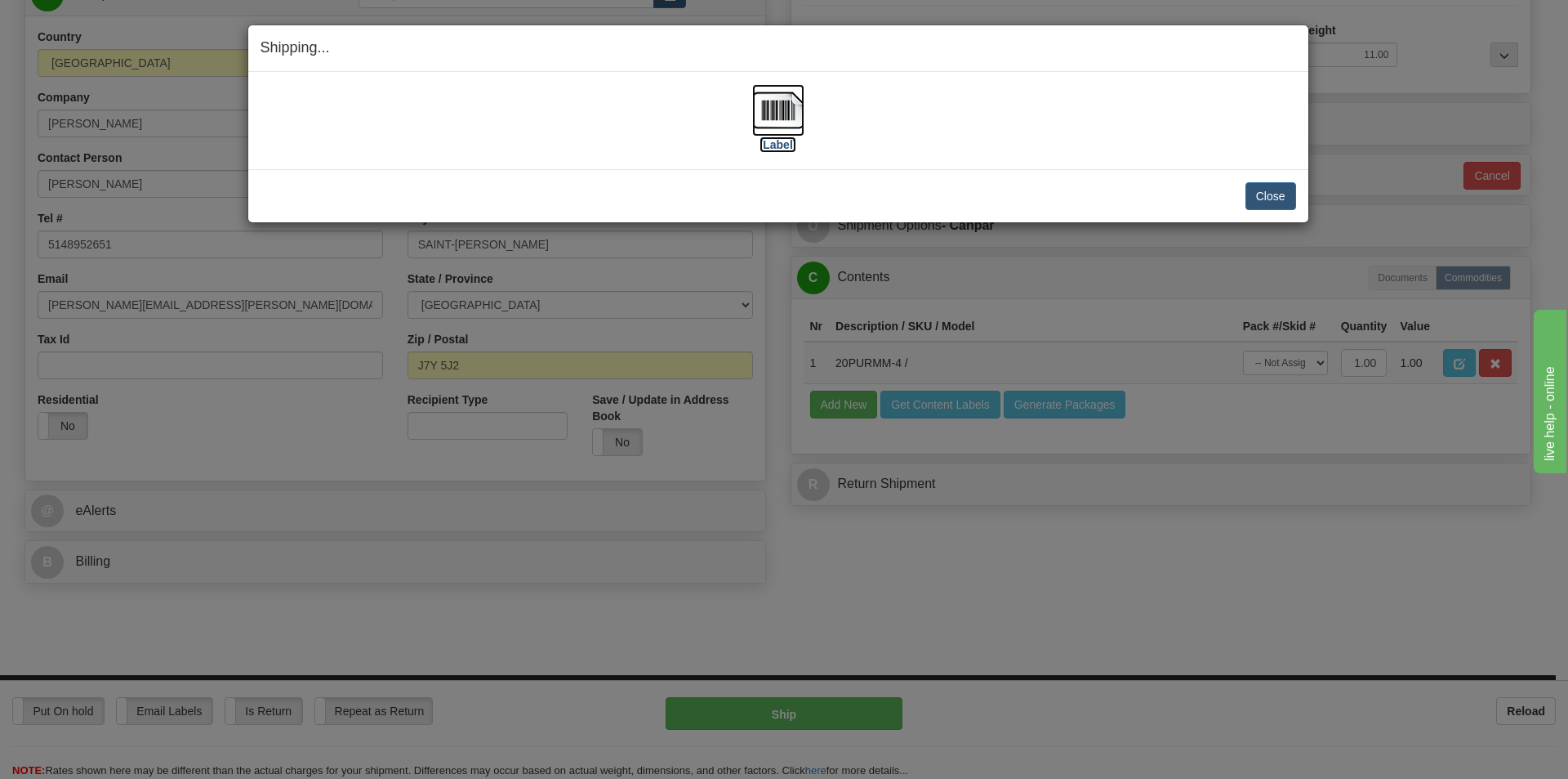
click at [784, 146] on label "[Label]" at bounding box center [779, 144] width 37 height 17
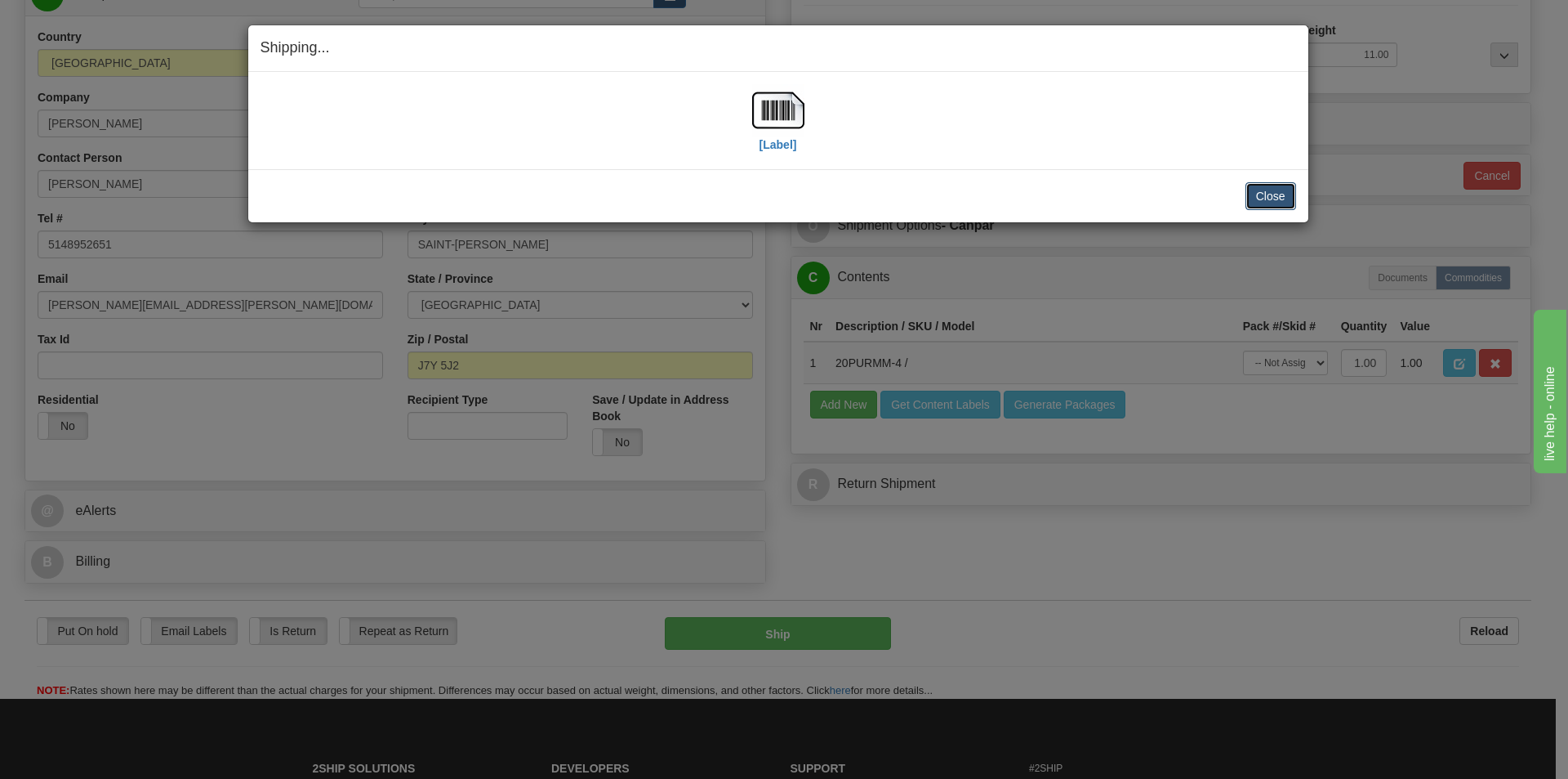
click at [1255, 191] on button "Close" at bounding box center [1271, 196] width 51 height 27
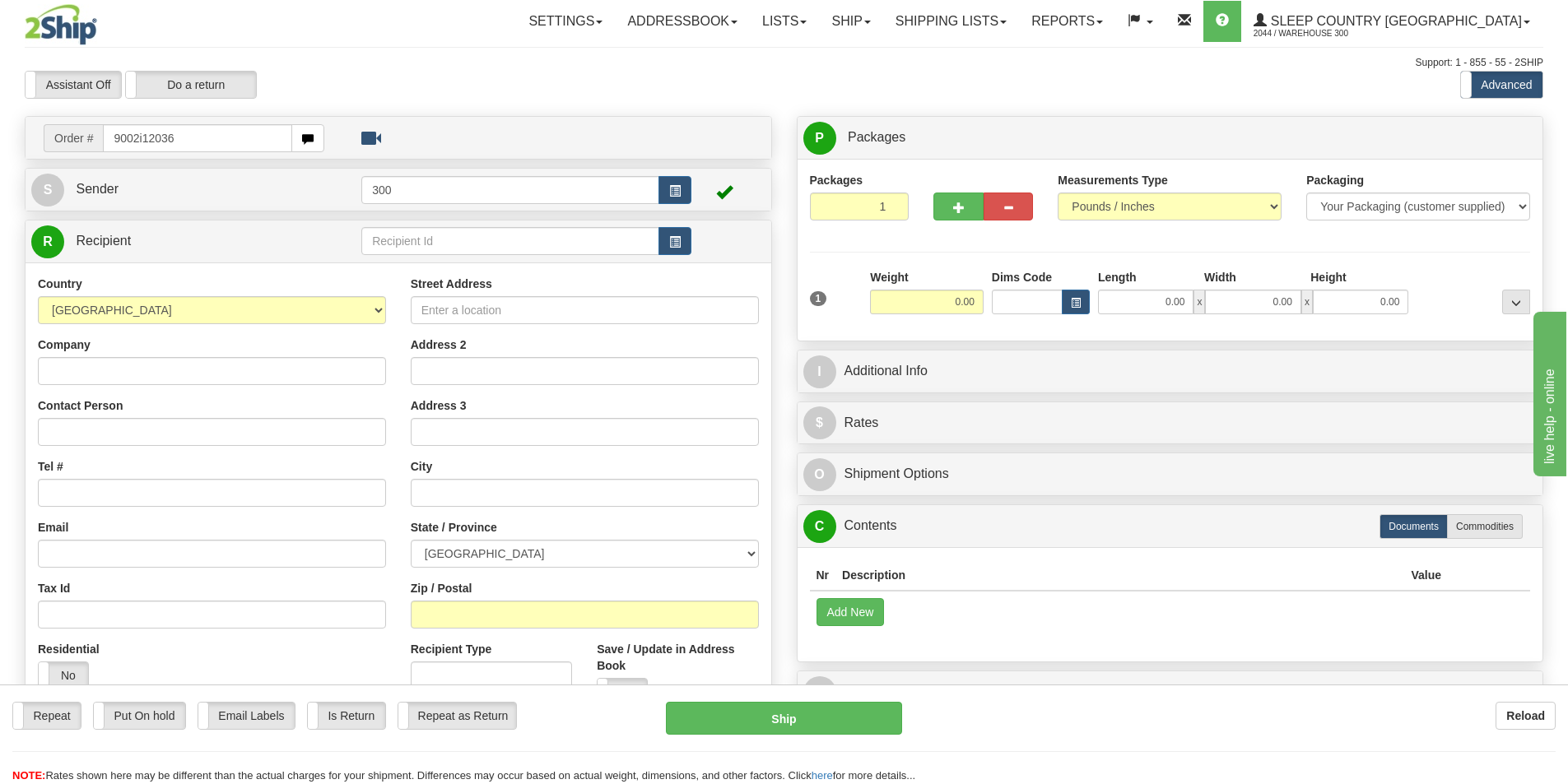
type input "9002i120364"
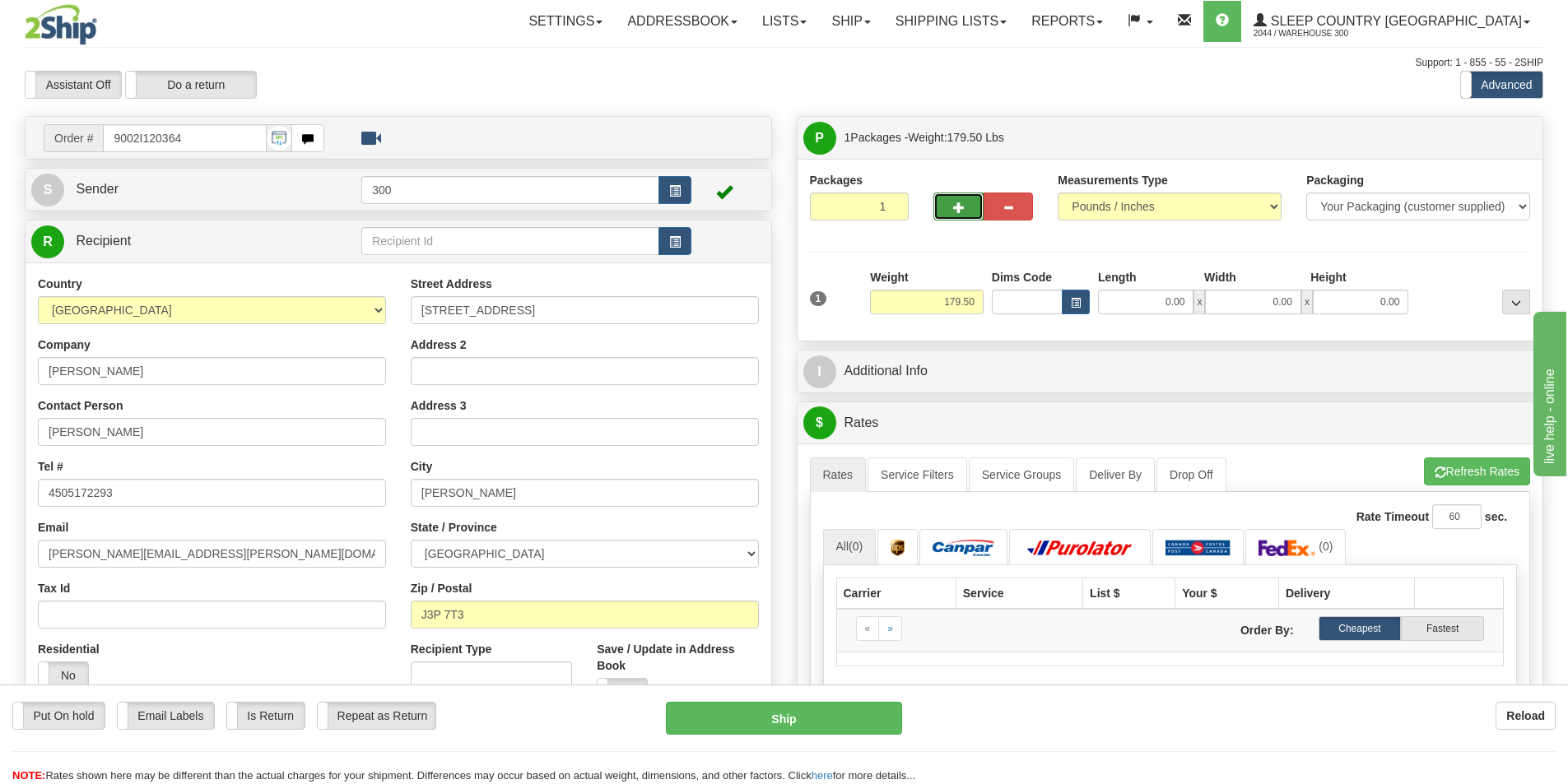
click at [962, 208] on span "button" at bounding box center [959, 207] width 12 height 11
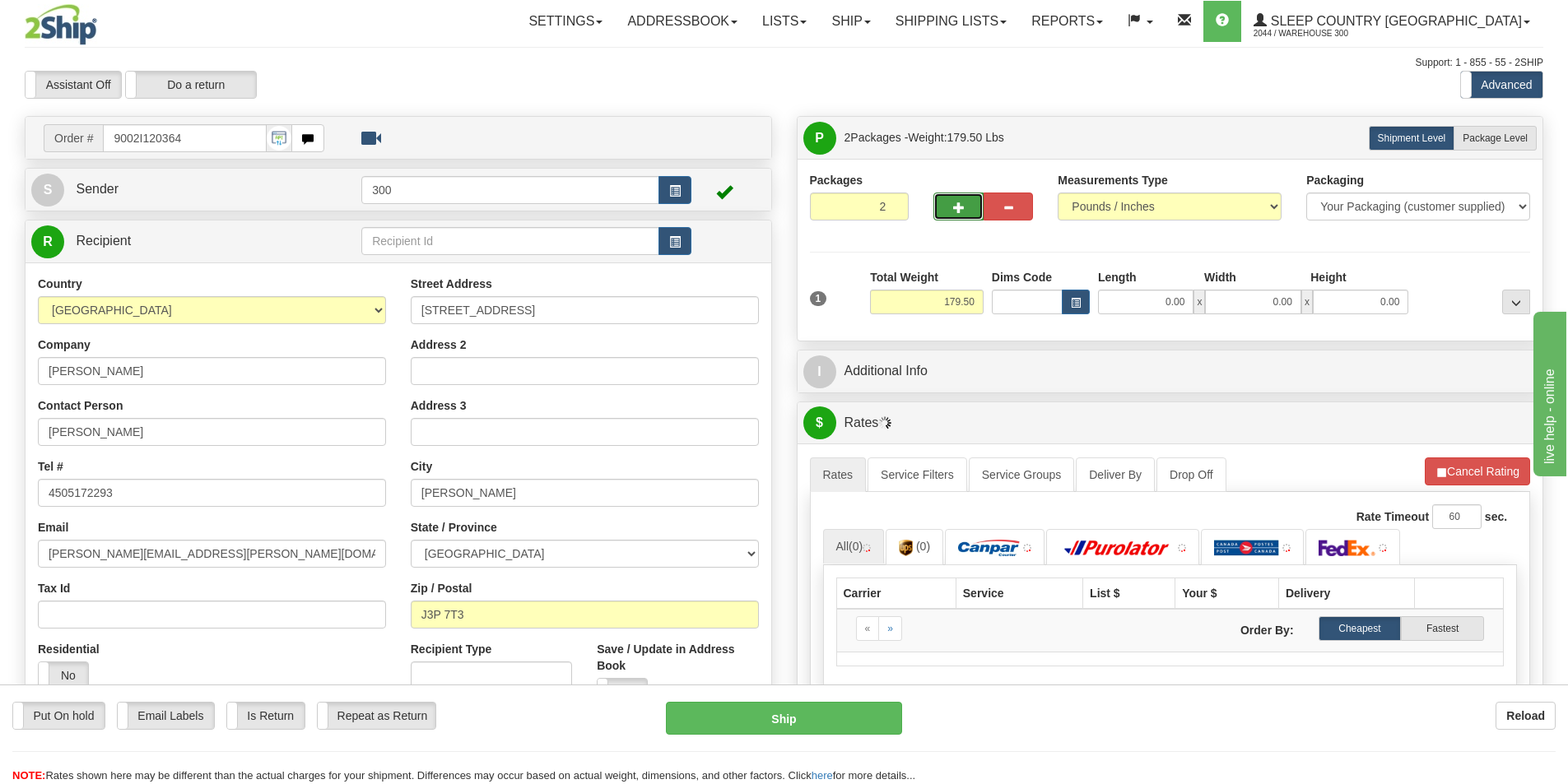
click at [962, 208] on span "button" at bounding box center [959, 207] width 12 height 11
type input "3"
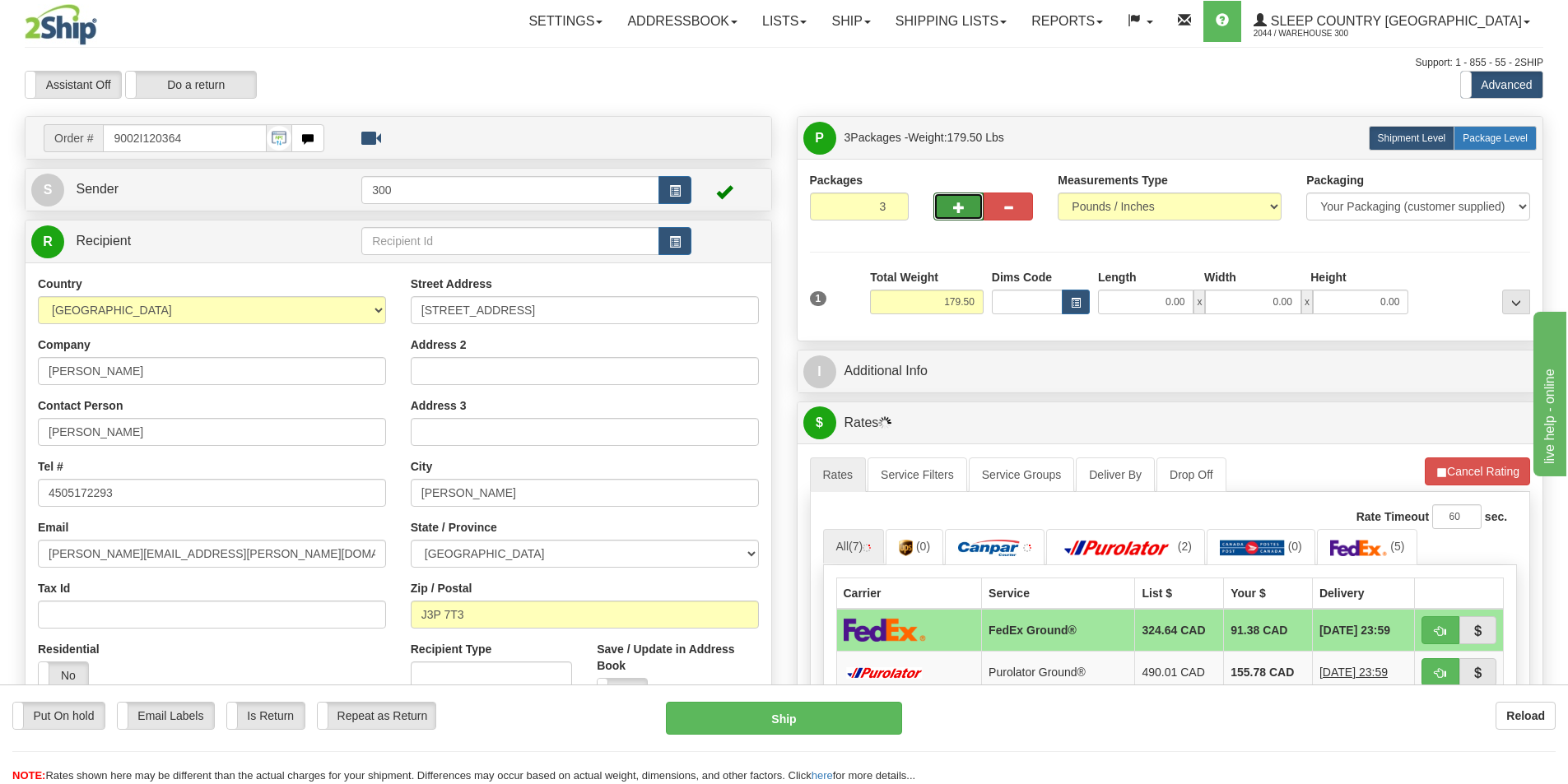
click at [1518, 142] on span "Package Level" at bounding box center [1495, 138] width 65 height 12
radio input "true"
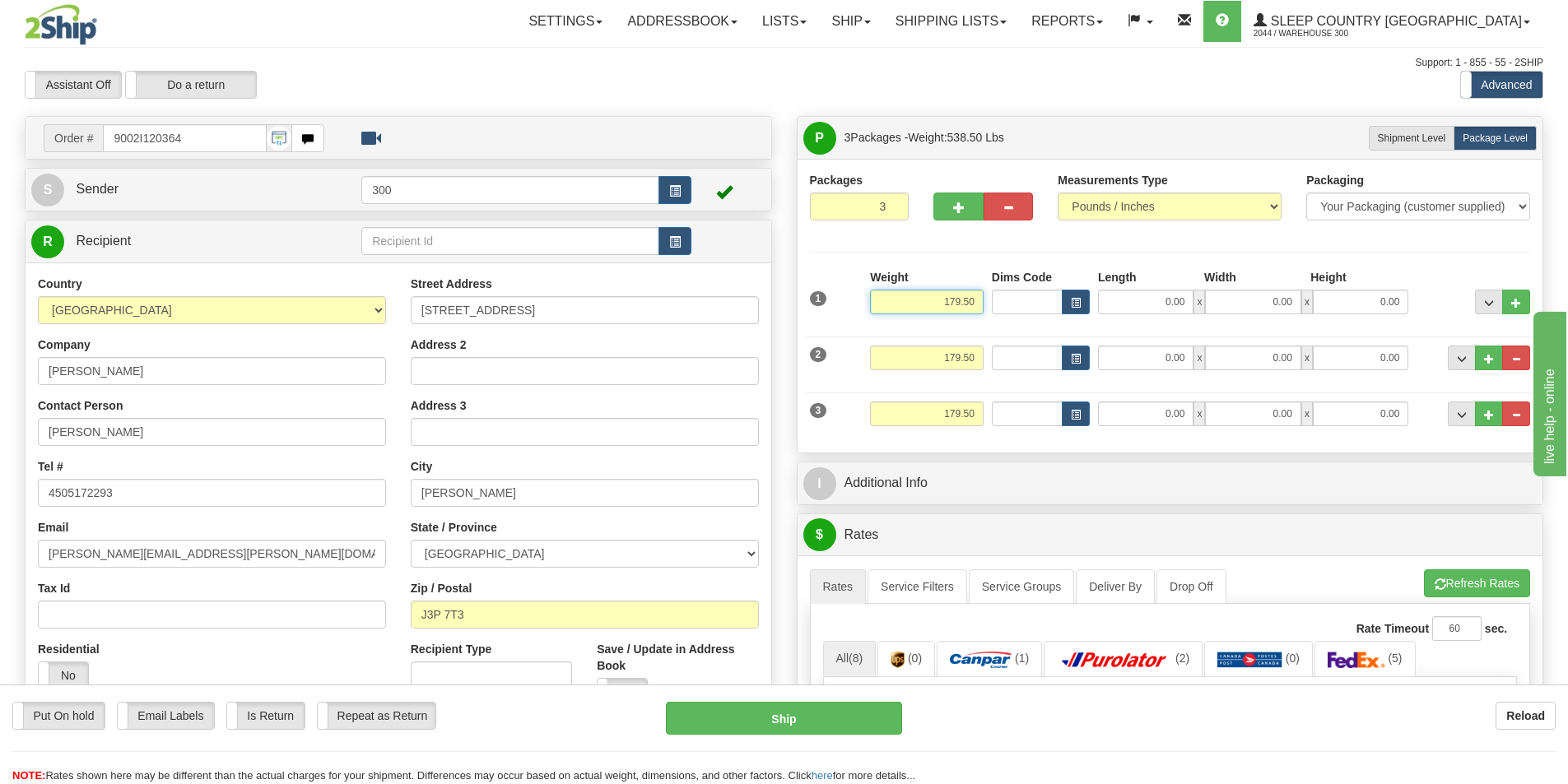
drag, startPoint x: 932, startPoint y: 299, endPoint x: 1106, endPoint y: 294, distance: 174.1
click at [1106, 294] on div "1 Weight 179.50 Dims Code x" at bounding box center [1170, 297] width 729 height 58
type input "85.00"
drag, startPoint x: 924, startPoint y: 414, endPoint x: 1082, endPoint y: 431, distance: 158.9
click at [1081, 431] on div "3 Weight 179.50 Dims Code Length Width 0.00" at bounding box center [1170, 412] width 729 height 55
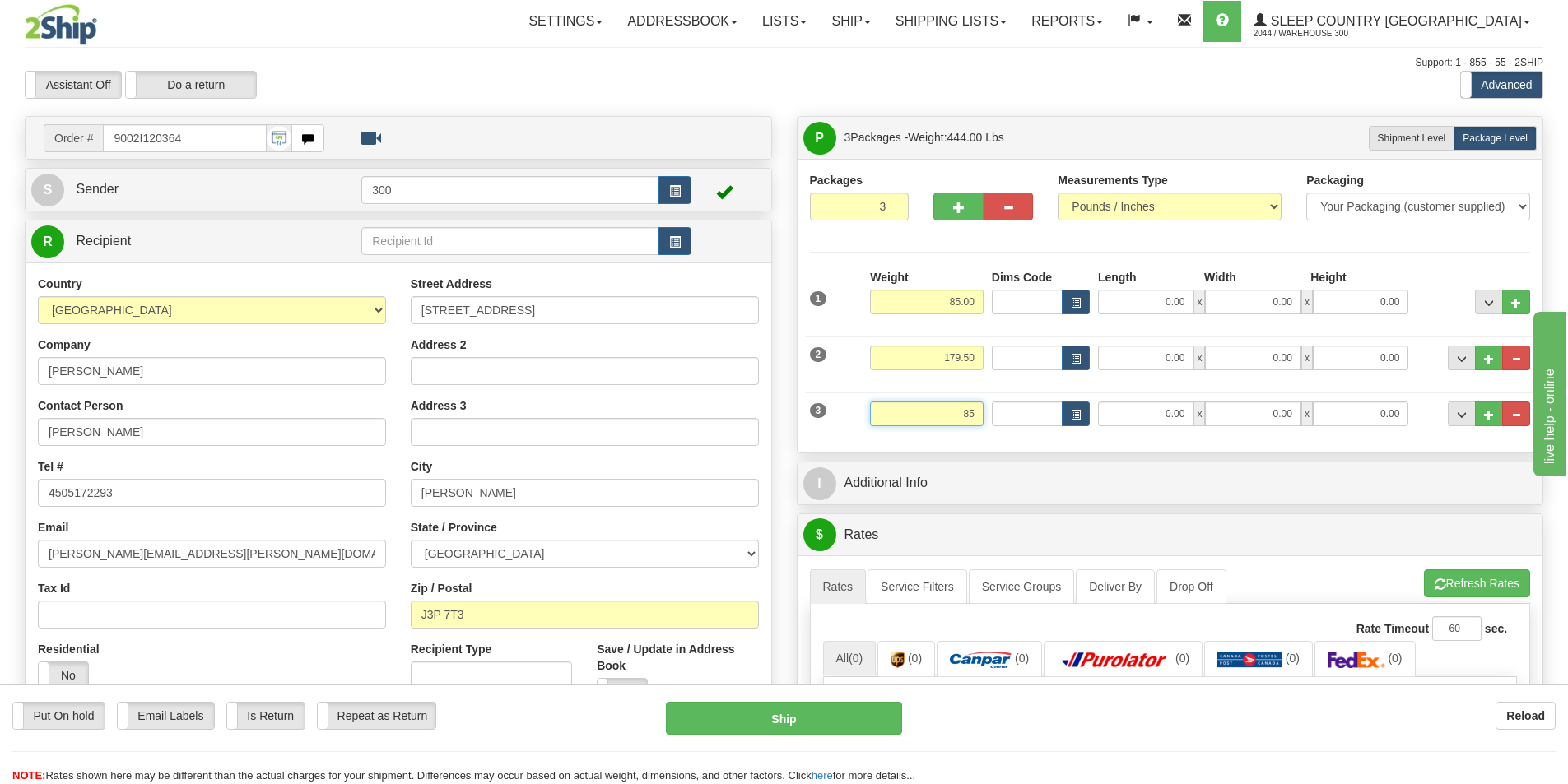
type input "8"
type input "90.00"
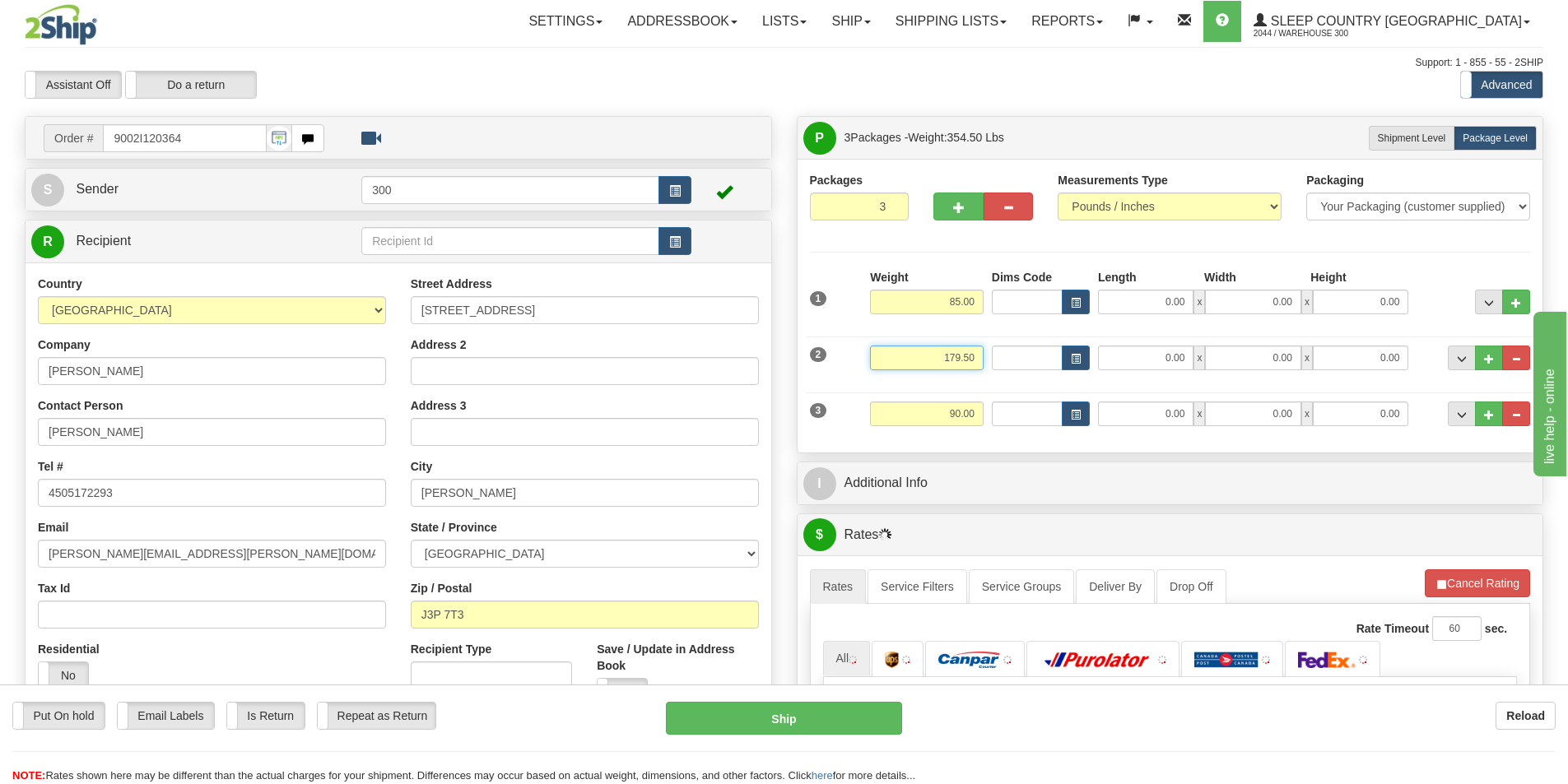
drag, startPoint x: 934, startPoint y: 363, endPoint x: 1229, endPoint y: 371, distance: 295.1
click at [1219, 371] on div "2 Weight 179.50 Dims Code Length Width 0.00" at bounding box center [1170, 356] width 729 height 55
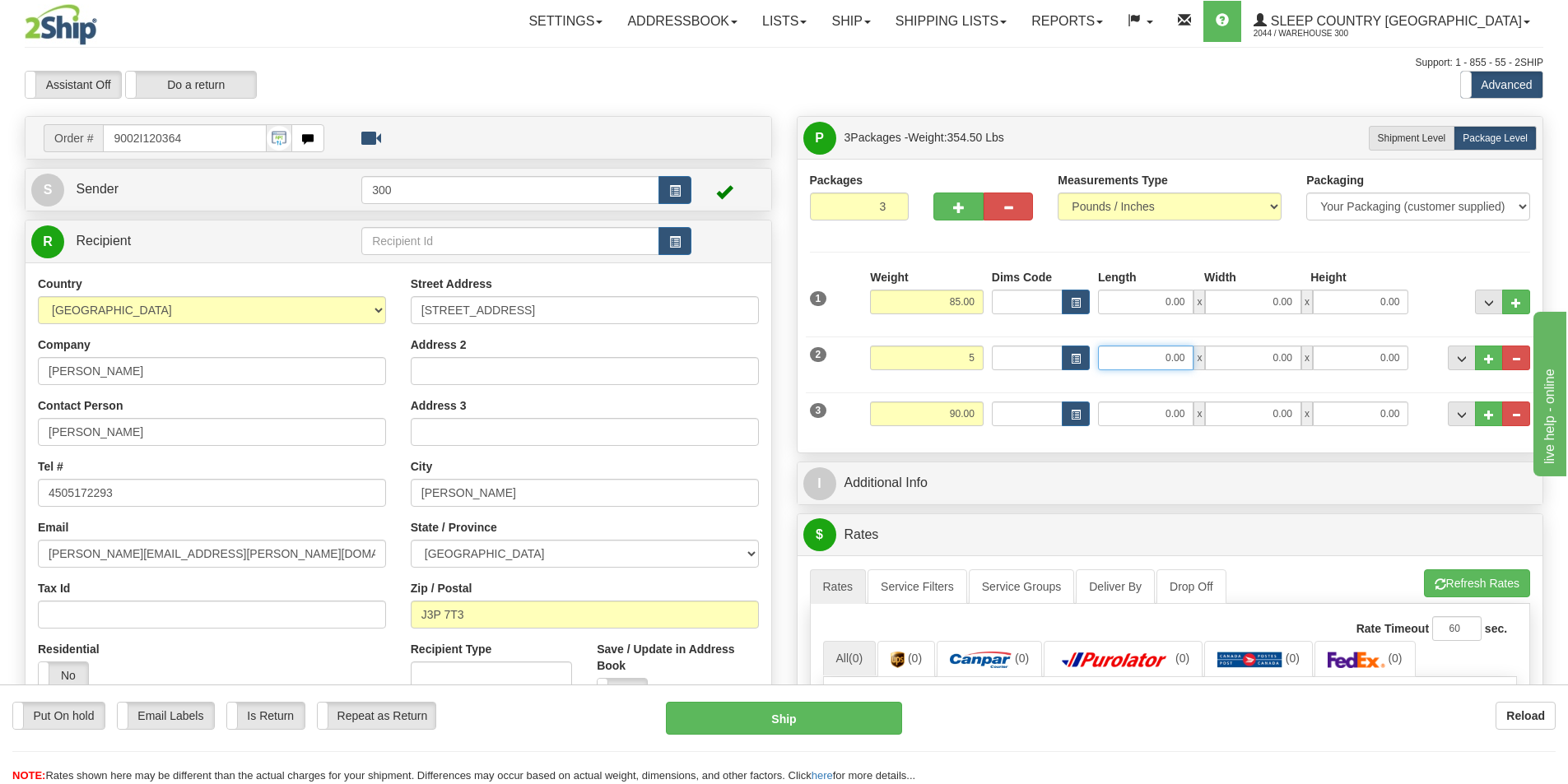
click at [1142, 360] on input "0.00" at bounding box center [1145, 358] width 96 height 25
type input "5.00"
type input "0.00"
drag, startPoint x: 934, startPoint y: 360, endPoint x: 1087, endPoint y: 359, distance: 153.0
click at [1087, 359] on div "2 Weight 5.00 Dims Code Length Width Height" at bounding box center [1170, 356] width 729 height 55
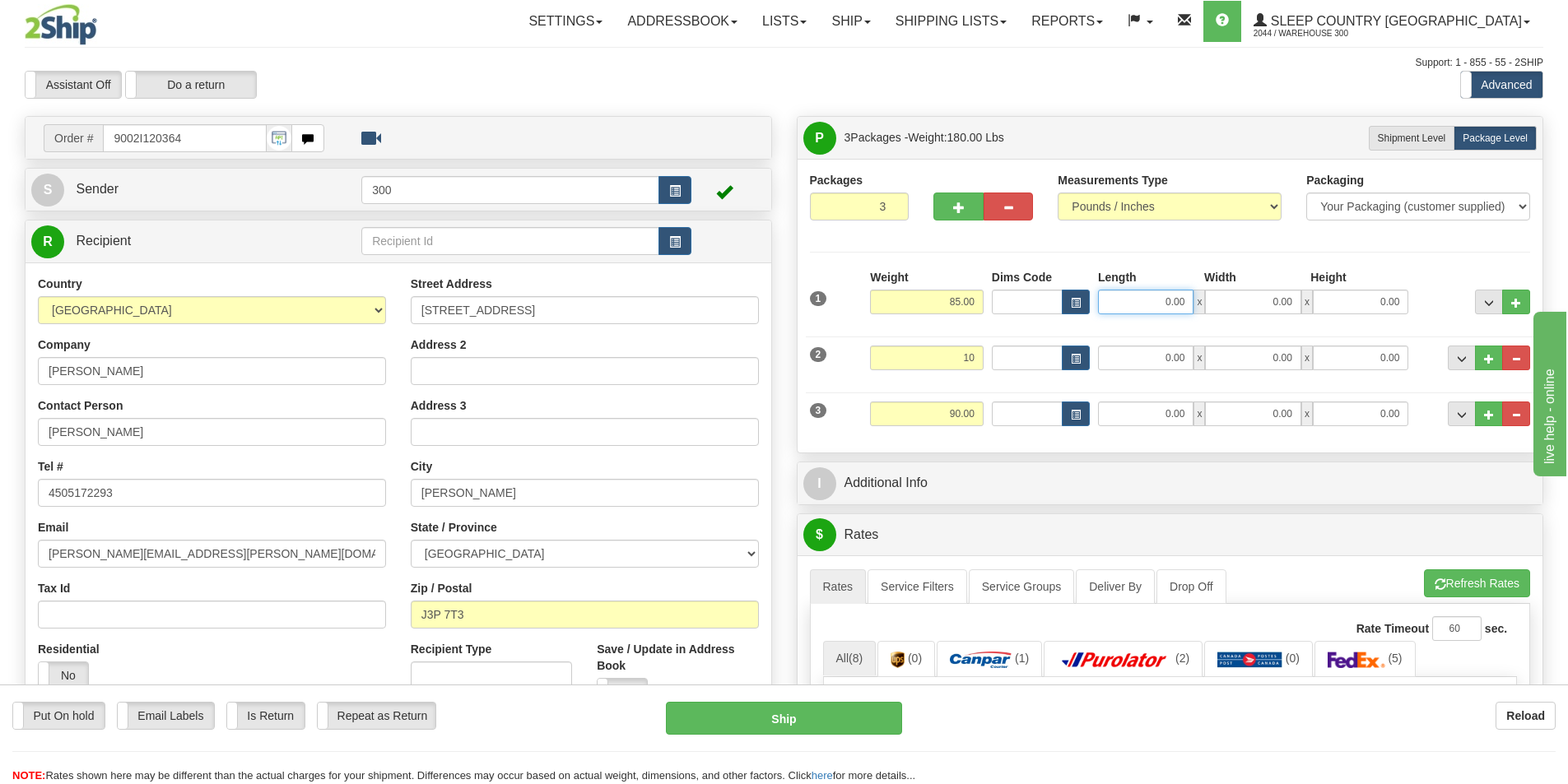
type input "10.00"
drag, startPoint x: 1158, startPoint y: 300, endPoint x: 1251, endPoint y: 300, distance: 93.0
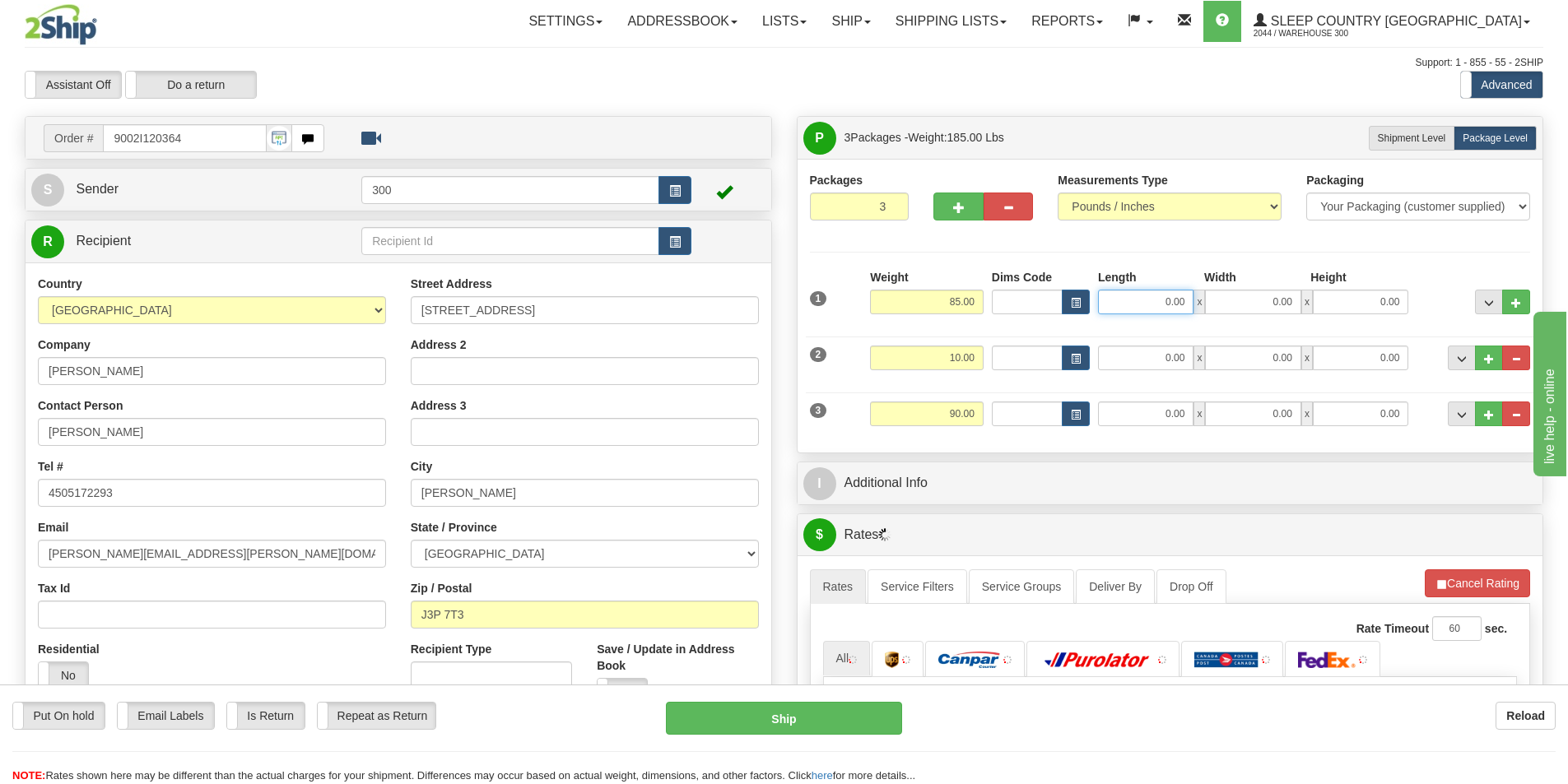
click at [1251, 300] on div "0.00 x 0.00 x 0.00" at bounding box center [1253, 301] width 310 height 25
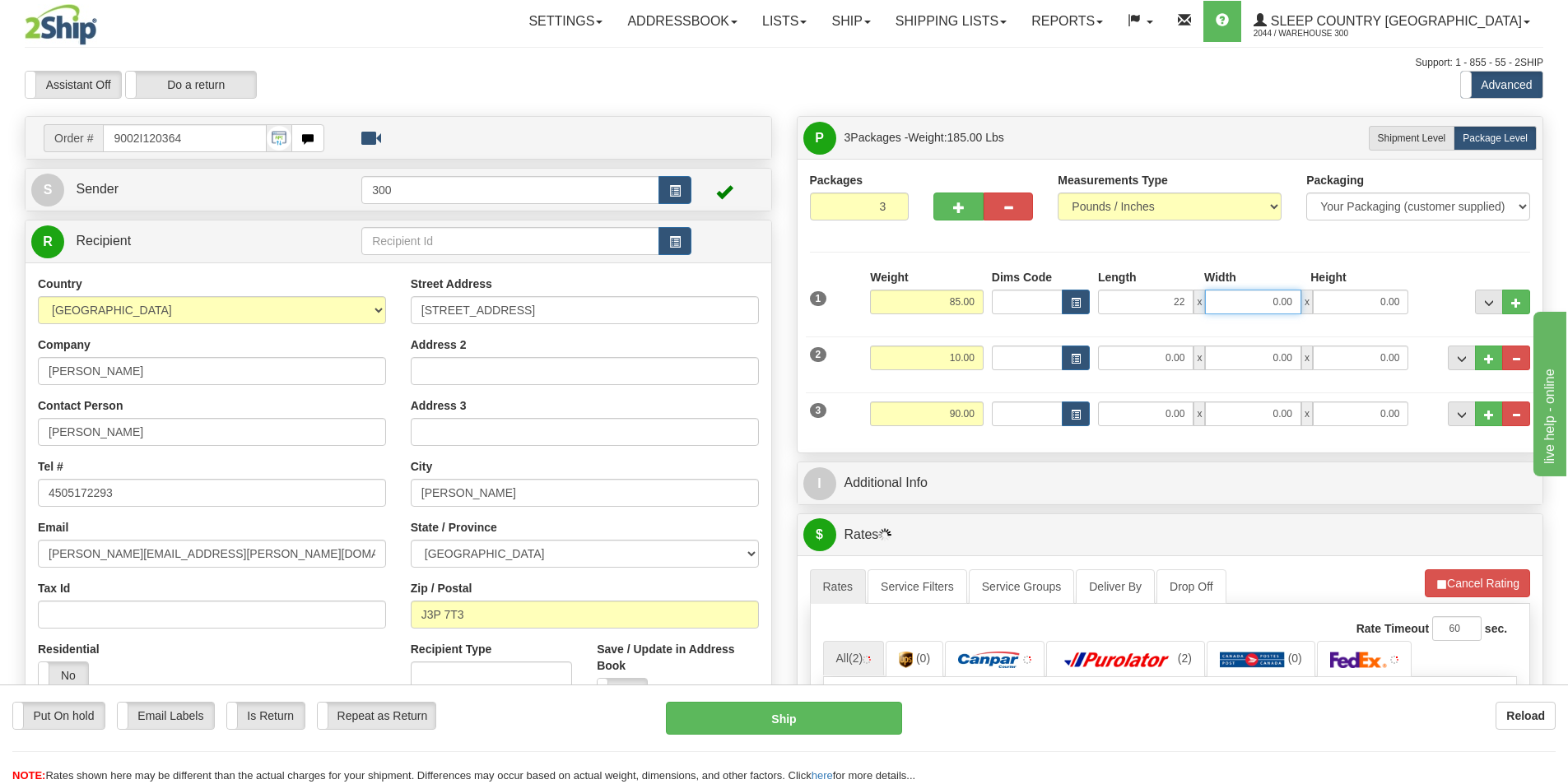
type input "22.00"
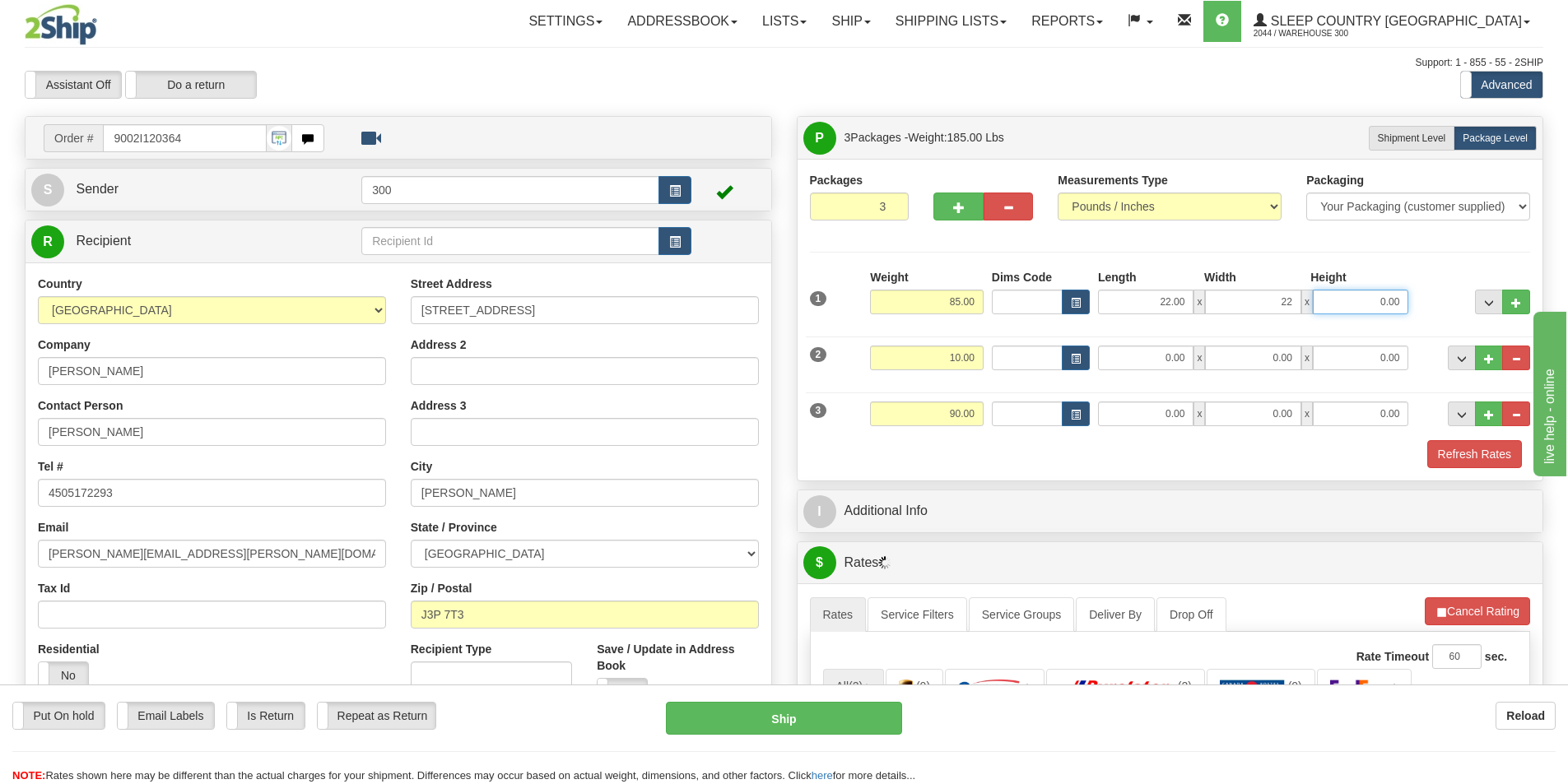
type input "22.00"
type input "44.00"
drag, startPoint x: 1126, startPoint y: 366, endPoint x: 1261, endPoint y: 368, distance: 135.0
click at [1249, 368] on div "0.00 x 0.00 x 0.00" at bounding box center [1253, 358] width 310 height 25
type input "14.00"
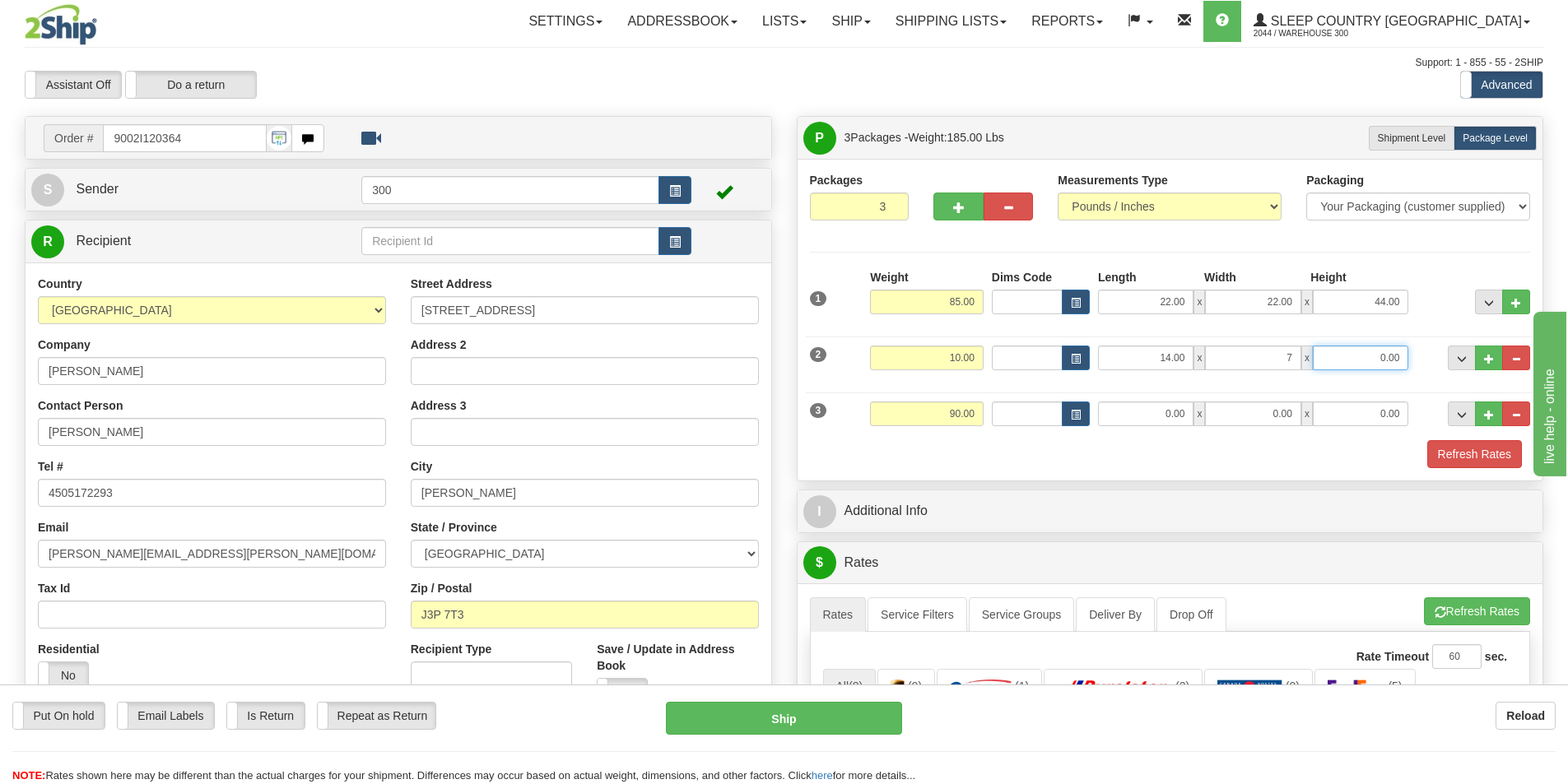
type input "7.00"
click at [1178, 419] on input "0.00" at bounding box center [1145, 413] width 96 height 25
type input "17.00"
type input "10.00"
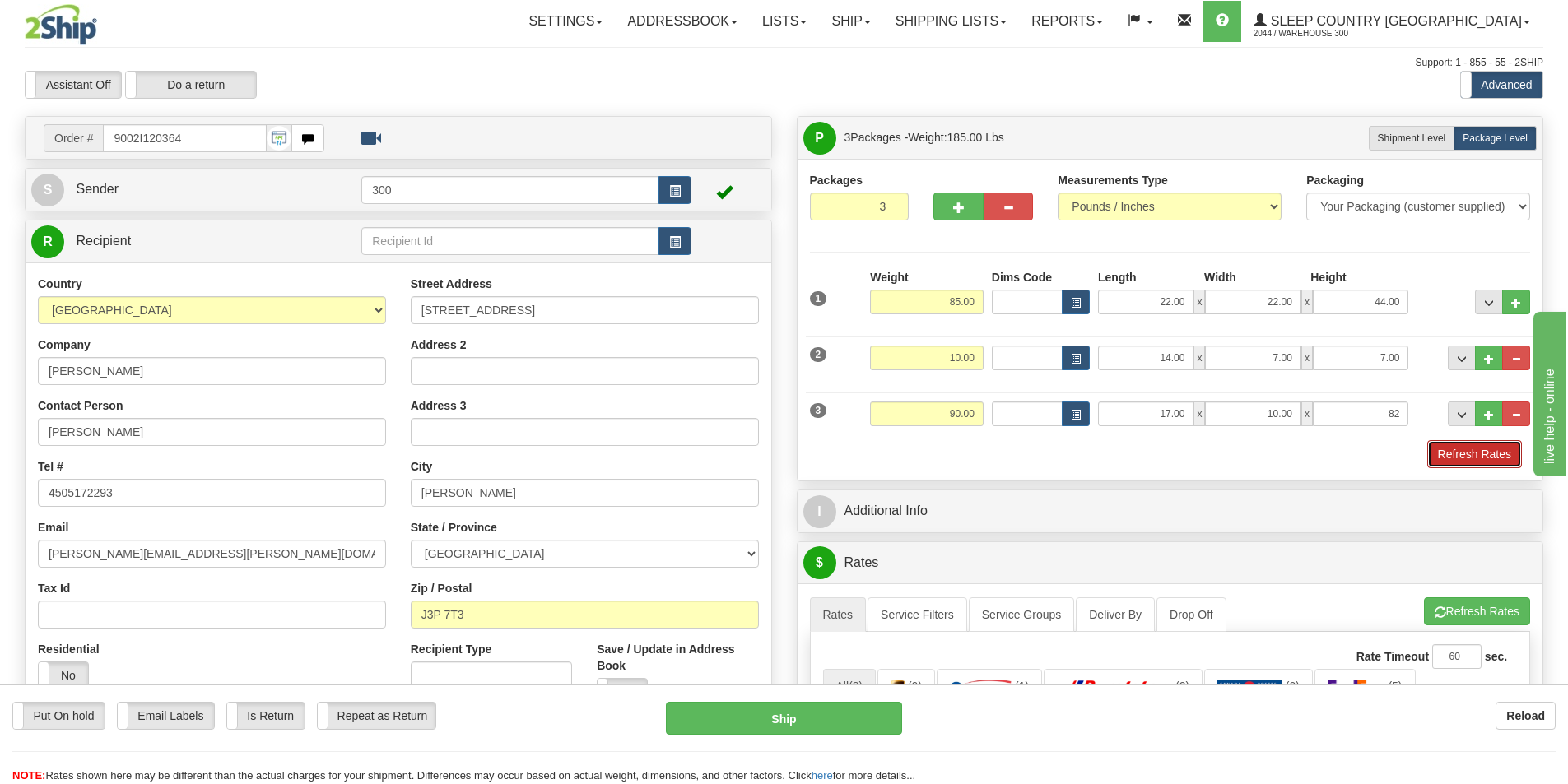
type input "82.00"
click at [1479, 462] on button "Refresh Rates" at bounding box center [1474, 454] width 95 height 28
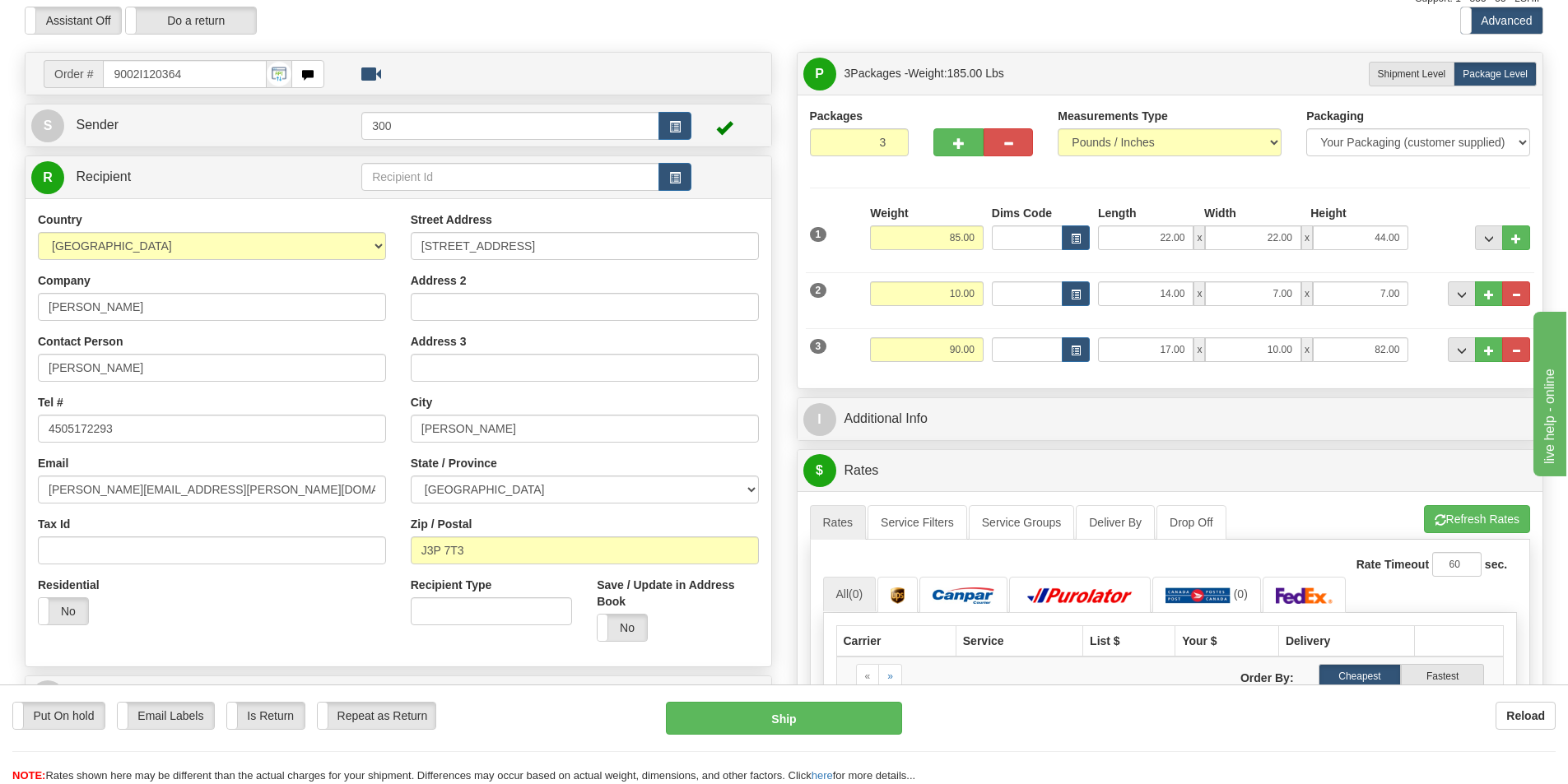
scroll to position [164, 0]
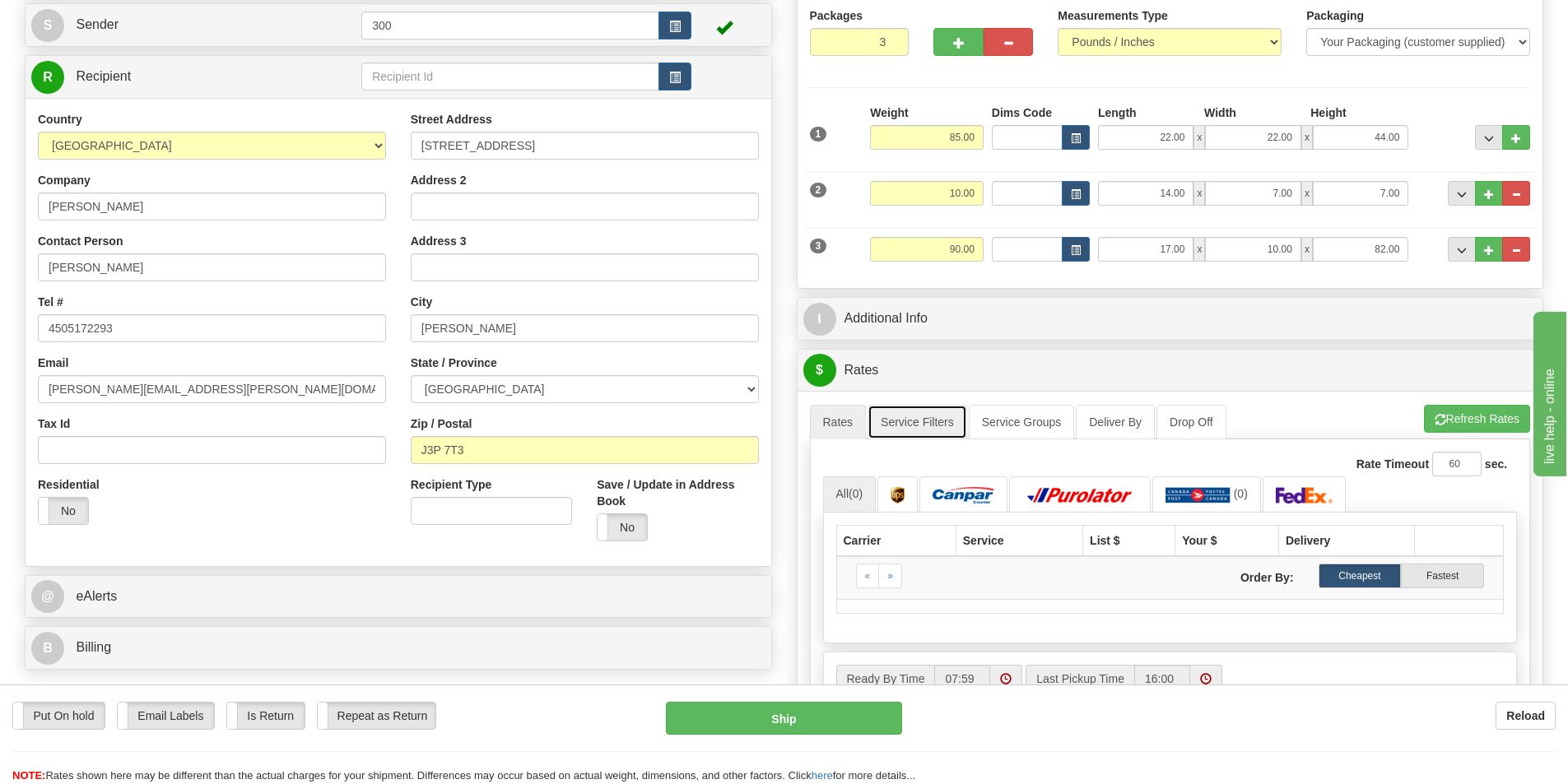
click at [918, 417] on link "Service Filters" at bounding box center [917, 422] width 100 height 34
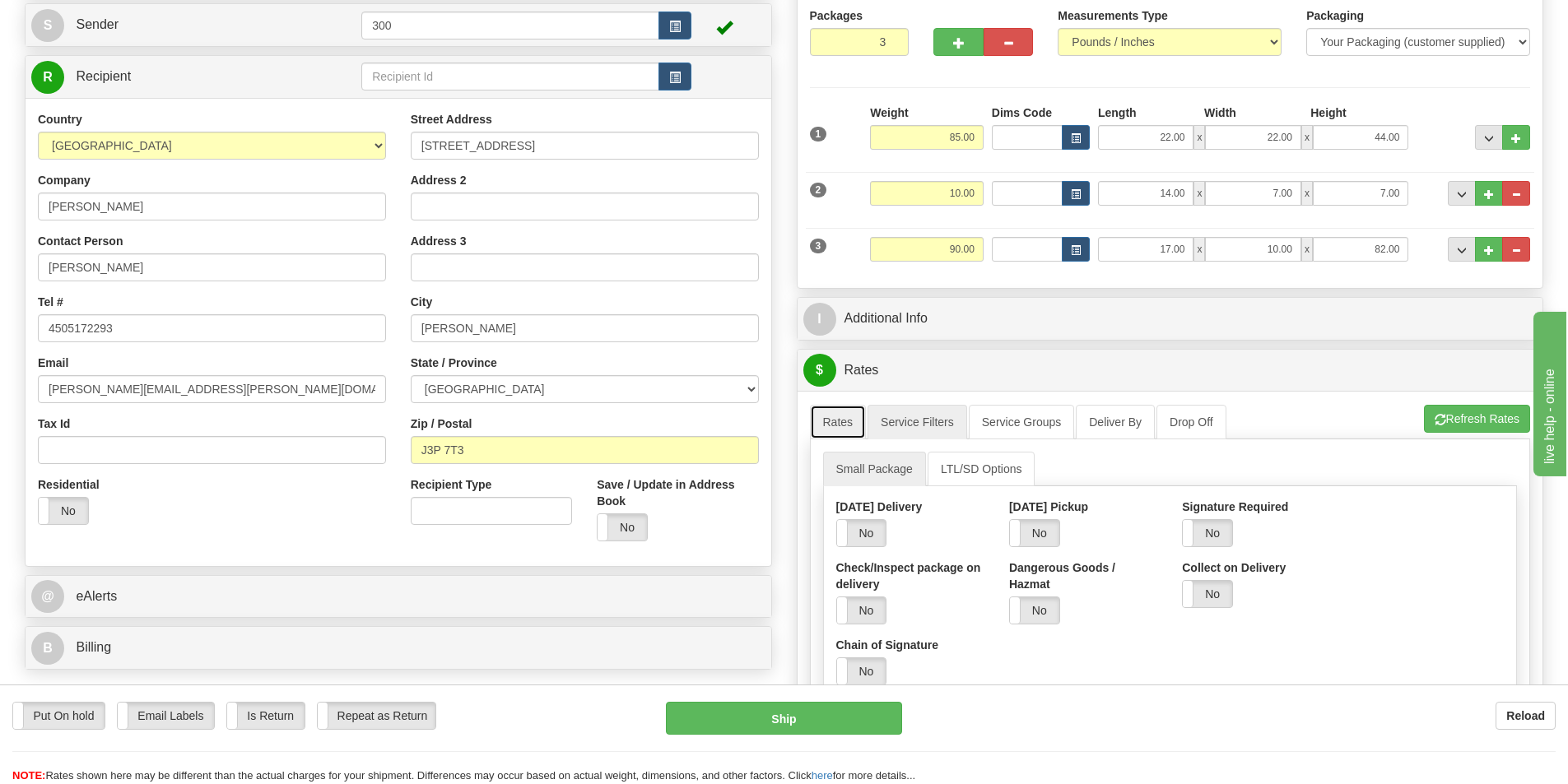
click at [836, 420] on link "Rates" at bounding box center [839, 422] width 57 height 34
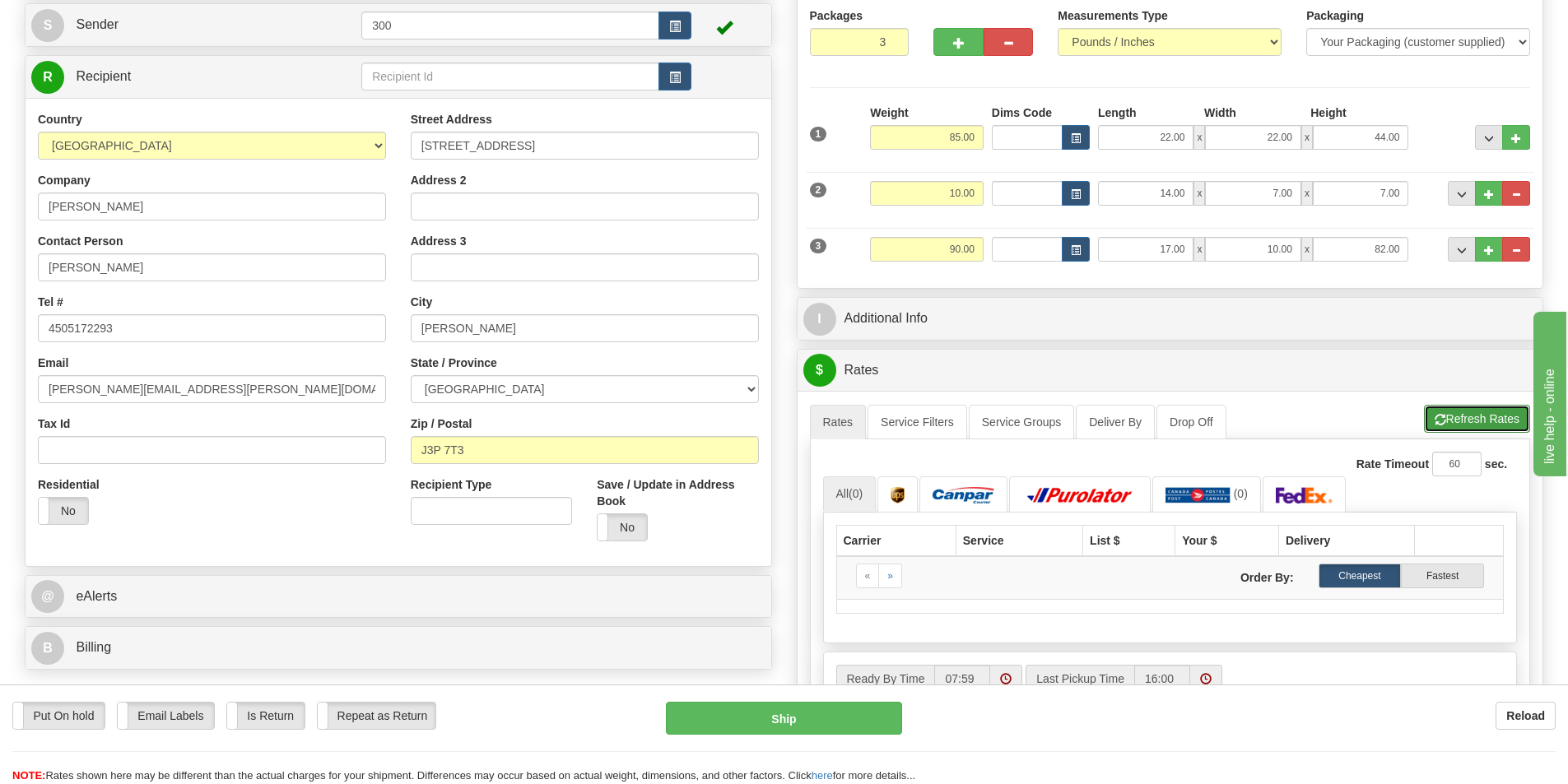
click at [1449, 409] on button "Refresh Rates" at bounding box center [1477, 419] width 106 height 28
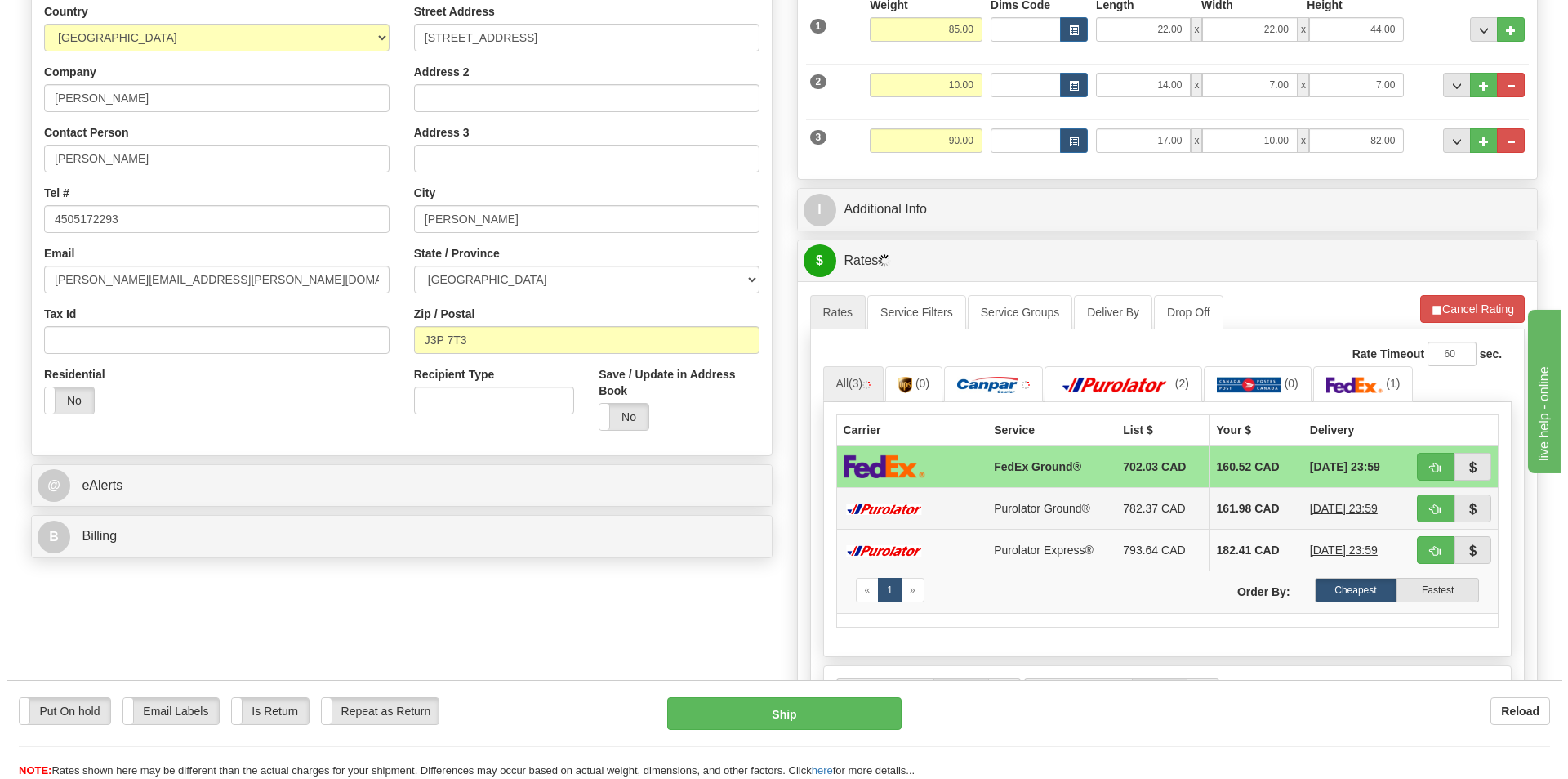
scroll to position [408, 0]
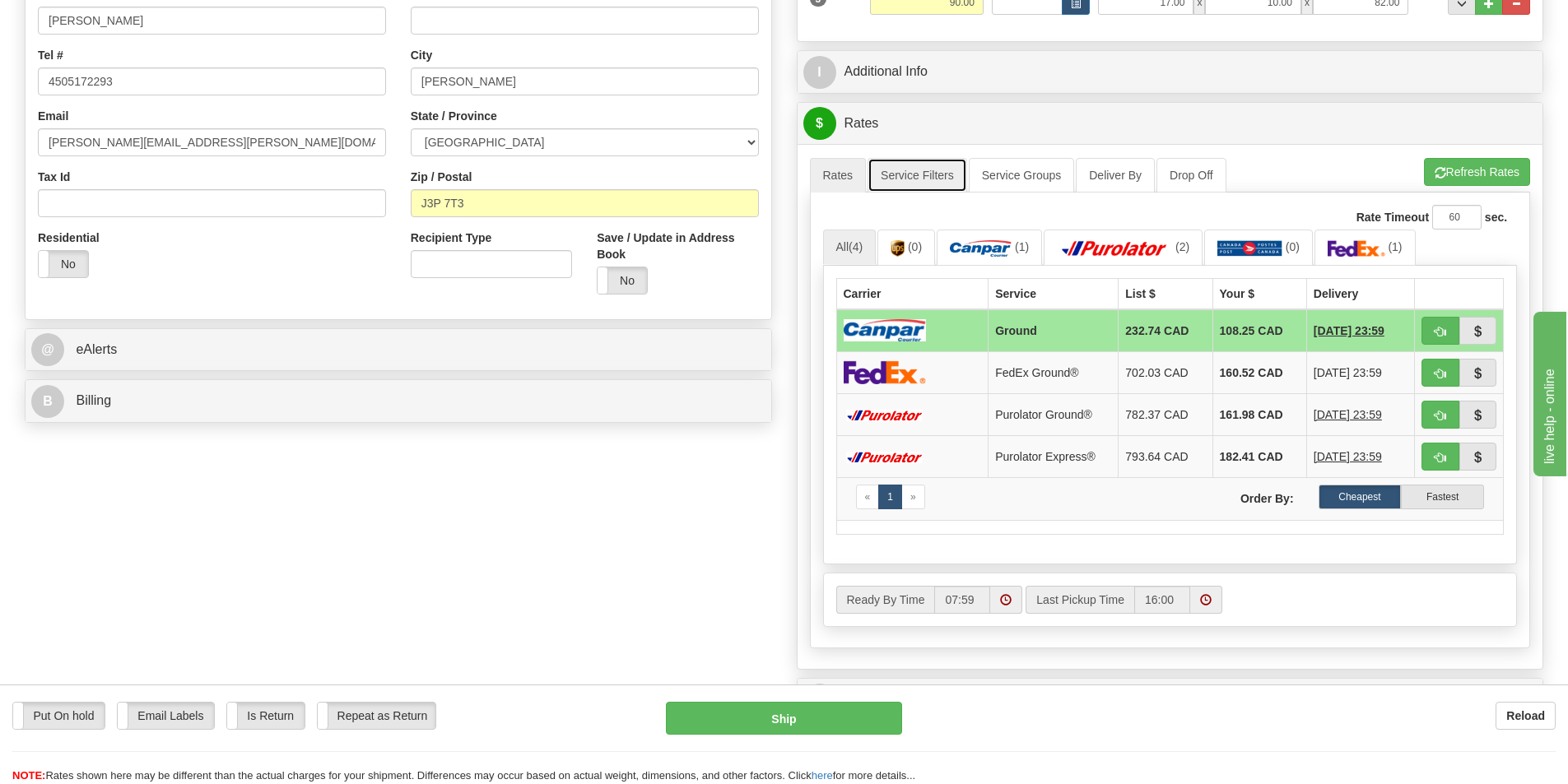
click at [950, 181] on link "Service Filters" at bounding box center [917, 174] width 100 height 34
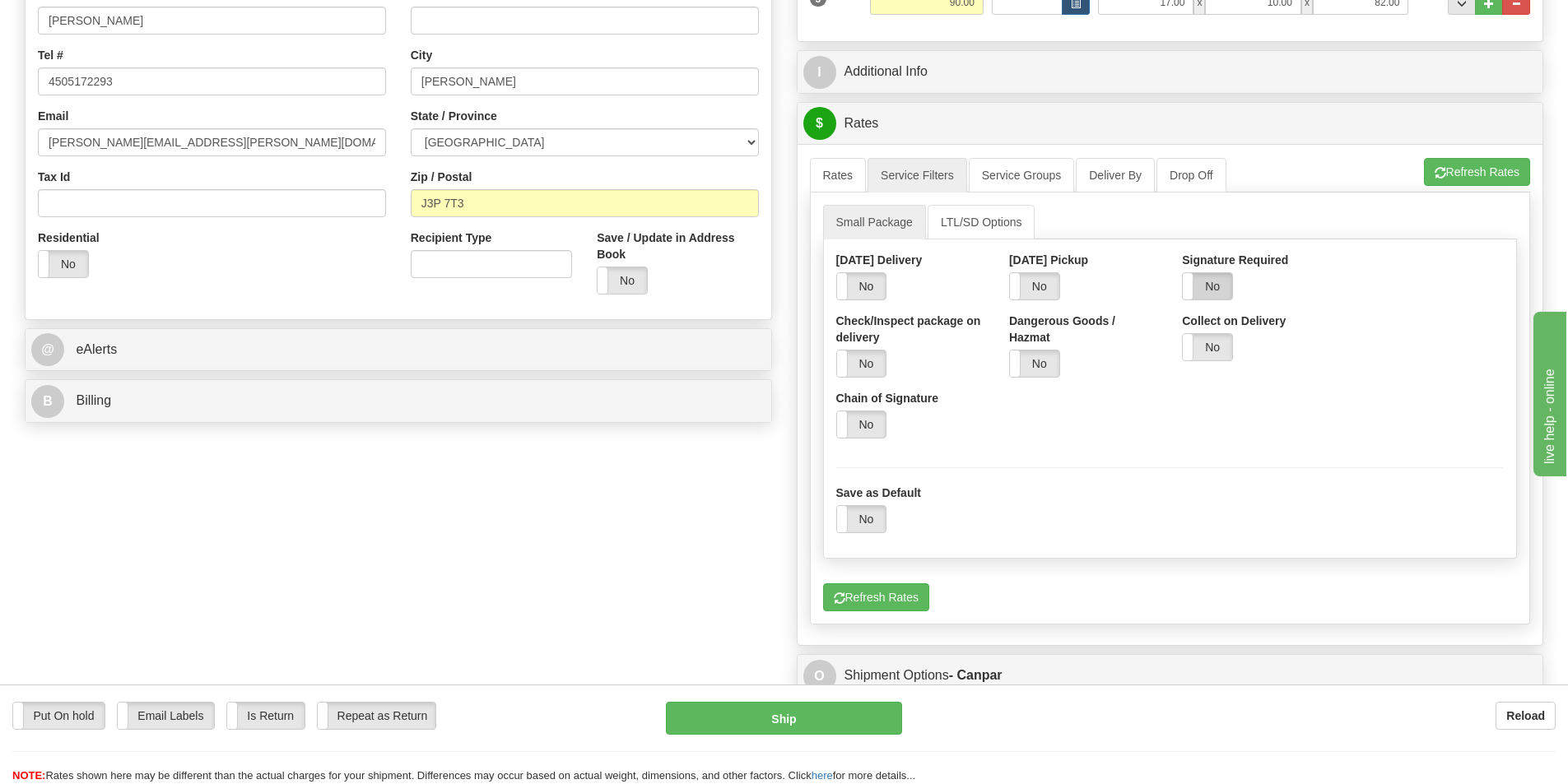
click at [1203, 275] on label "No" at bounding box center [1207, 286] width 49 height 27
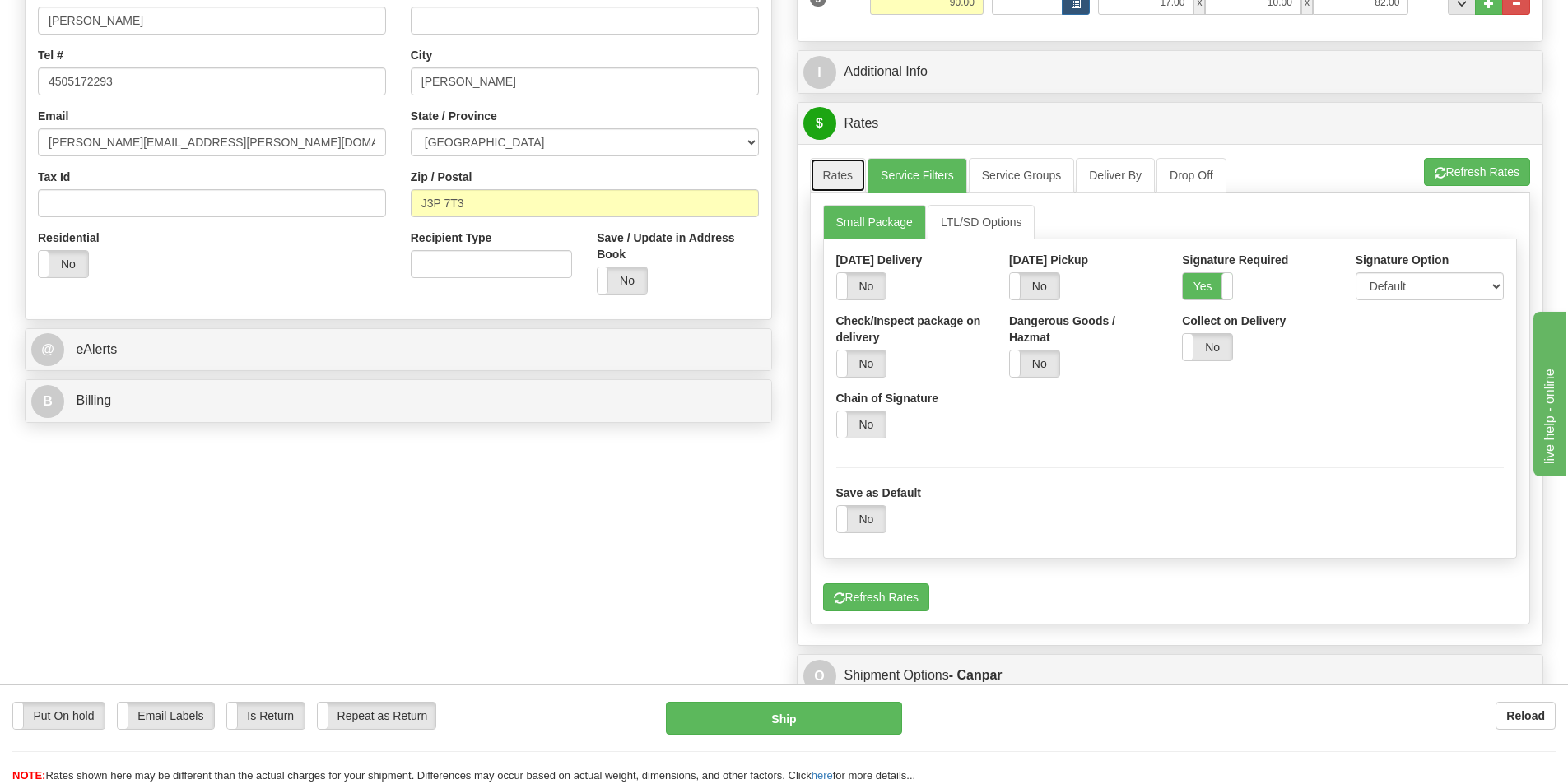
click at [841, 187] on link "Rates" at bounding box center [839, 174] width 57 height 34
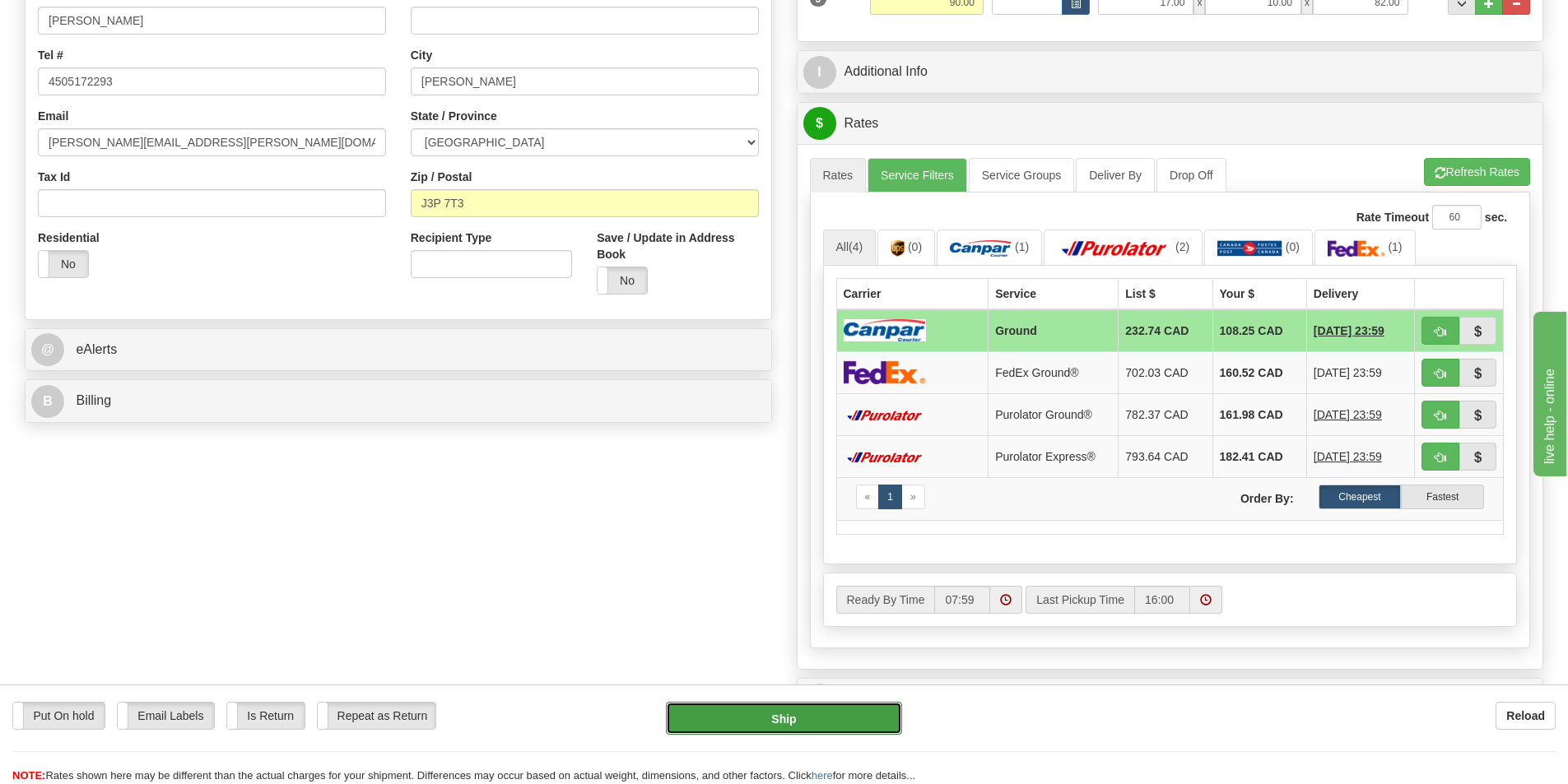
click at [837, 714] on button "Ship" at bounding box center [784, 717] width 237 height 33
type input "1"
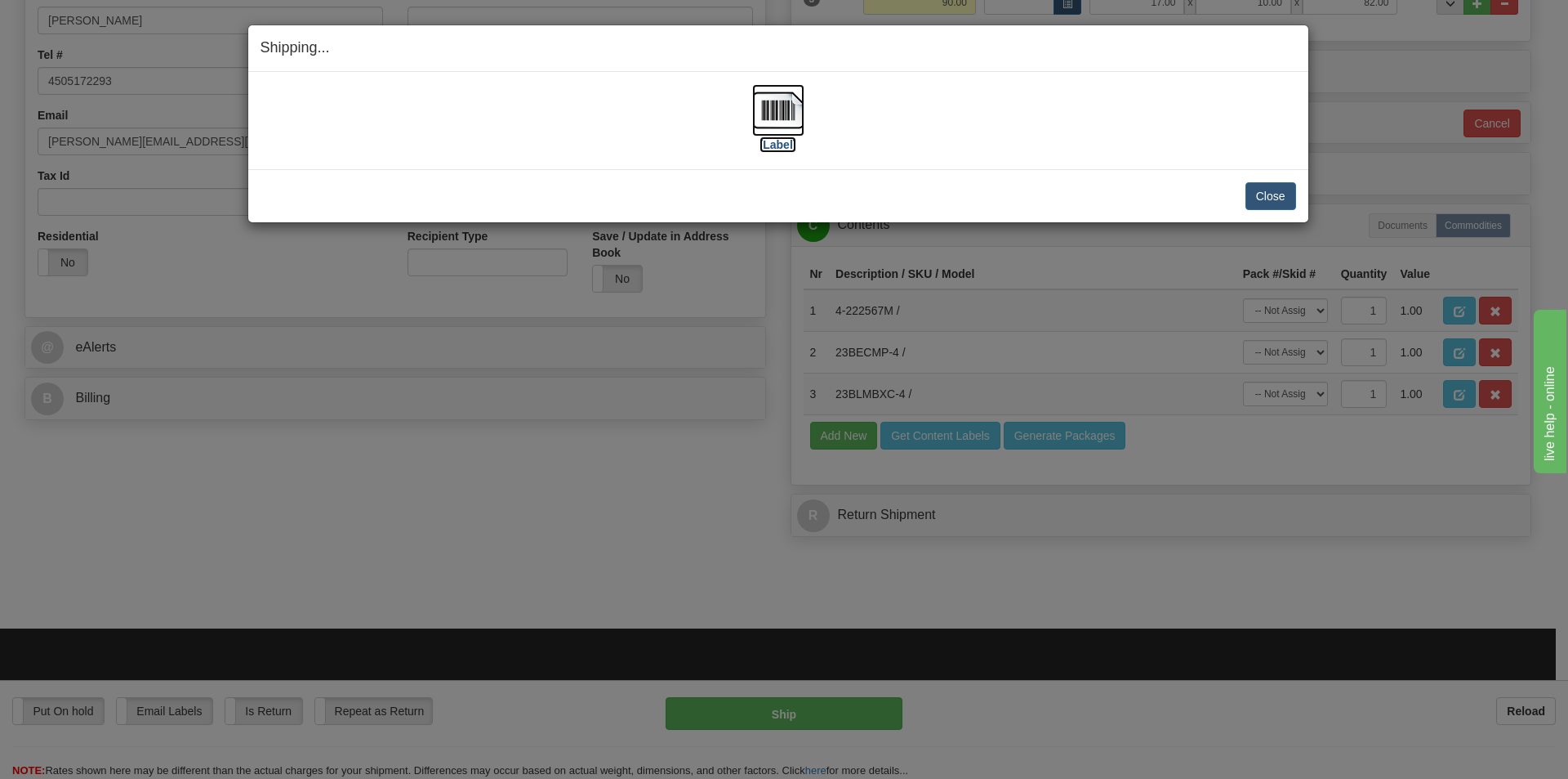
click at [795, 149] on label "[Label]" at bounding box center [779, 144] width 37 height 17
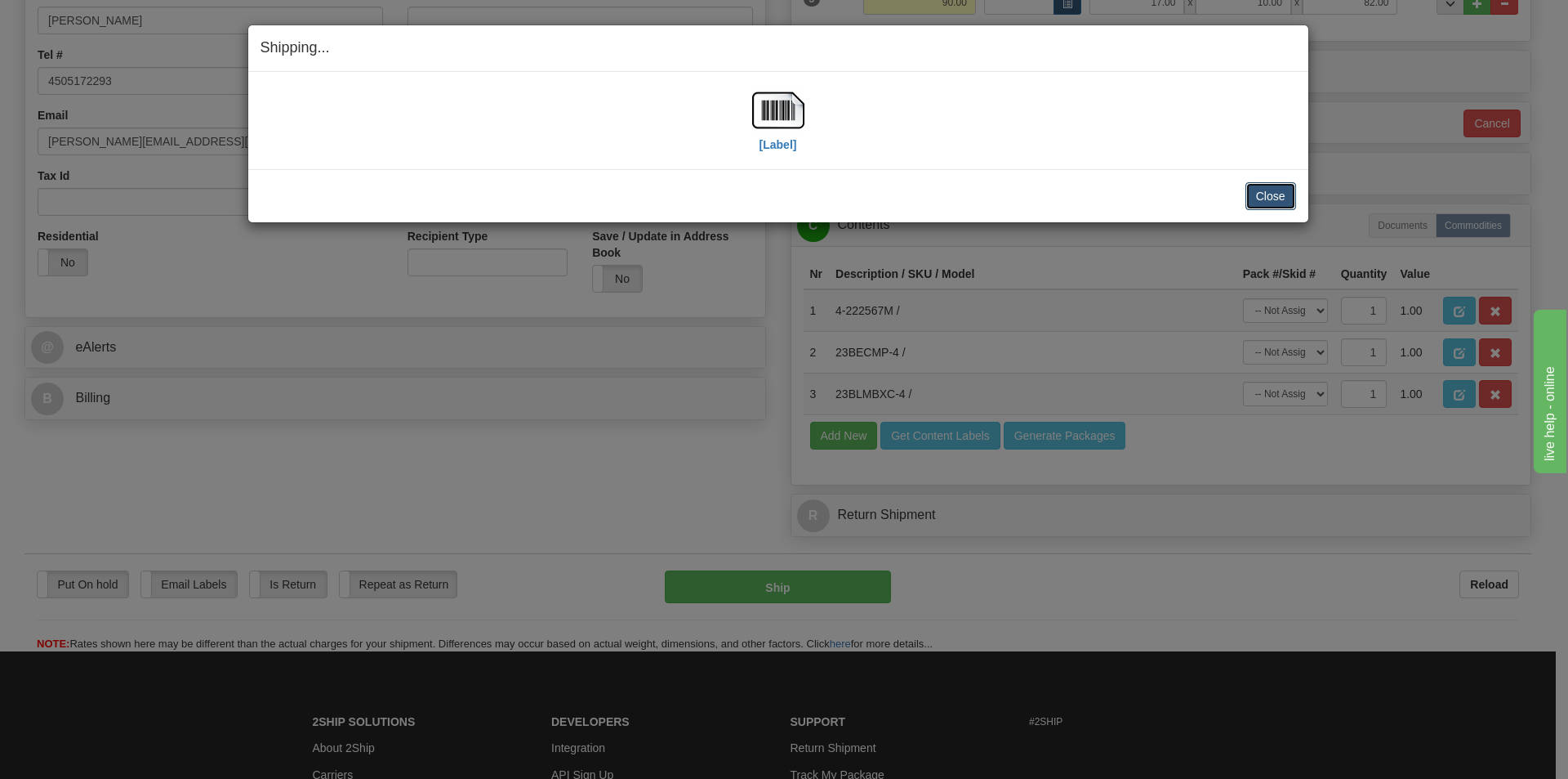
click at [1259, 196] on button "Close" at bounding box center [1271, 196] width 51 height 27
